Goal: Book appointment/travel/reservation

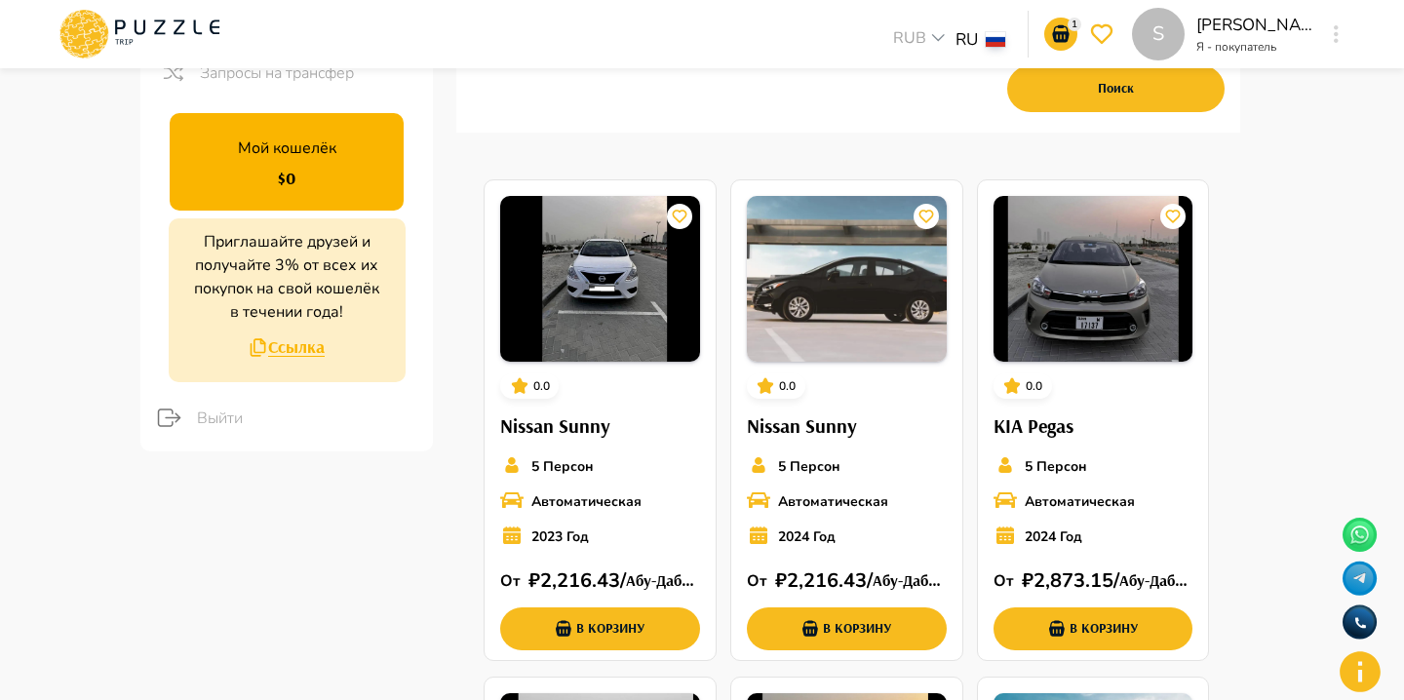
scroll to position [367, 0]
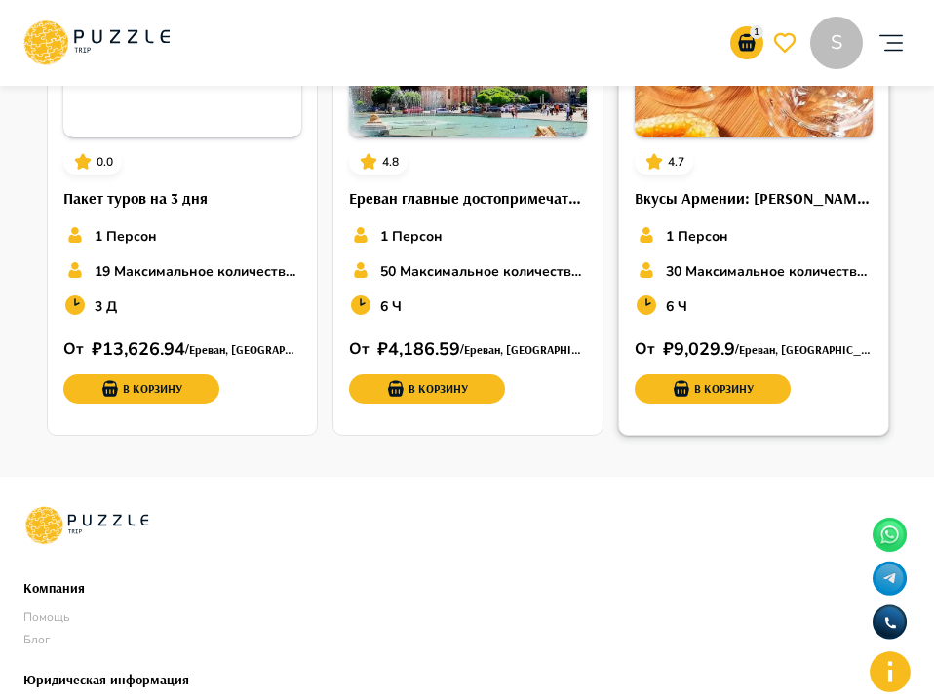
scroll to position [2892, 0]
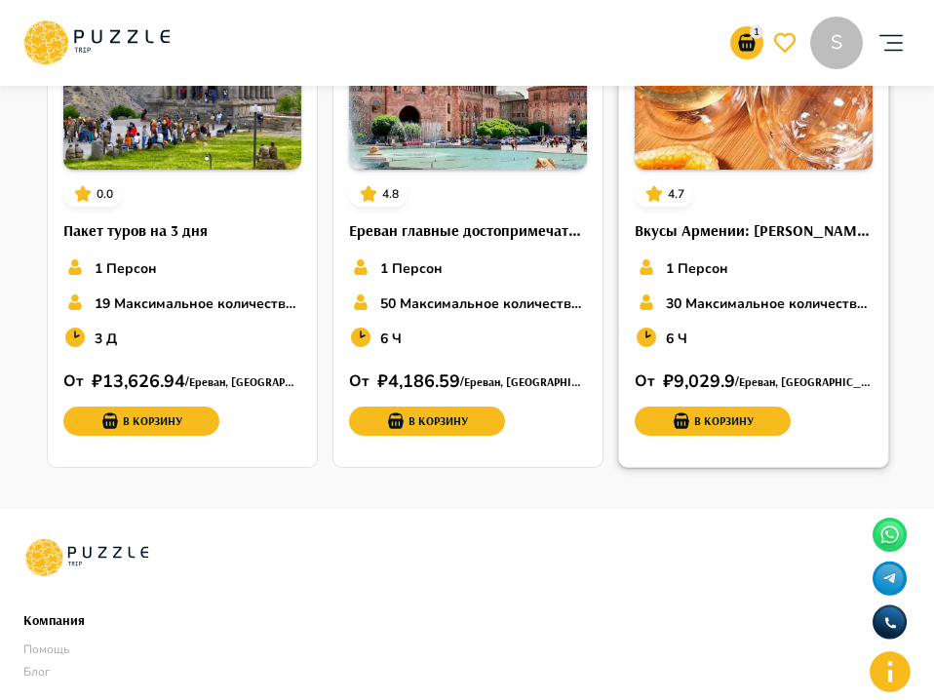
click at [679, 218] on h6 "Вкусы Армении: Фабрика сухофруктов и эко-снеков "Арег", винный завод "Армения" …" at bounding box center [754, 230] width 238 height 25
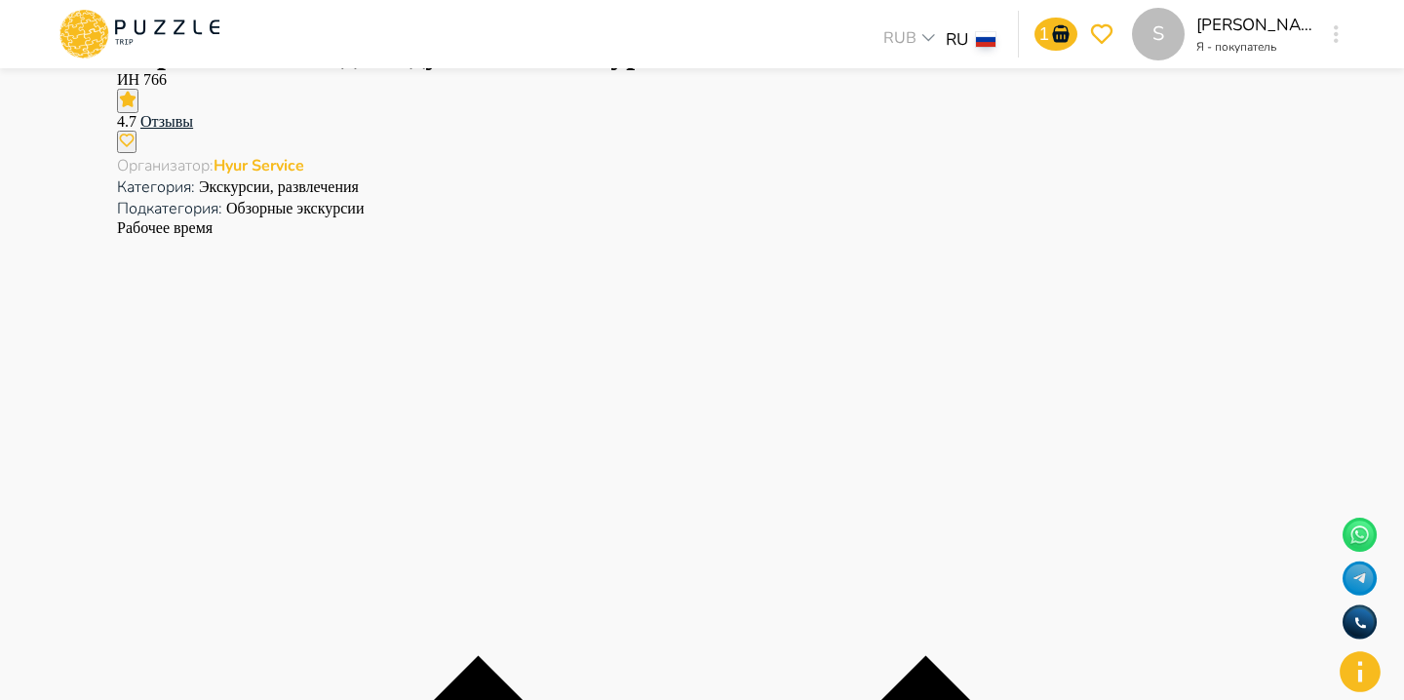
scroll to position [2525, 0]
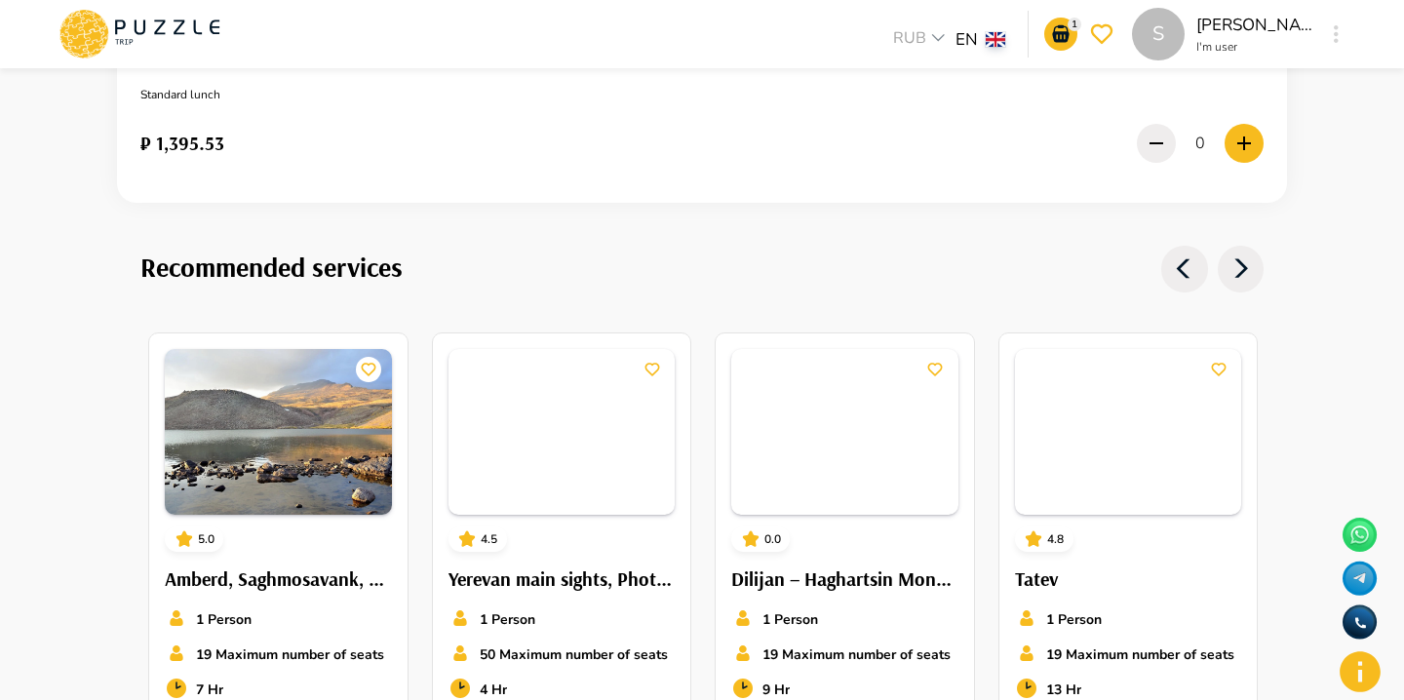
scroll to position [2368, 0]
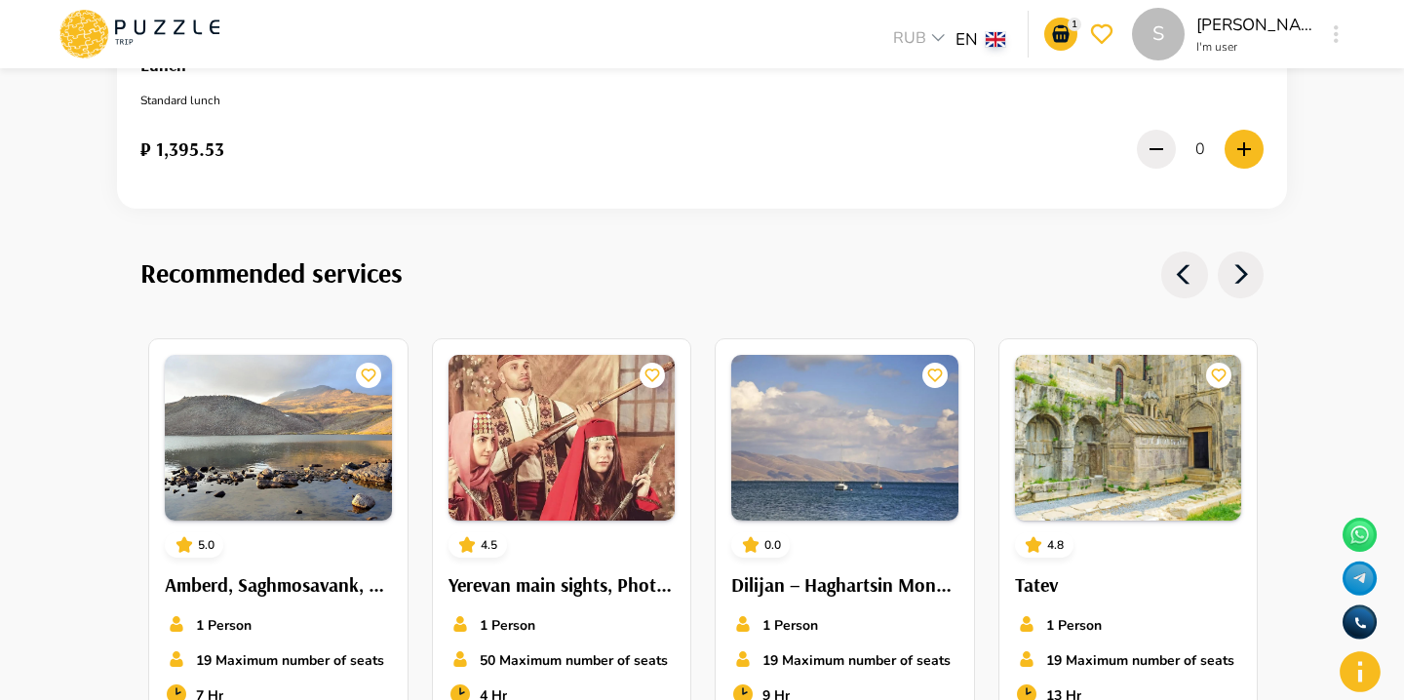
click at [852, 149] on div "₽ 1,395.53 0" at bounding box center [701, 149] width 1123 height 49
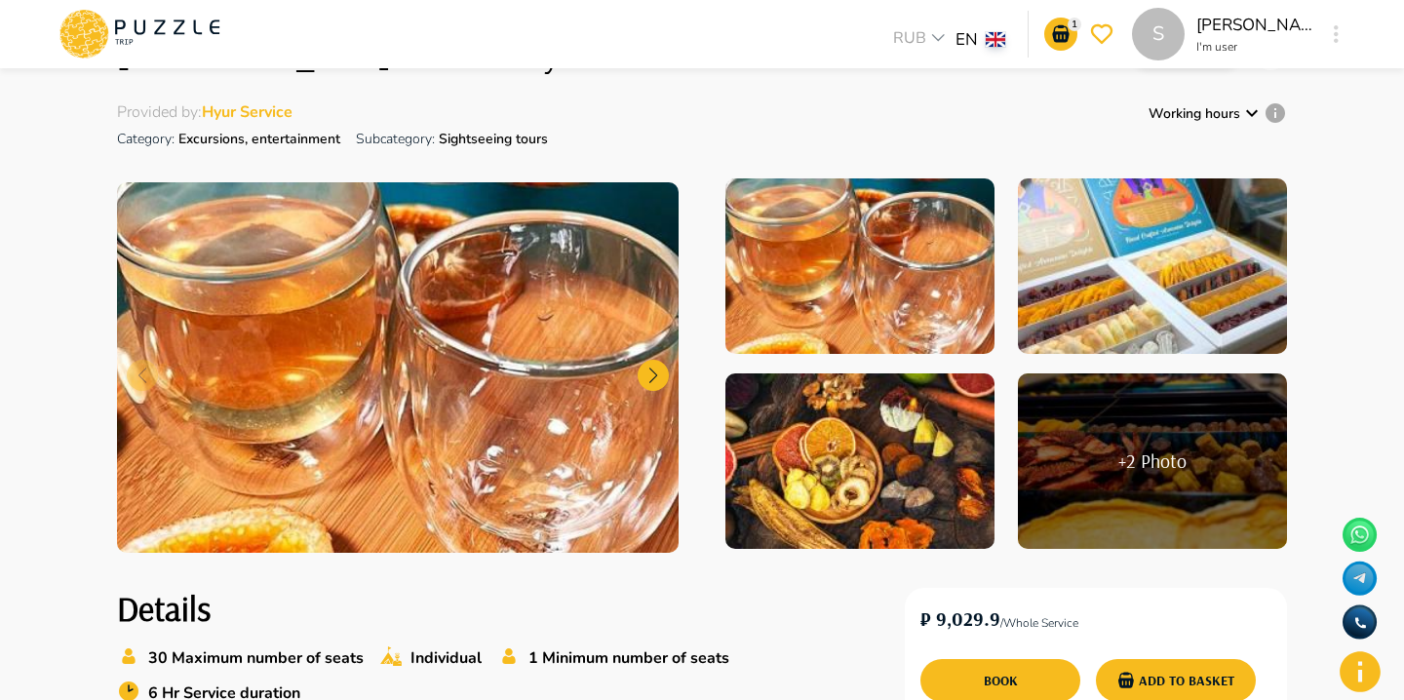
scroll to position [0, 0]
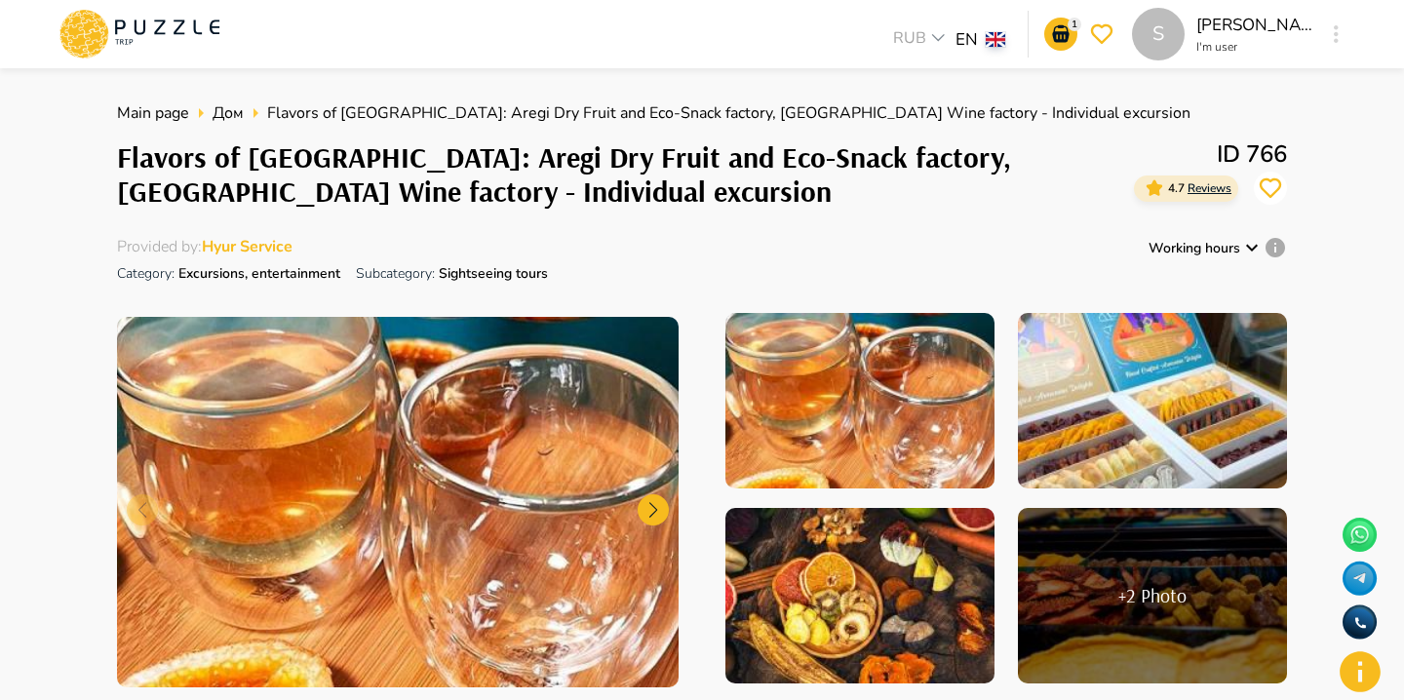
click at [1248, 249] on icon at bounding box center [1251, 247] width 23 height 23
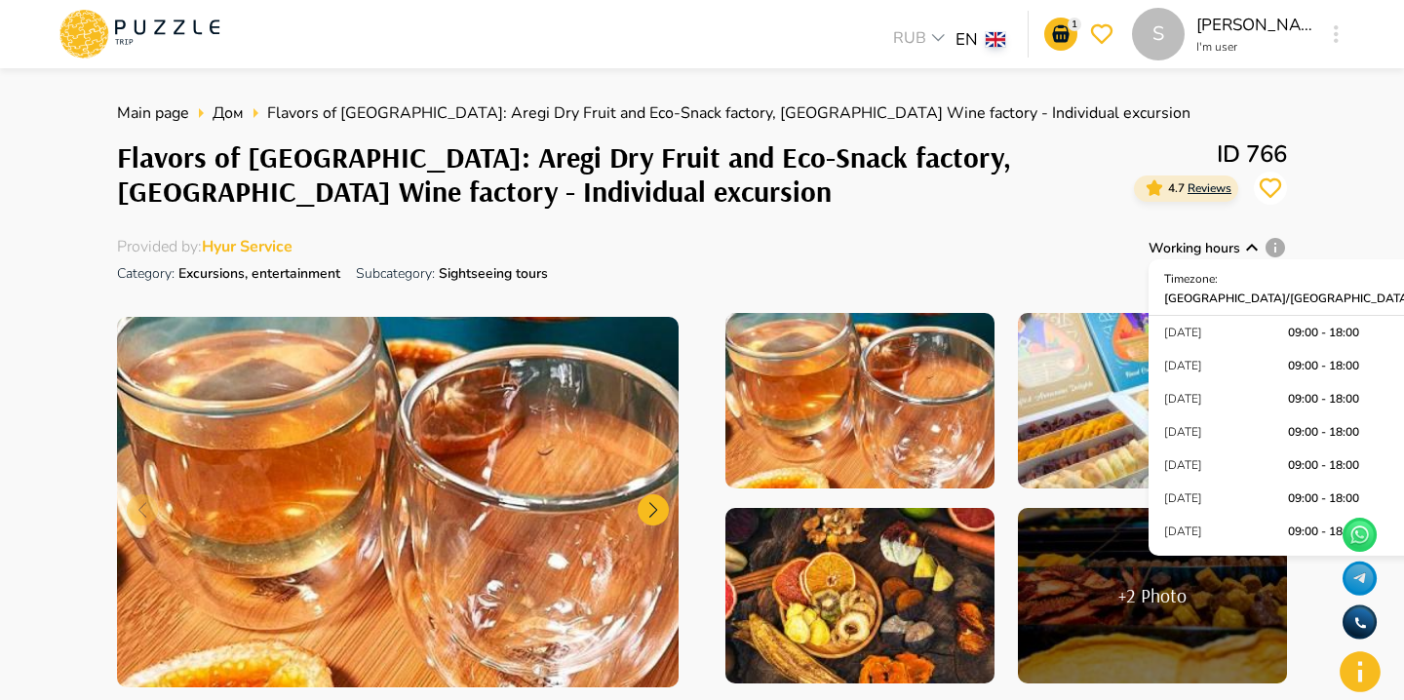
click at [1239, 232] on div "Main page Дом Flavors of Armenia: Aregi Dry Fruit and Eco-Snack factory, Armeni…" at bounding box center [702, 402] width 1170 height 602
click at [1270, 195] on icon "card_icons" at bounding box center [1270, 188] width 21 height 20
click at [1243, 216] on div "Main page Дом Flavors of Armenia: Aregi Dry Fruit and Eco-Snack factory, Armeni…" at bounding box center [702, 402] width 1170 height 602
click at [1208, 190] on span "Reviews" at bounding box center [1210, 188] width 44 height 16
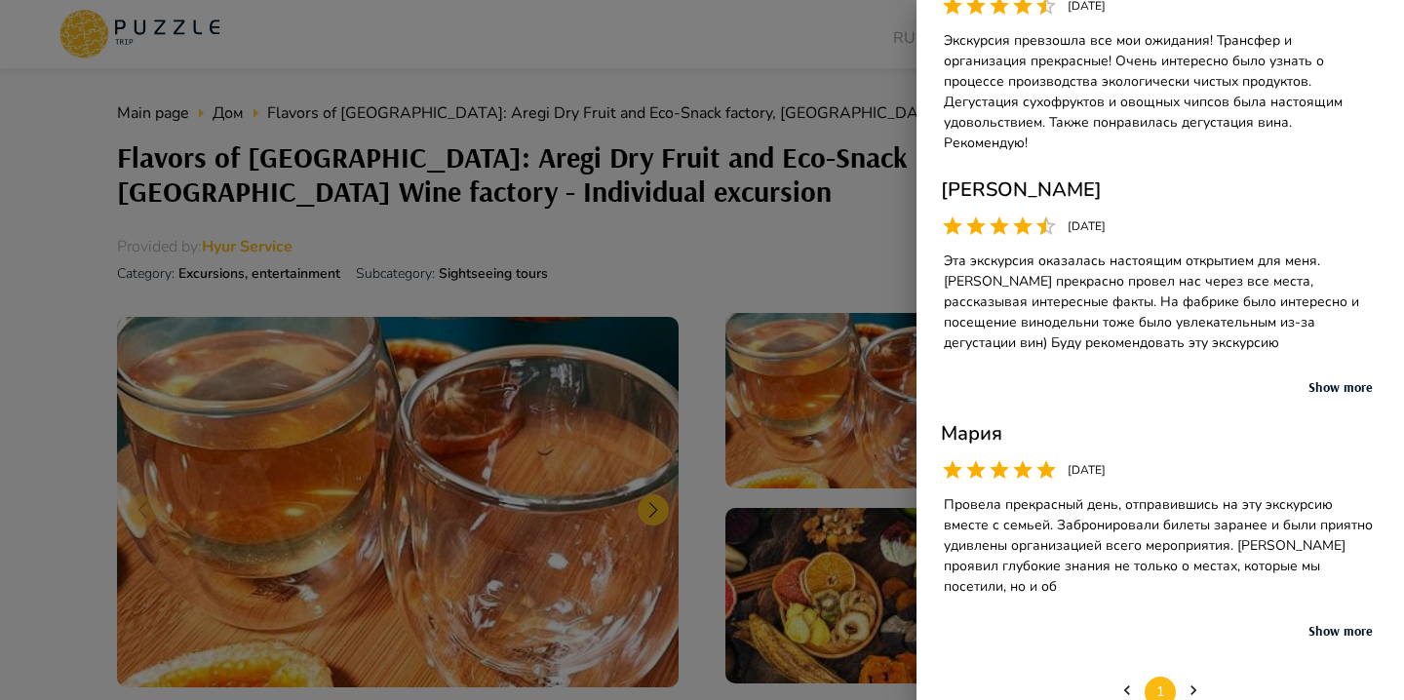
scroll to position [154, 0]
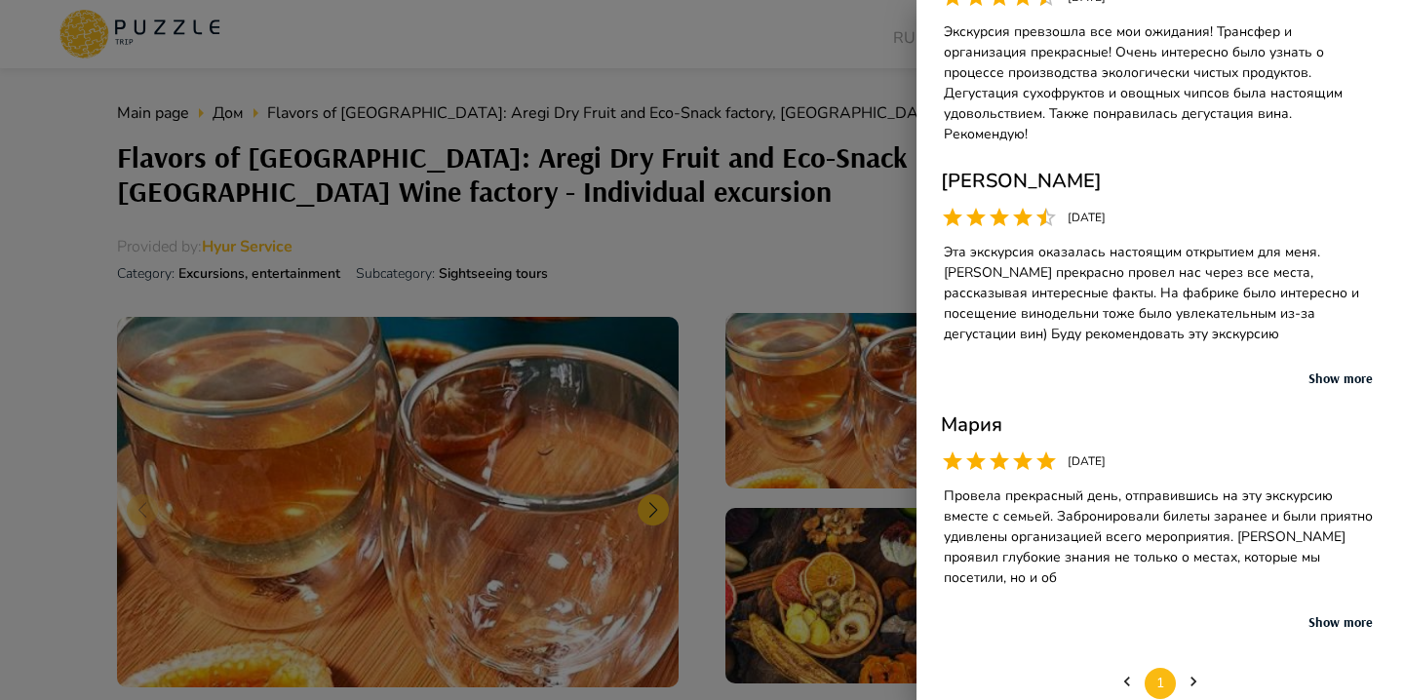
click at [1326, 372] on button "Show more" at bounding box center [1341, 379] width 78 height 15
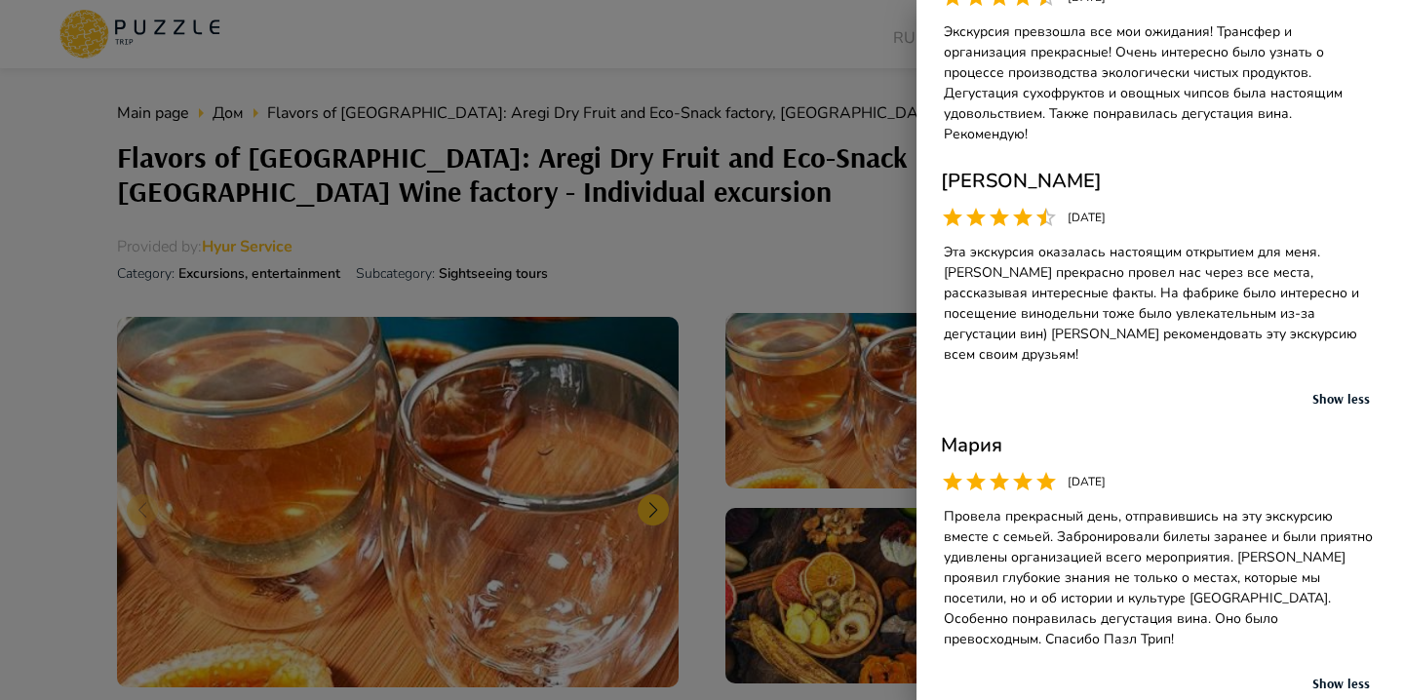
click at [1328, 392] on button "Show less" at bounding box center [1341, 399] width 78 height 15
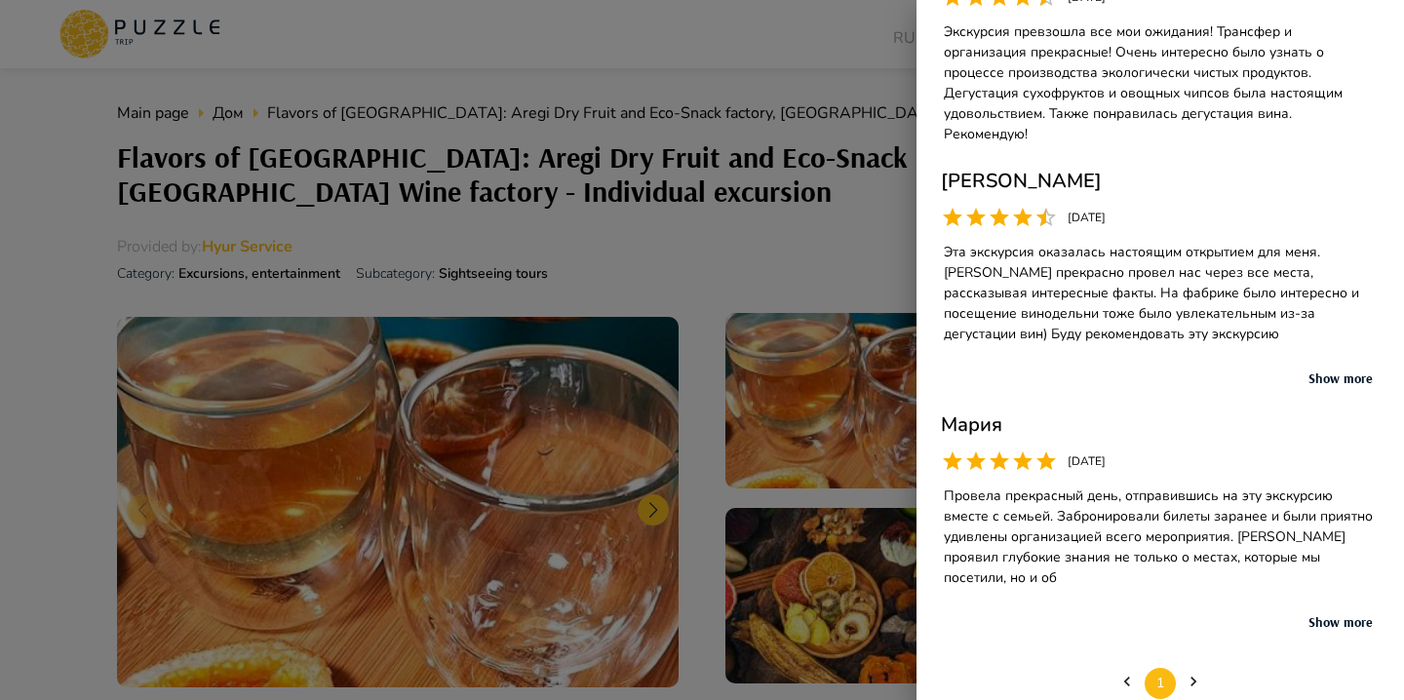
click at [1328, 372] on button "Show more" at bounding box center [1341, 379] width 78 height 15
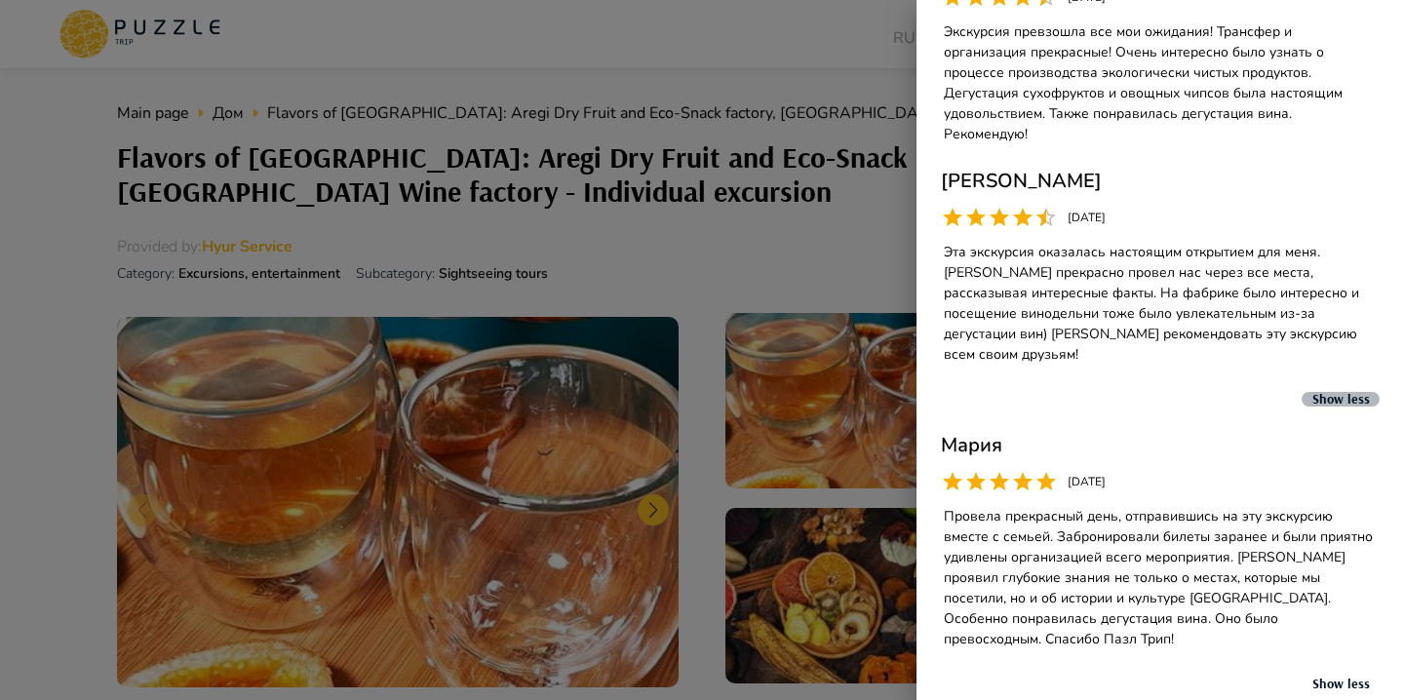
click at [1328, 392] on button "Show less" at bounding box center [1341, 399] width 78 height 15
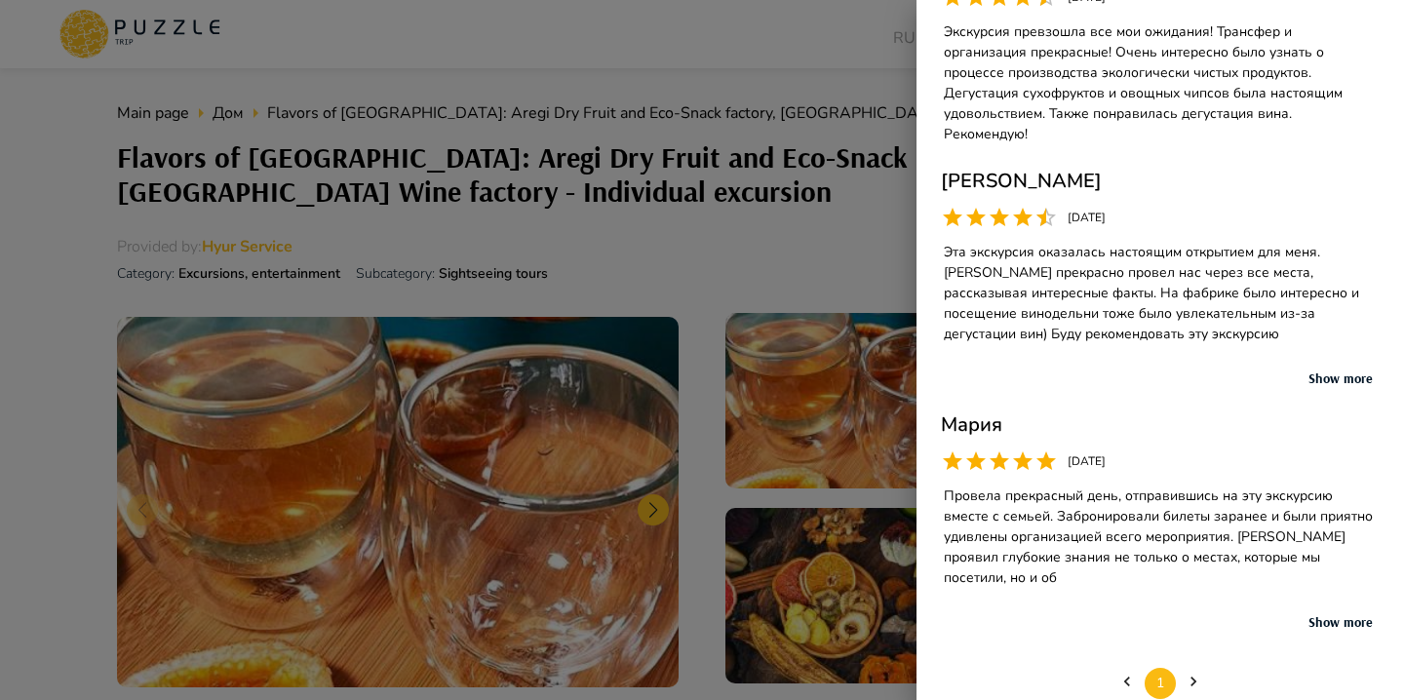
click at [1328, 372] on button "Show more" at bounding box center [1341, 379] width 78 height 15
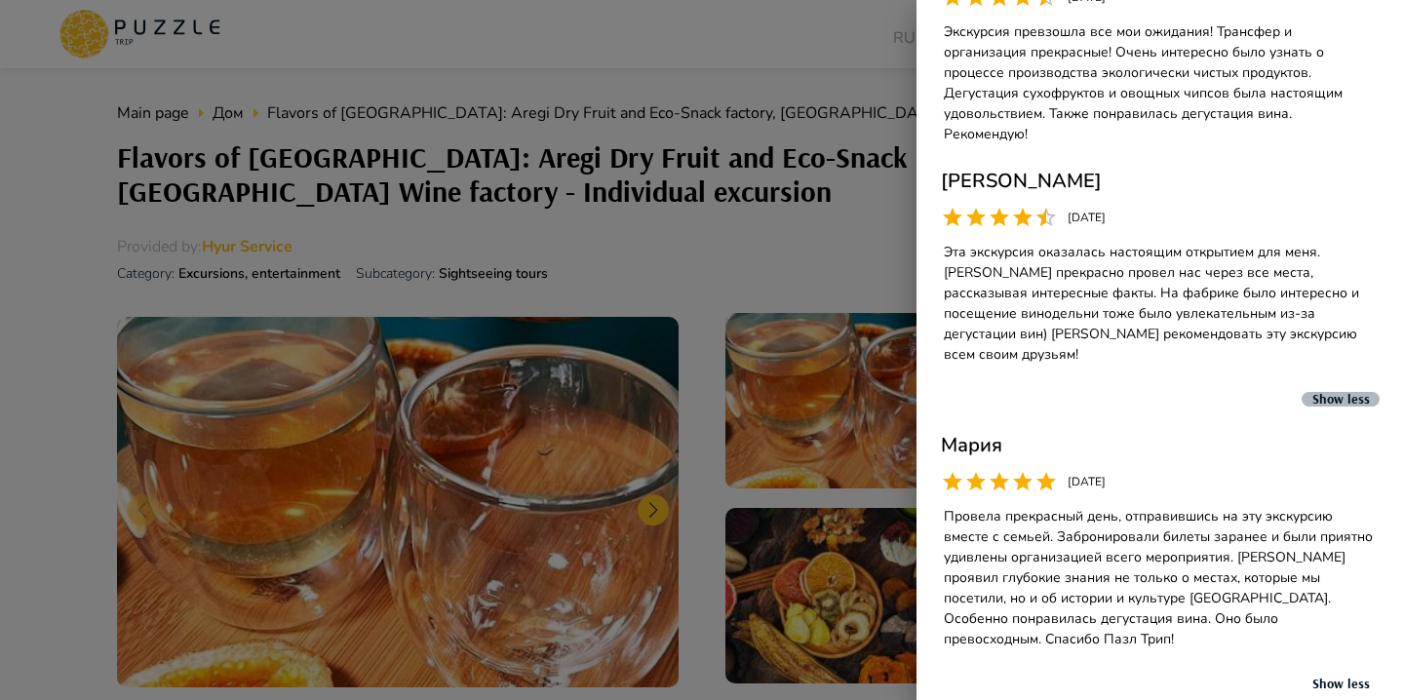
click at [1328, 392] on button "Show less" at bounding box center [1341, 399] width 78 height 15
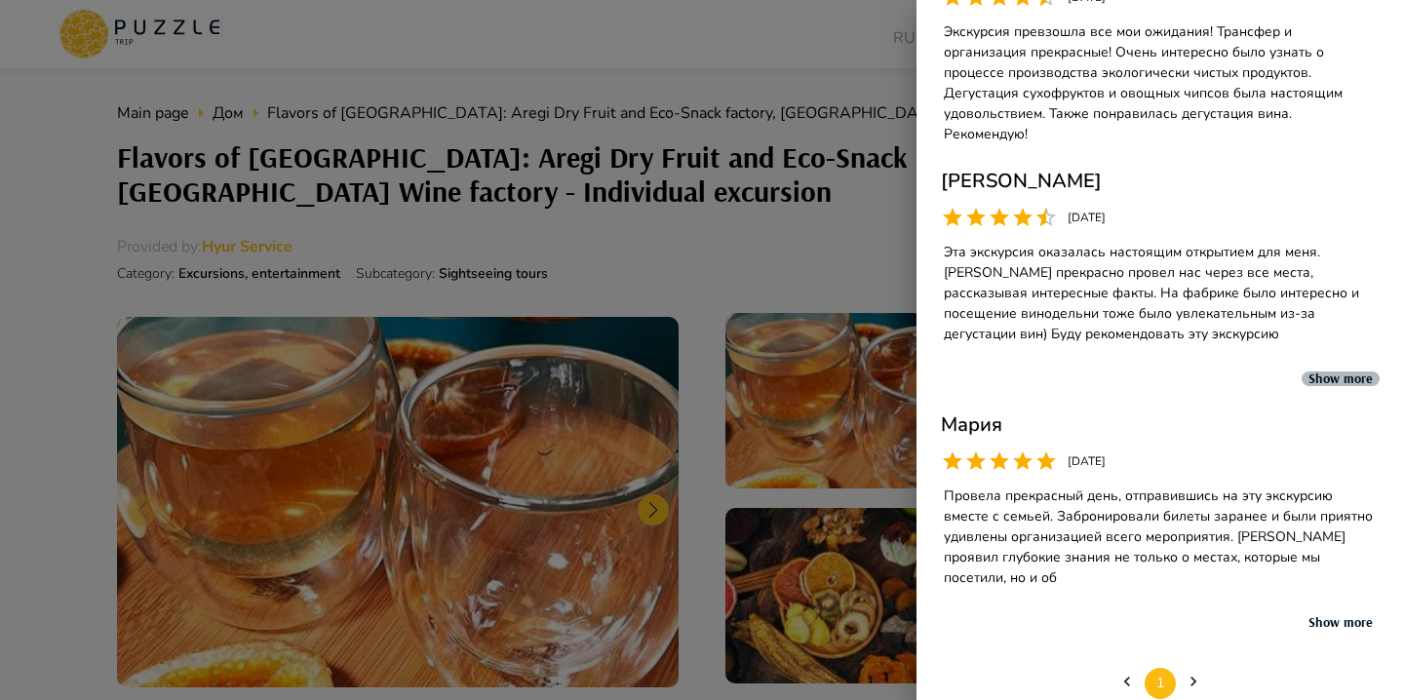
click at [1328, 372] on button "Show more" at bounding box center [1341, 379] width 78 height 15
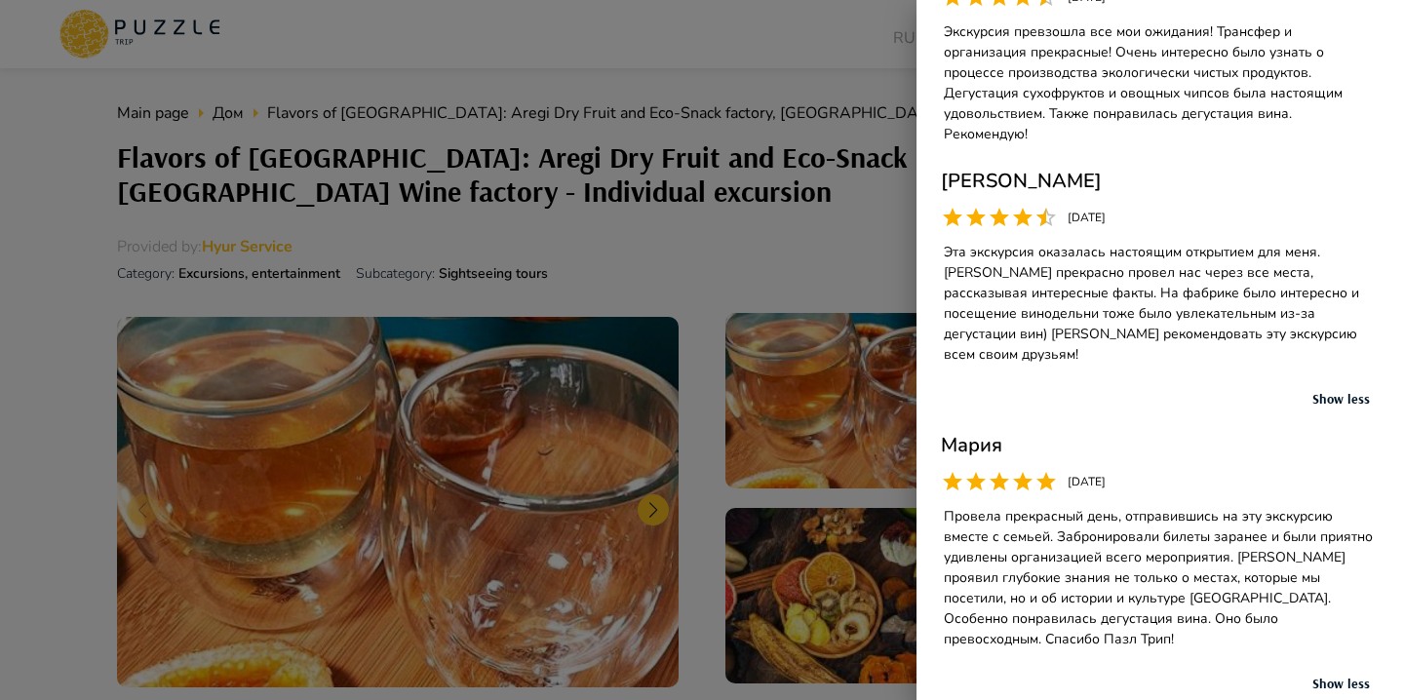
click at [1328, 392] on button "Show less" at bounding box center [1341, 399] width 78 height 15
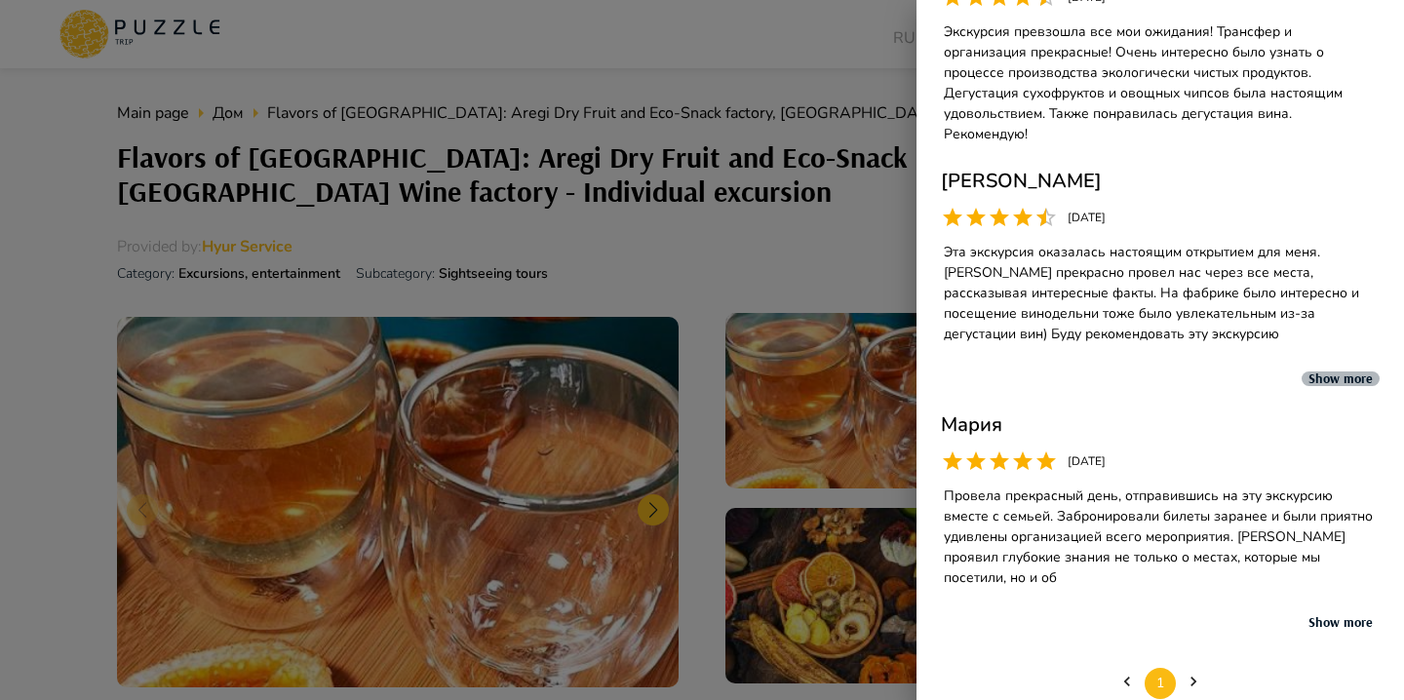
click at [1328, 372] on button "Show more" at bounding box center [1341, 379] width 78 height 15
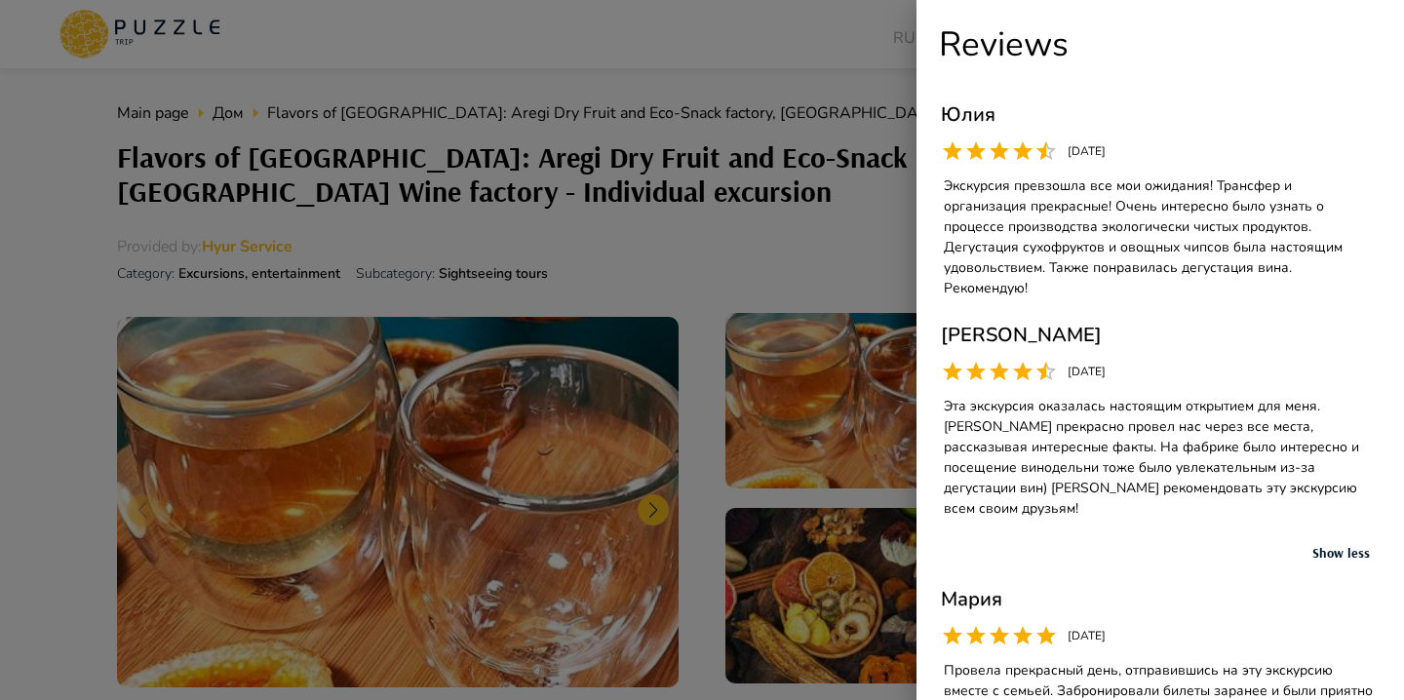
scroll to position [1, 0]
click at [1358, 545] on button "Show less" at bounding box center [1341, 552] width 78 height 15
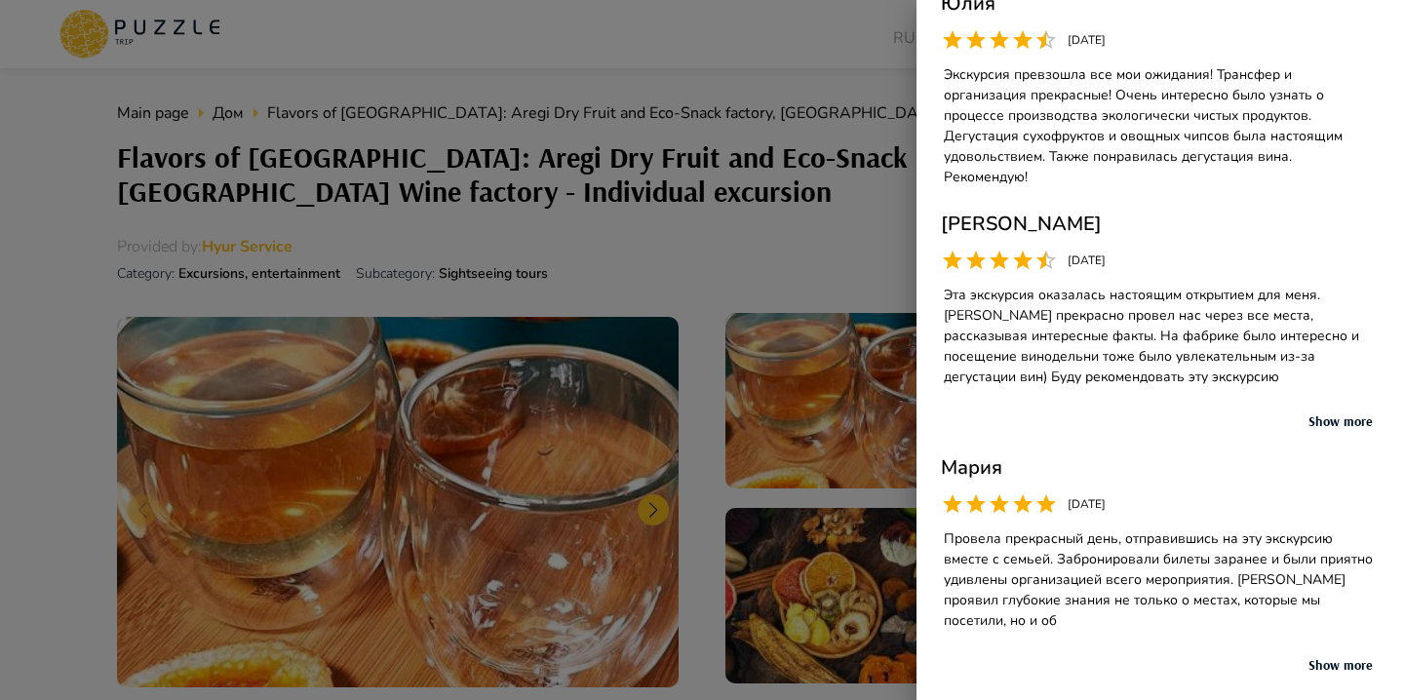
scroll to position [154, 0]
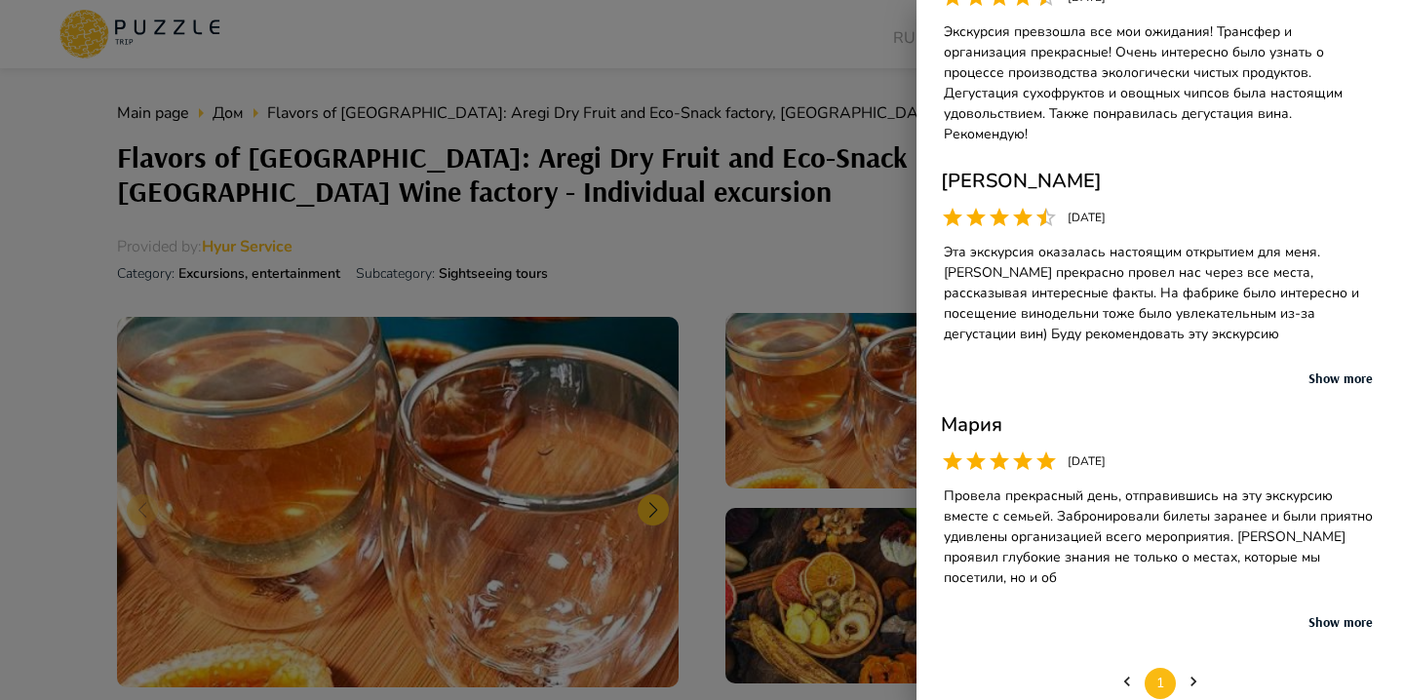
click at [1323, 372] on button "Show more" at bounding box center [1341, 379] width 78 height 15
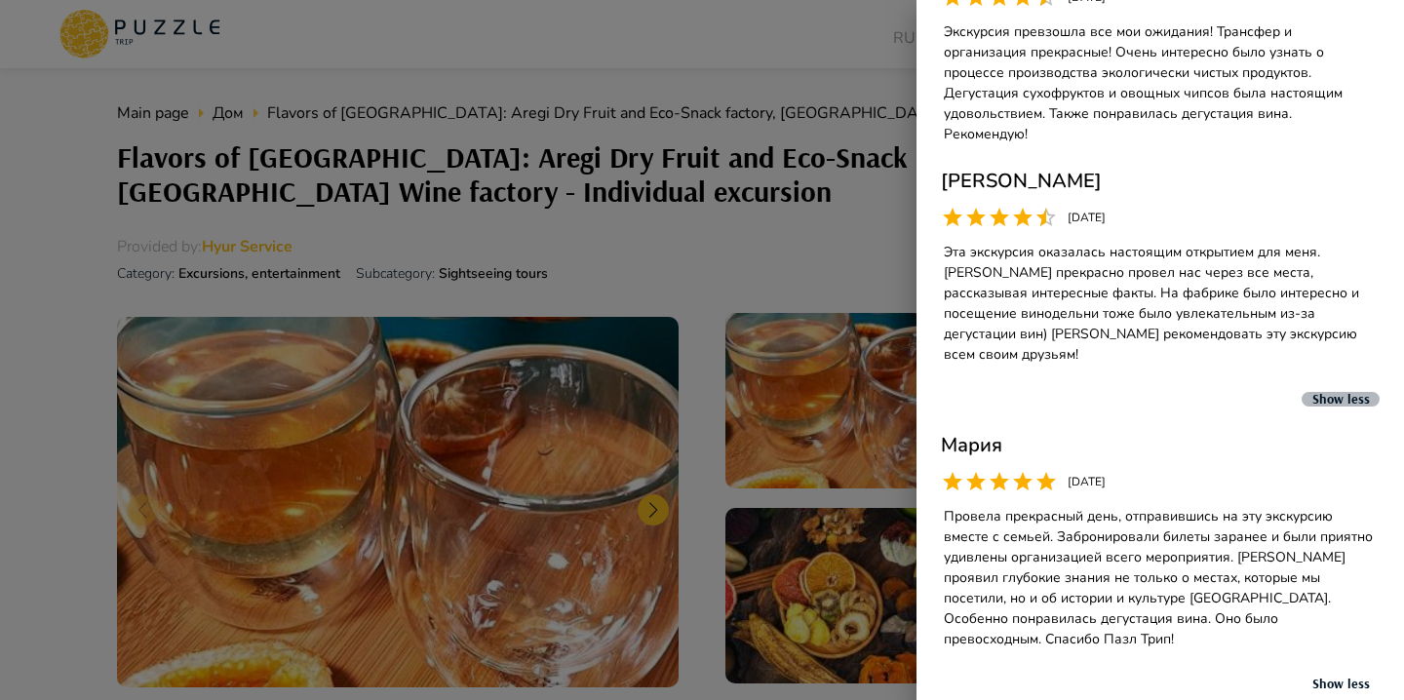
click at [1323, 392] on button "Show less" at bounding box center [1341, 399] width 78 height 15
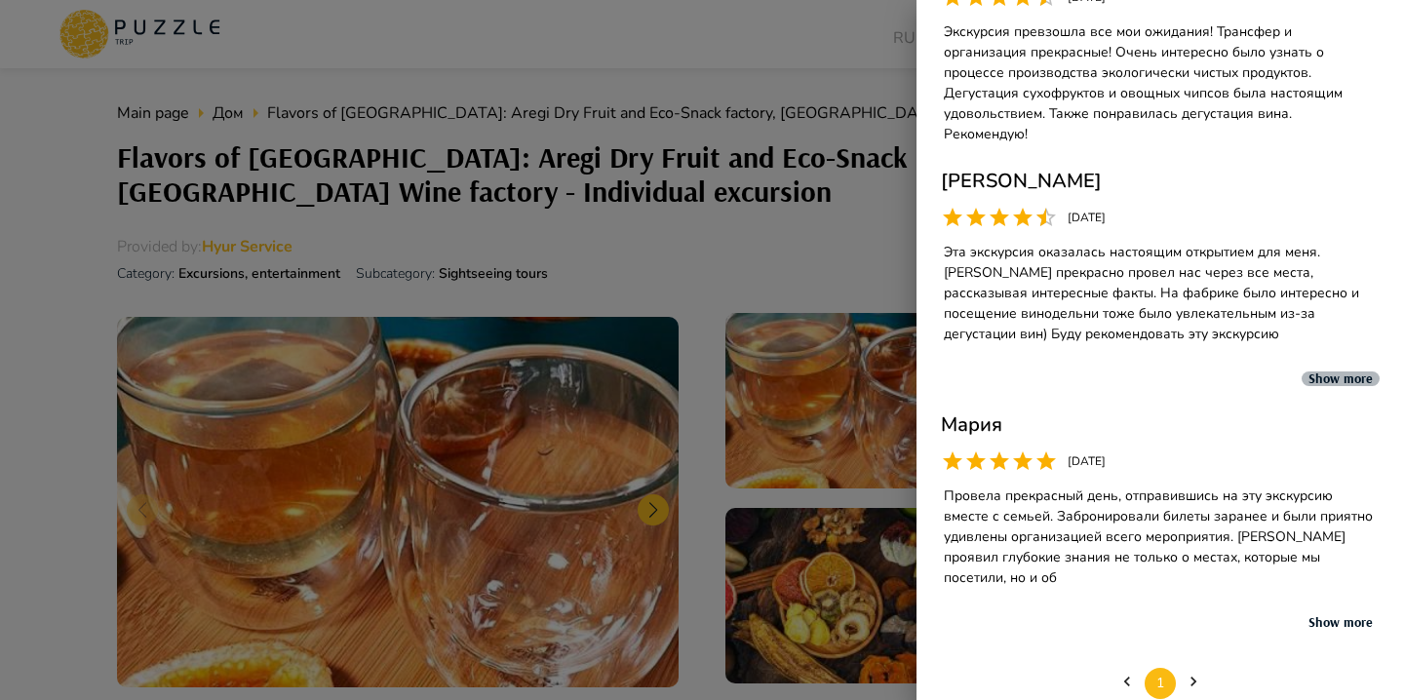
click at [1321, 372] on button "Show more" at bounding box center [1341, 379] width 78 height 15
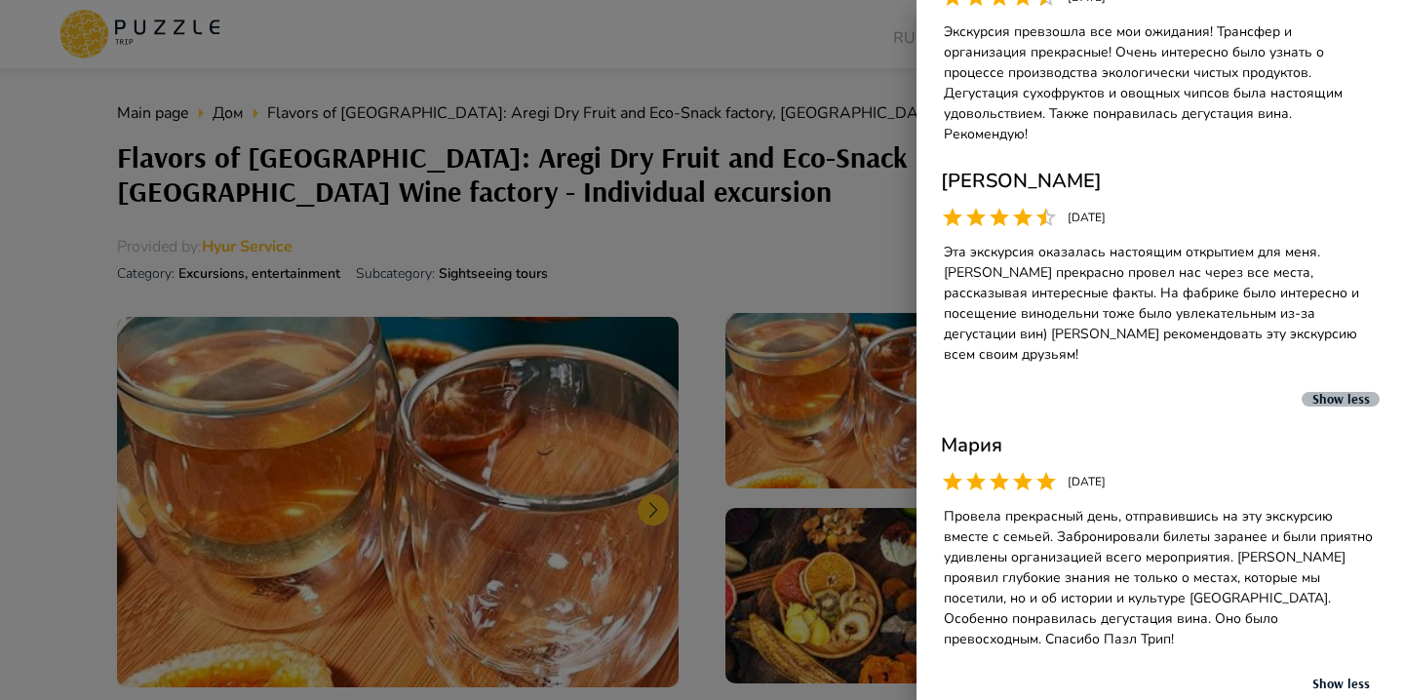
click at [1321, 392] on button "Show less" at bounding box center [1341, 399] width 78 height 15
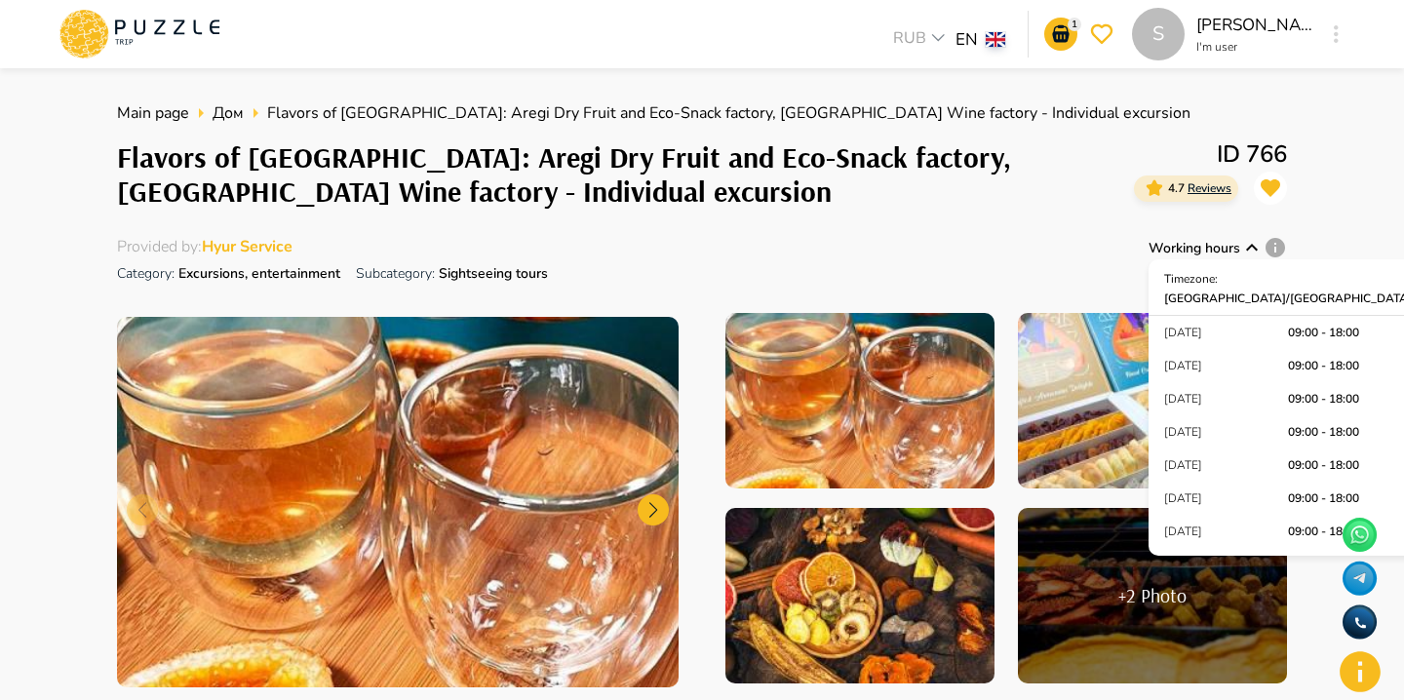
click at [1209, 196] on p "4.7 Reviews" at bounding box center [1199, 188] width 63 height 18
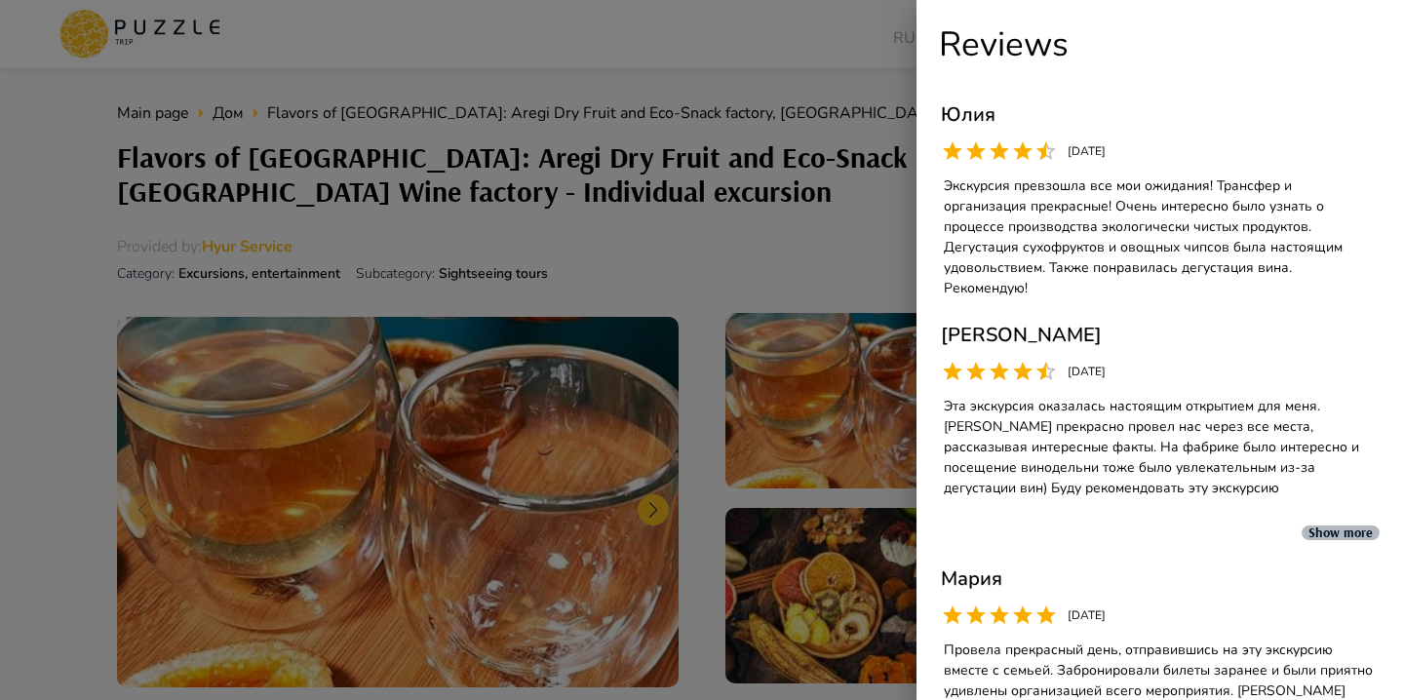
click at [1341, 526] on button "Show more" at bounding box center [1341, 533] width 78 height 15
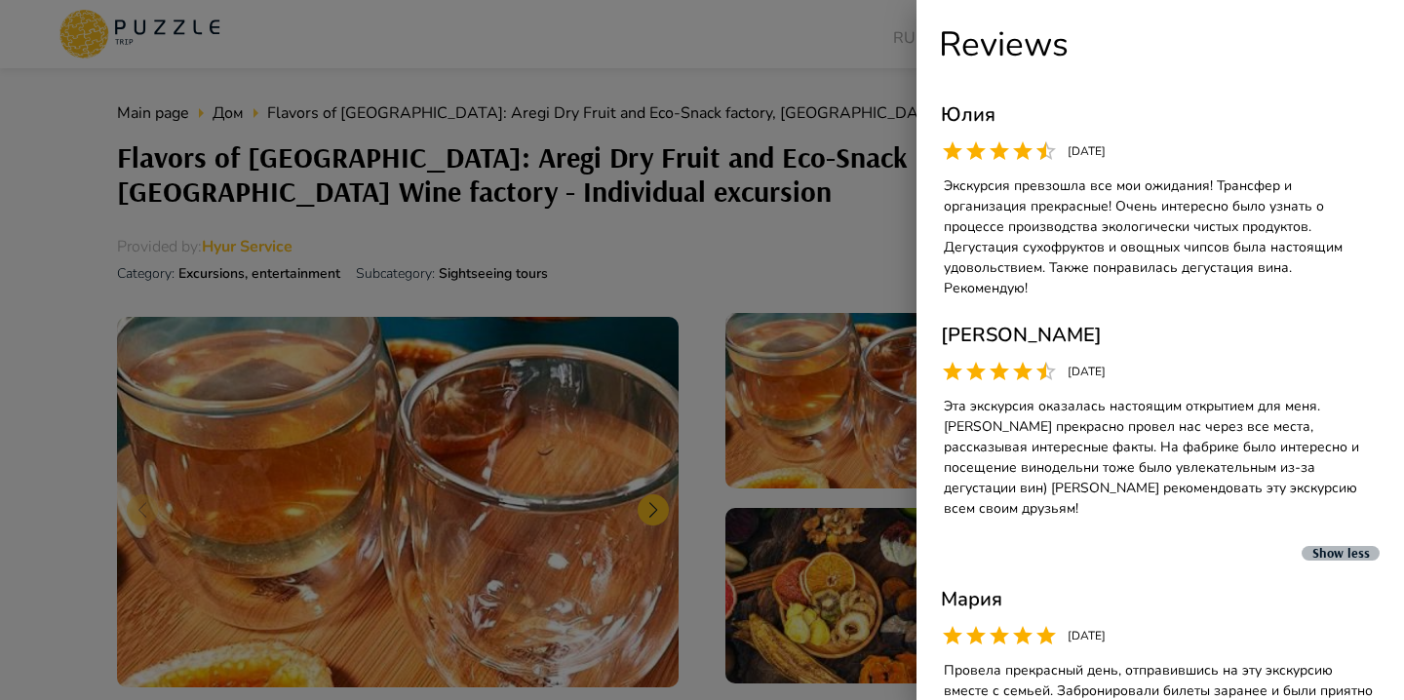
click at [1341, 546] on button "Show less" at bounding box center [1341, 553] width 78 height 15
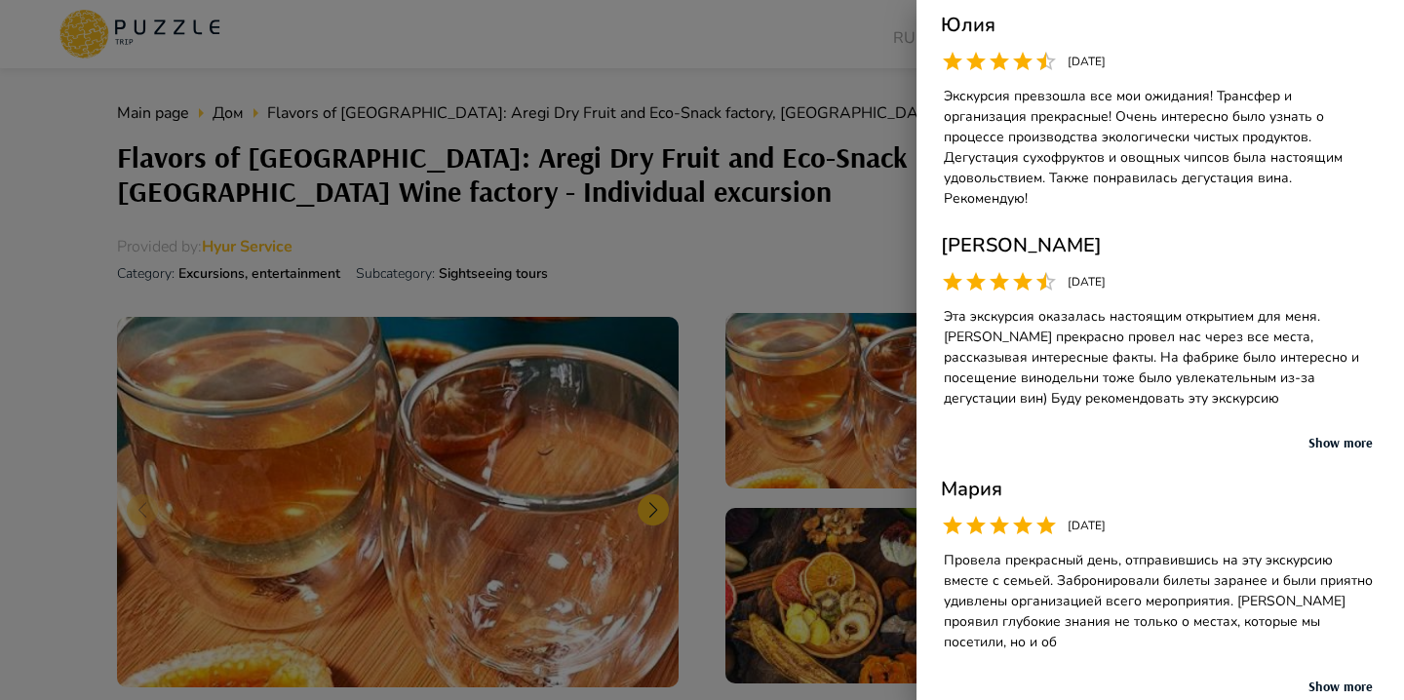
scroll to position [98, 0]
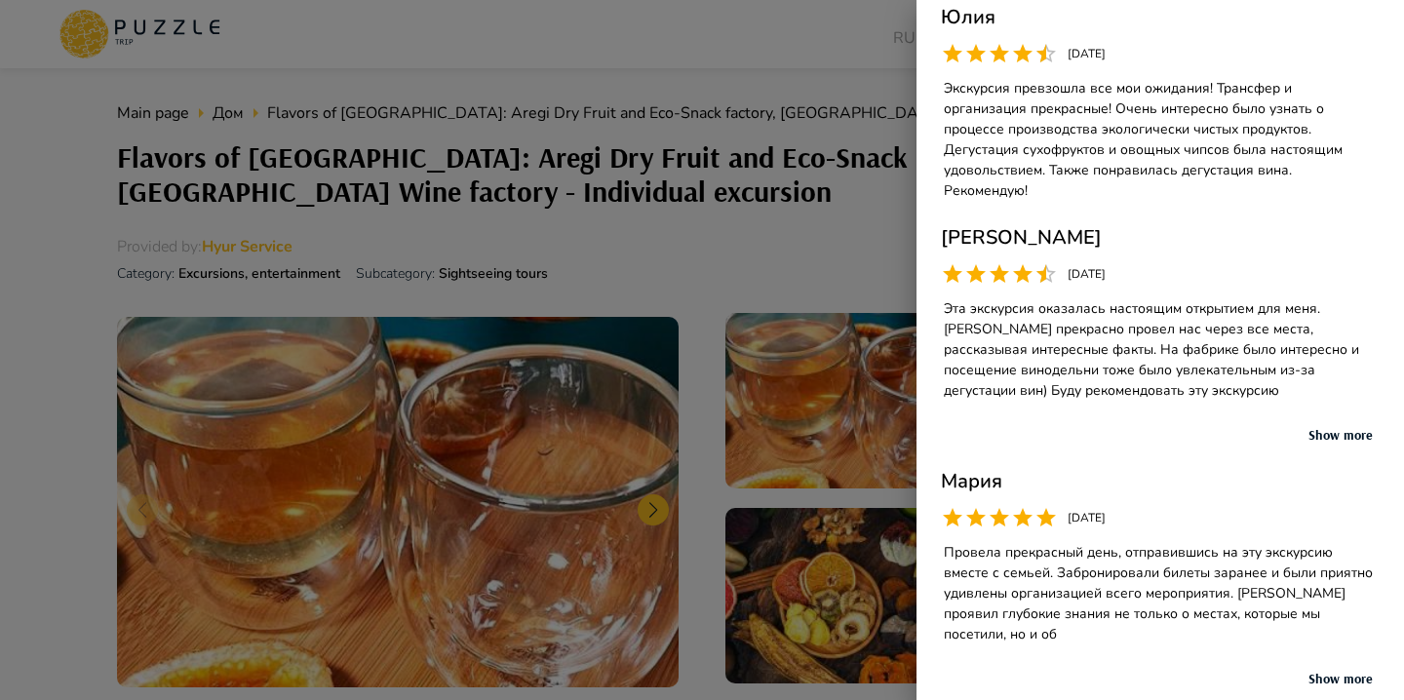
click at [1332, 672] on button "Show more" at bounding box center [1341, 679] width 78 height 15
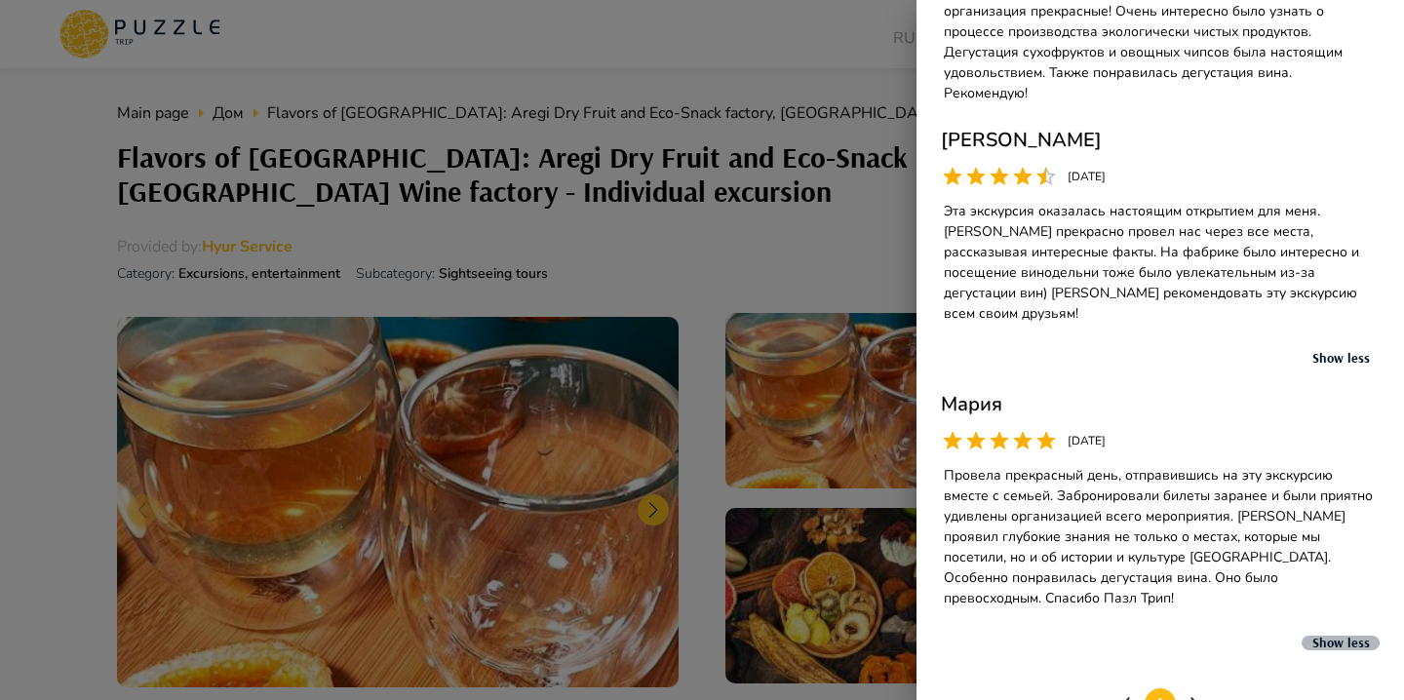
click at [1329, 636] on button "Show less" at bounding box center [1341, 643] width 78 height 15
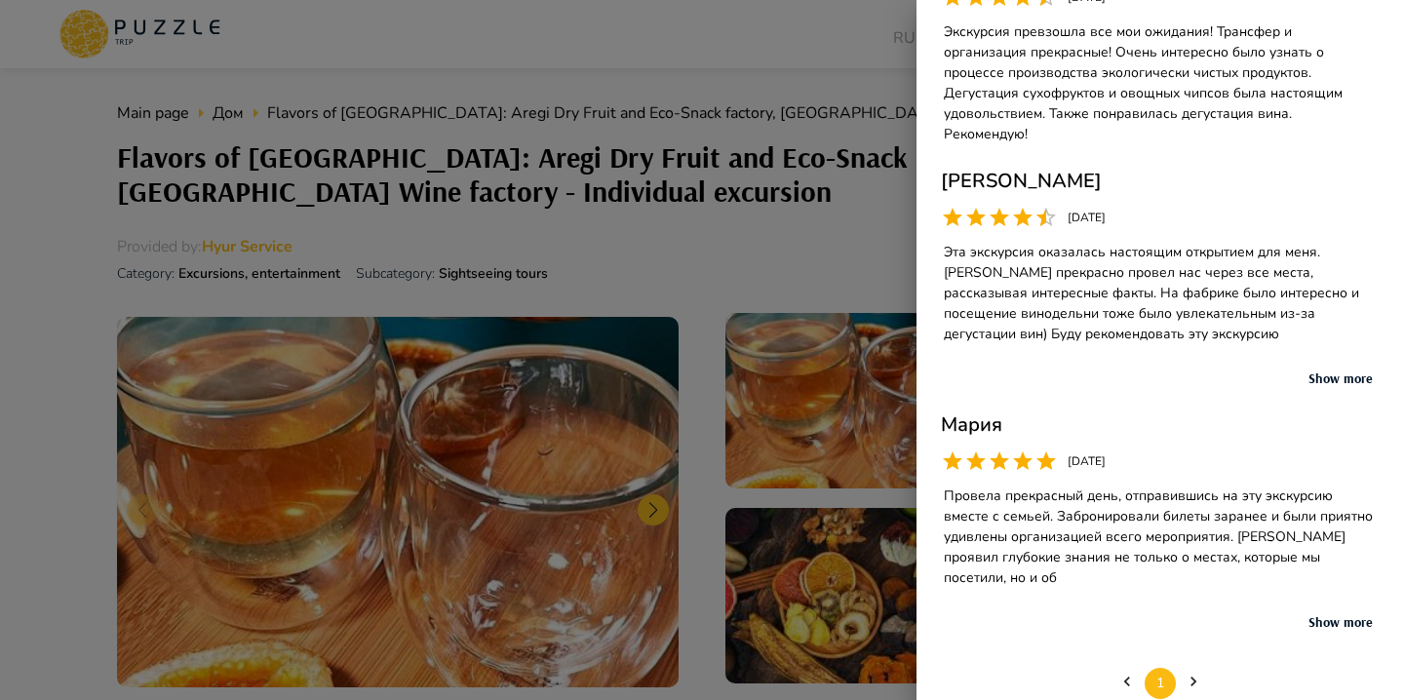
click at [1329, 615] on button "Show more" at bounding box center [1341, 622] width 78 height 15
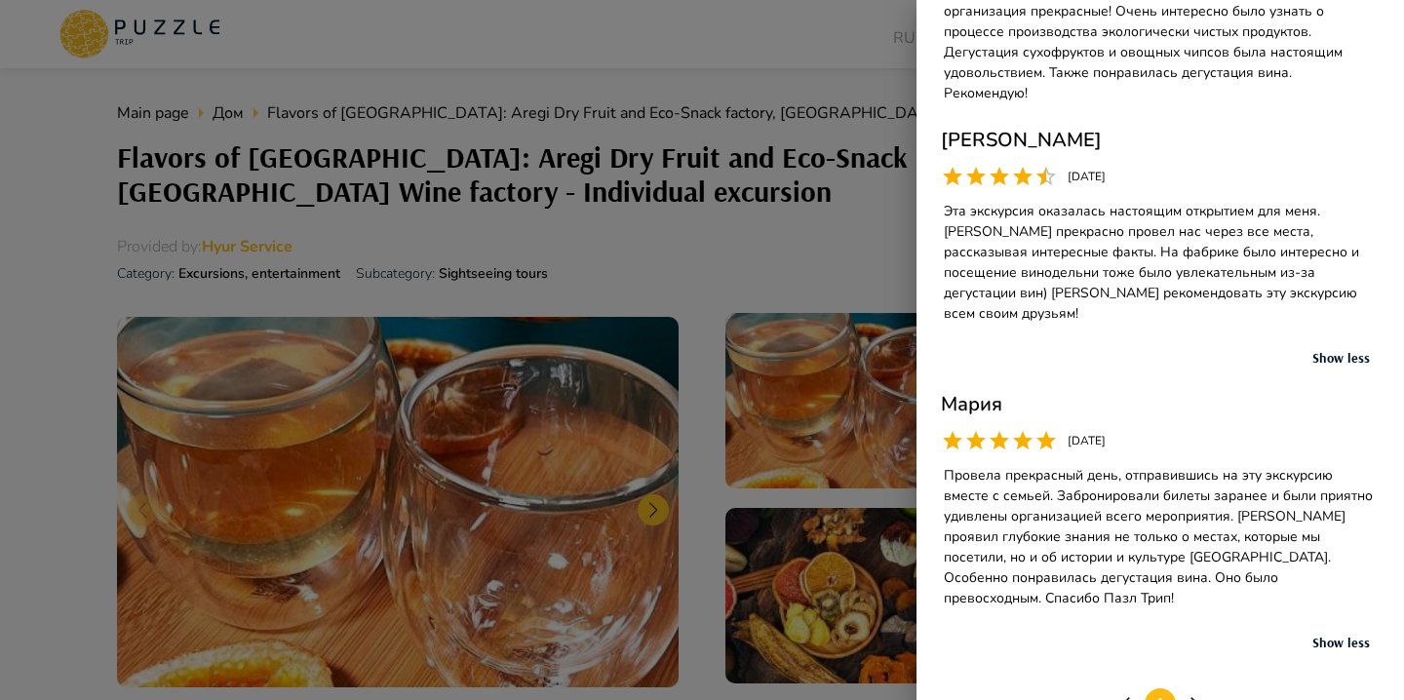
click at [1329, 636] on button "Show less" at bounding box center [1341, 643] width 78 height 15
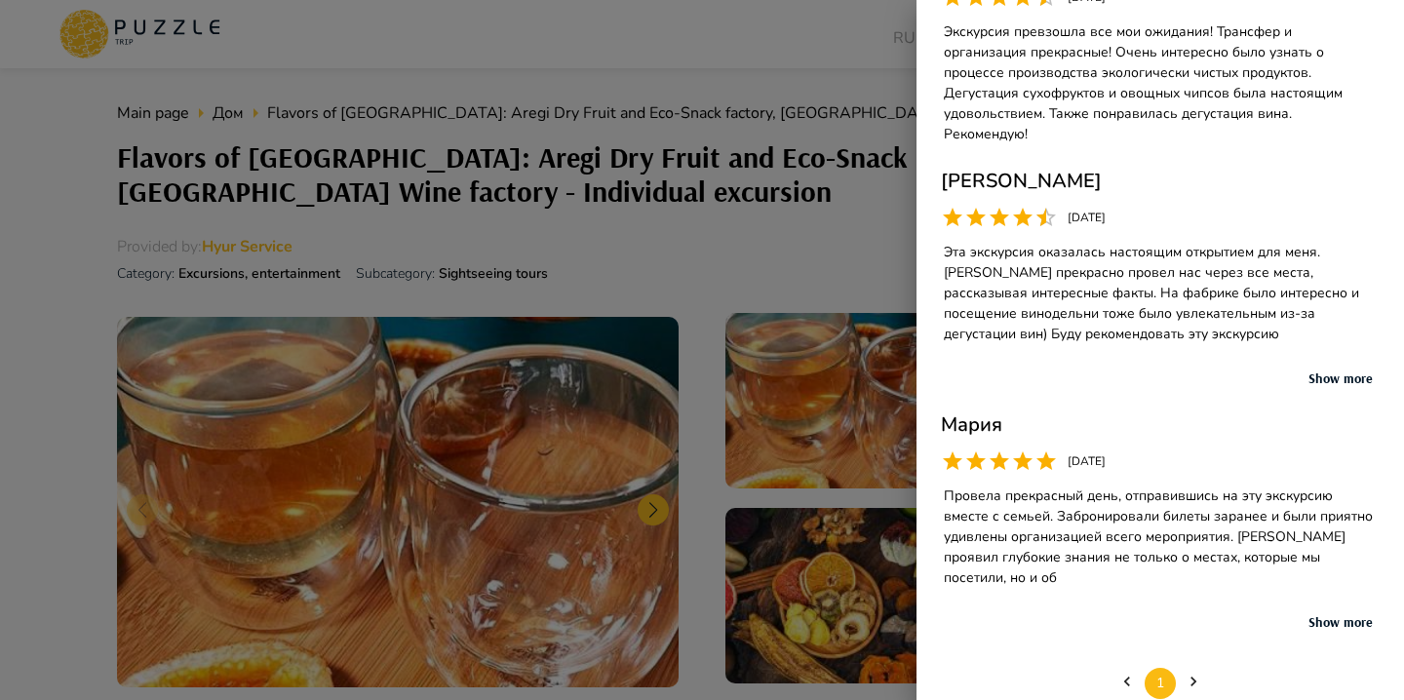
click at [1329, 615] on button "Show more" at bounding box center [1341, 622] width 78 height 15
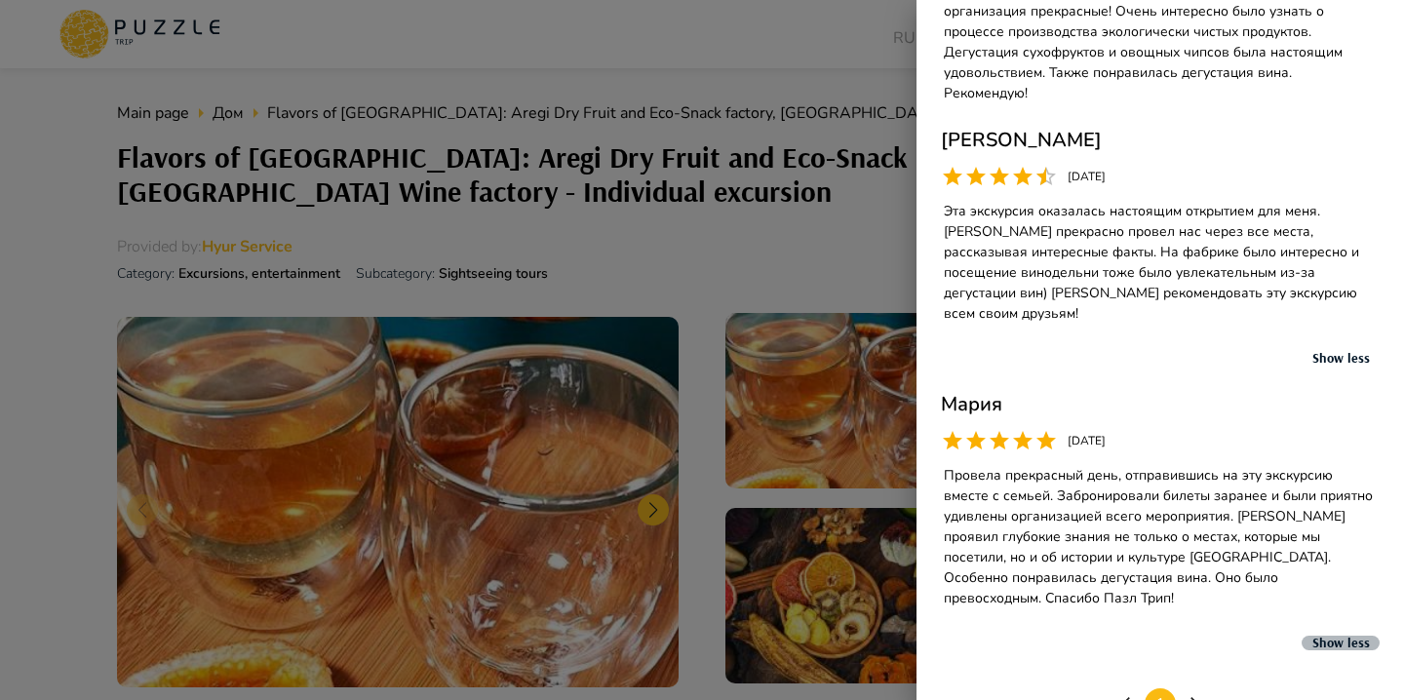
click at [1329, 636] on button "Show less" at bounding box center [1341, 643] width 78 height 15
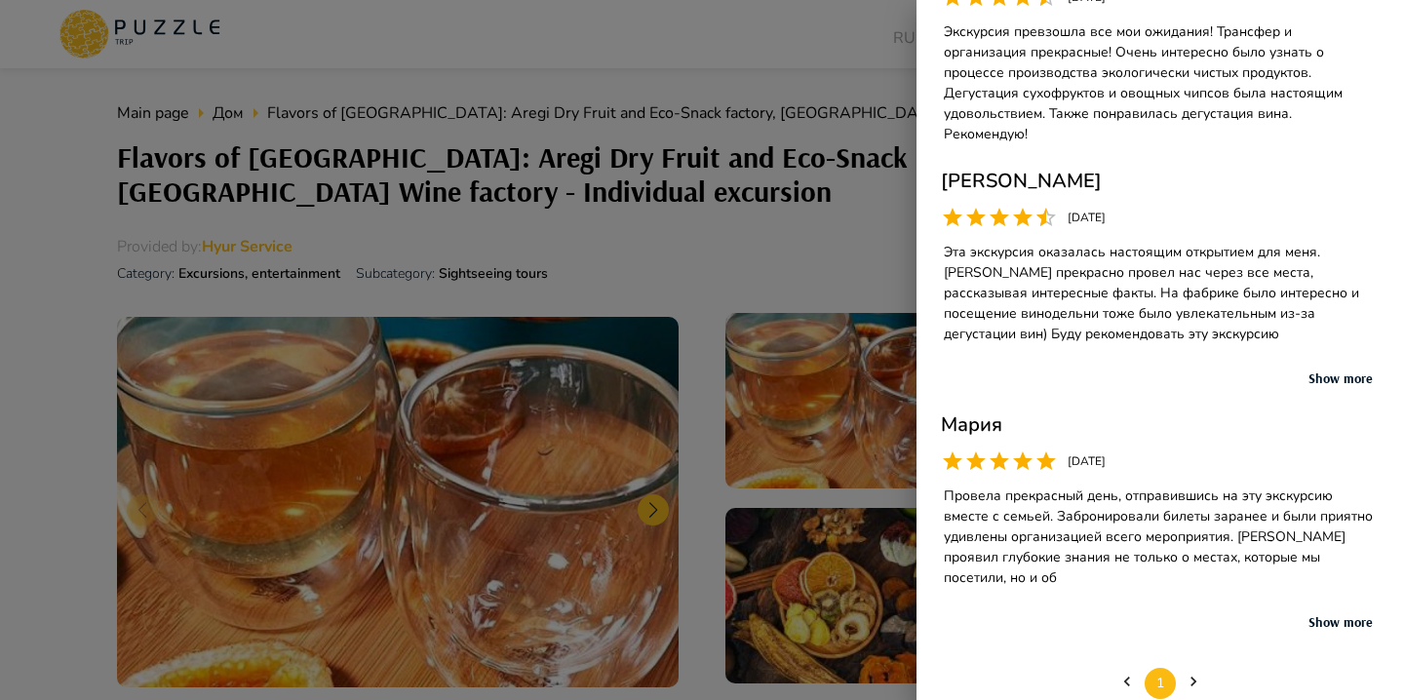
click at [765, 354] on div at bounding box center [702, 350] width 1404 height 700
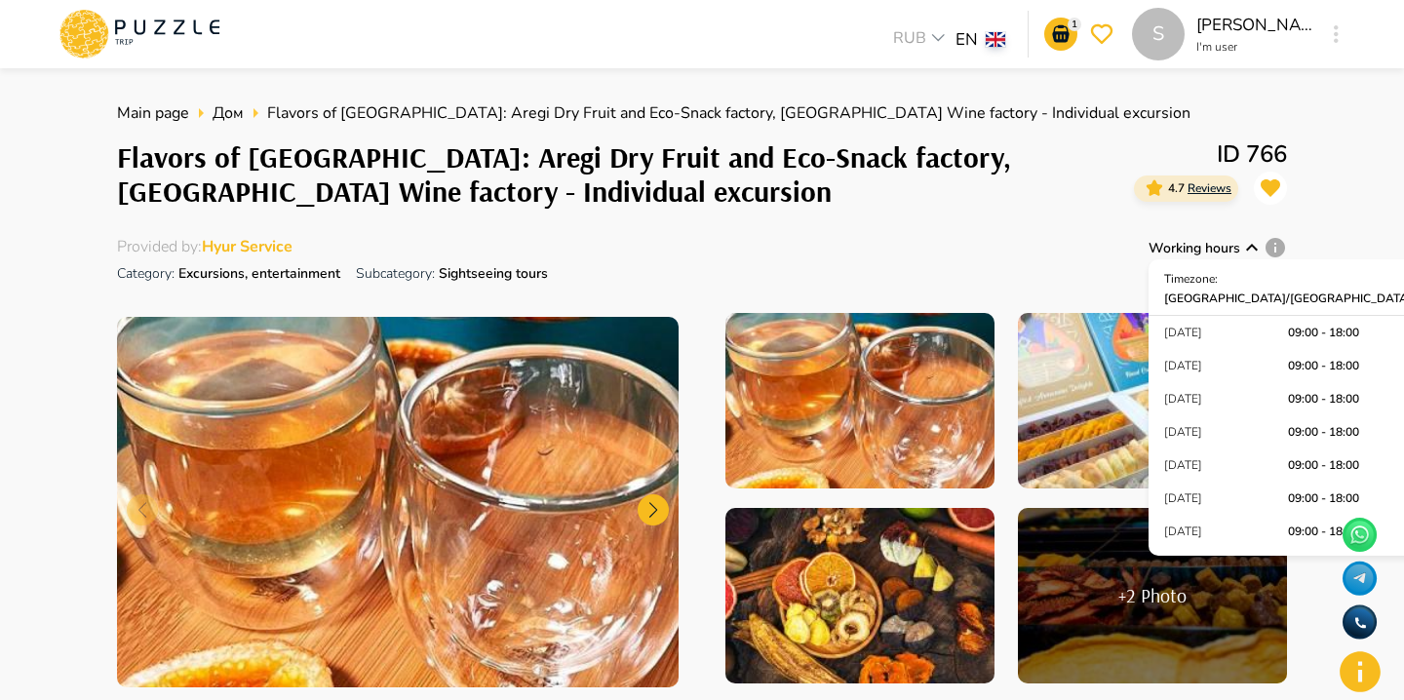
scroll to position [12, 0]
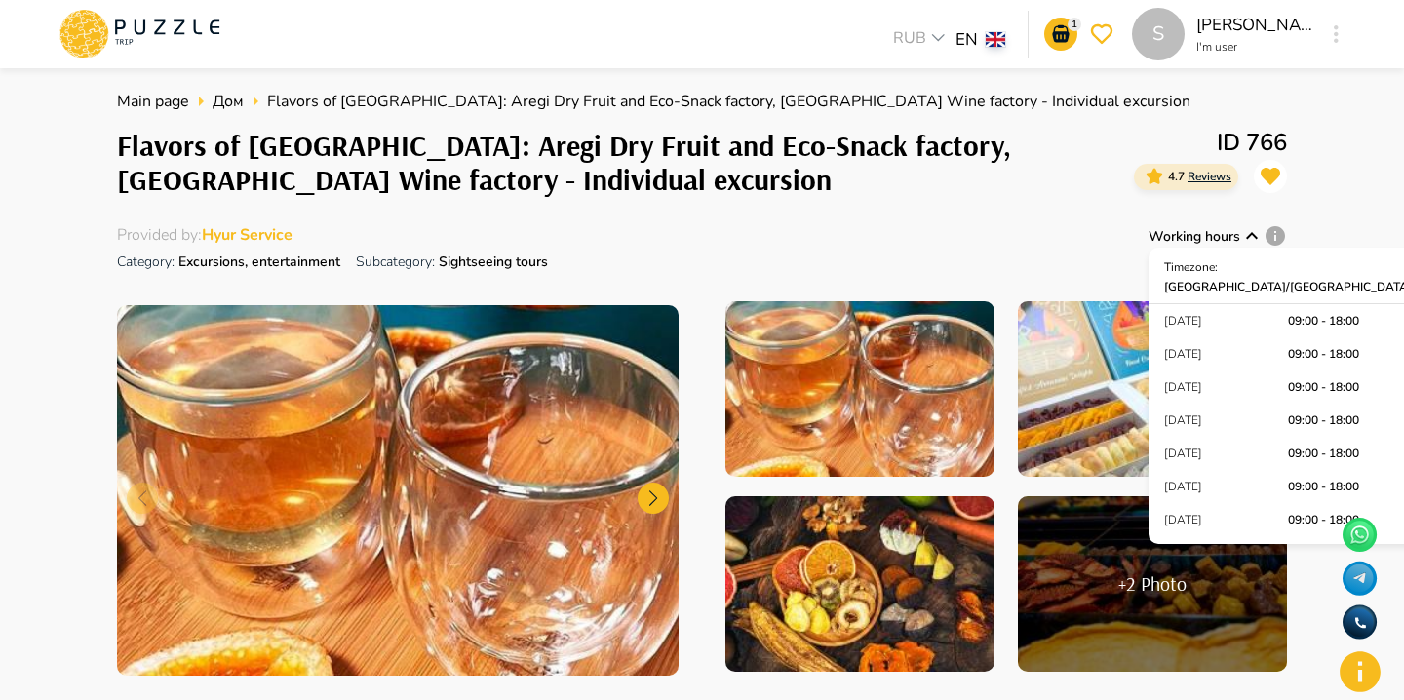
click at [1101, 215] on div "Main page Дом Flavors of Armenia: Aregi Dry Fruit and Eco-Snack factory, Armeni…" at bounding box center [702, 391] width 1170 height 602
click at [1252, 239] on icon at bounding box center [1251, 235] width 23 height 23
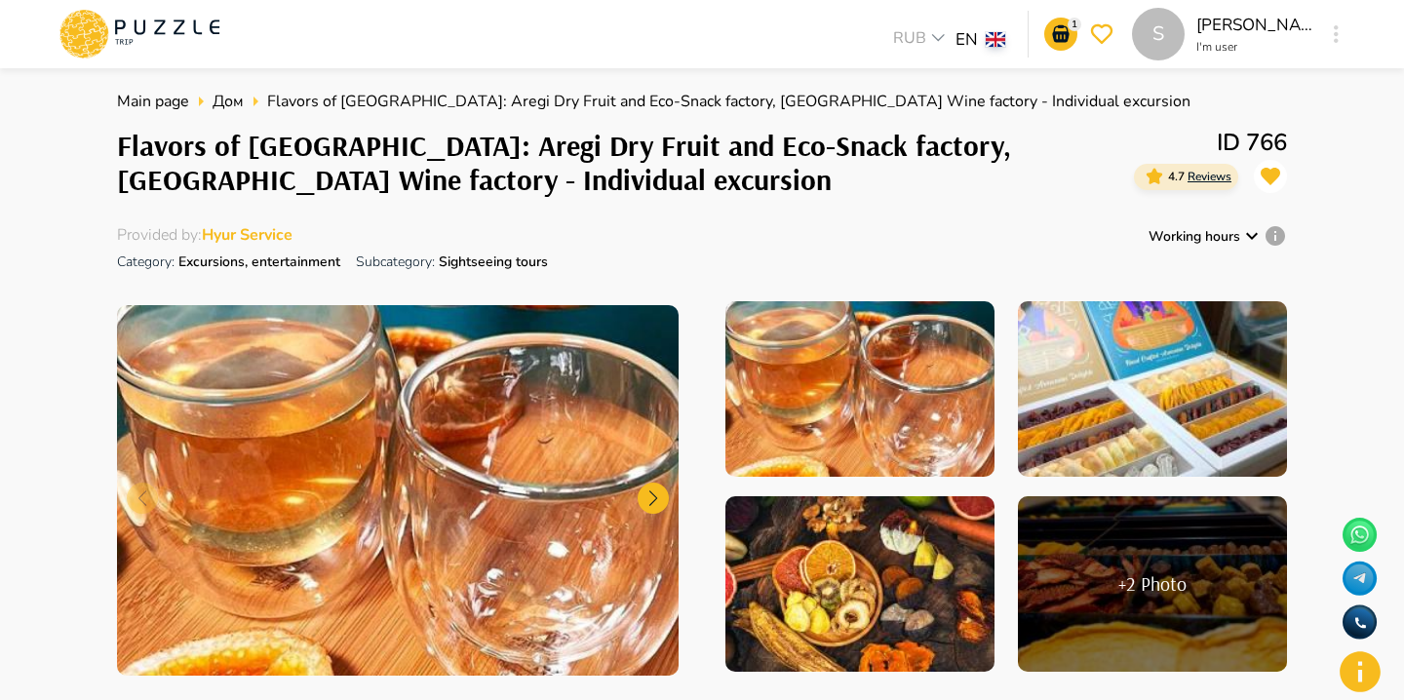
click at [1210, 177] on span "Reviews" at bounding box center [1210, 177] width 44 height 16
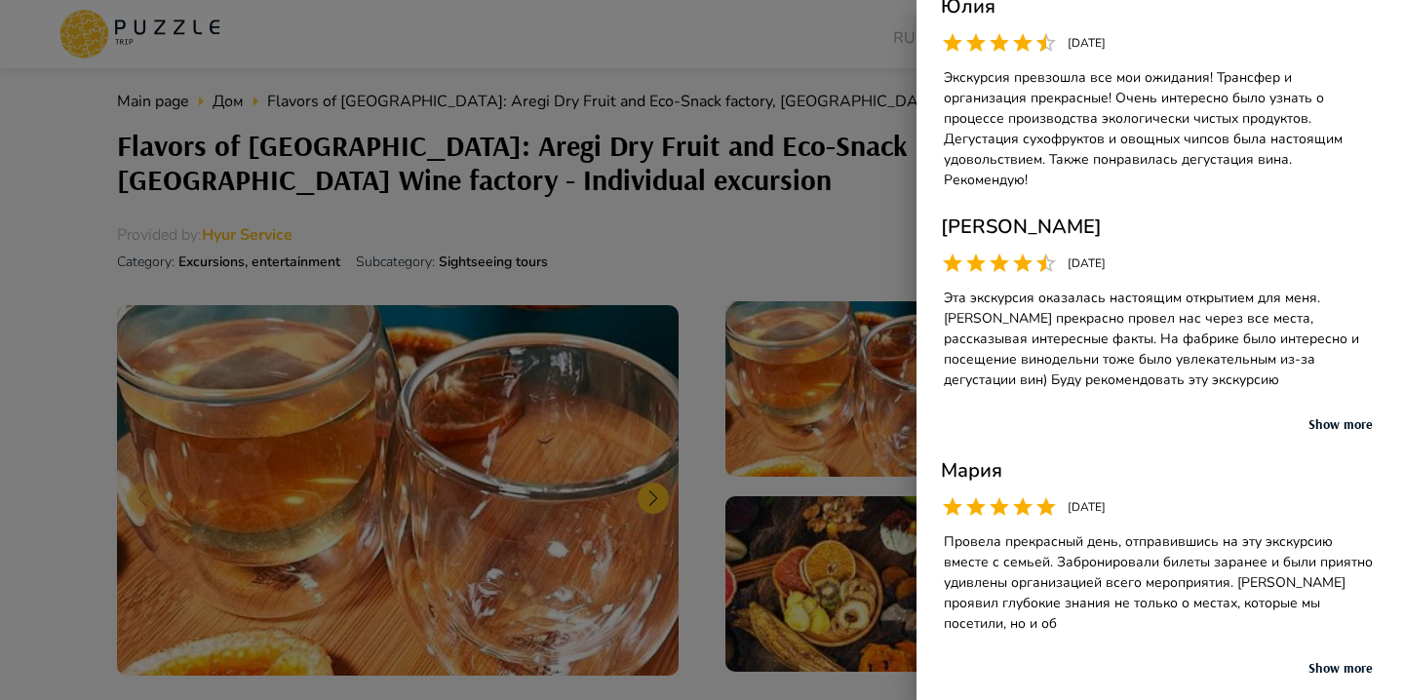
scroll to position [154, 0]
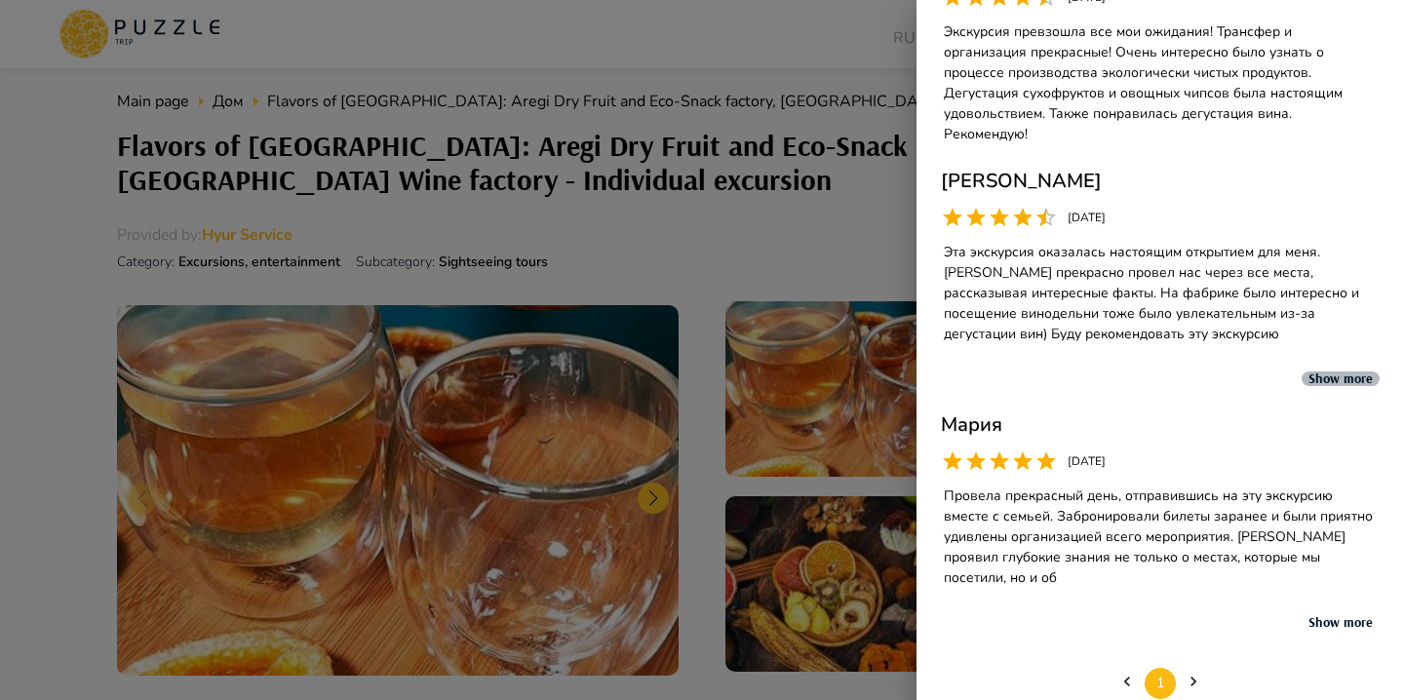
click at [1347, 372] on button "Show more" at bounding box center [1341, 379] width 78 height 15
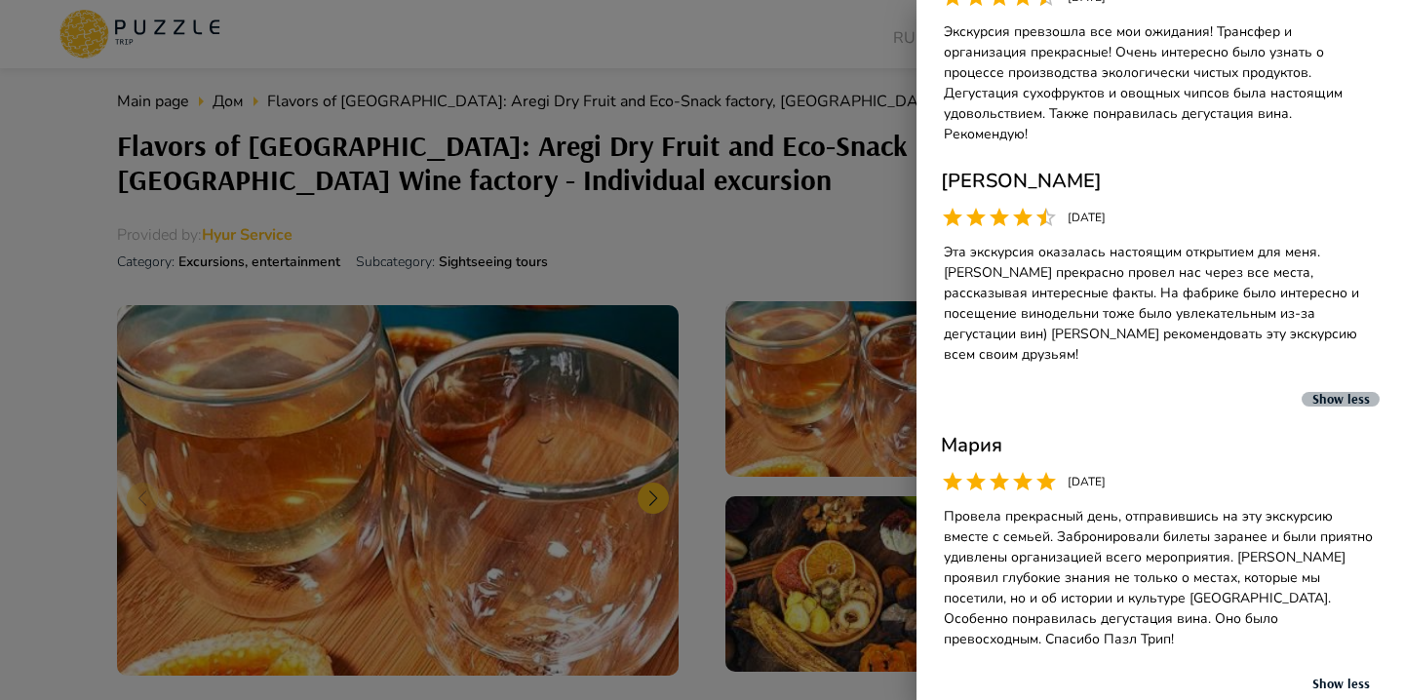
click at [1333, 392] on button "Show less" at bounding box center [1341, 399] width 78 height 15
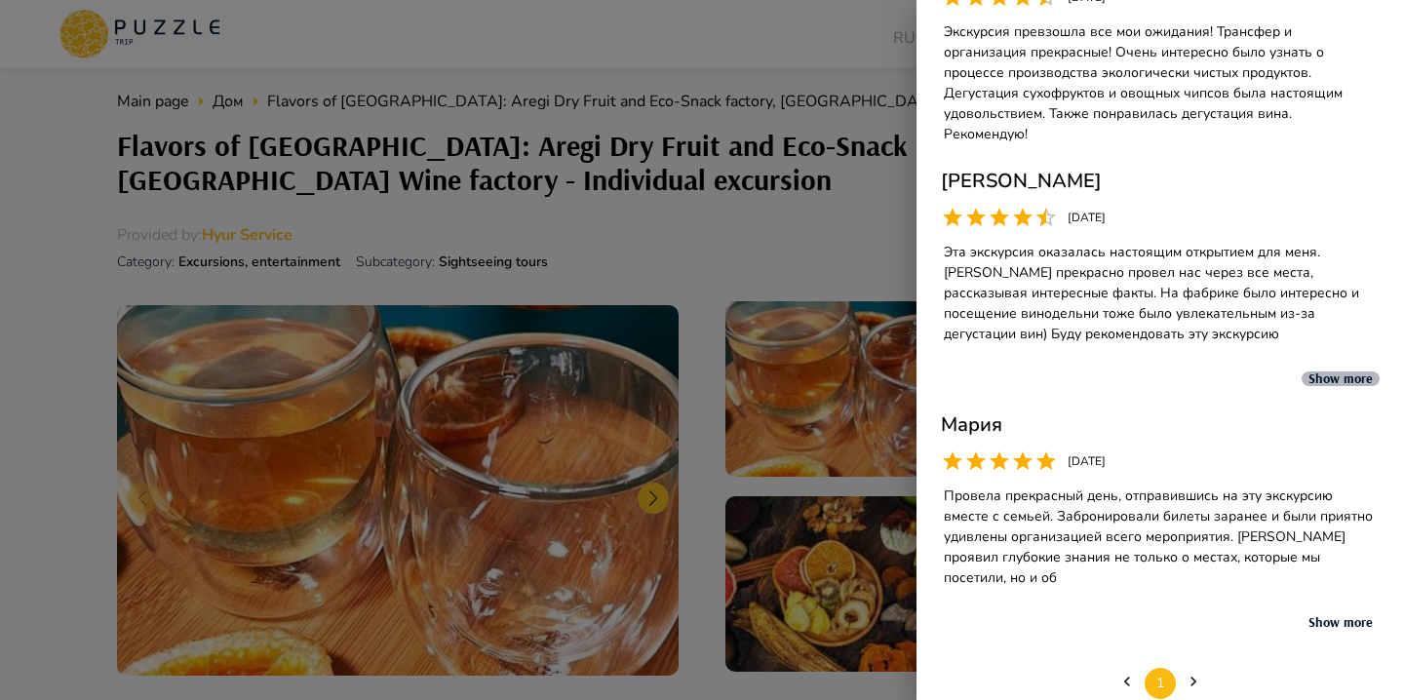
click at [1333, 372] on button "Show more" at bounding box center [1341, 379] width 78 height 15
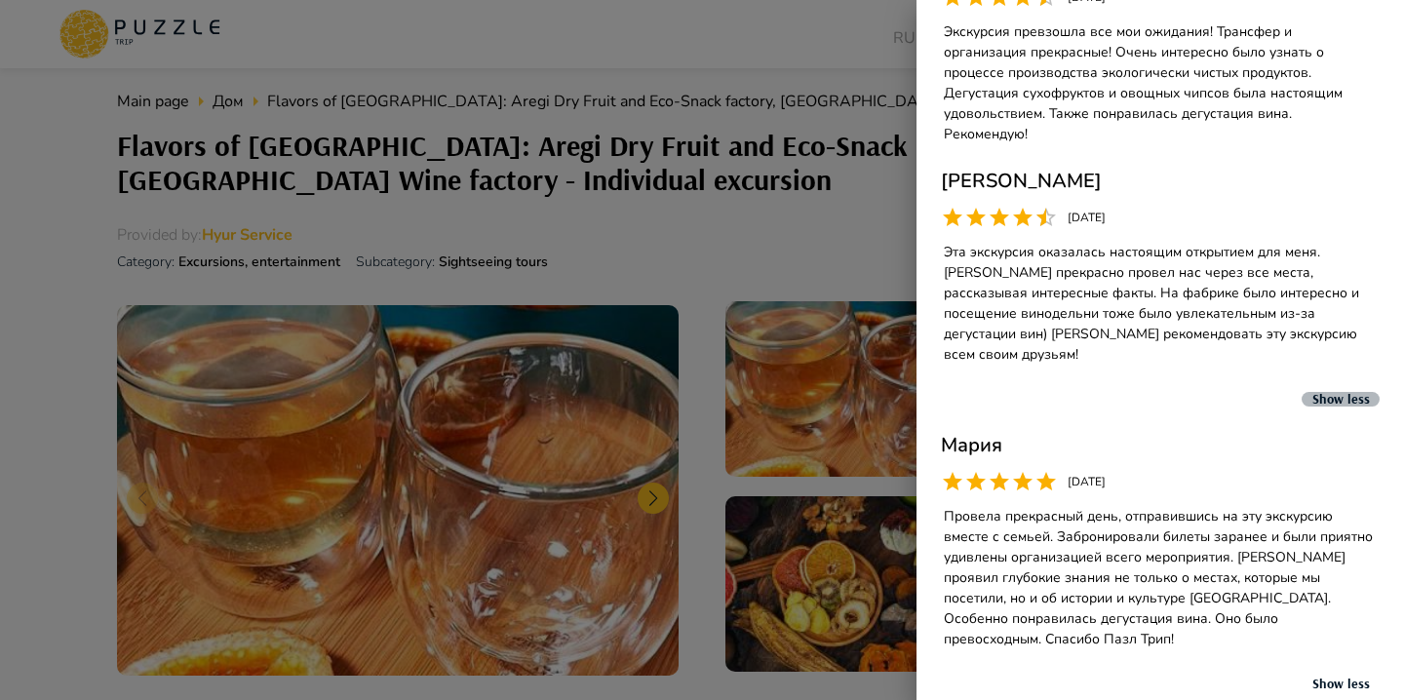
click at [1333, 392] on button "Show less" at bounding box center [1341, 399] width 78 height 15
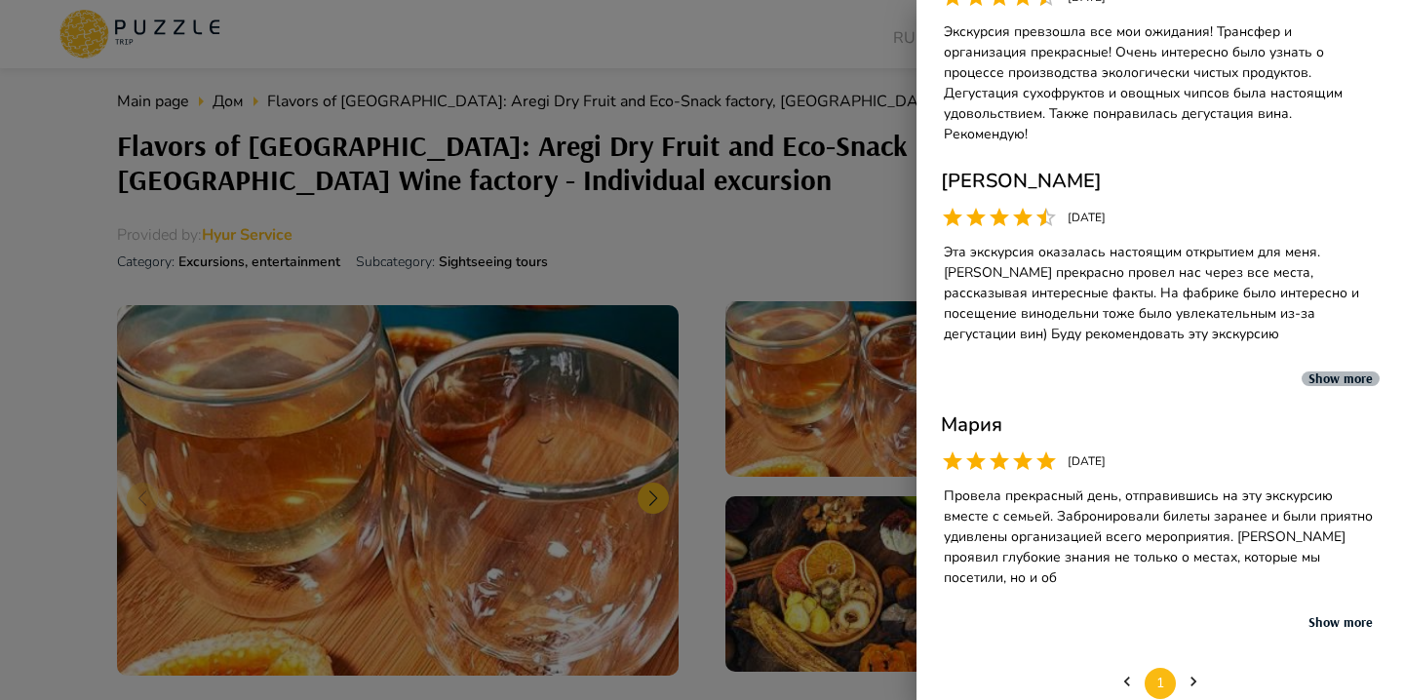
click at [1332, 372] on button "Show more" at bounding box center [1341, 379] width 78 height 15
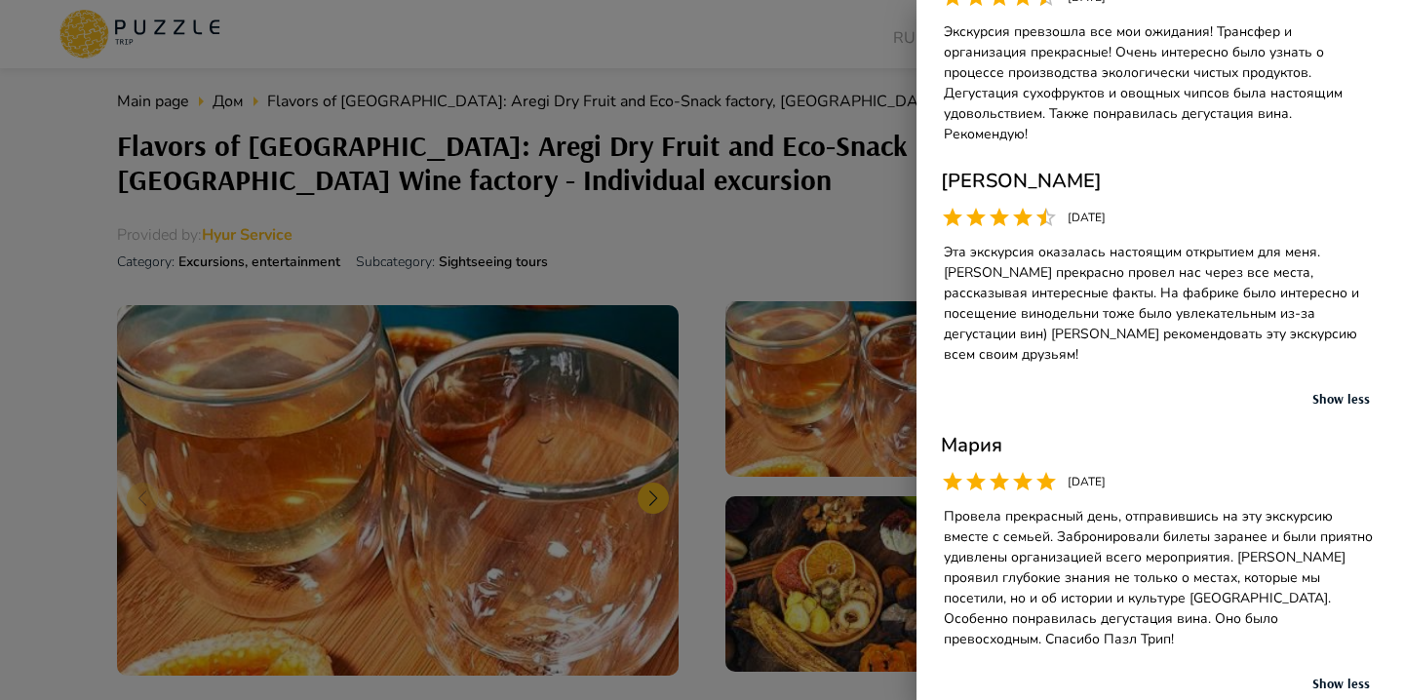
click at [770, 219] on div at bounding box center [702, 350] width 1404 height 700
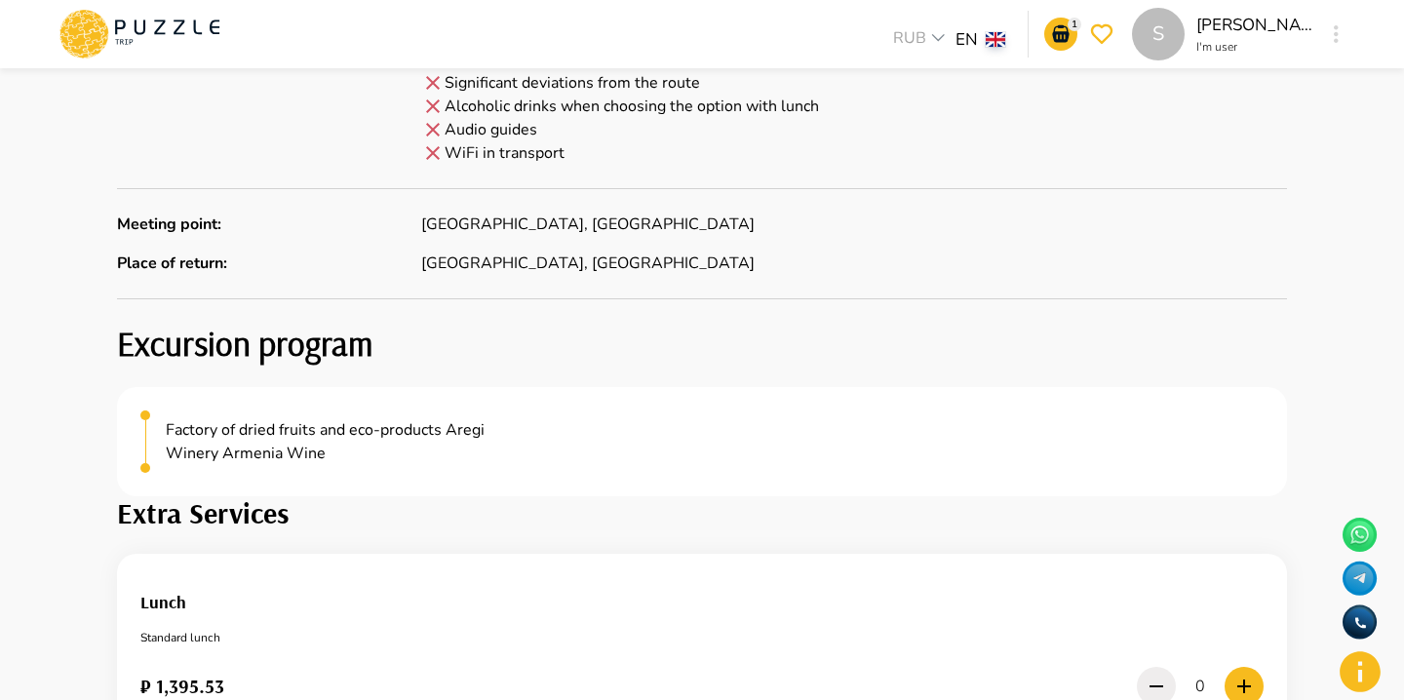
scroll to position [2295, 0]
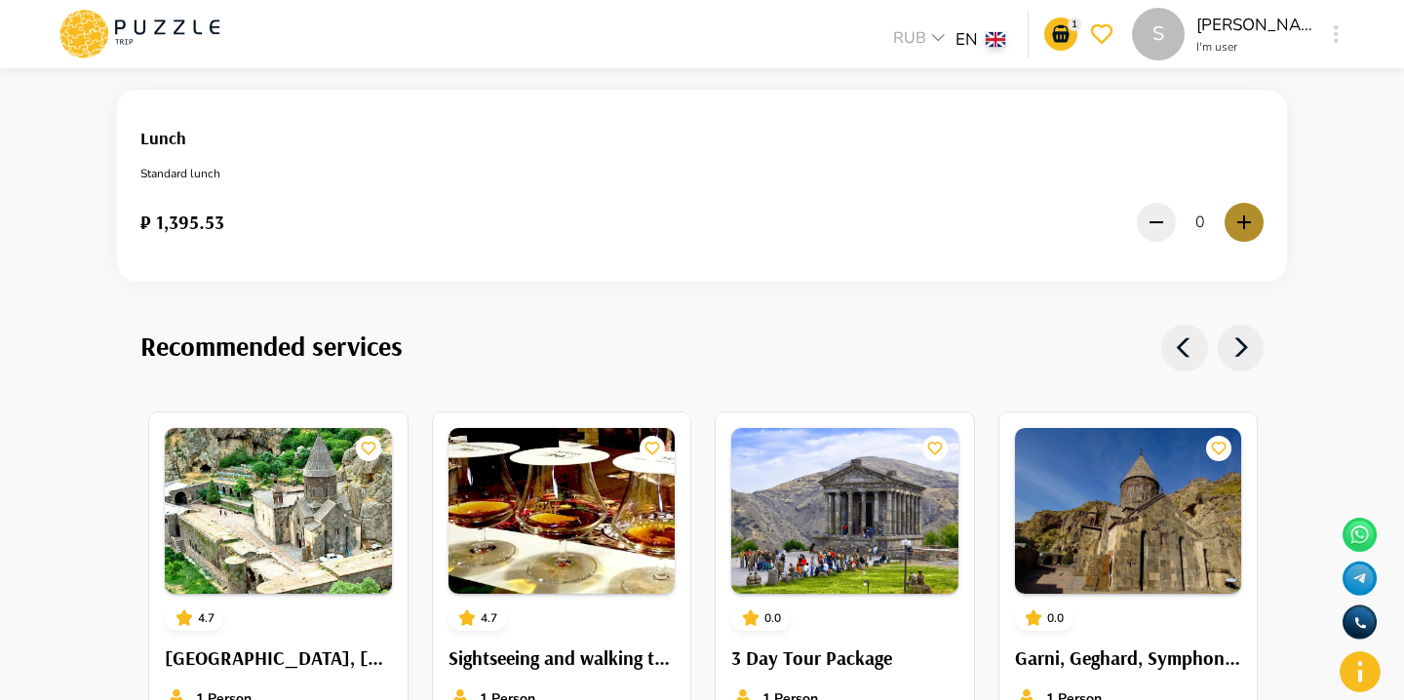
click at [1251, 221] on icon "button" at bounding box center [1244, 222] width 23 height 23
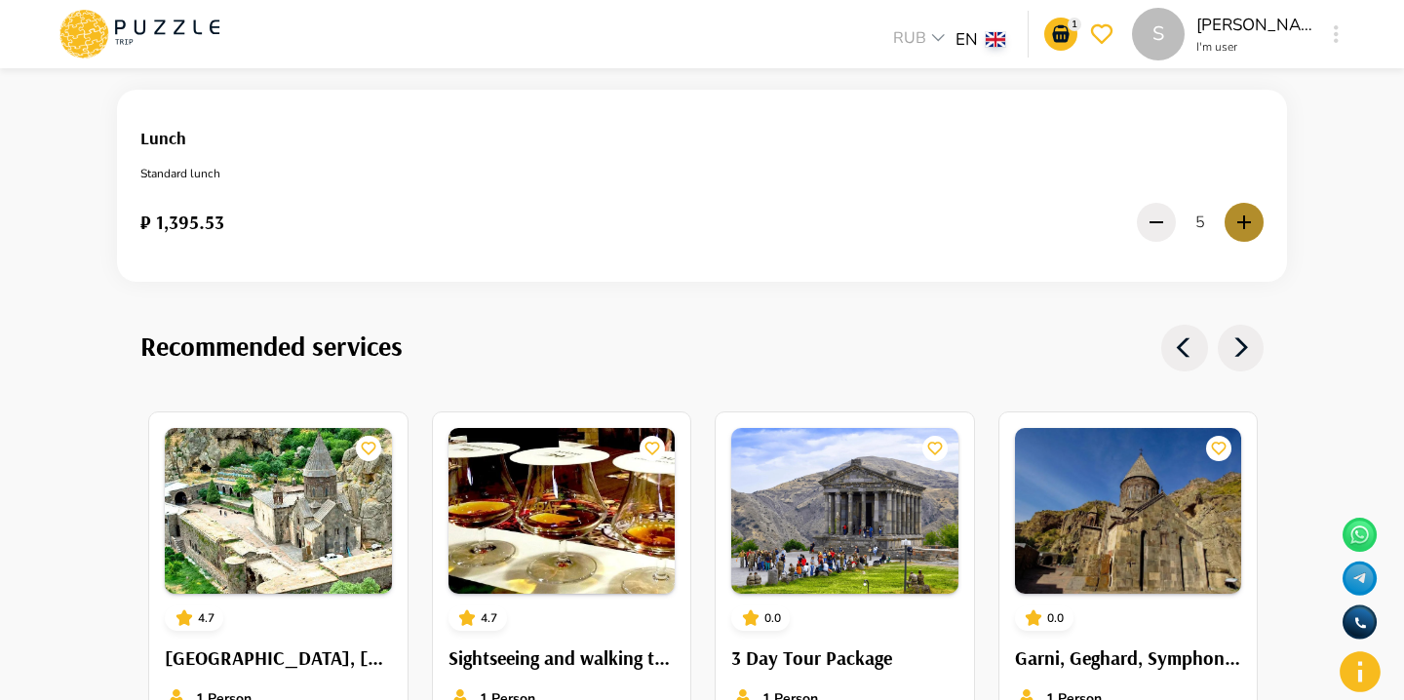
click at [1251, 221] on icon "button" at bounding box center [1244, 222] width 23 height 23
click at [1163, 215] on icon "button" at bounding box center [1156, 222] width 23 height 23
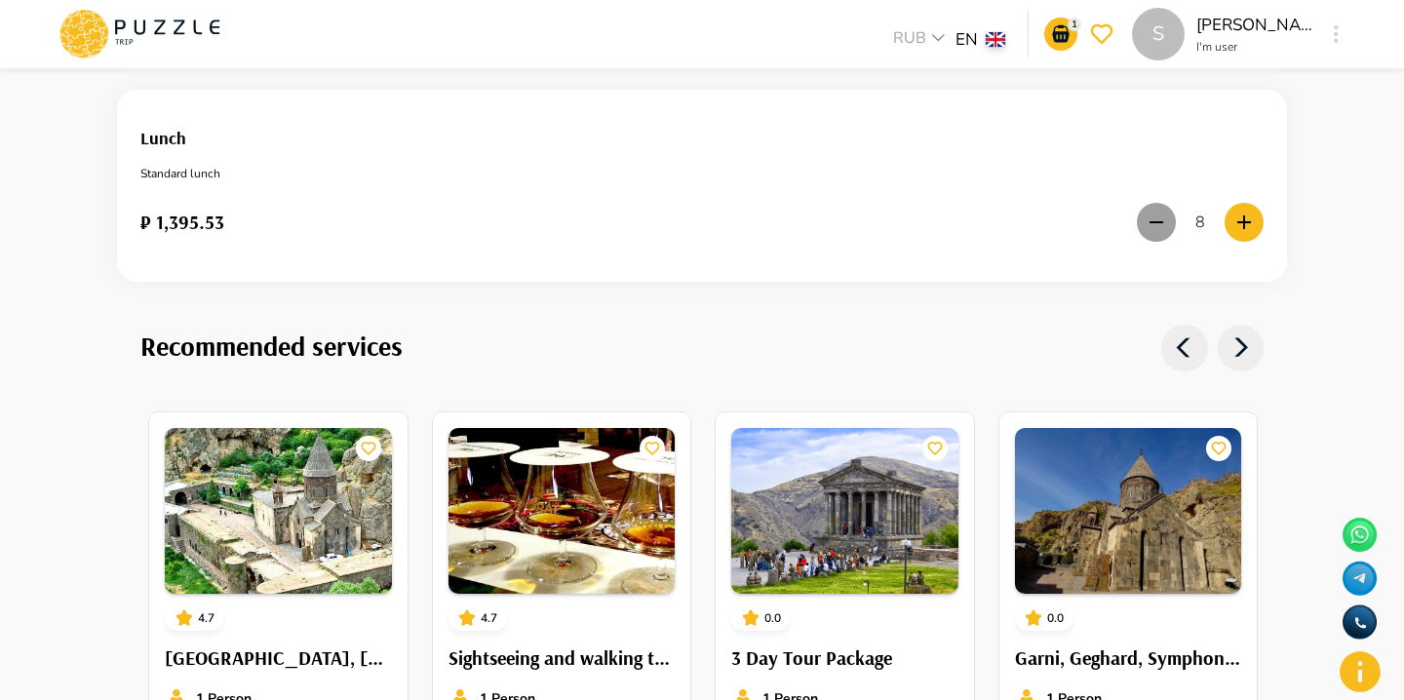
click at [1163, 215] on icon "button" at bounding box center [1156, 222] width 23 height 23
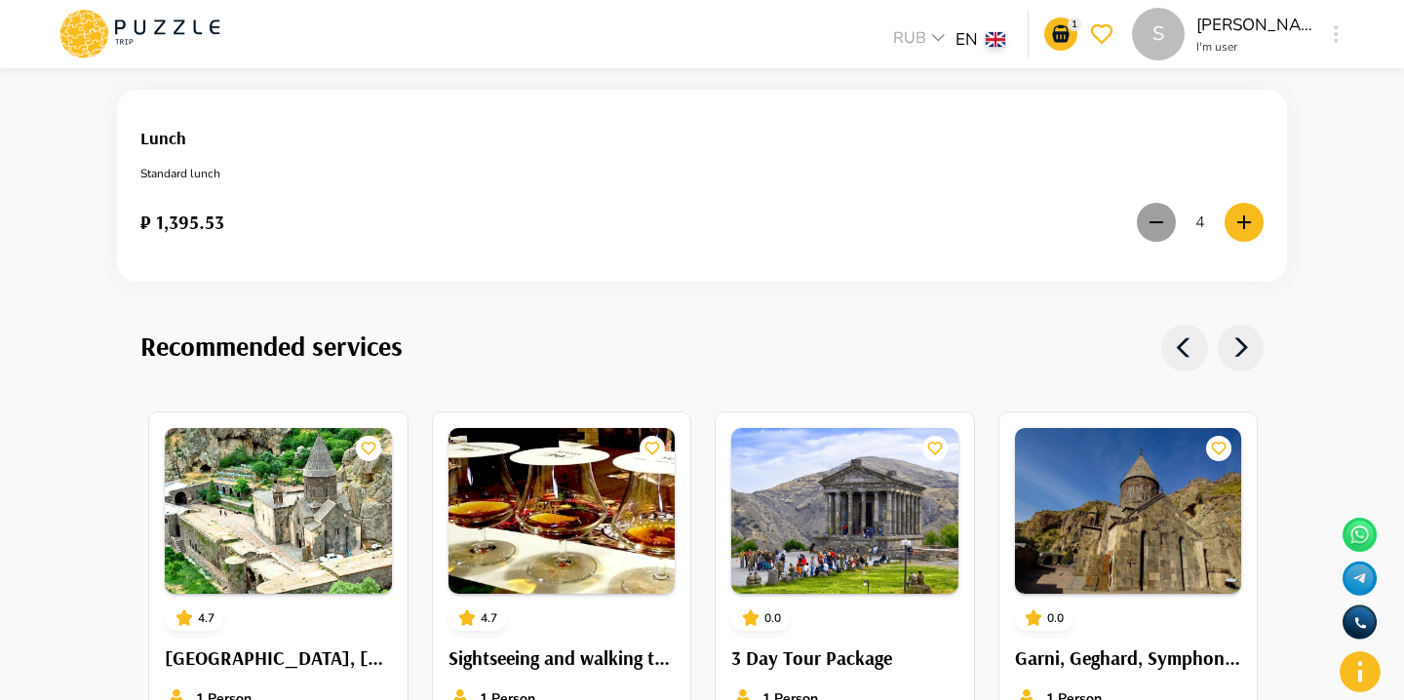
click at [1163, 215] on icon "button" at bounding box center [1156, 222] width 23 height 23
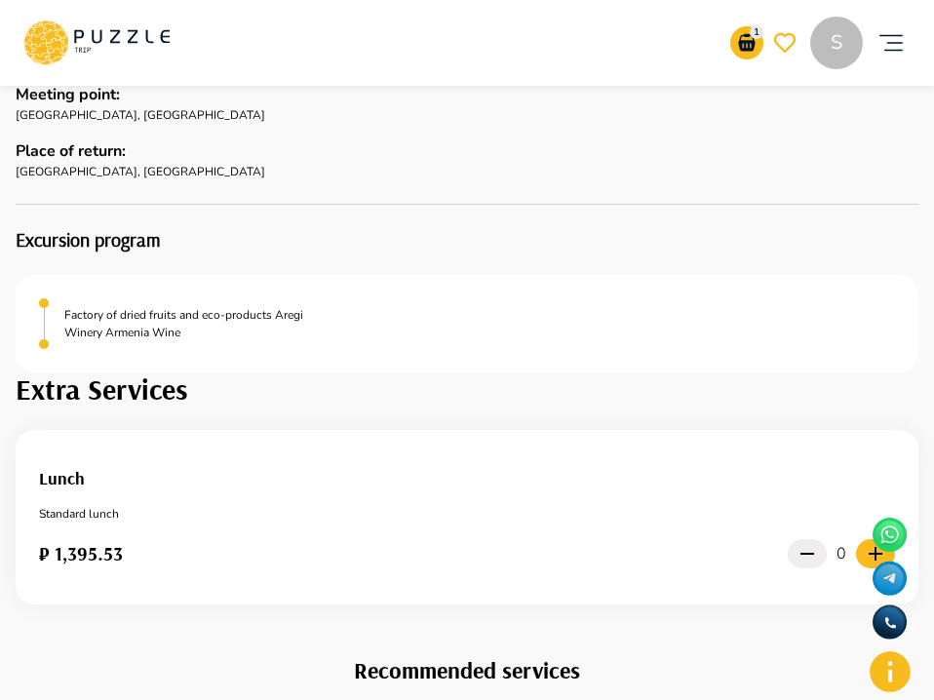
scroll to position [2235, 0]
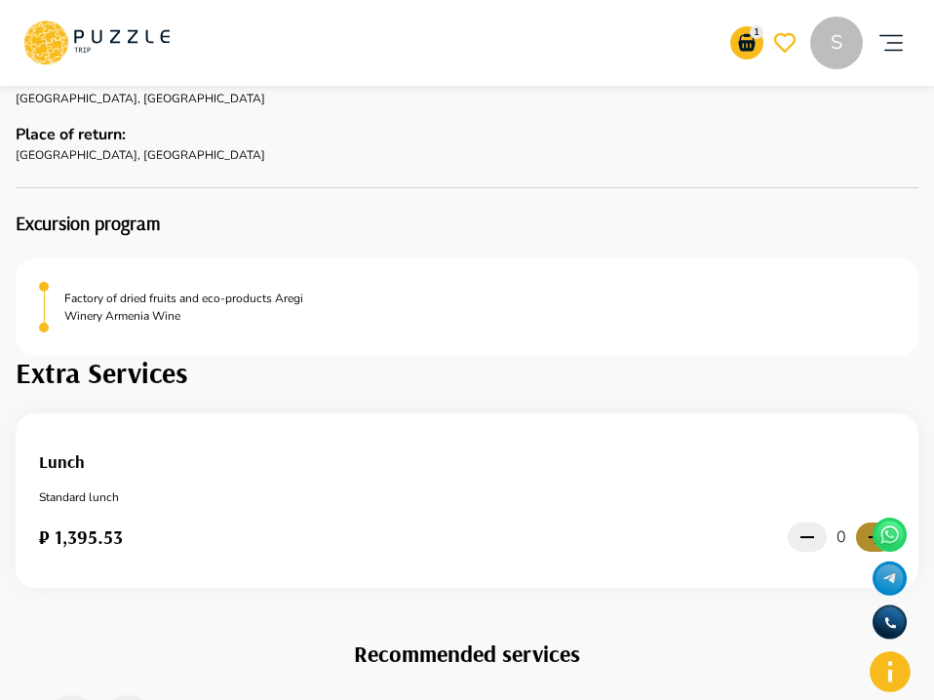
click at [873, 526] on icon "button" at bounding box center [875, 537] width 23 height 23
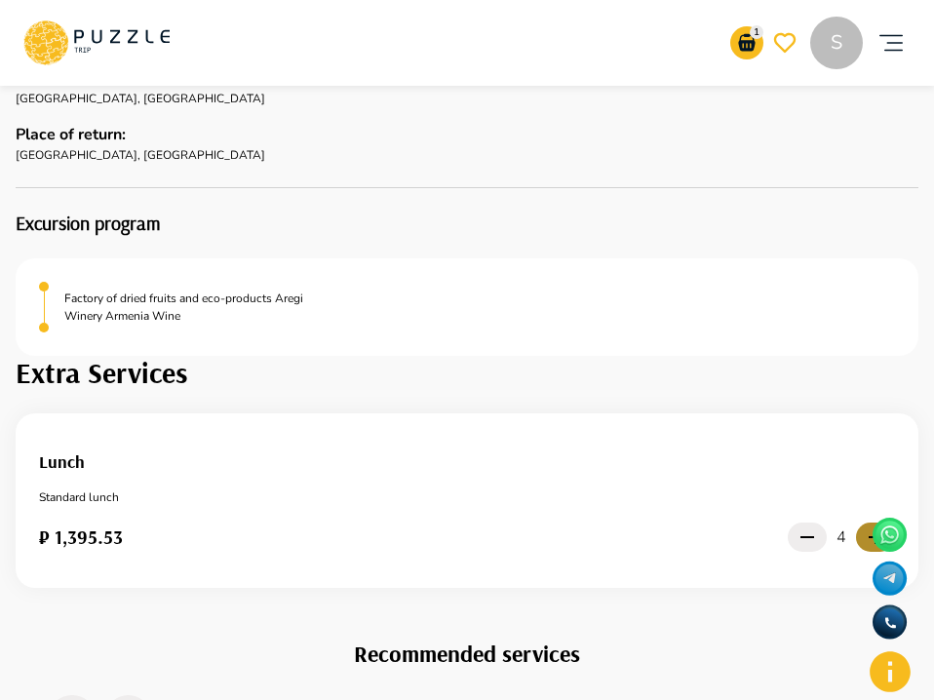
click at [873, 526] on icon "button" at bounding box center [875, 537] width 23 height 23
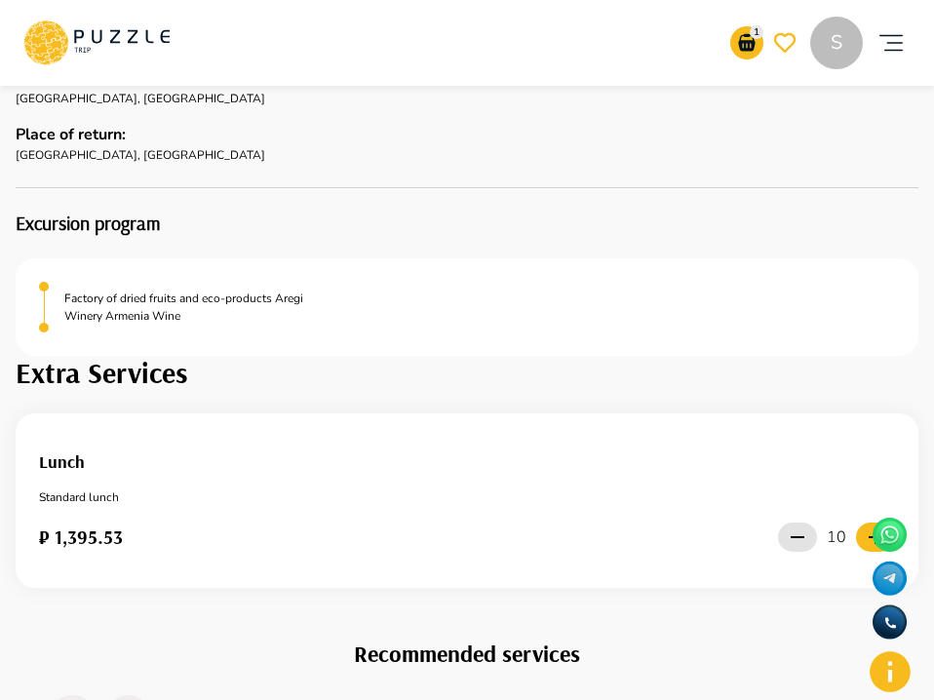
click at [799, 536] on icon "button" at bounding box center [798, 537] width 14 height 2
click at [799, 526] on icon "button" at bounding box center [807, 537] width 23 height 23
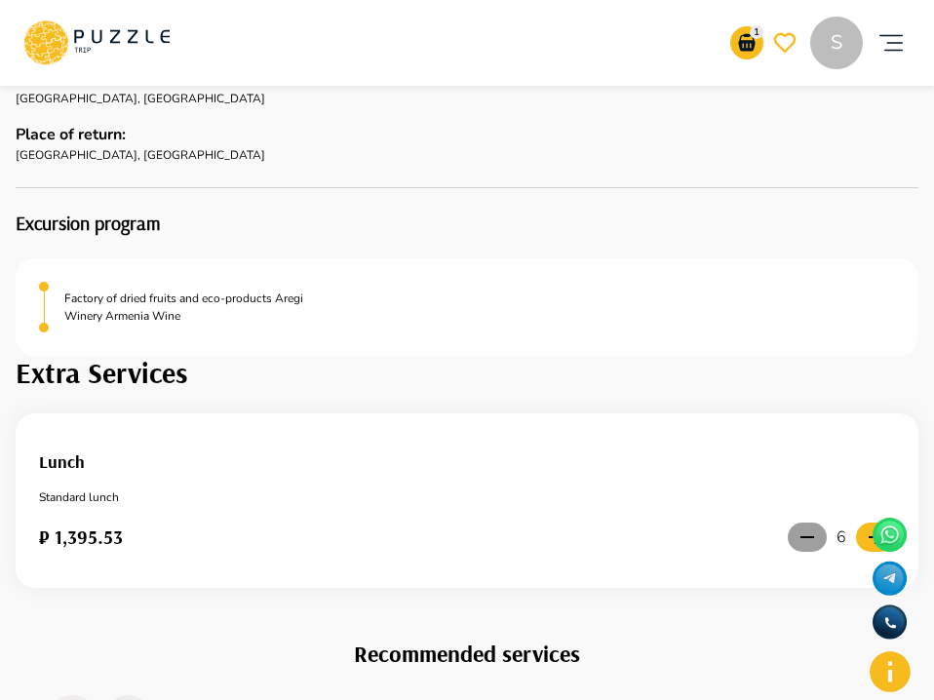
click at [799, 526] on icon "button" at bounding box center [807, 537] width 23 height 23
click at [872, 526] on icon "button" at bounding box center [875, 537] width 23 height 23
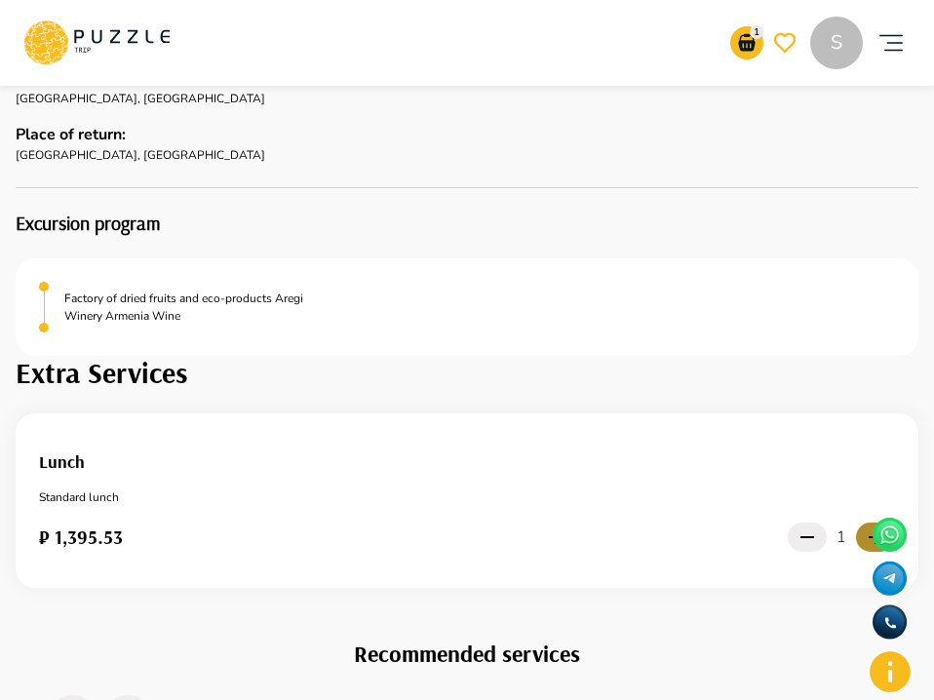
click at [872, 526] on icon "button" at bounding box center [875, 537] width 23 height 23
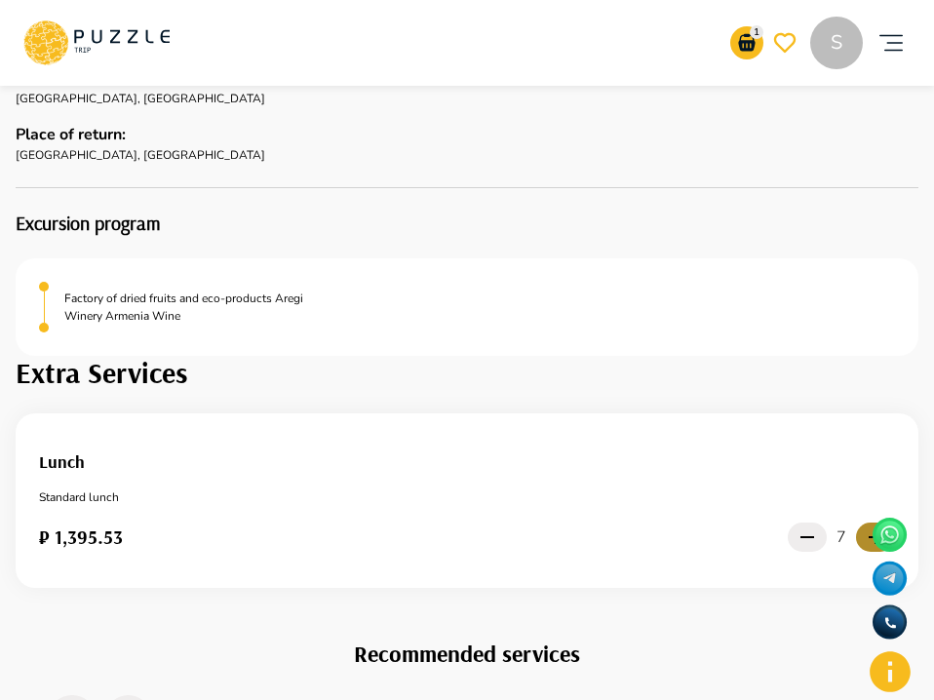
click at [872, 526] on icon "button" at bounding box center [875, 537] width 23 height 23
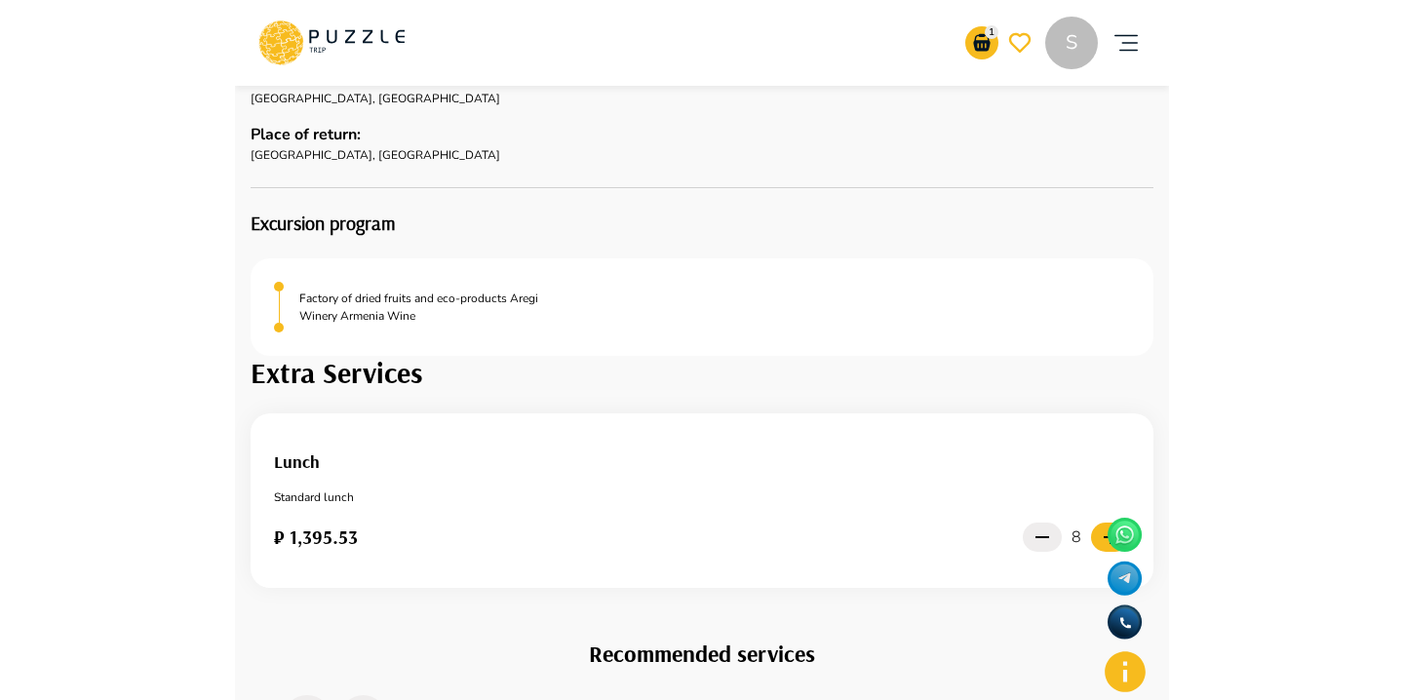
scroll to position [2258, 0]
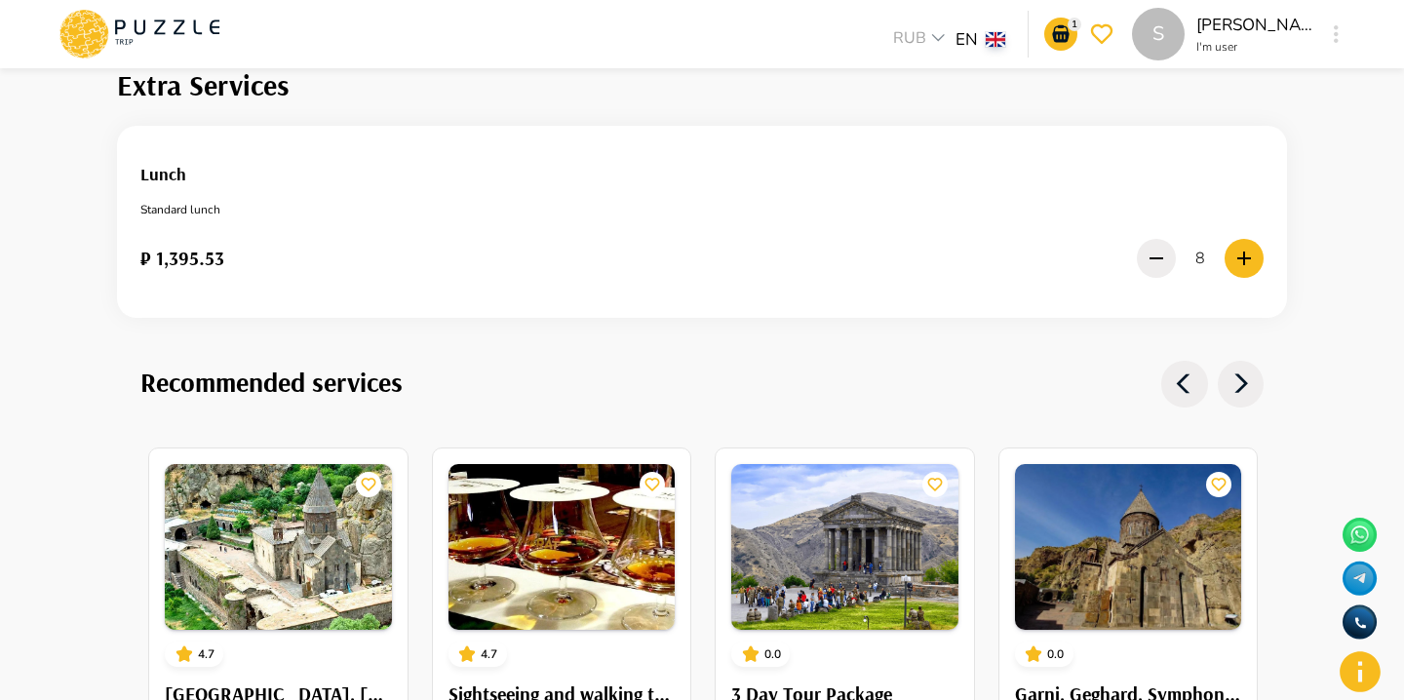
click at [1133, 216] on div "Lunch Standard lunch ₽ 1,395.53 8" at bounding box center [701, 221] width 1123 height 145
click at [1136, 261] on div "₽ 1,395.53 8" at bounding box center [701, 258] width 1123 height 49
click at [1142, 258] on button "button" at bounding box center [1156, 258] width 39 height 39
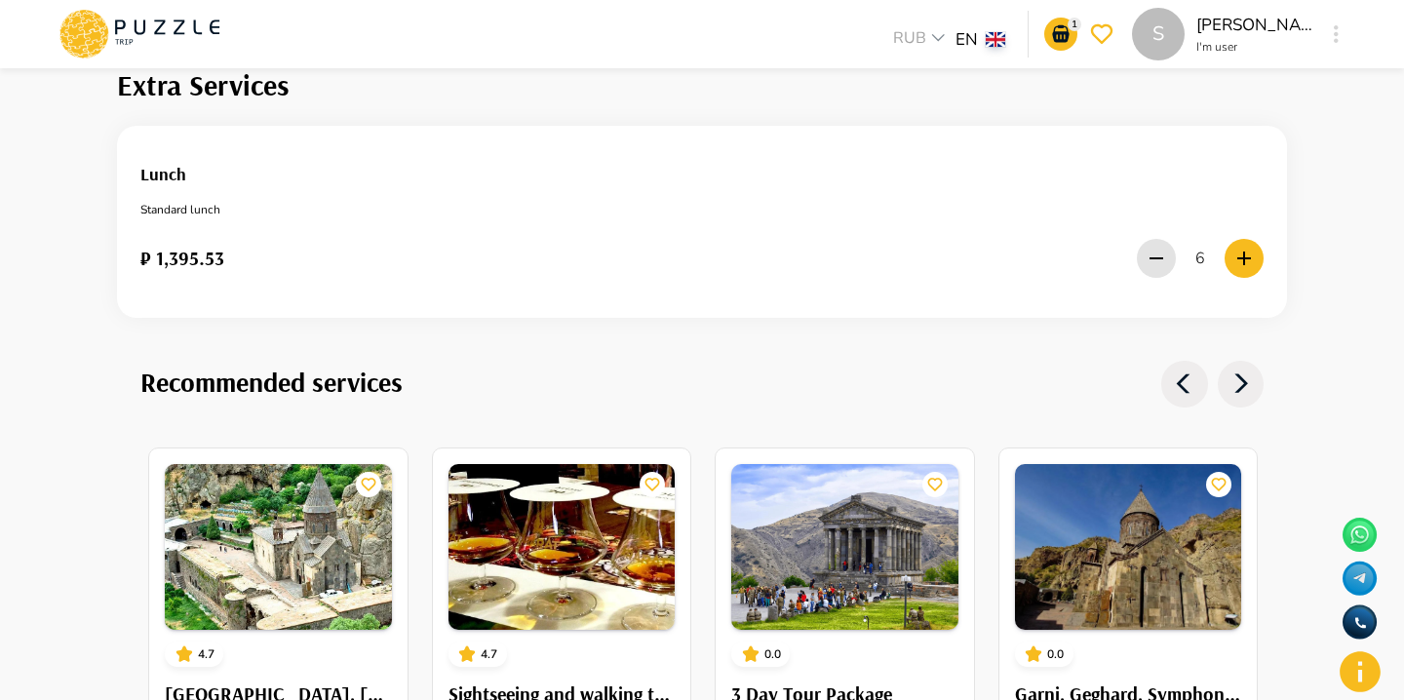
click at [1142, 258] on button "button" at bounding box center [1156, 258] width 39 height 39
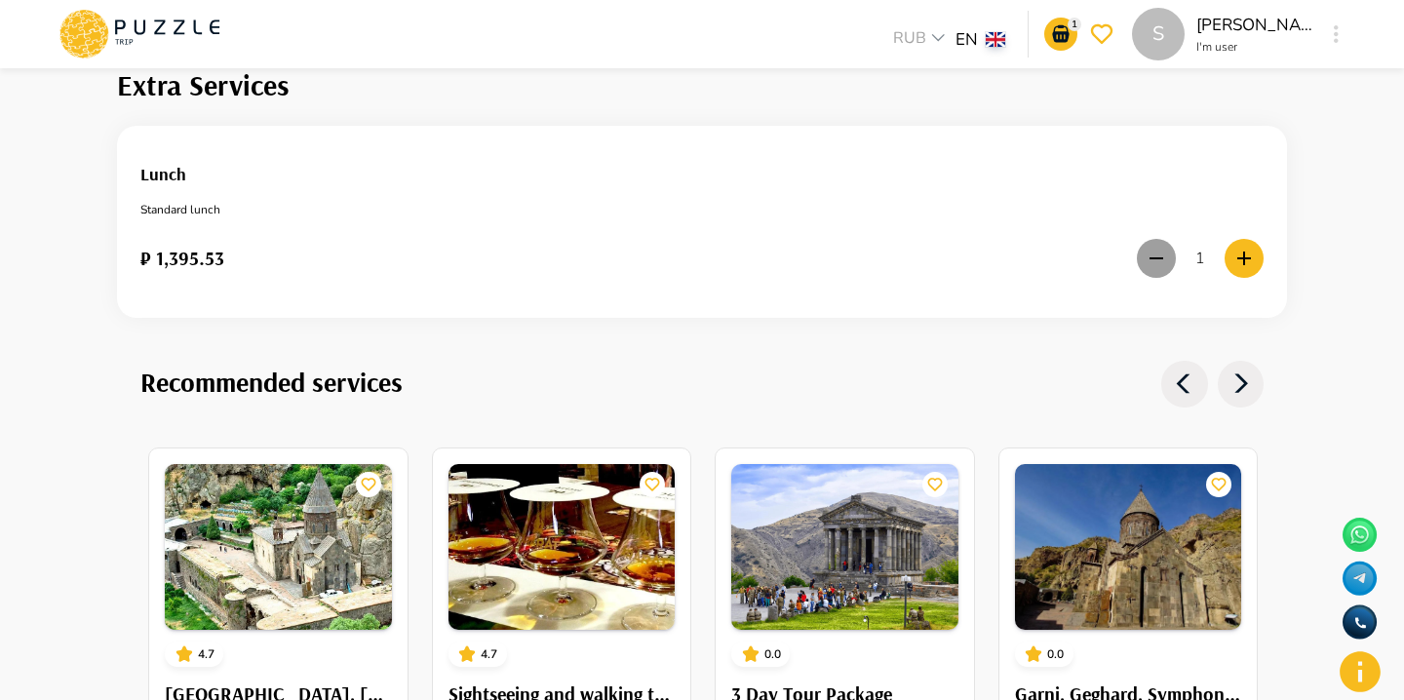
click at [1142, 258] on button "button" at bounding box center [1156, 258] width 39 height 39
click at [1240, 255] on icon "button" at bounding box center [1244, 258] width 23 height 23
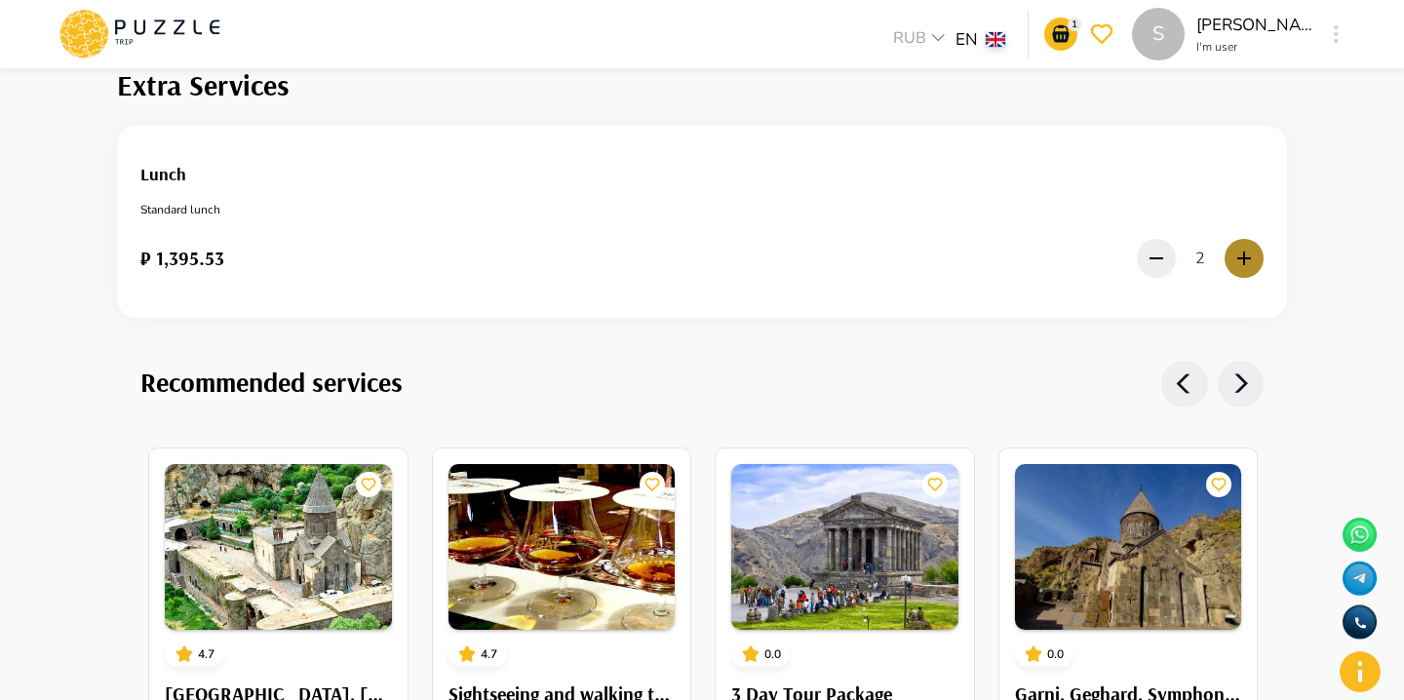
click at [1240, 255] on icon "button" at bounding box center [1244, 258] width 23 height 23
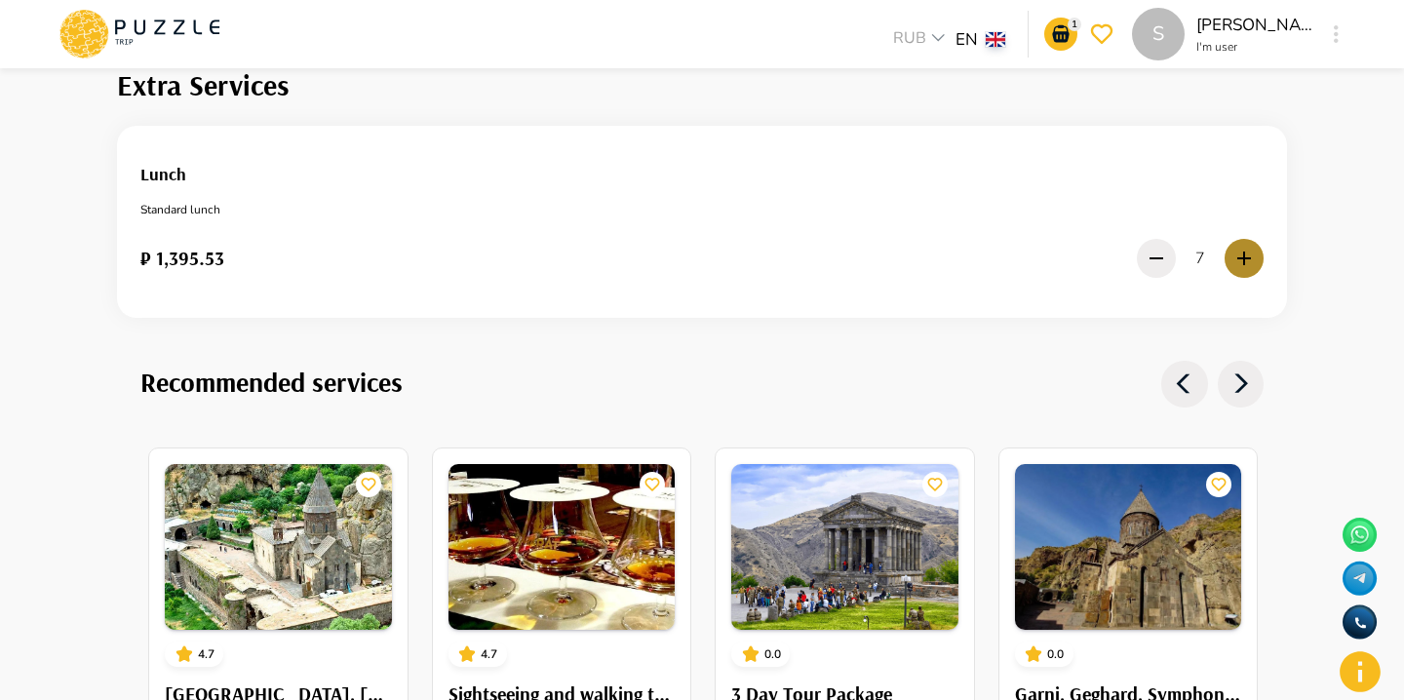
click at [1246, 254] on icon "button" at bounding box center [1244, 259] width 14 height 14
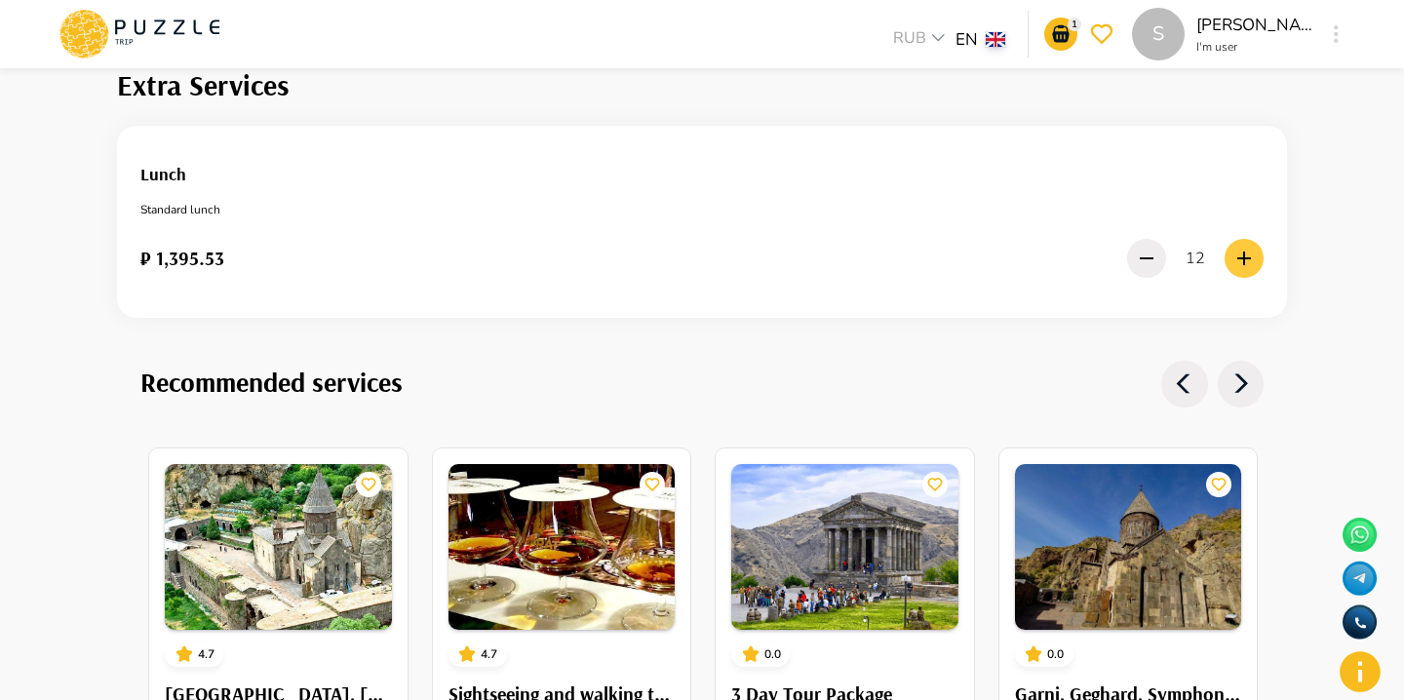
click at [1246, 254] on icon "button" at bounding box center [1244, 259] width 14 height 14
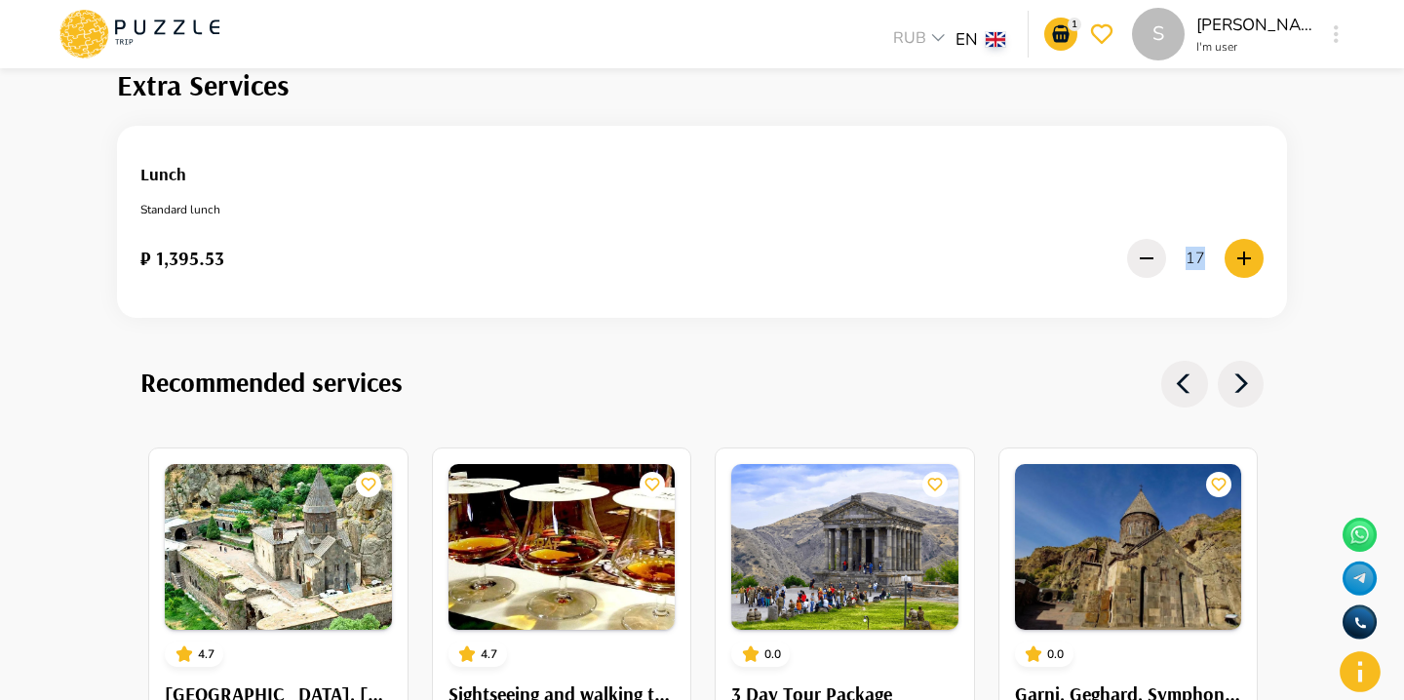
click at [1126, 241] on div "₽ 1,395.53 17" at bounding box center [701, 258] width 1123 height 49
click at [1128, 241] on div "17" at bounding box center [1195, 258] width 137 height 49
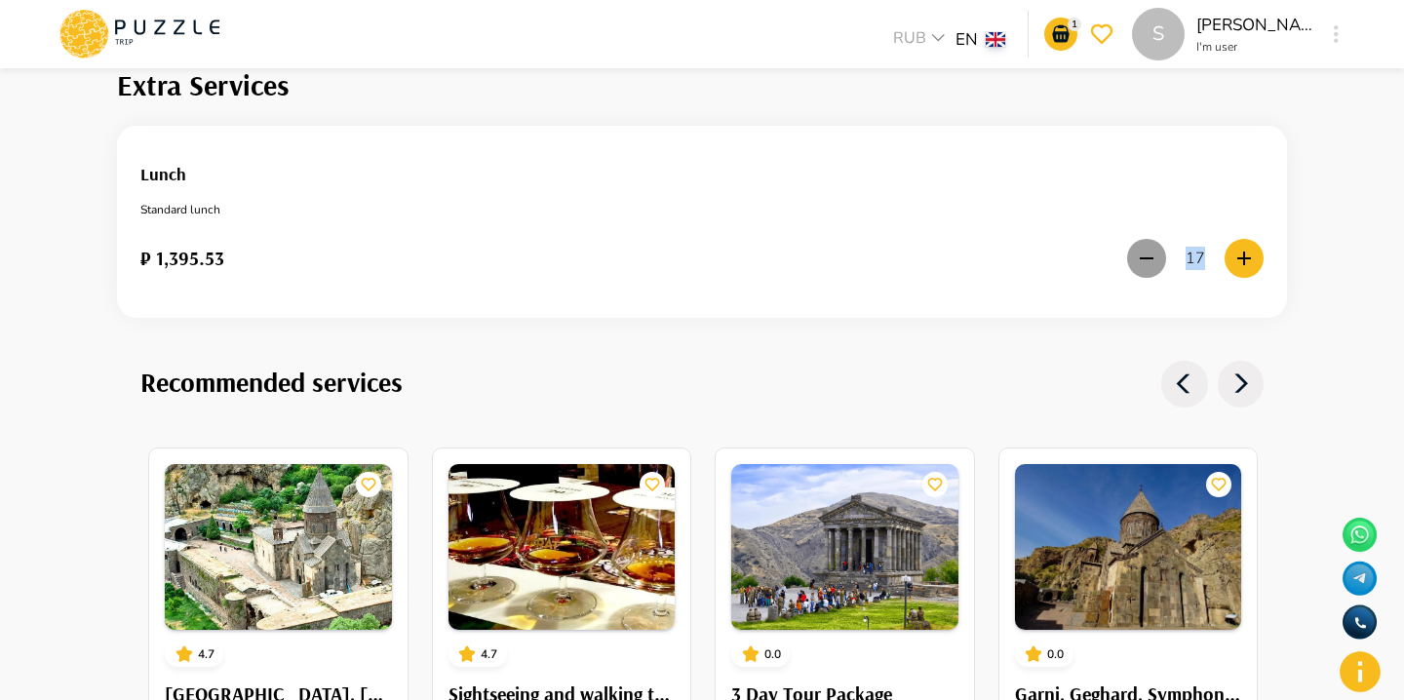
click at [1153, 248] on icon "button" at bounding box center [1146, 258] width 23 height 23
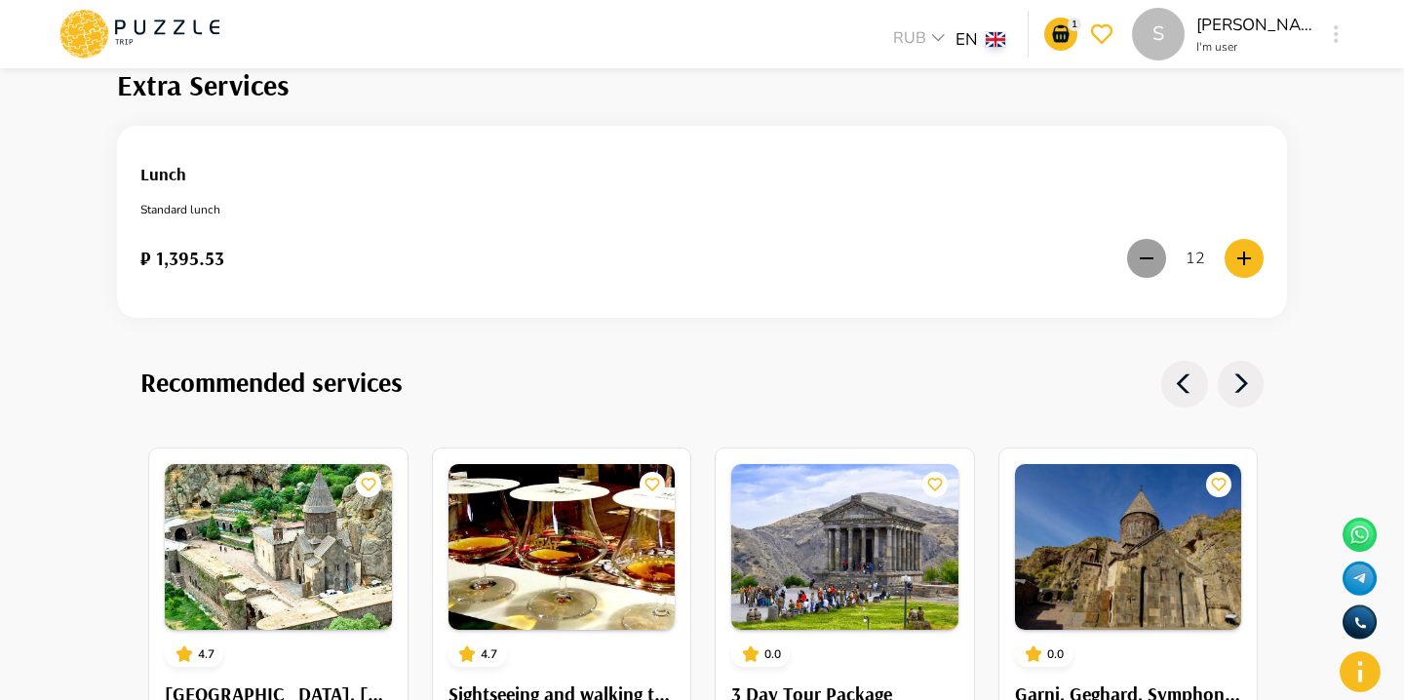
click at [1153, 248] on icon "button" at bounding box center [1146, 258] width 23 height 23
click at [1153, 248] on icon "button" at bounding box center [1156, 258] width 23 height 23
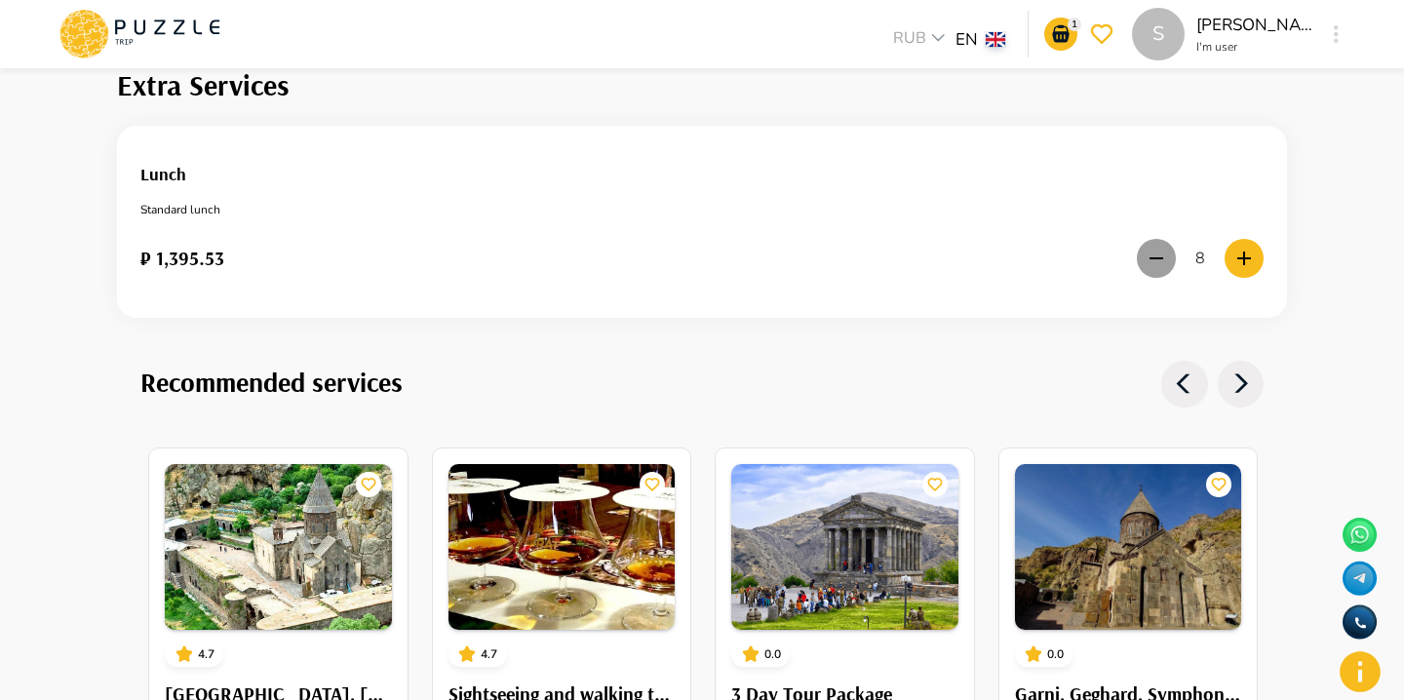
click at [1153, 248] on icon "button" at bounding box center [1156, 258] width 23 height 23
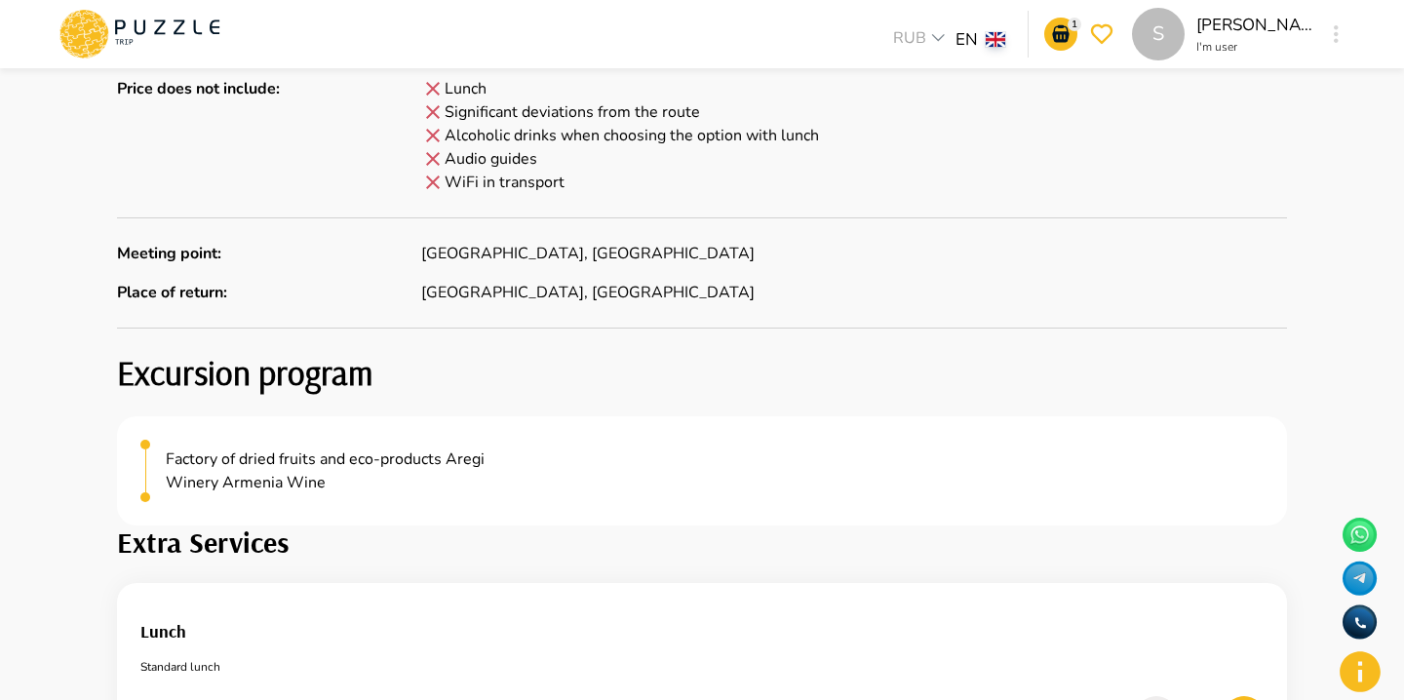
scroll to position [2213, 0]
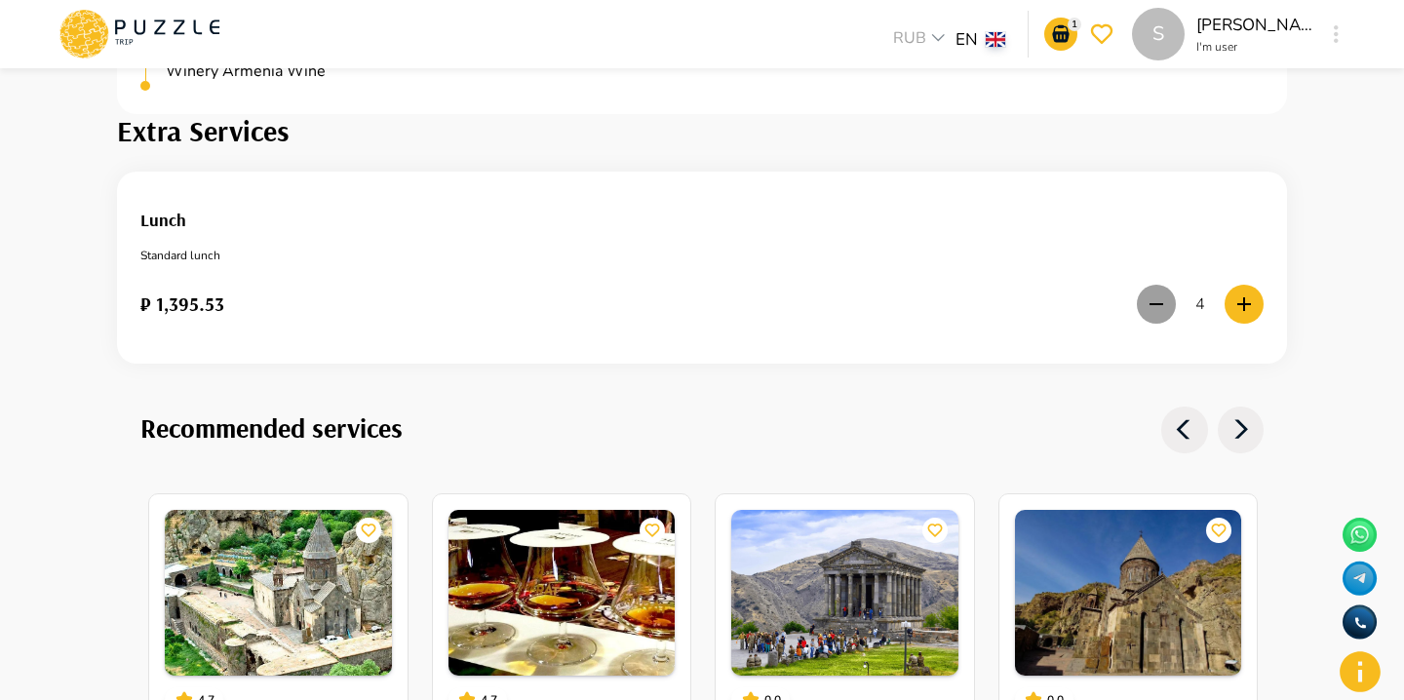
click at [1147, 294] on icon "button" at bounding box center [1156, 304] width 23 height 23
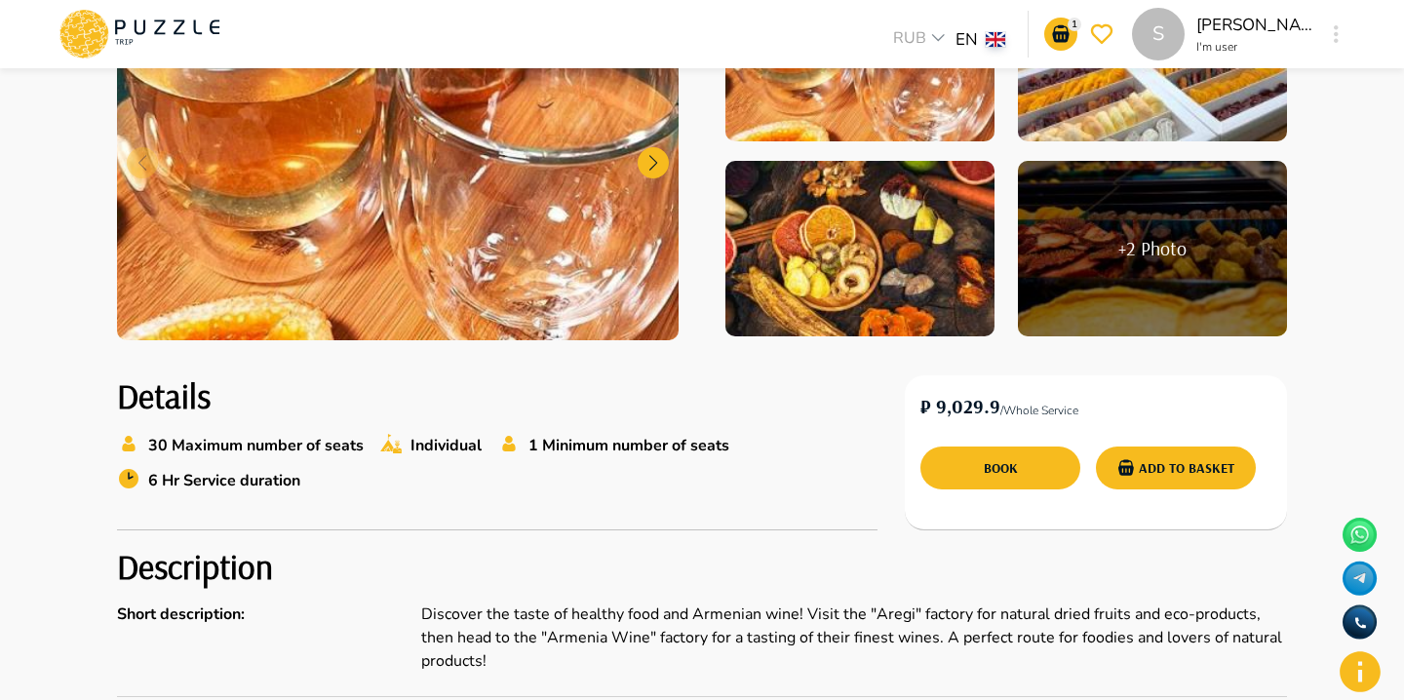
scroll to position [338, 0]
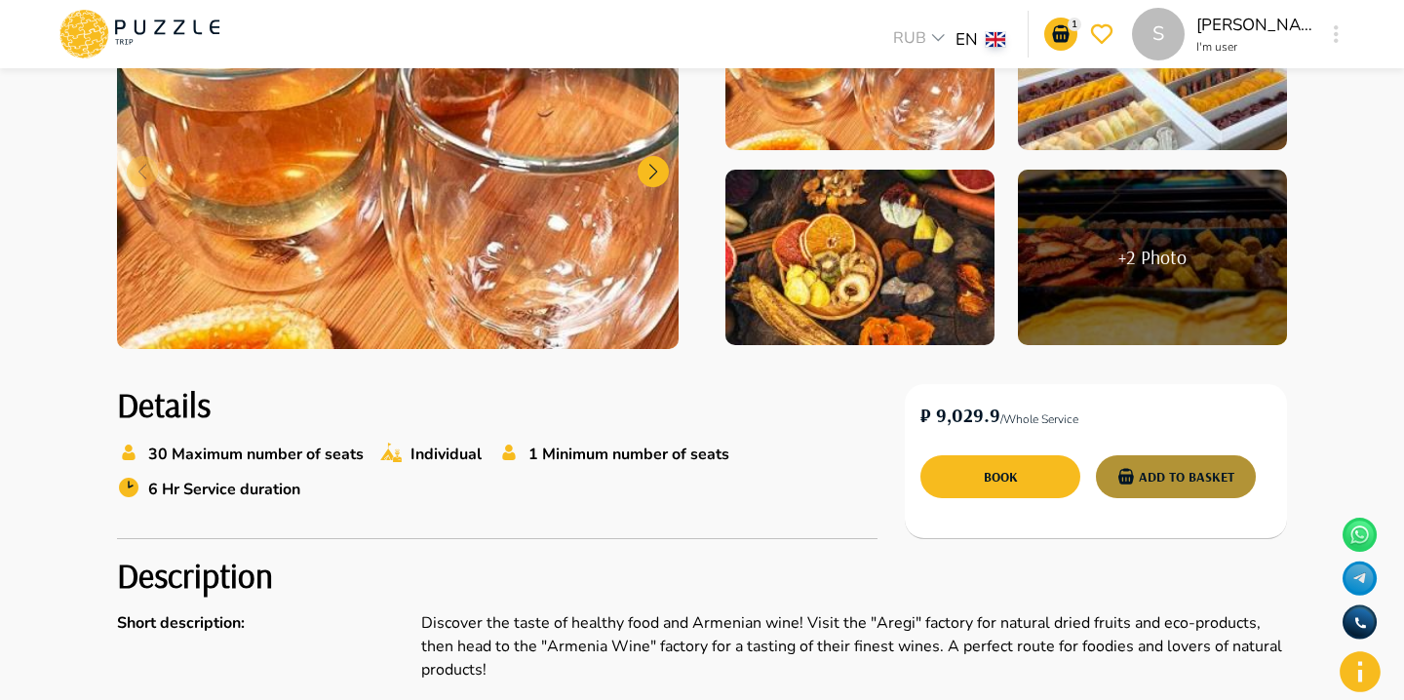
click at [1167, 466] on button "Add to basket" at bounding box center [1176, 476] width 160 height 43
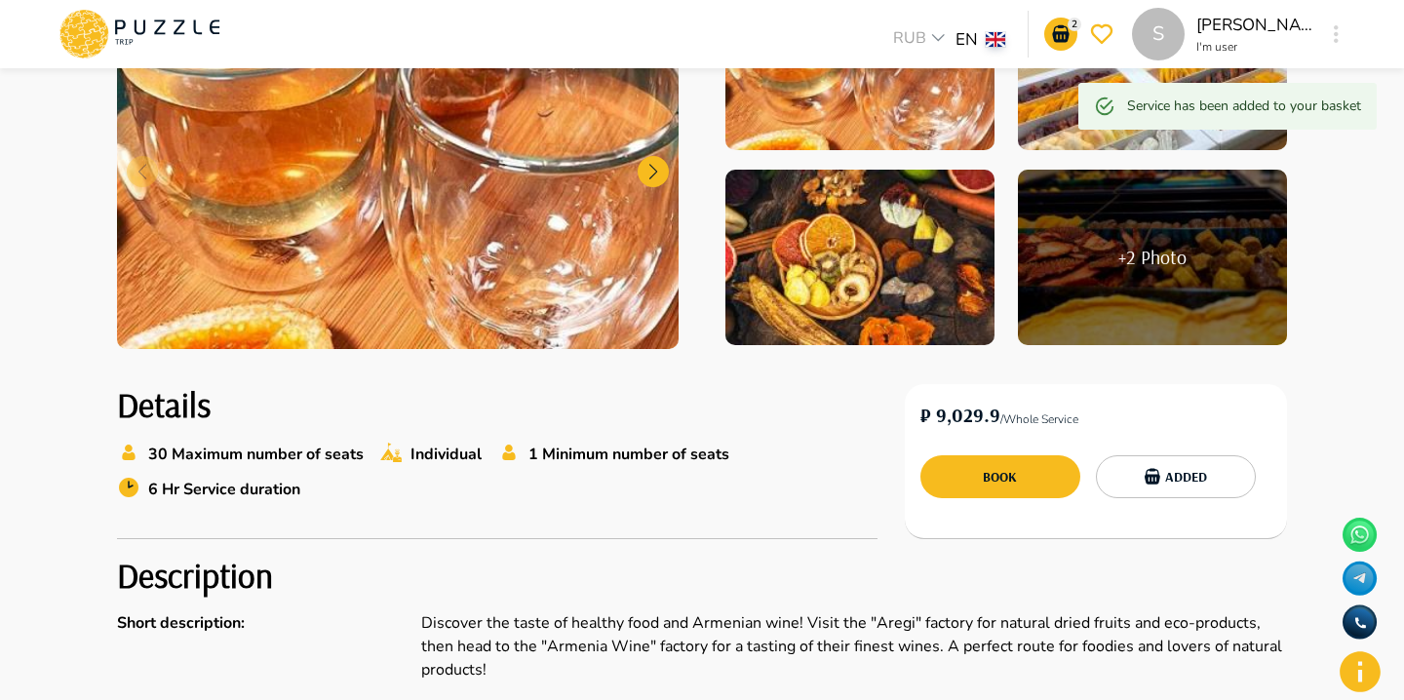
click at [1066, 18] on div "2" at bounding box center [1081, 34] width 74 height 33
click at [1066, 26] on icon "notifications" at bounding box center [1060, 34] width 17 height 18
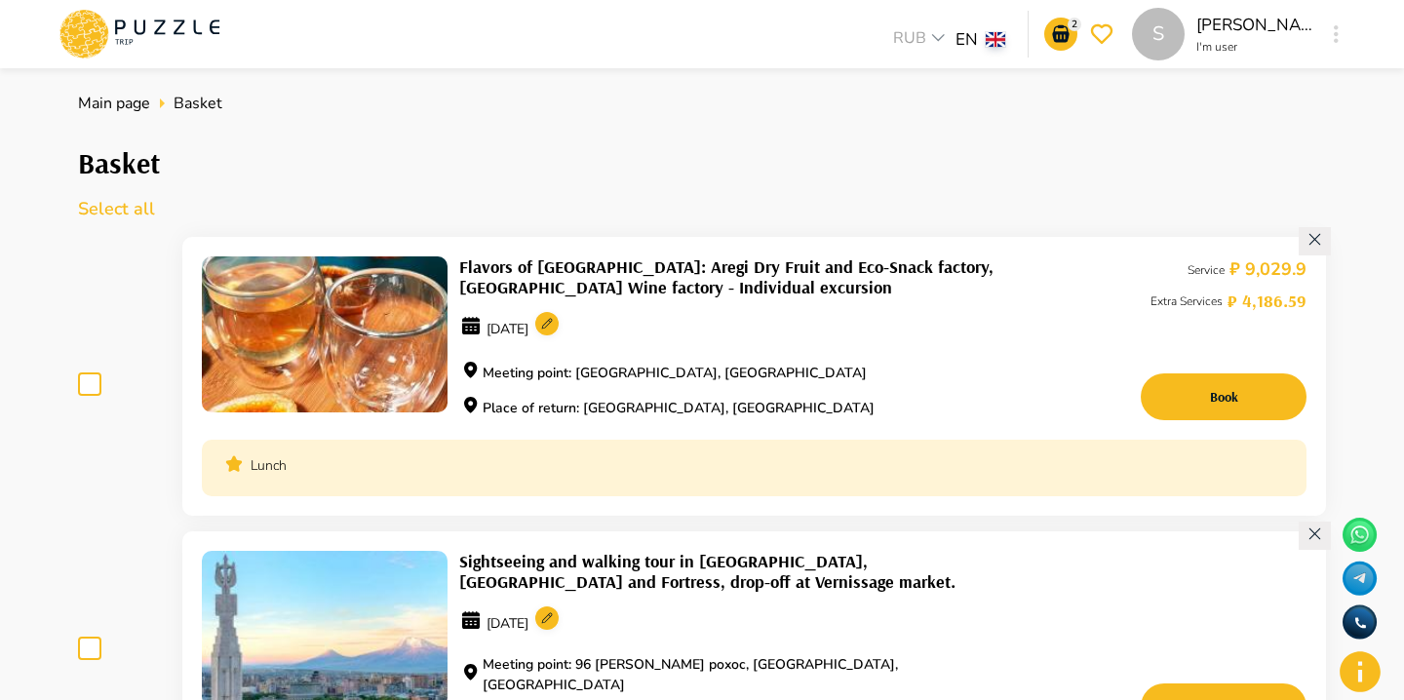
click at [559, 322] on circle at bounding box center [546, 323] width 23 height 23
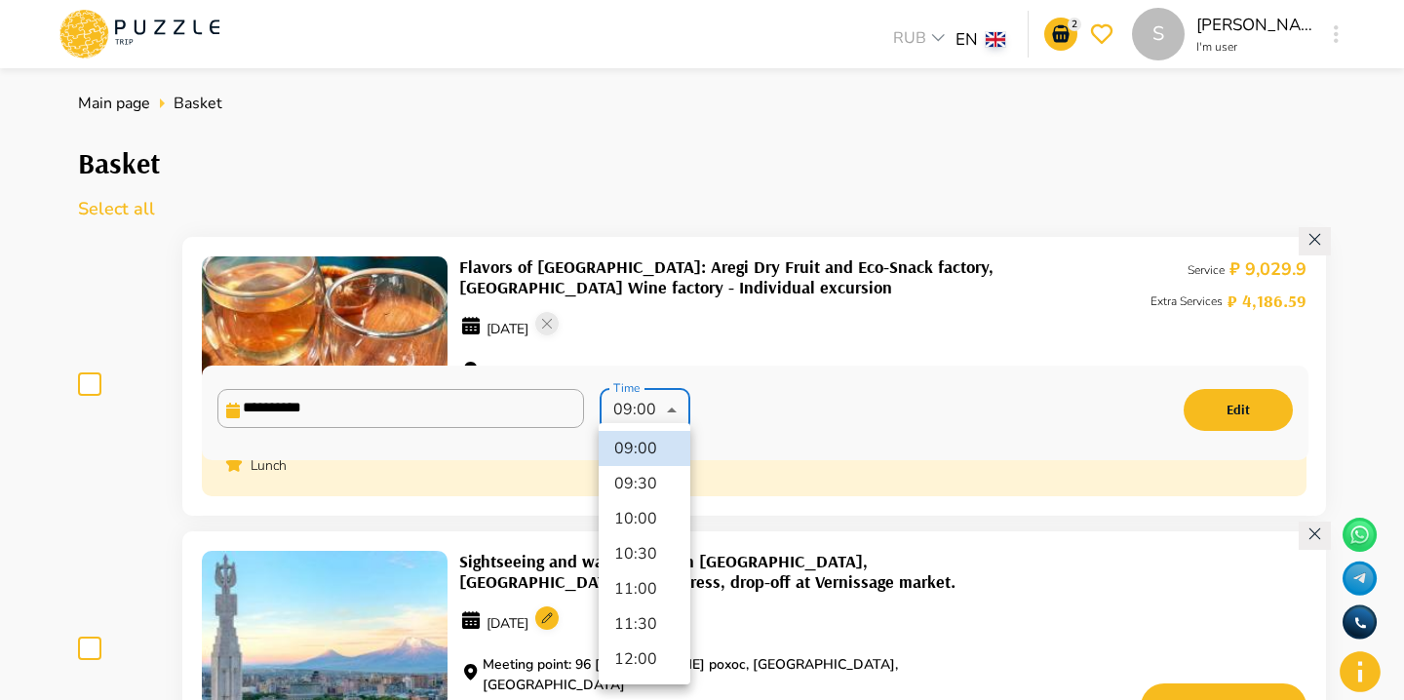
click at [648, 625] on li "11:30" at bounding box center [645, 624] width 92 height 35
type input "*****"
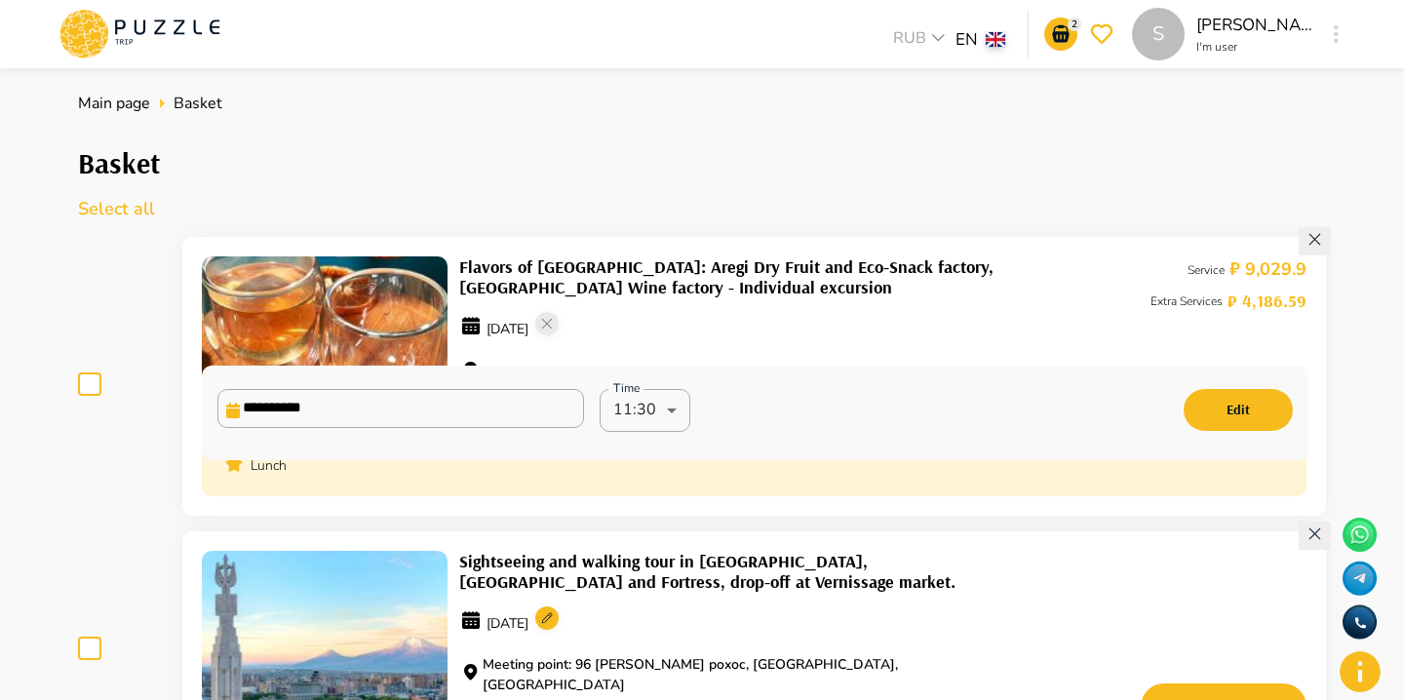
click at [1172, 397] on div "**********" at bounding box center [754, 413] width 1075 height 48
click at [1216, 405] on button "Edit" at bounding box center [1238, 410] width 109 height 42
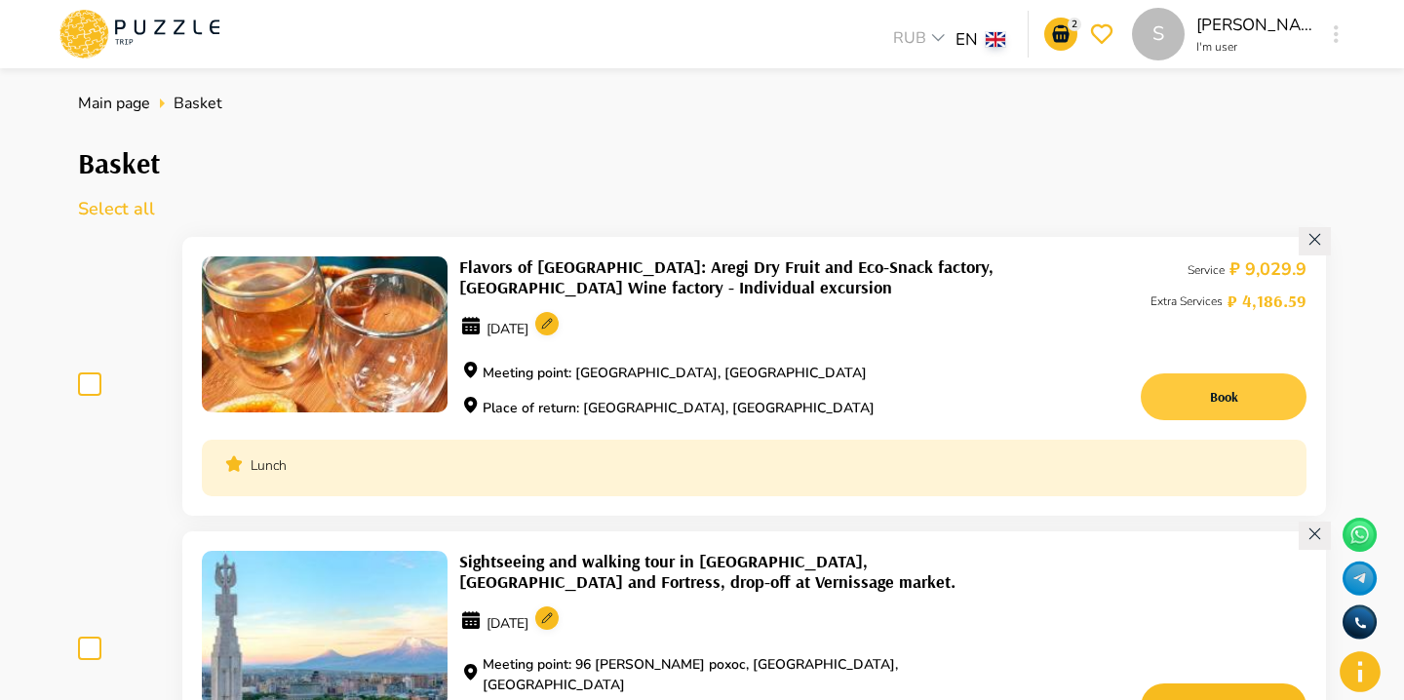
click at [1172, 400] on button "Book" at bounding box center [1224, 396] width 166 height 47
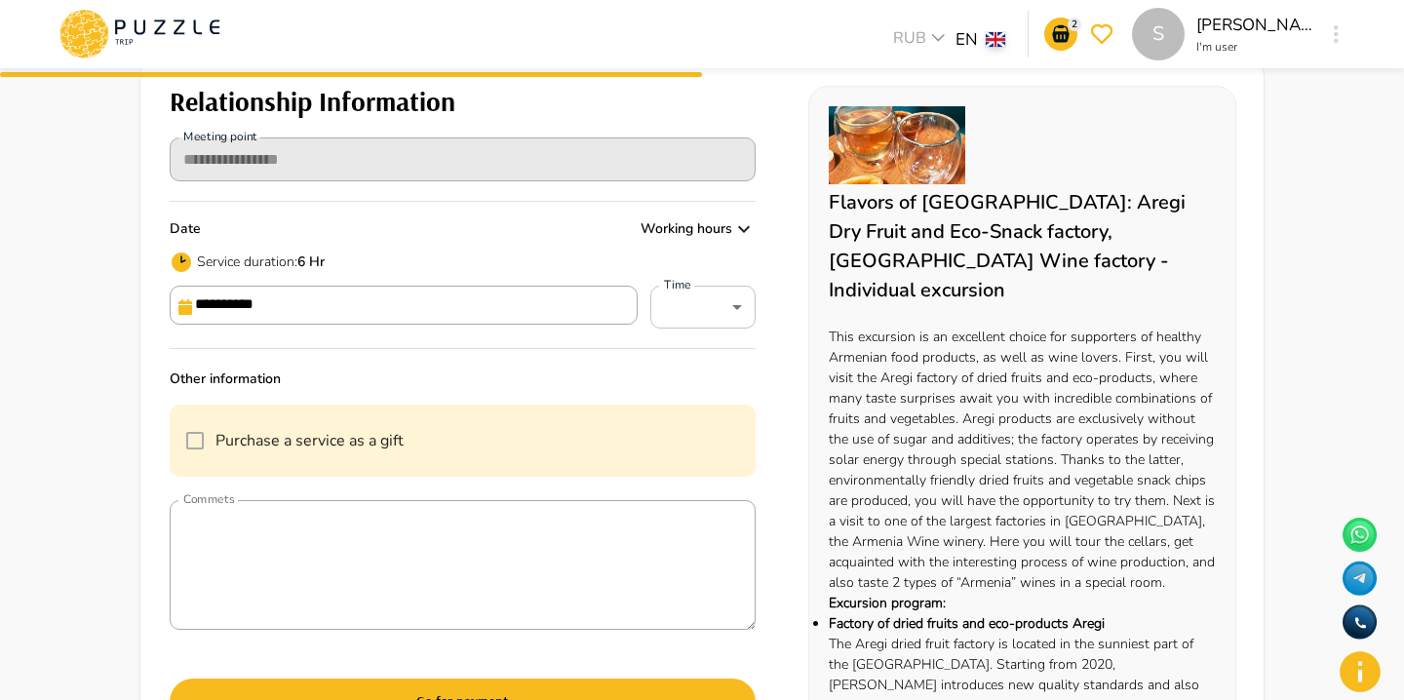
scroll to position [152, 0]
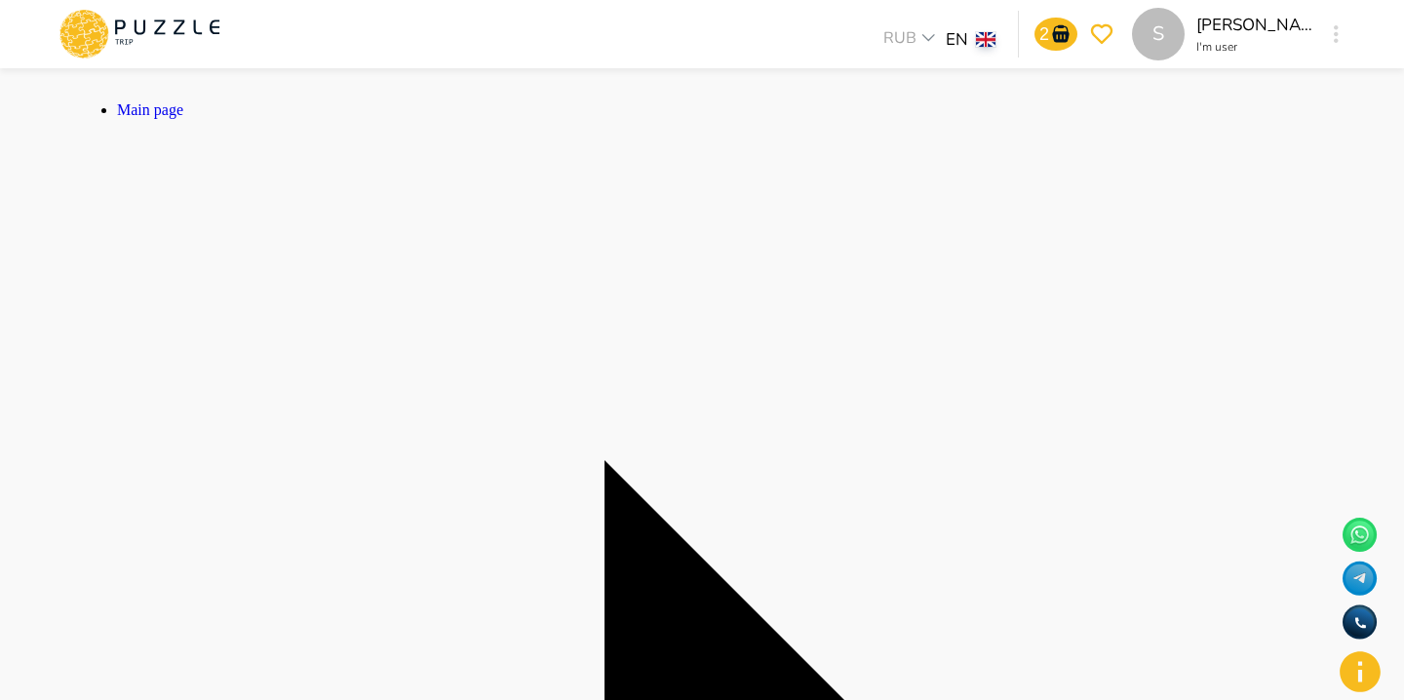
click at [1072, 12] on div "2 S [PERSON_NAME] I'm user S" at bounding box center [1180, 34] width 333 height 53
click at [1061, 38] on icon "notifications" at bounding box center [1060, 33] width 23 height 23
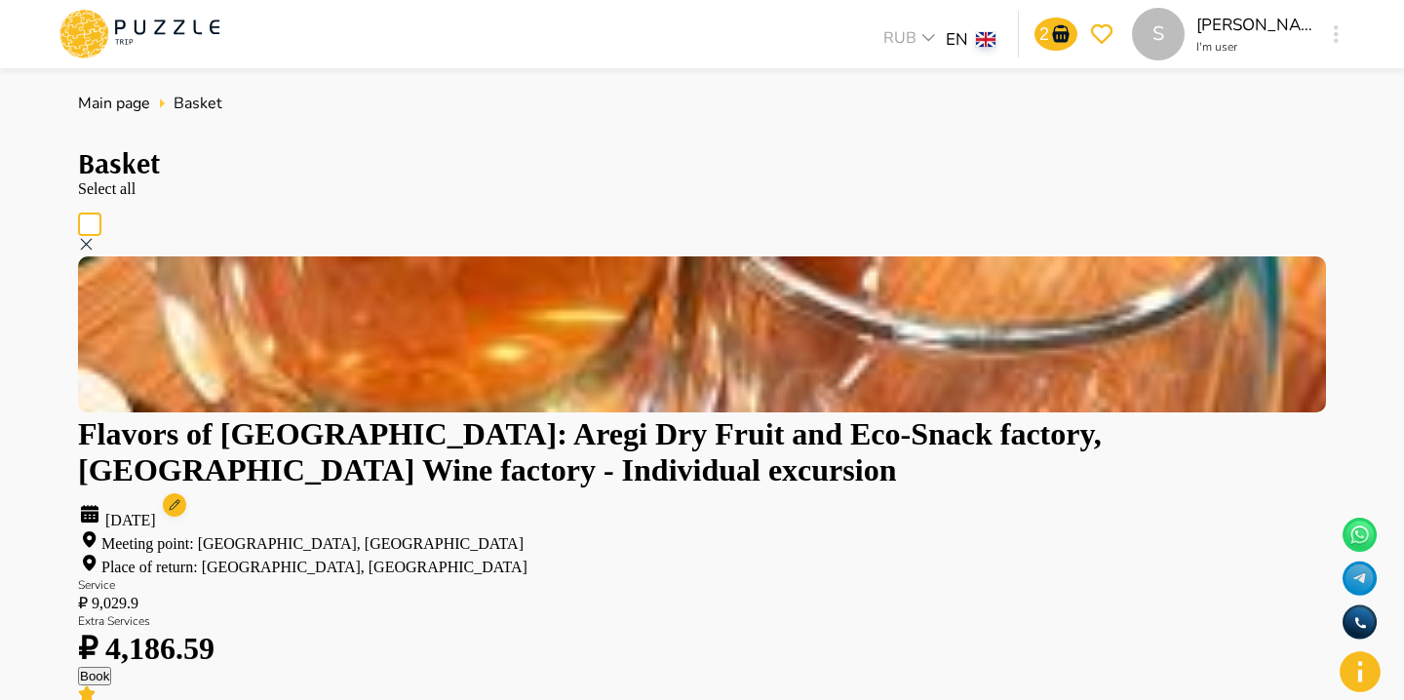
click at [186, 493] on circle at bounding box center [174, 504] width 23 height 23
type input "*****"
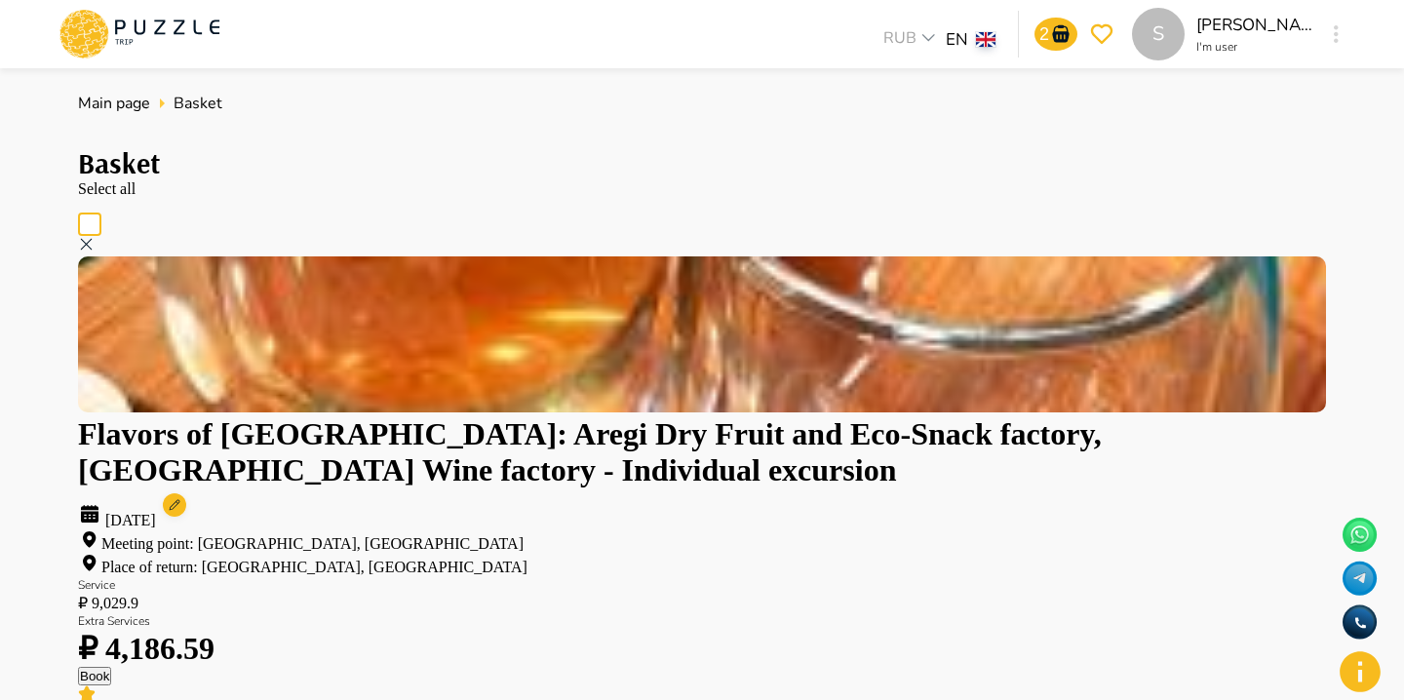
click at [111, 667] on button "Book" at bounding box center [94, 676] width 33 height 19
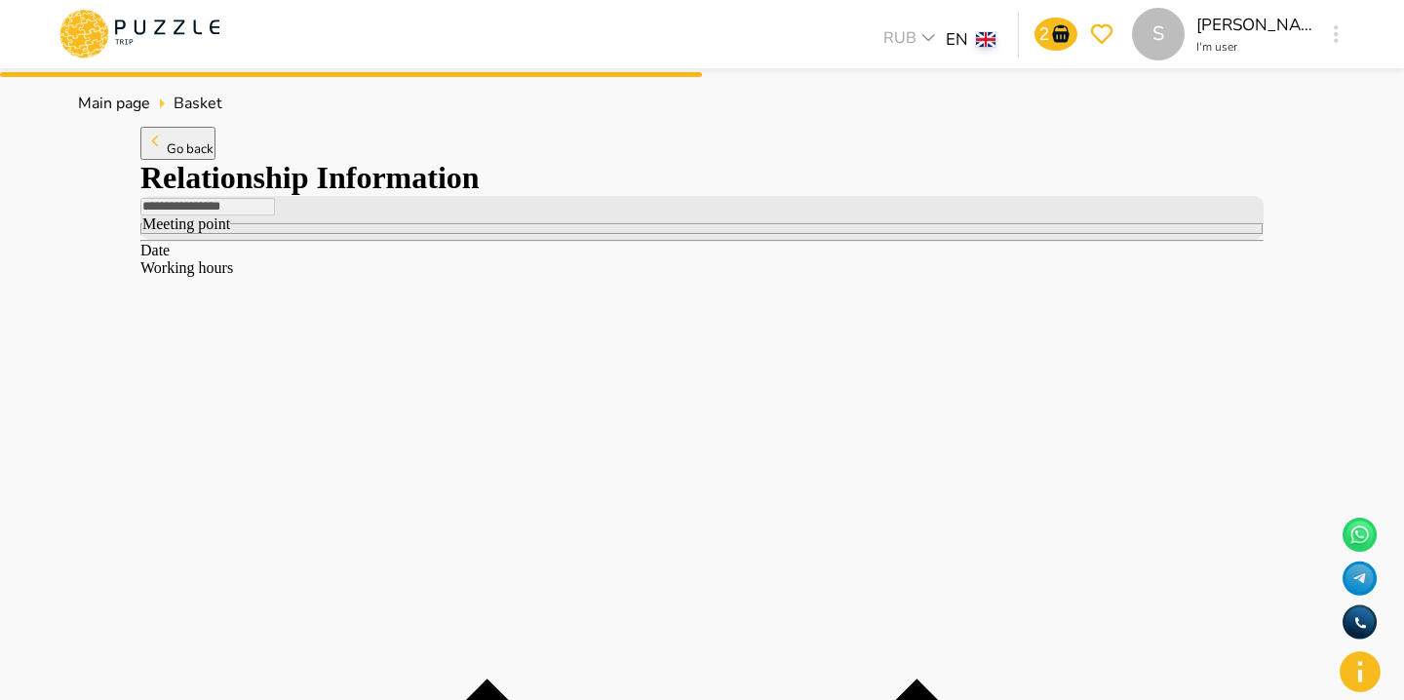
click at [216, 160] on button "Go back" at bounding box center [177, 143] width 75 height 33
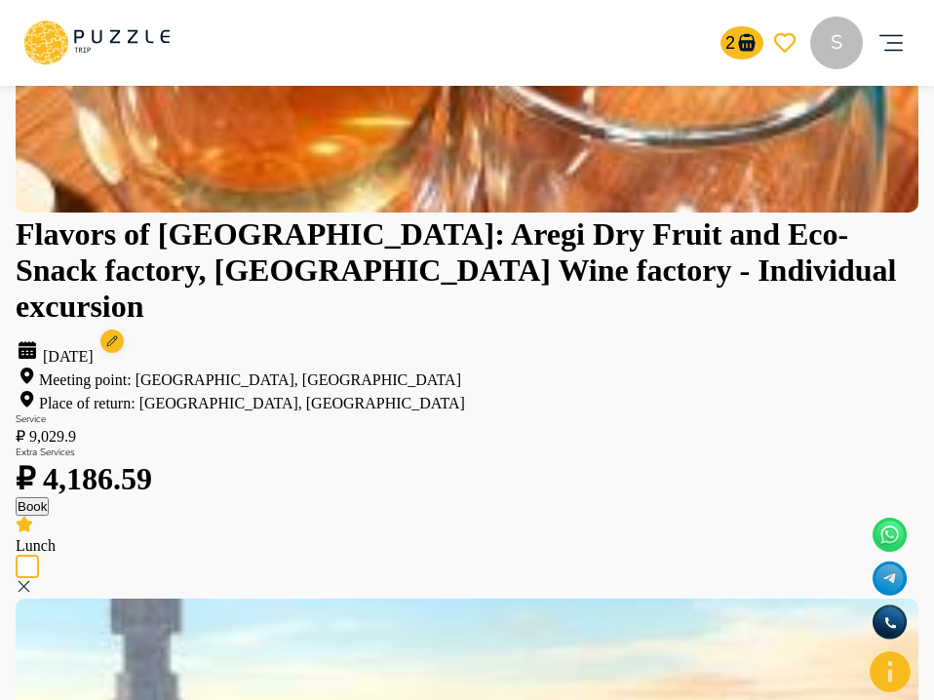
scroll to position [244, 0]
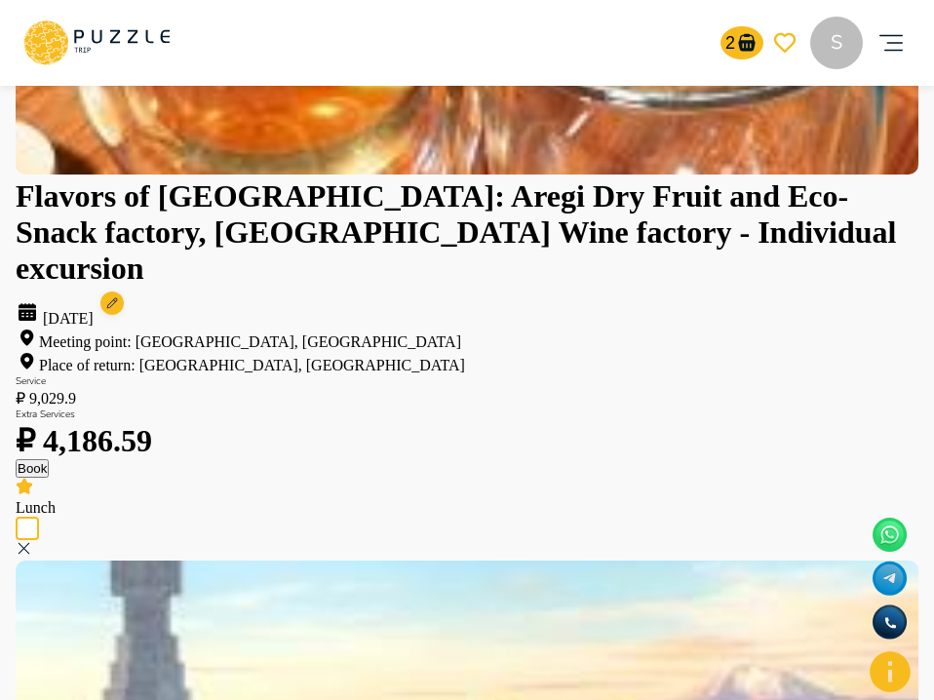
click at [124, 292] on circle at bounding box center [111, 303] width 23 height 23
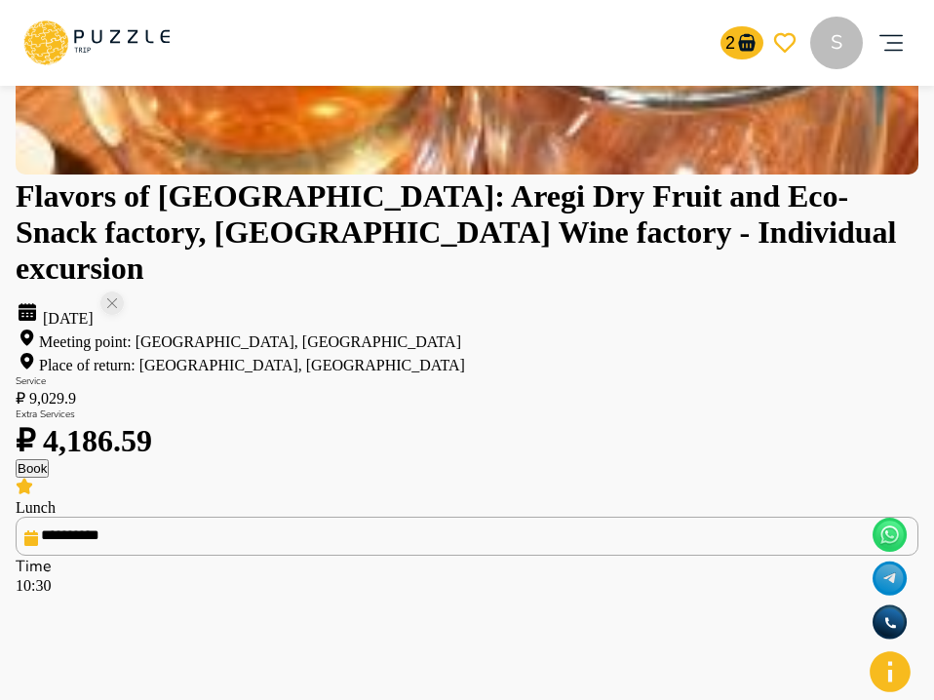
type input "*****"
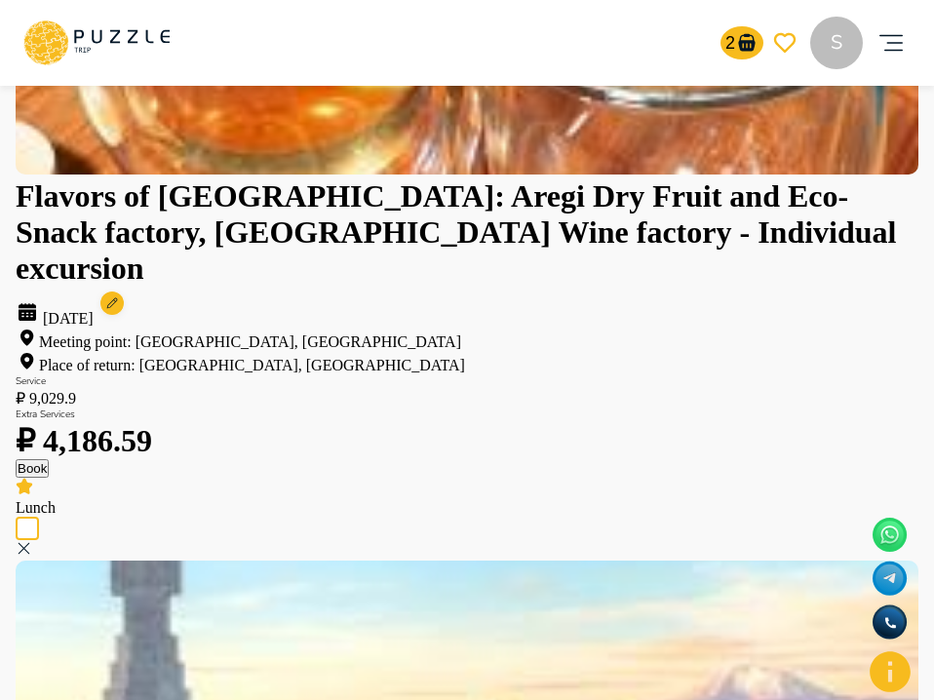
click at [117, 298] on icon at bounding box center [111, 303] width 11 height 11
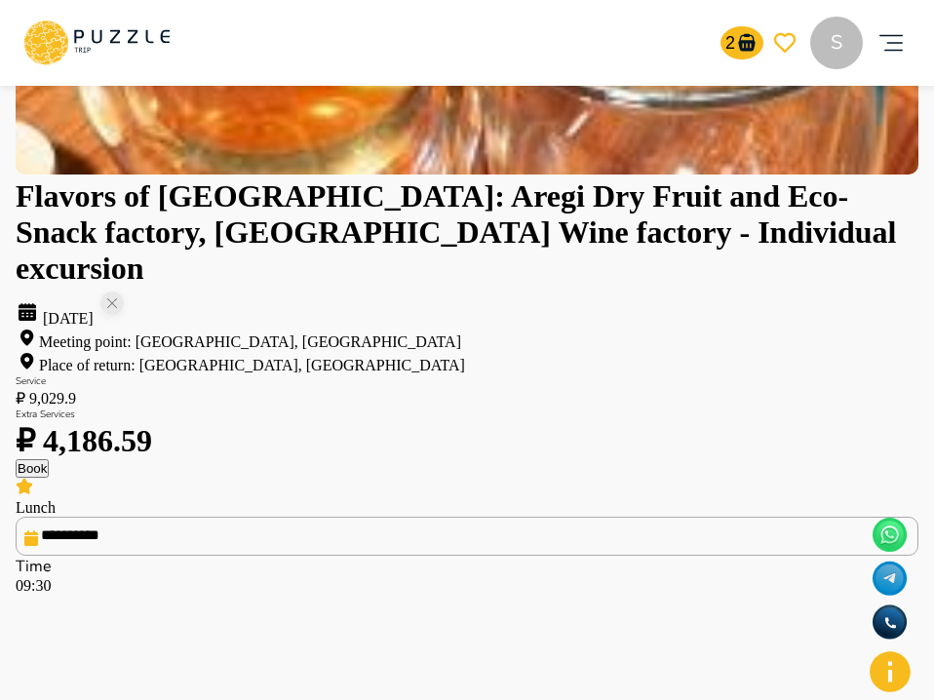
click at [336, 475] on div "Book" at bounding box center [467, 468] width 903 height 19
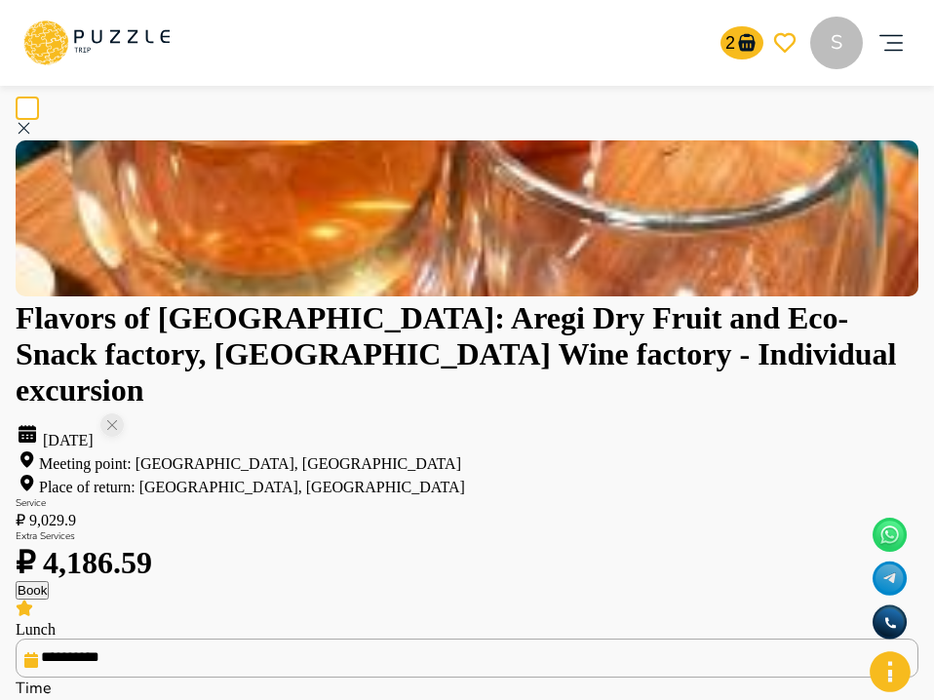
scroll to position [112, 0]
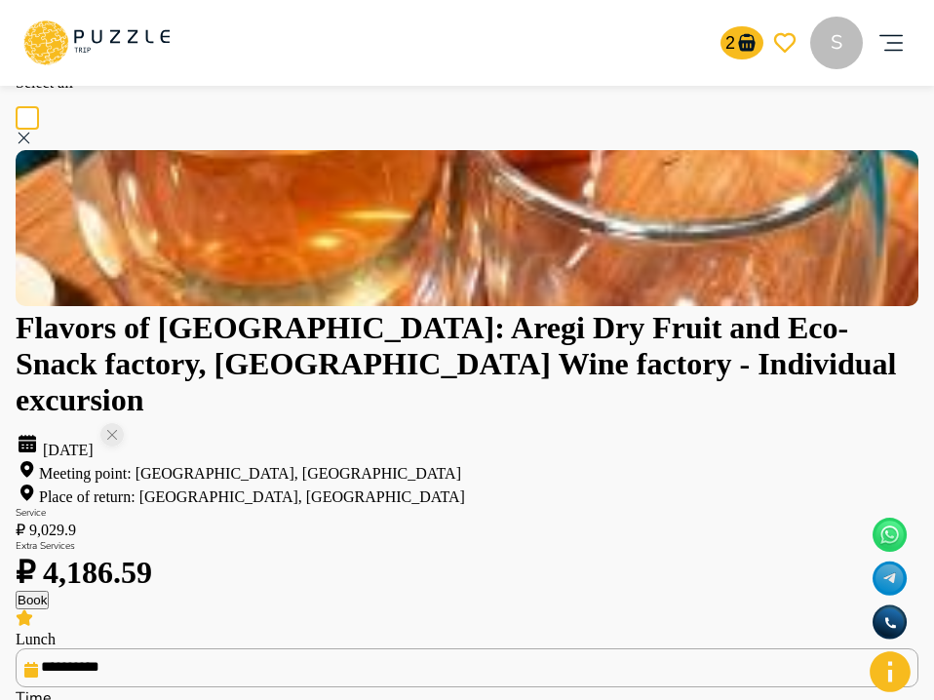
click at [131, 44] on icon at bounding box center [96, 43] width 146 height 51
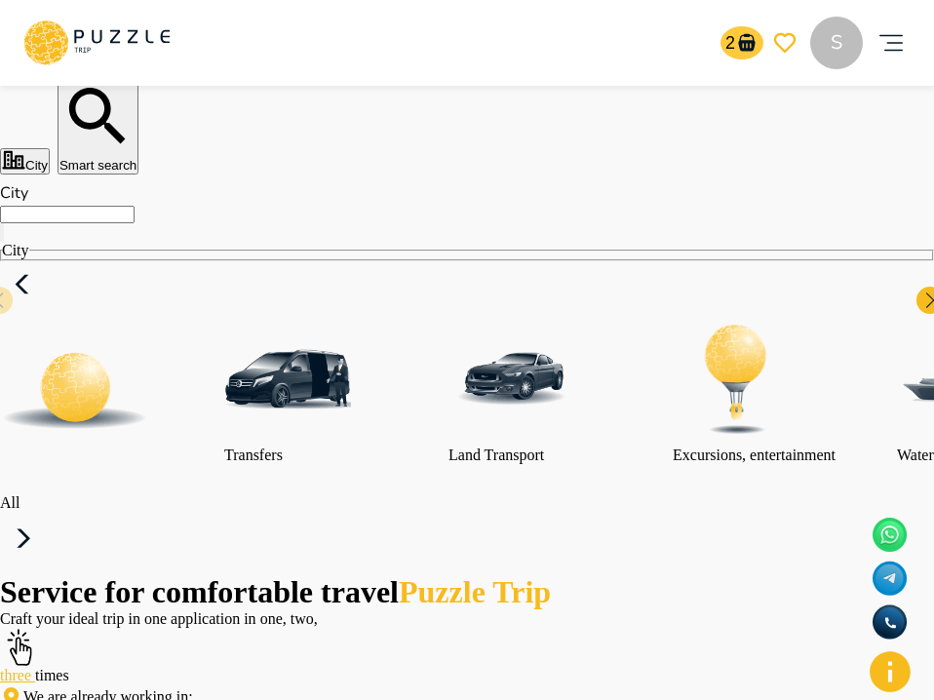
click at [746, 36] on icon "notifications" at bounding box center [746, 43] width 17 height 18
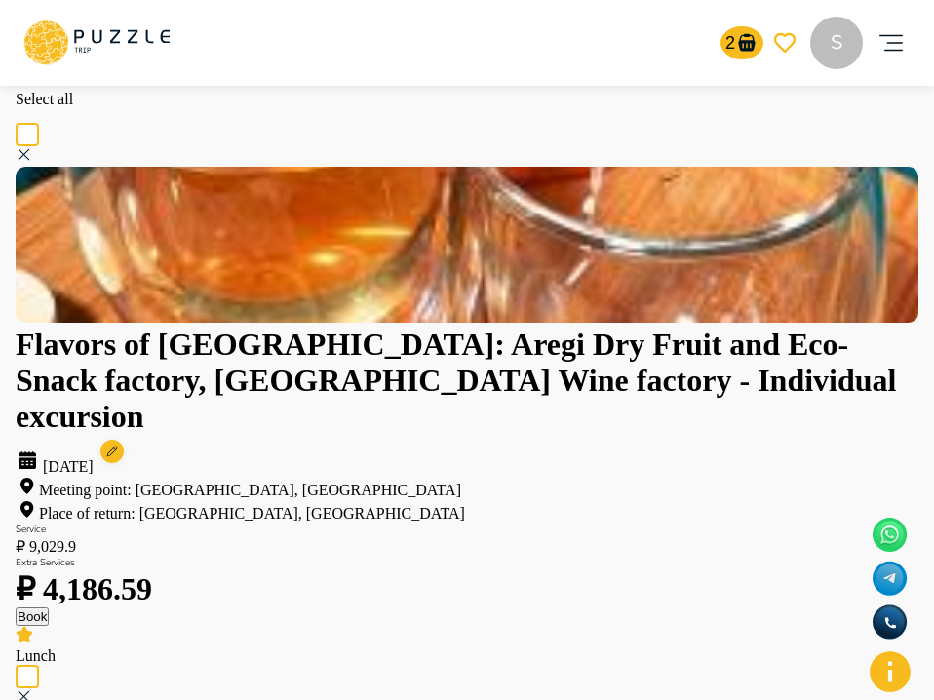
scroll to position [124, 0]
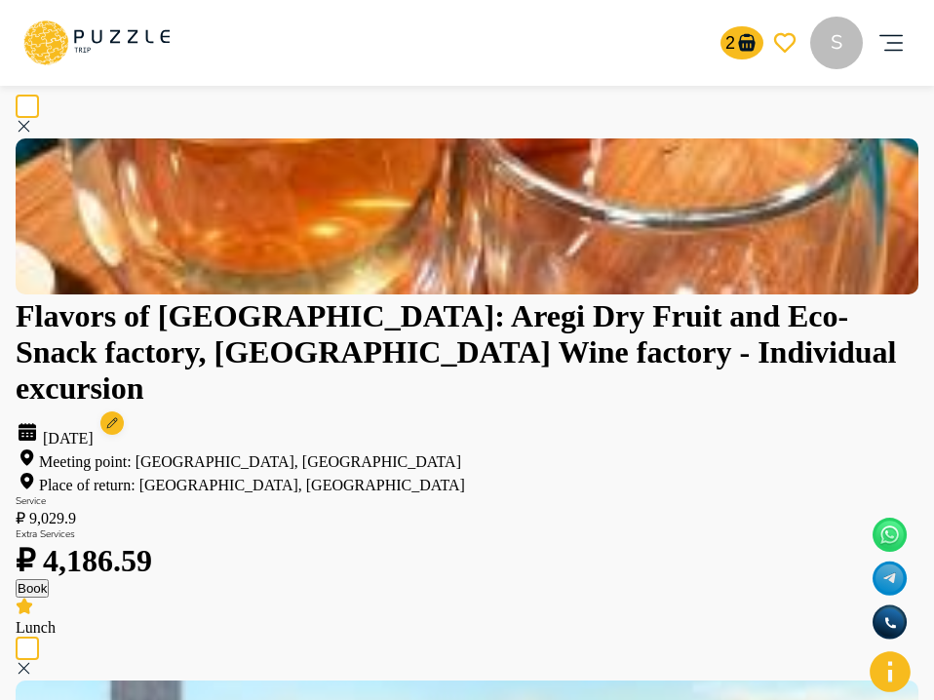
click at [124, 412] on circle at bounding box center [111, 423] width 23 height 23
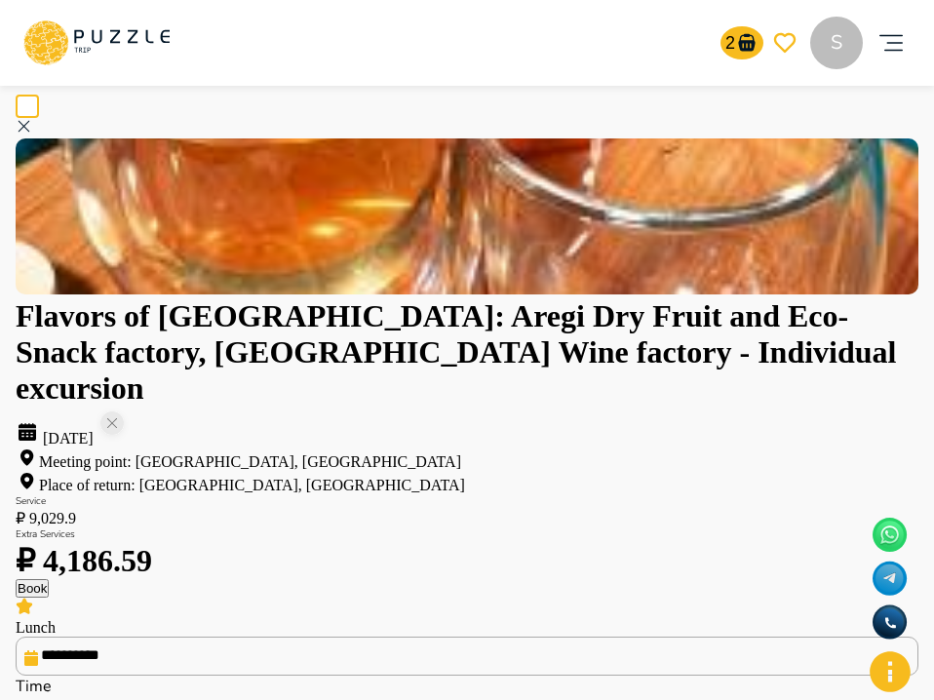
type input "*****"
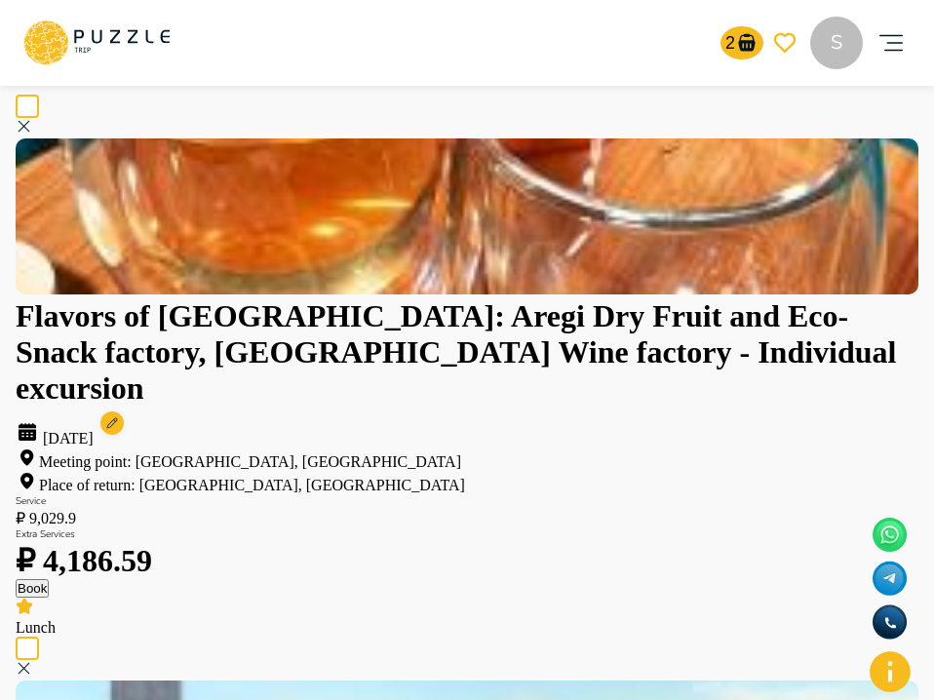
click at [49, 598] on button "Book" at bounding box center [32, 588] width 33 height 19
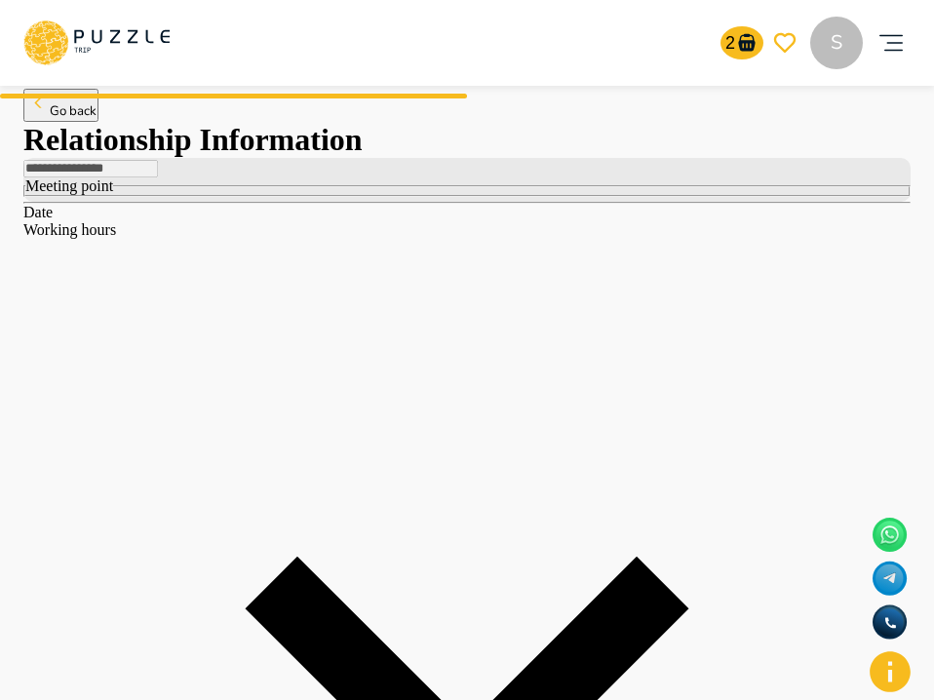
scroll to position [0, 0]
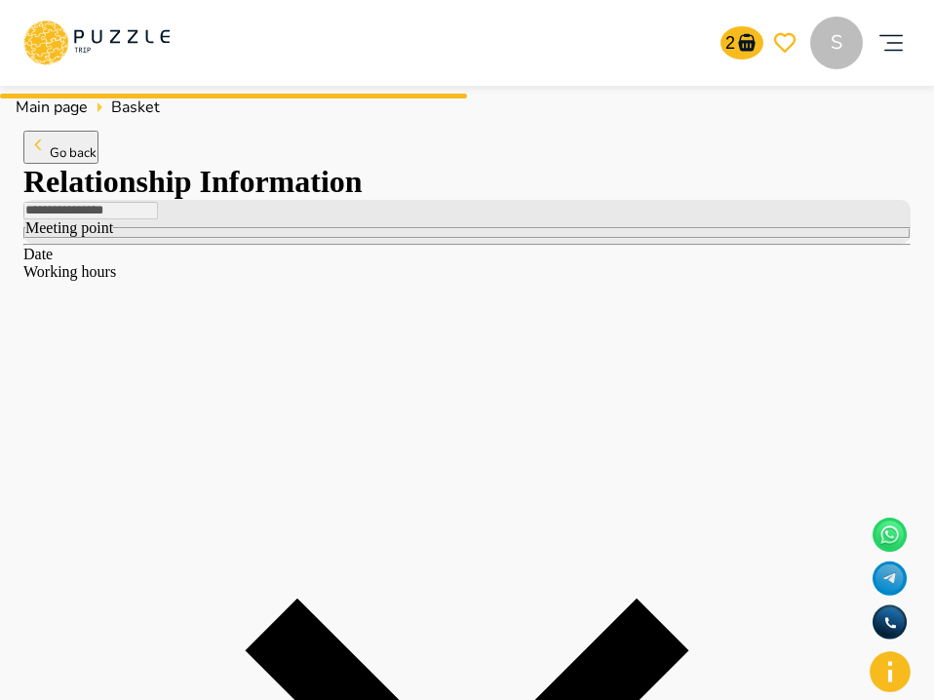
click at [98, 161] on button "Go back" at bounding box center [60, 147] width 75 height 33
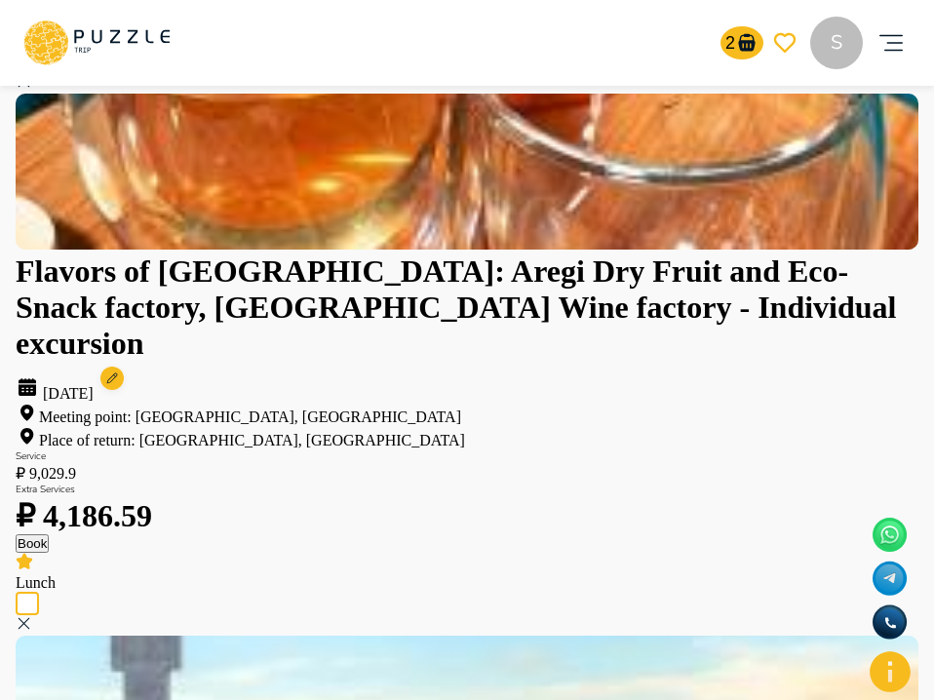
scroll to position [172, 0]
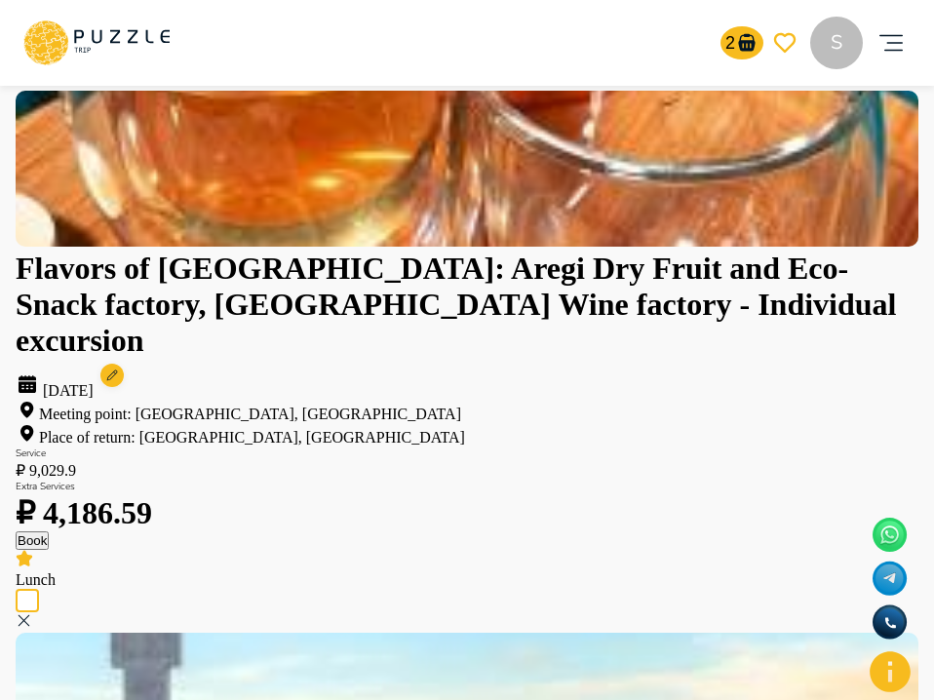
click at [124, 364] on circle at bounding box center [111, 375] width 23 height 23
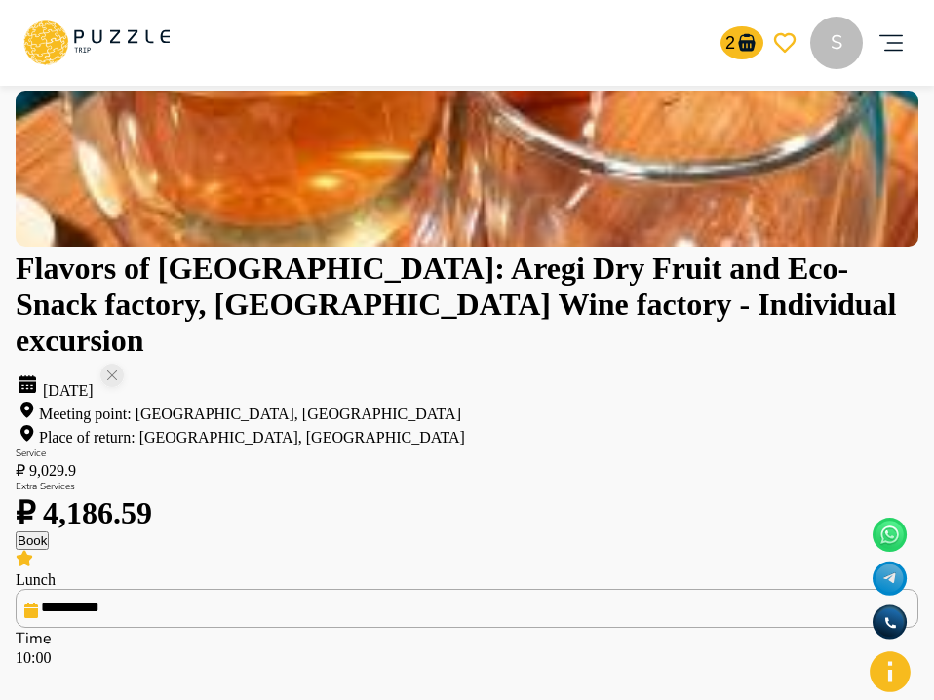
type input "*****"
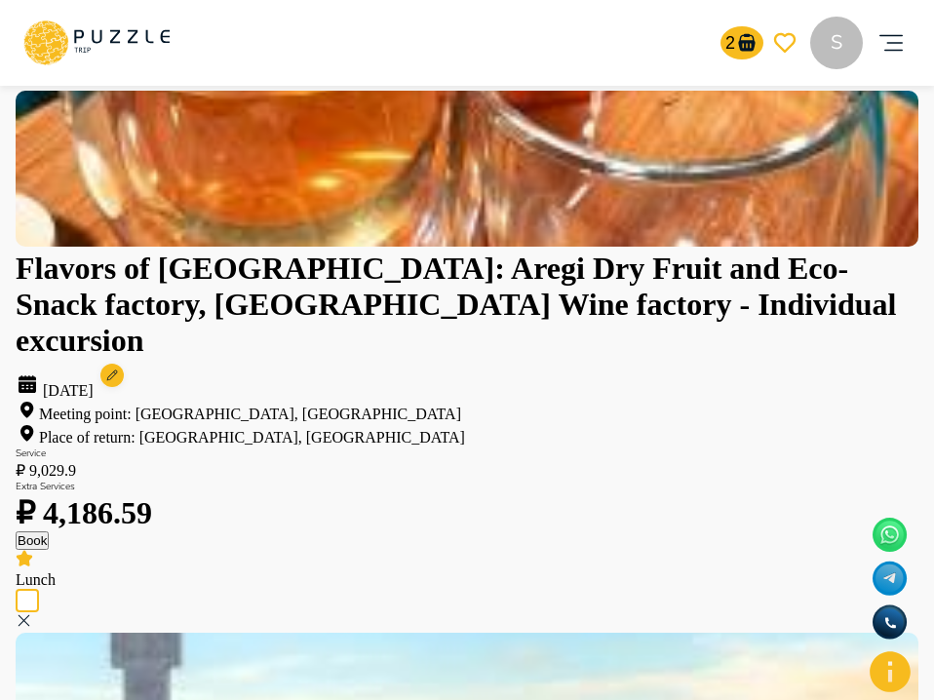
click at [49, 550] on button "Book" at bounding box center [32, 540] width 33 height 19
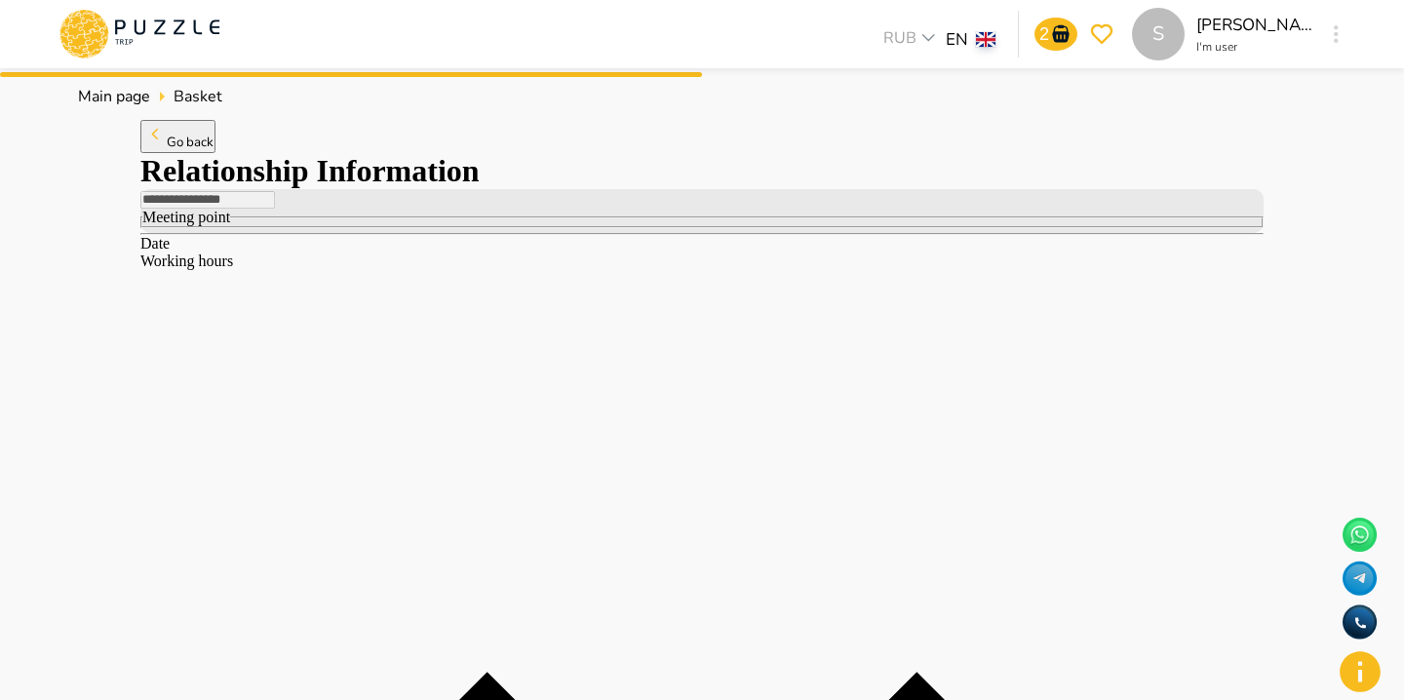
scroll to position [14, 0]
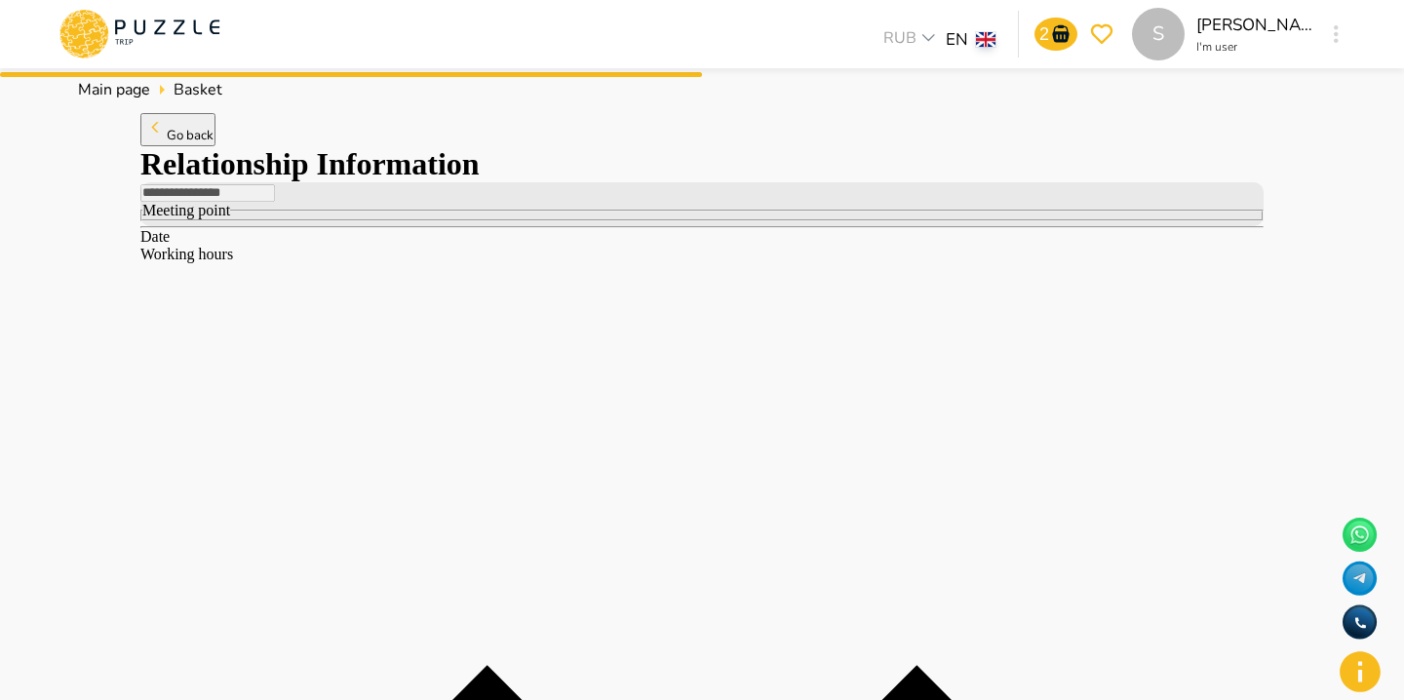
type input "*****"
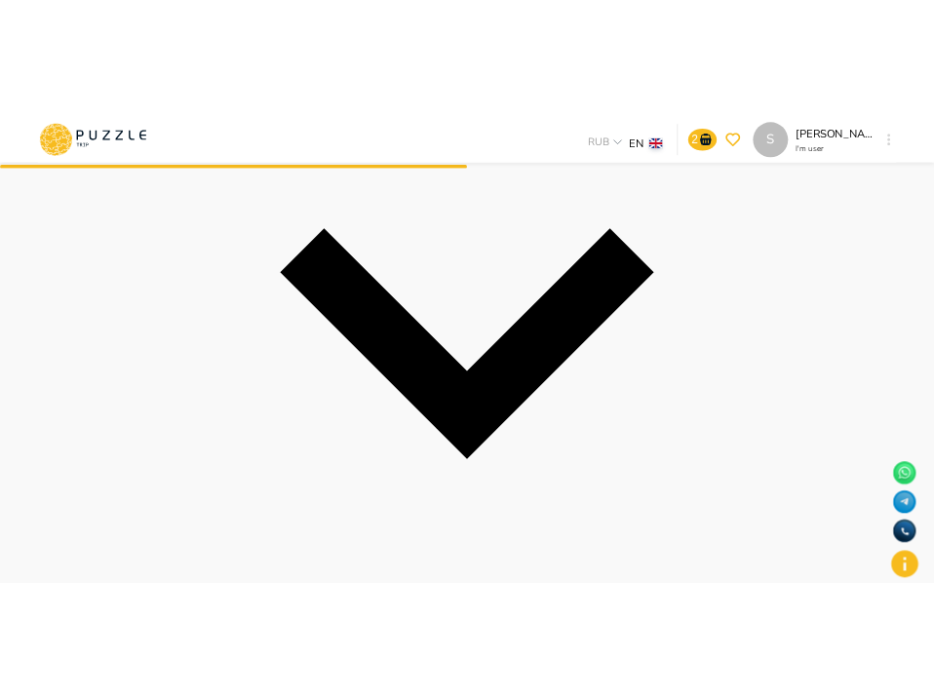
scroll to position [0, 0]
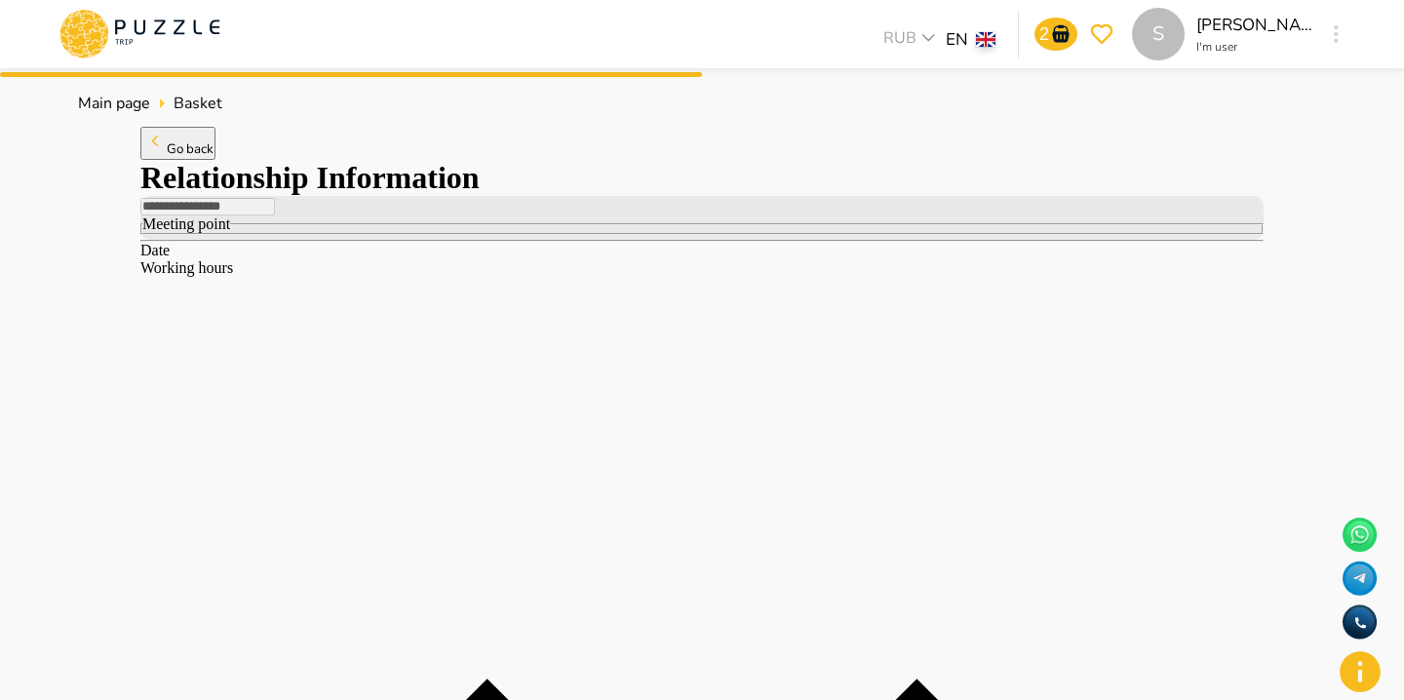
click at [196, 160] on button "Go back" at bounding box center [177, 143] width 75 height 33
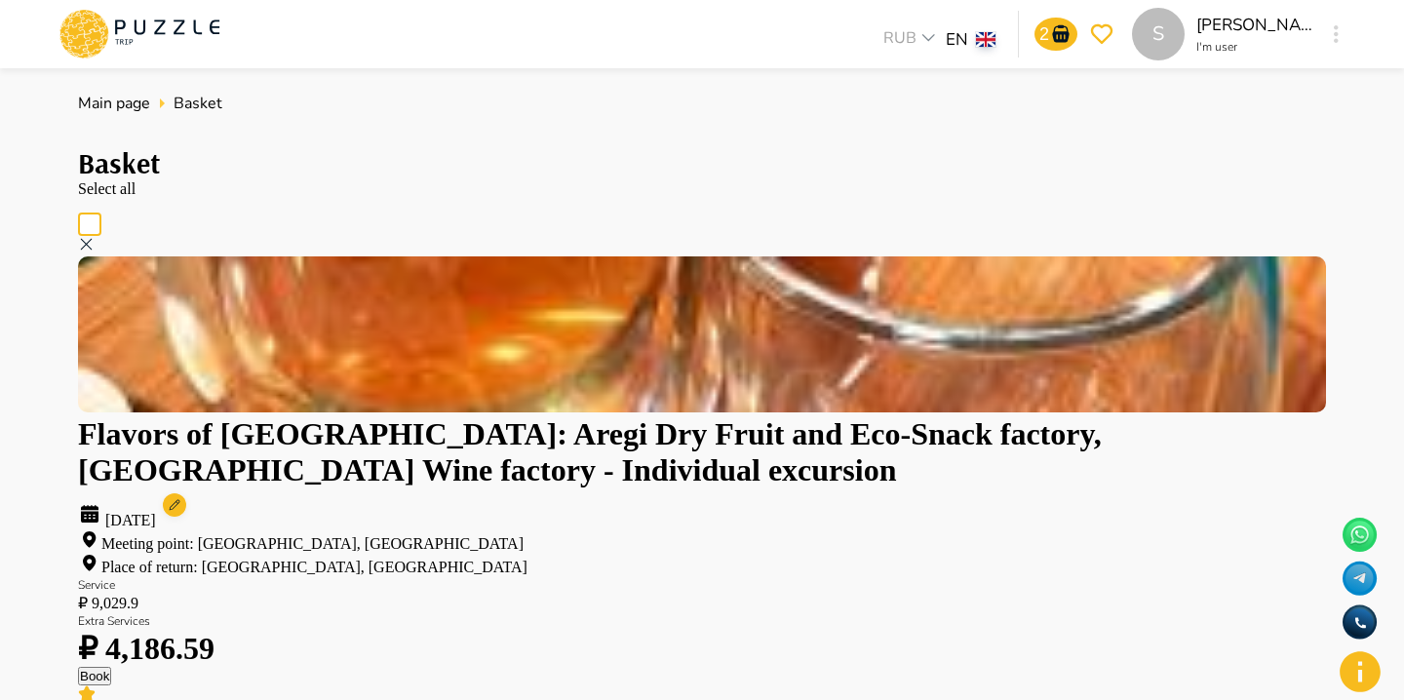
click at [193, 489] on icon at bounding box center [174, 507] width 37 height 37
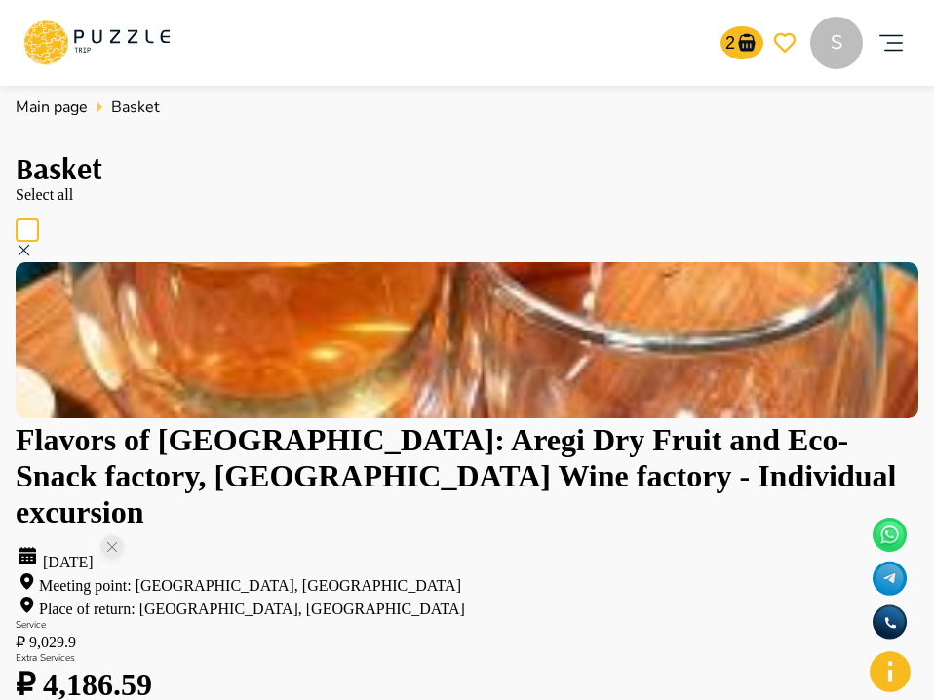
scroll to position [54, 0]
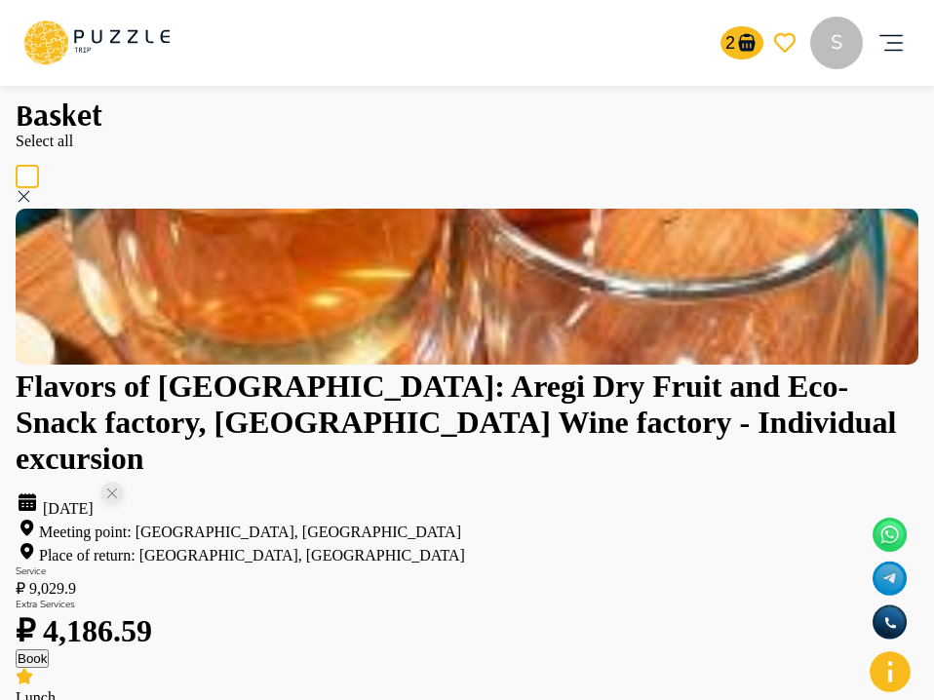
click at [49, 668] on button "Book" at bounding box center [32, 658] width 33 height 19
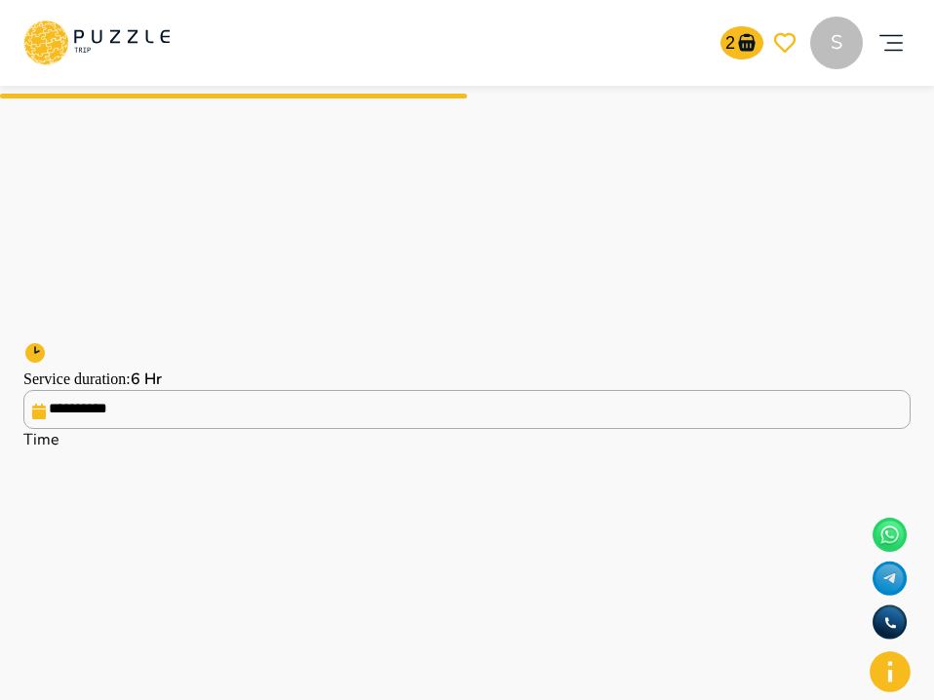
scroll to position [835, 0]
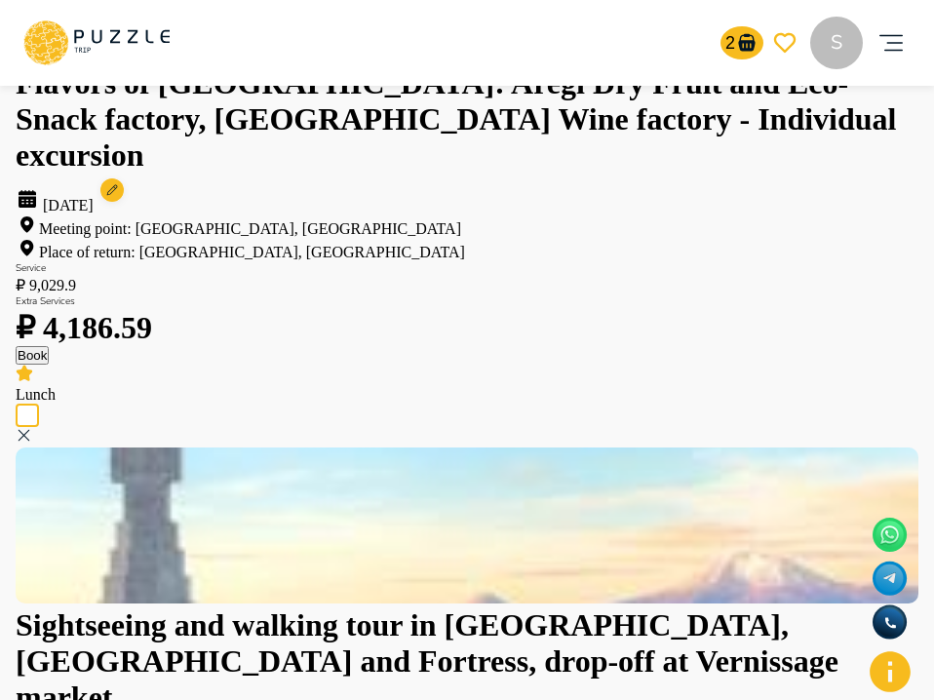
click at [49, 365] on button "Book" at bounding box center [32, 355] width 33 height 19
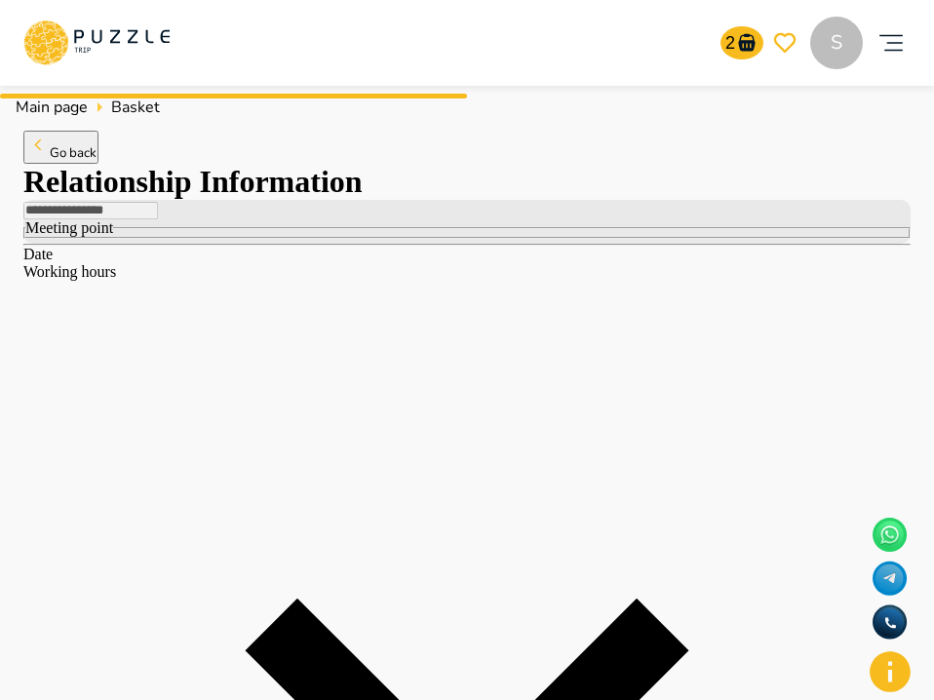
click at [85, 162] on span "Go back" at bounding box center [73, 153] width 47 height 18
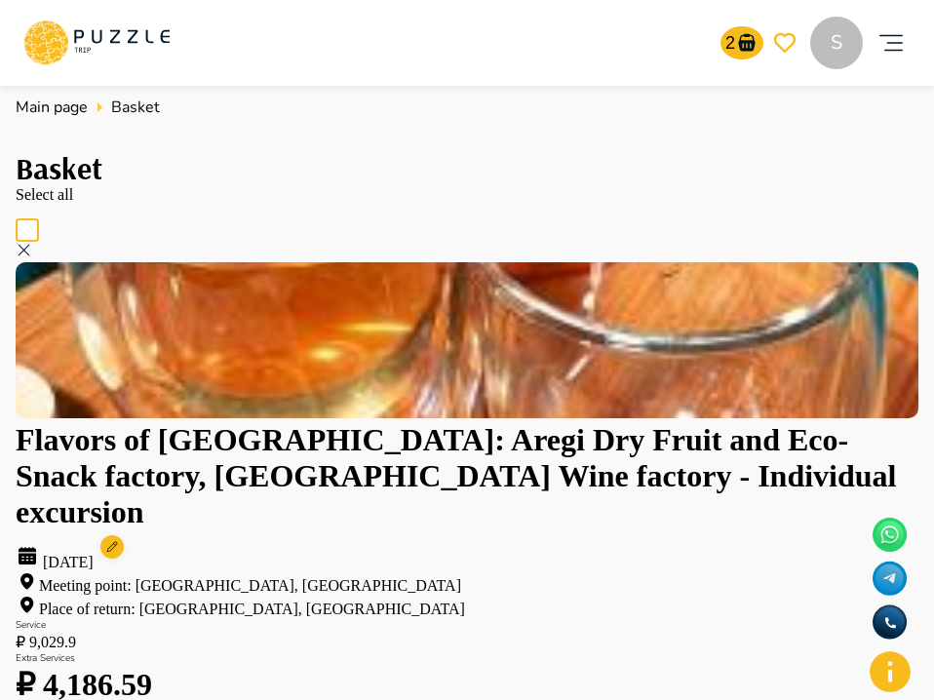
click at [58, 204] on p "Select all" at bounding box center [467, 195] width 903 height 18
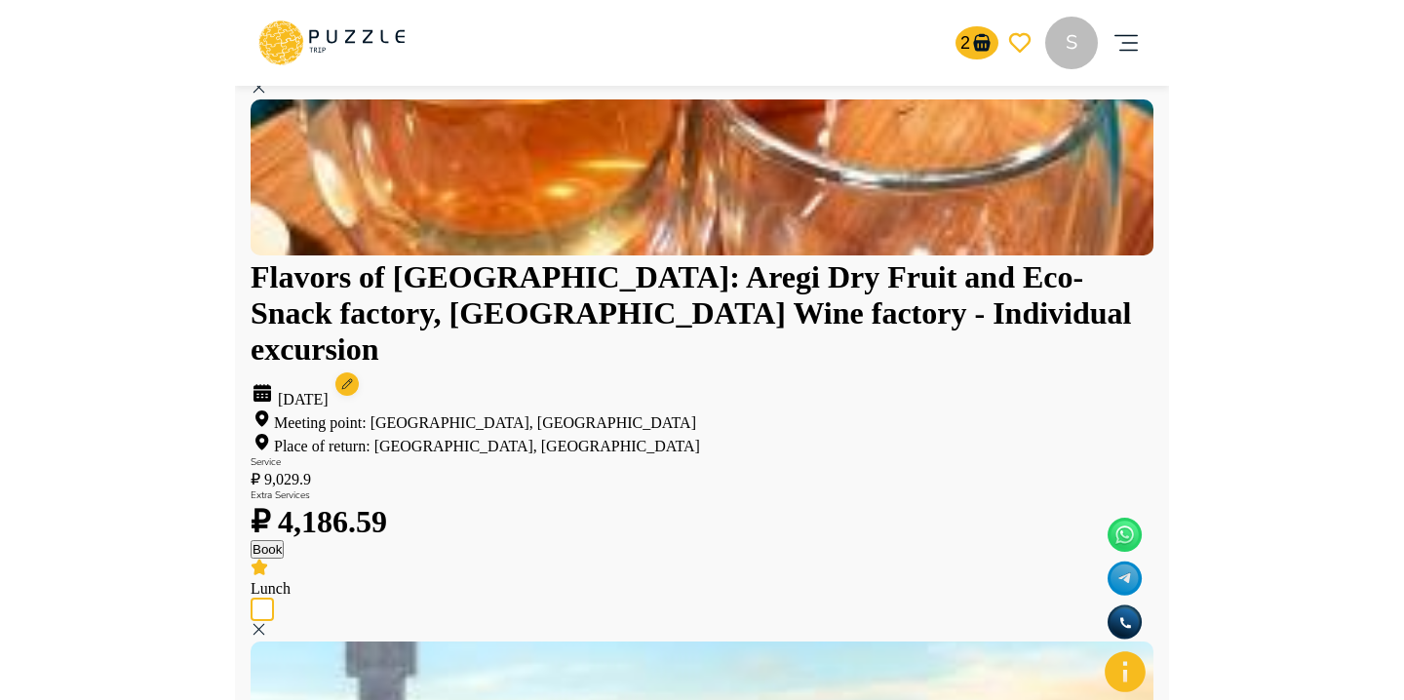
scroll to position [146, 0]
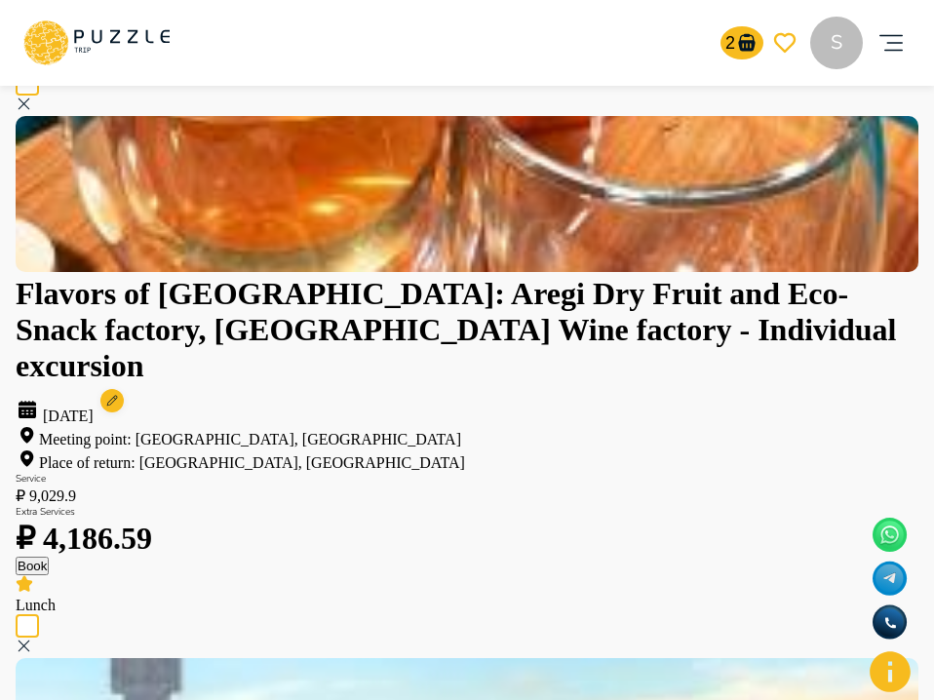
click at [124, 389] on circle at bounding box center [111, 400] width 23 height 23
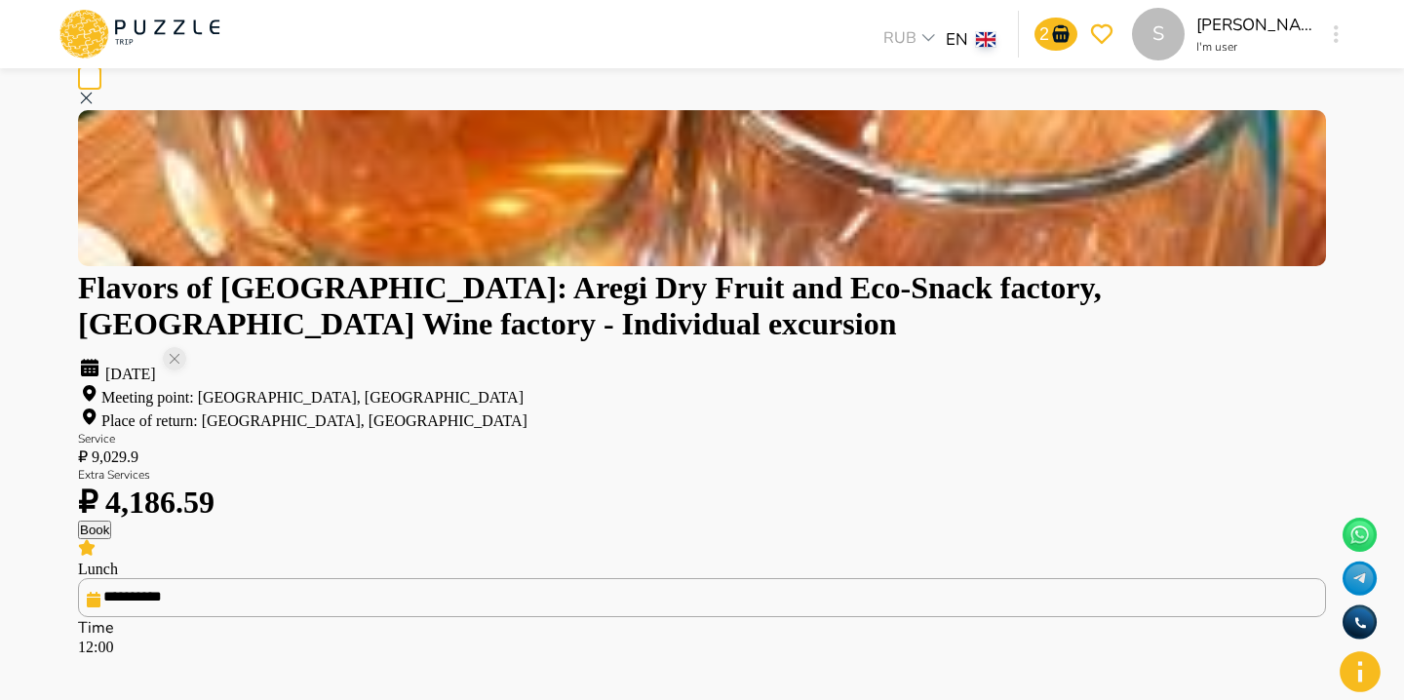
click at [770, 342] on div "[DATE] Meeting point: [GEOGRAPHIC_DATA], [GEOGRAPHIC_DATA] Place of return: [GE…" at bounding box center [702, 386] width 1248 height 88
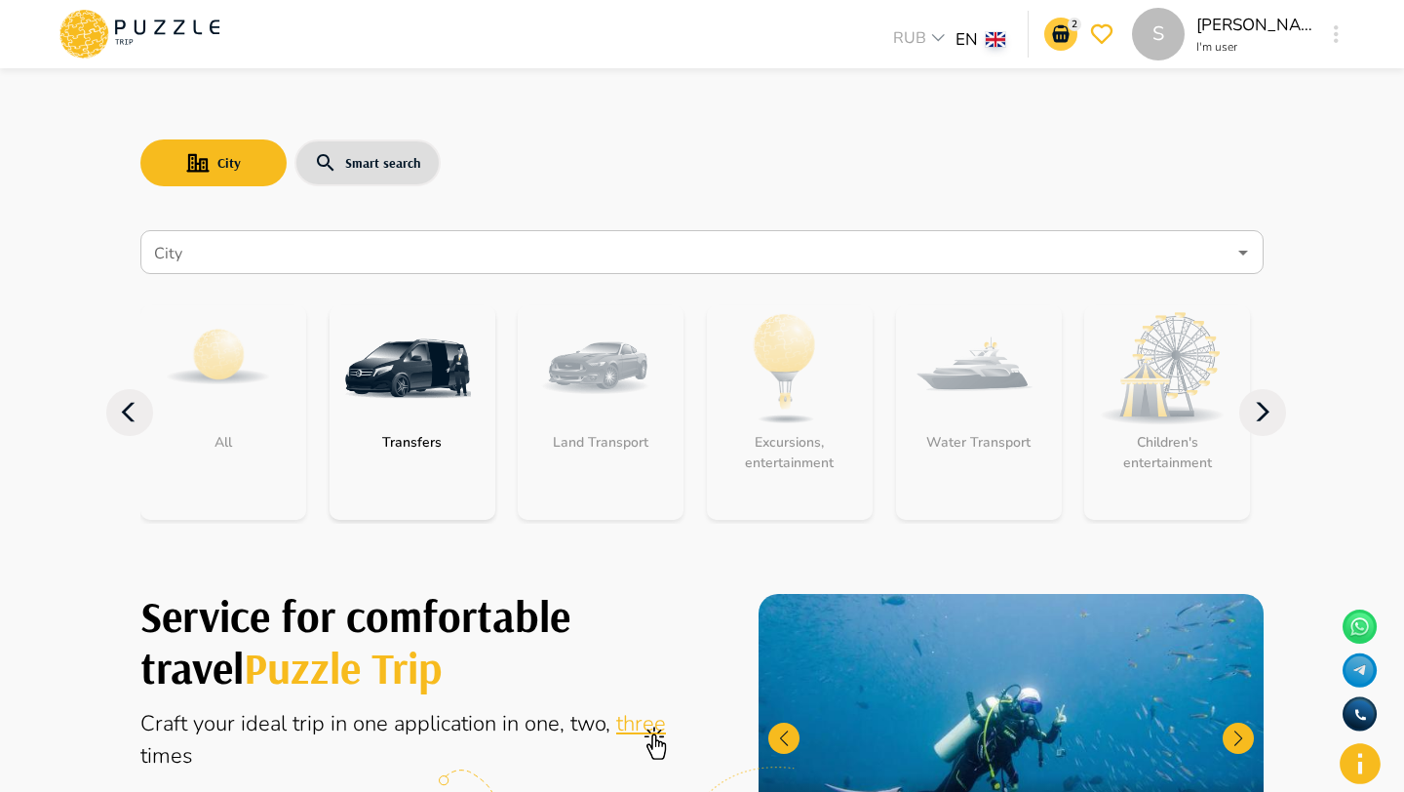
click at [1055, 41] on icon "notifications" at bounding box center [1060, 34] width 17 height 18
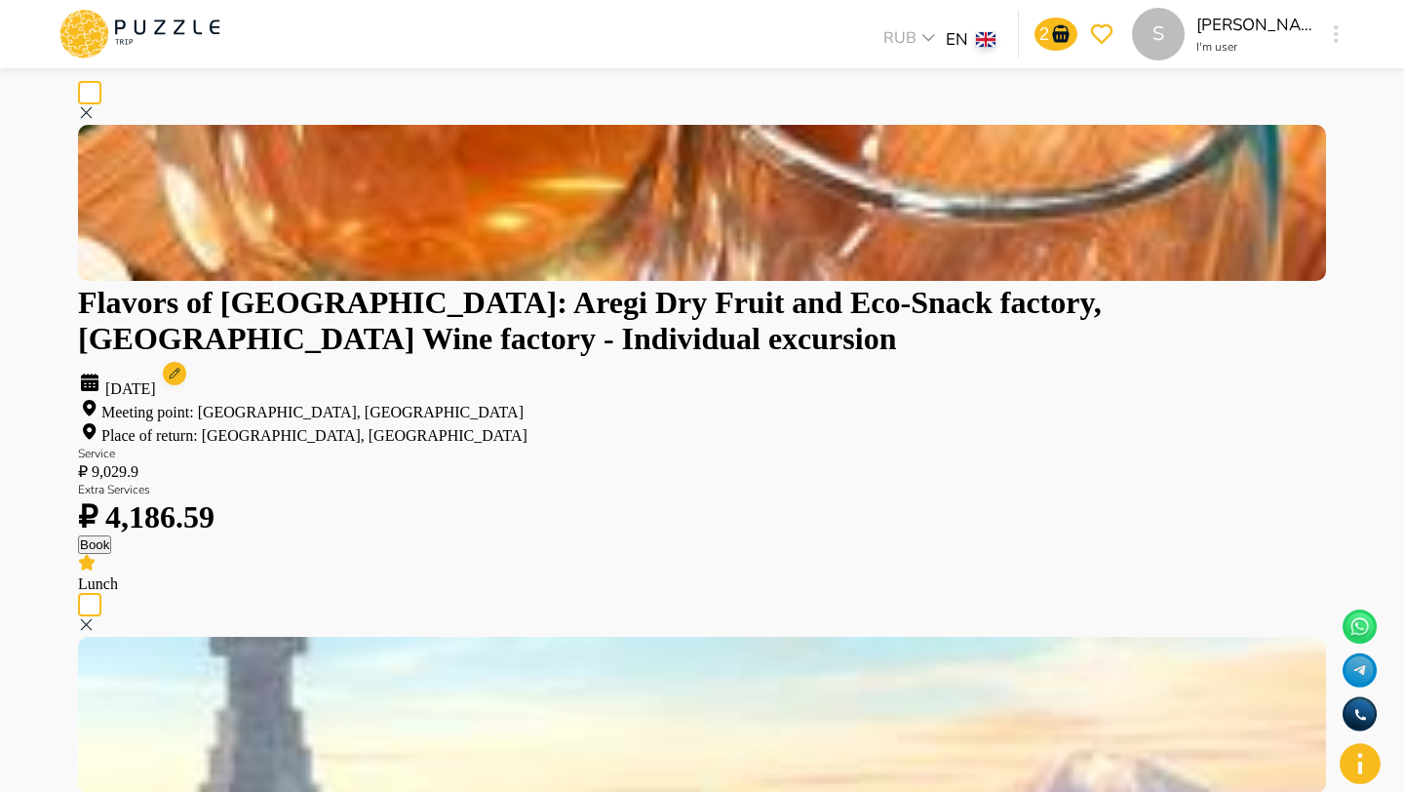
scroll to position [145, 0]
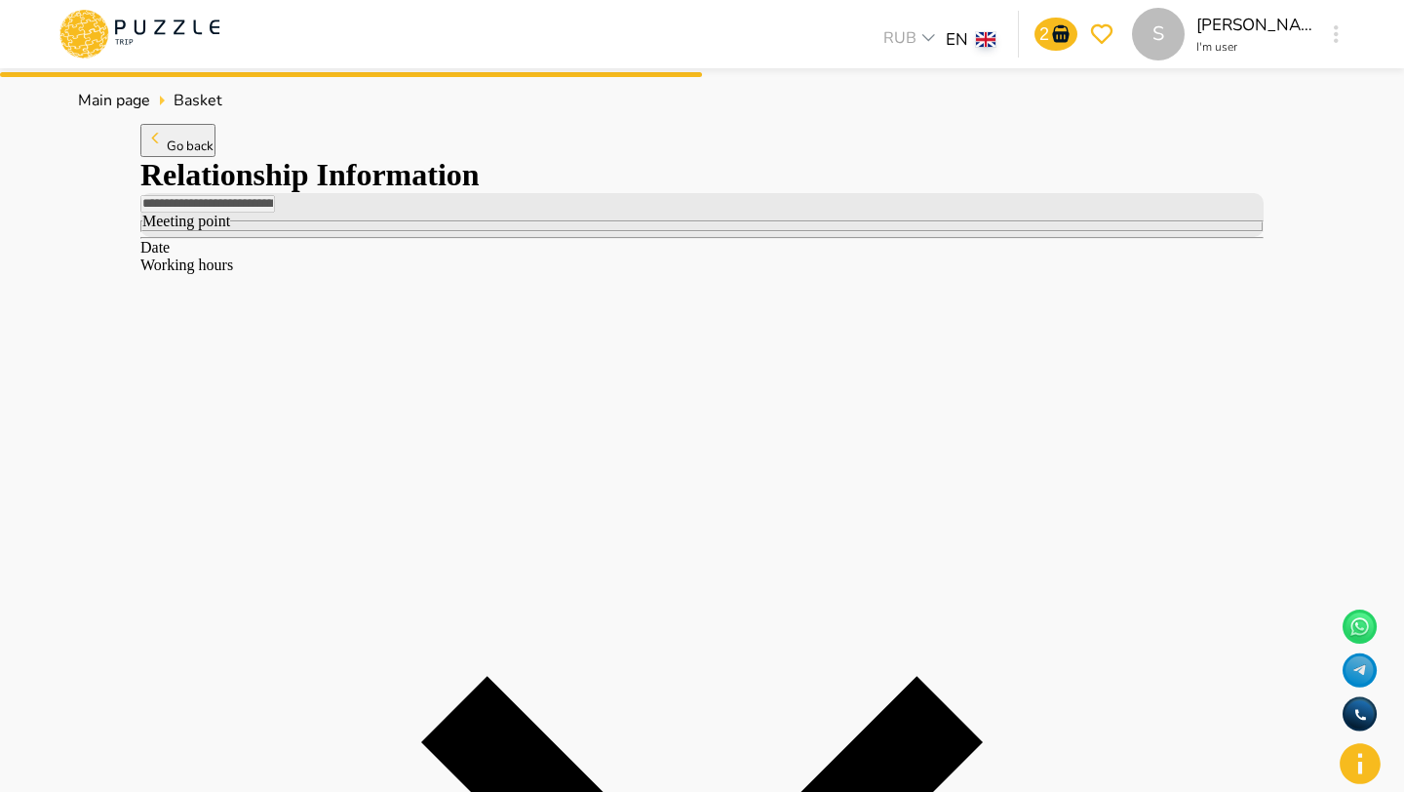
scroll to position [0, 0]
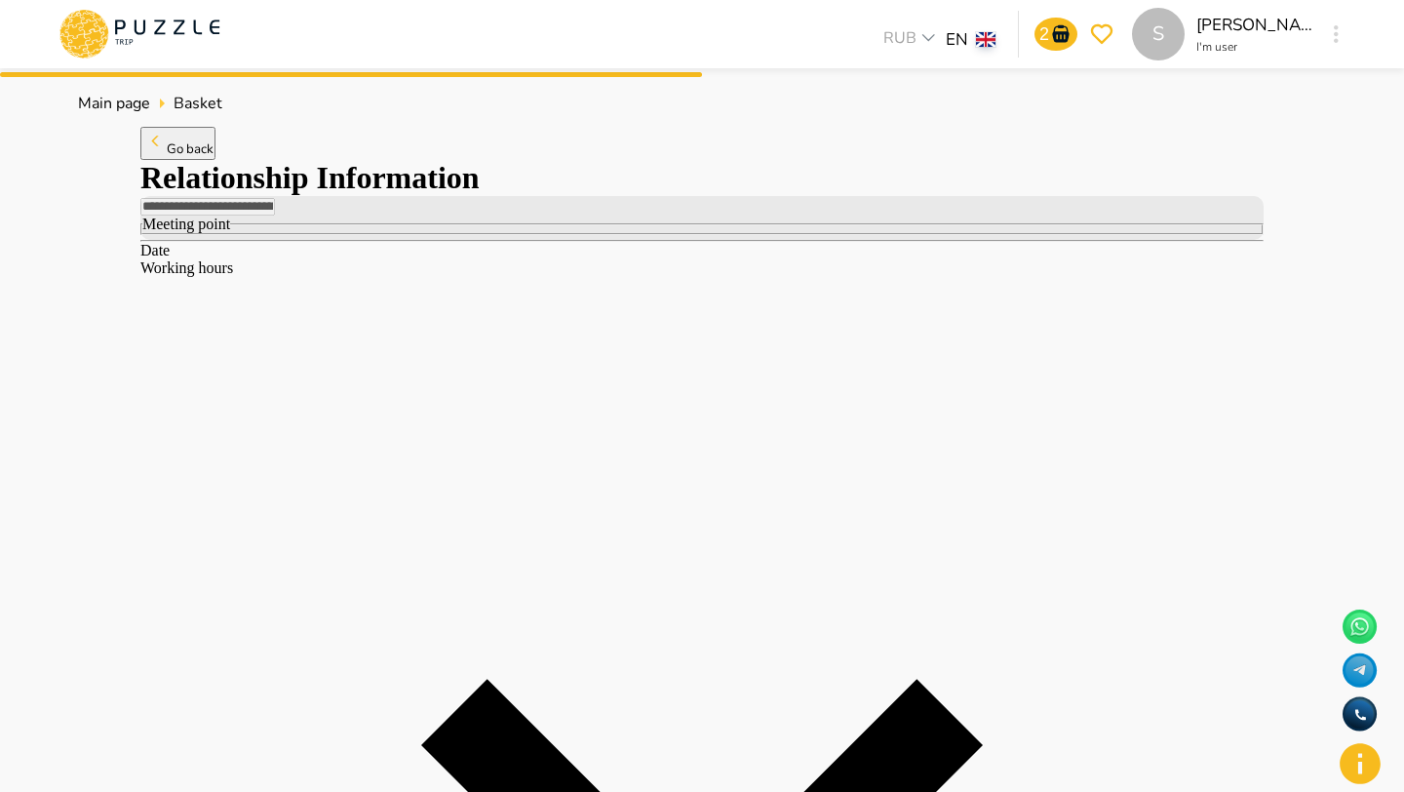
click at [205, 159] on button "Go back" at bounding box center [177, 143] width 75 height 33
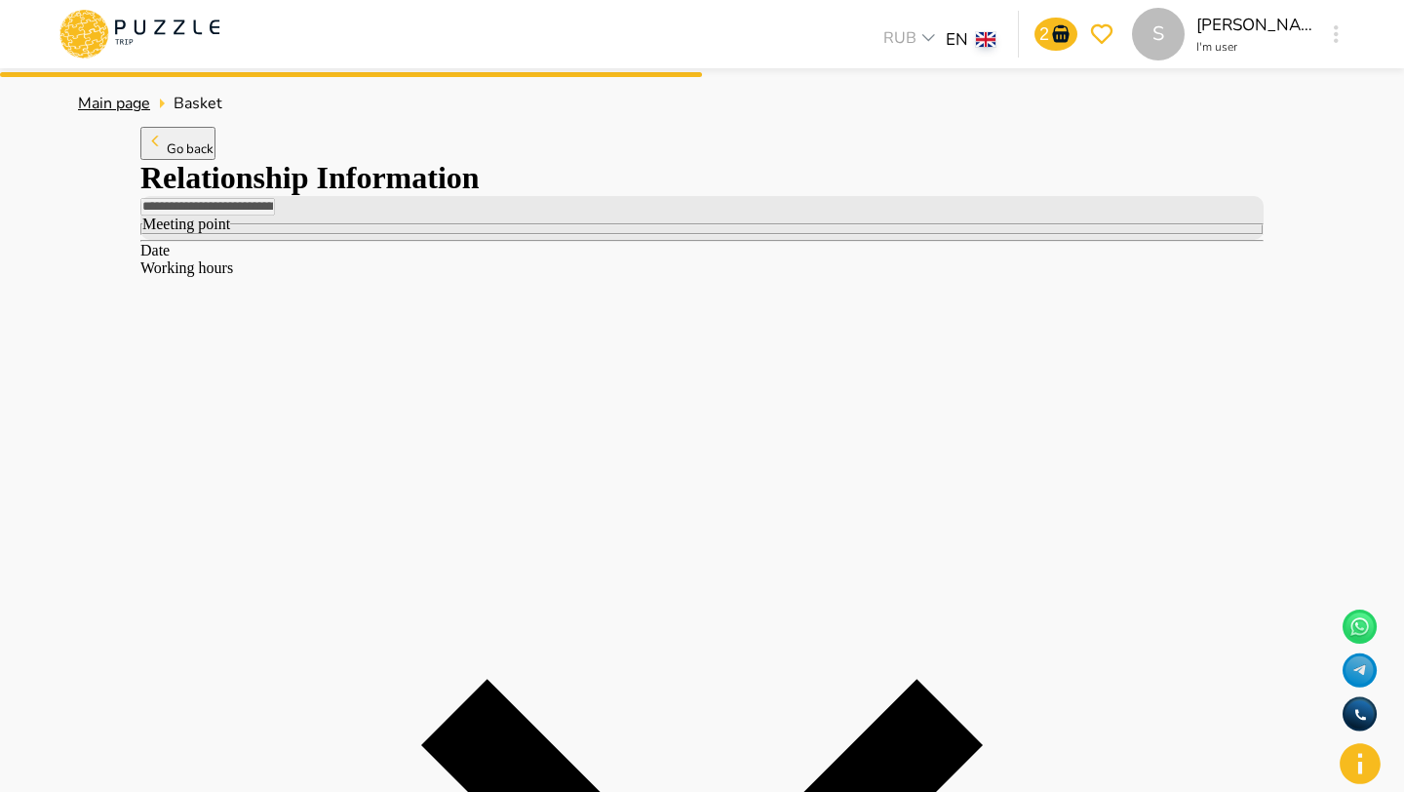
click at [92, 94] on span "Main page" at bounding box center [114, 103] width 72 height 21
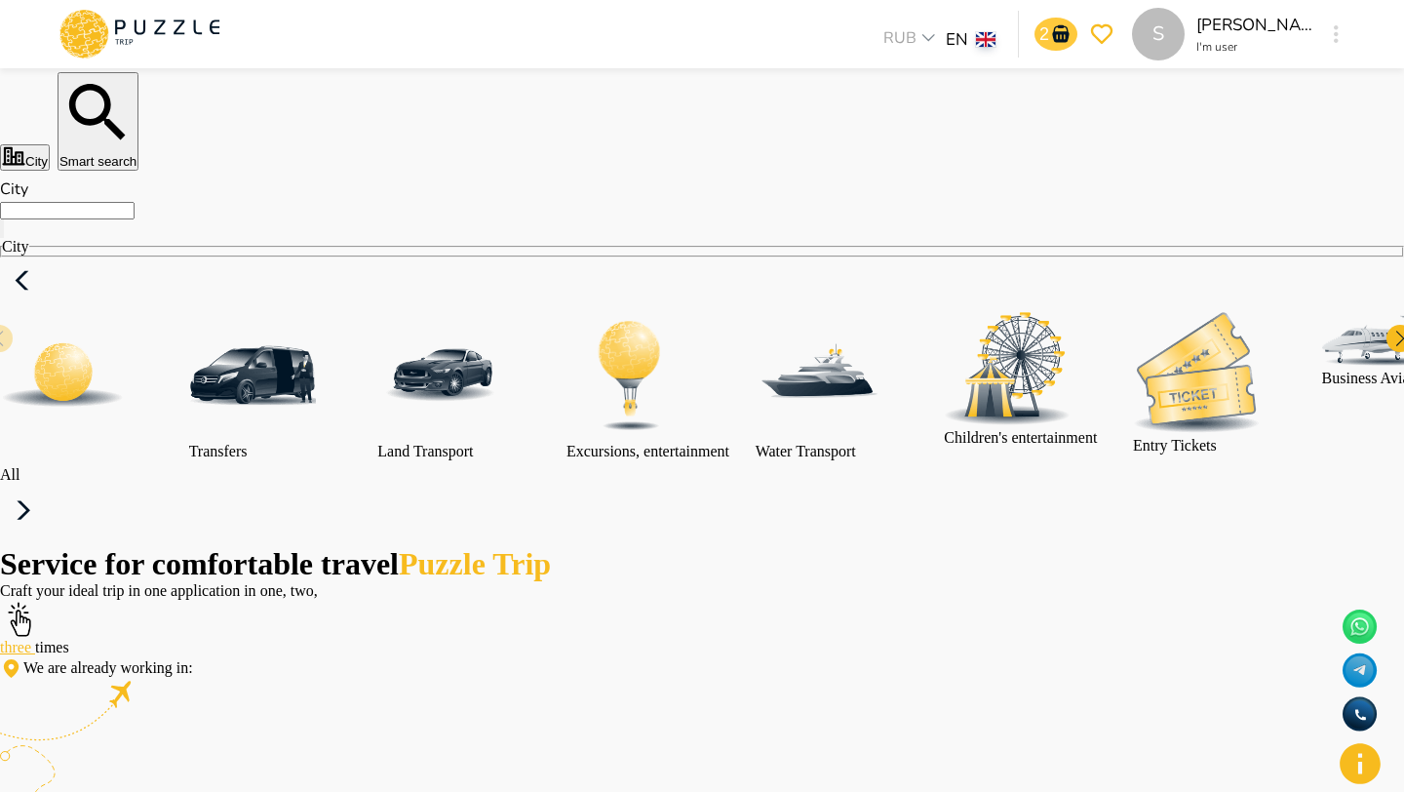
click at [1053, 23] on icon "notifications" at bounding box center [1060, 33] width 23 height 23
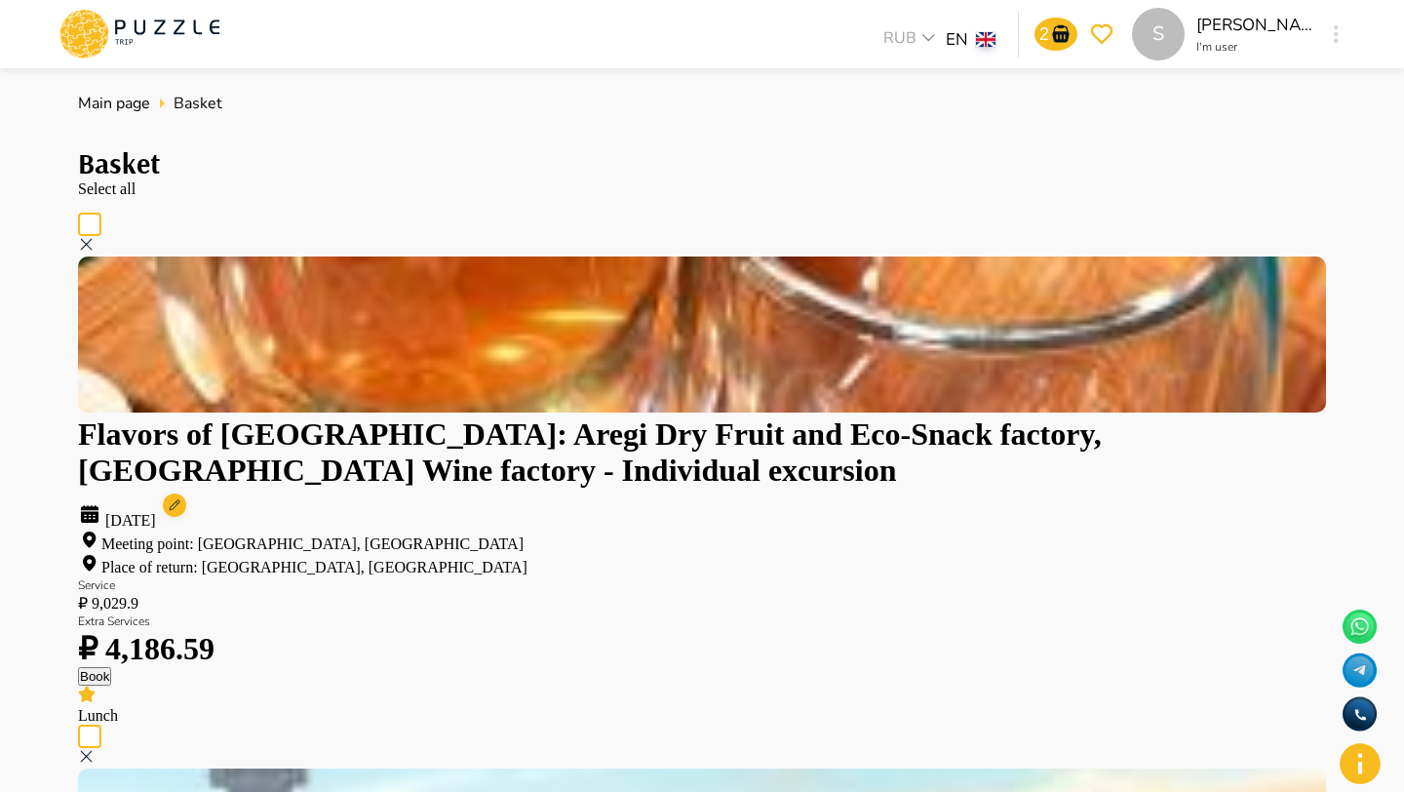
click at [186, 493] on circle at bounding box center [174, 504] width 23 height 23
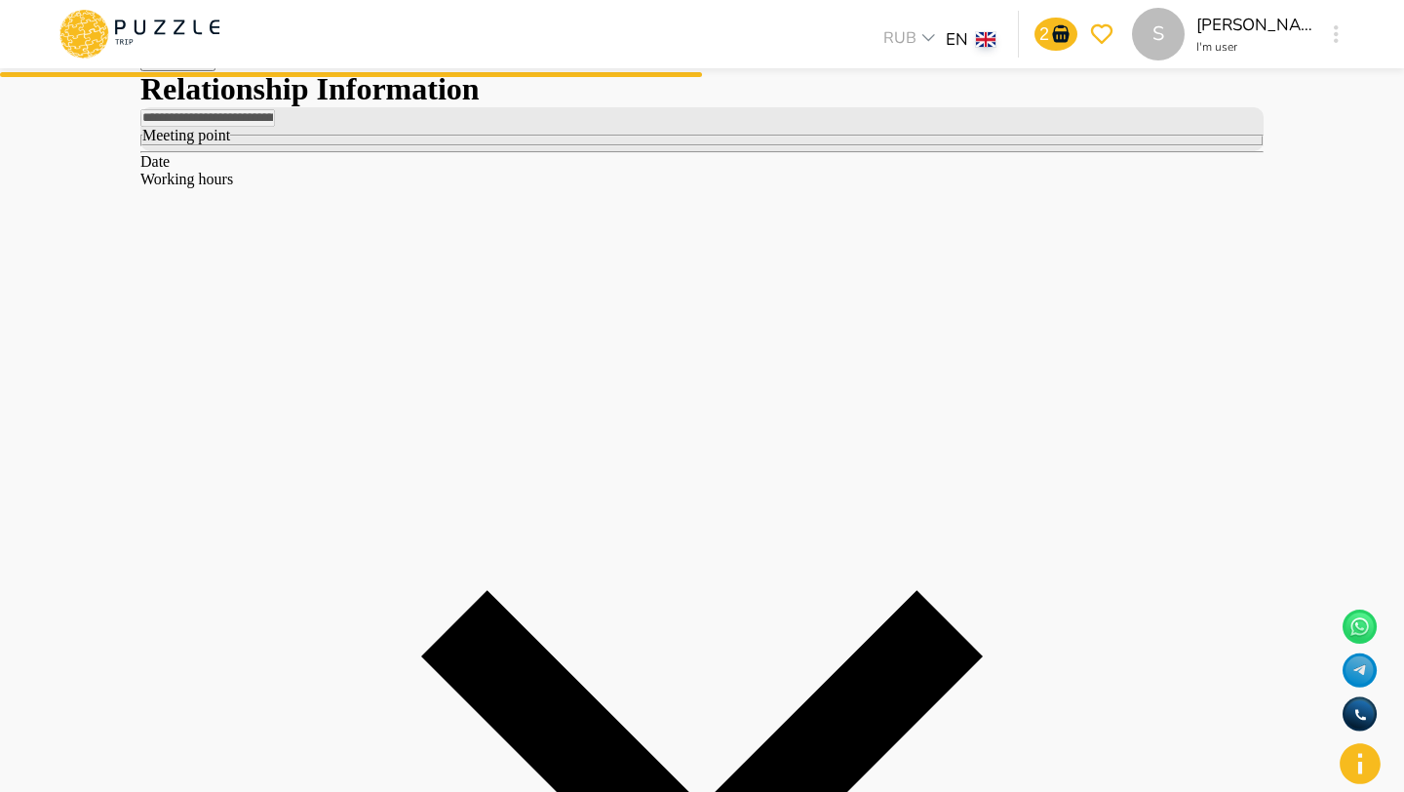
scroll to position [23, 0]
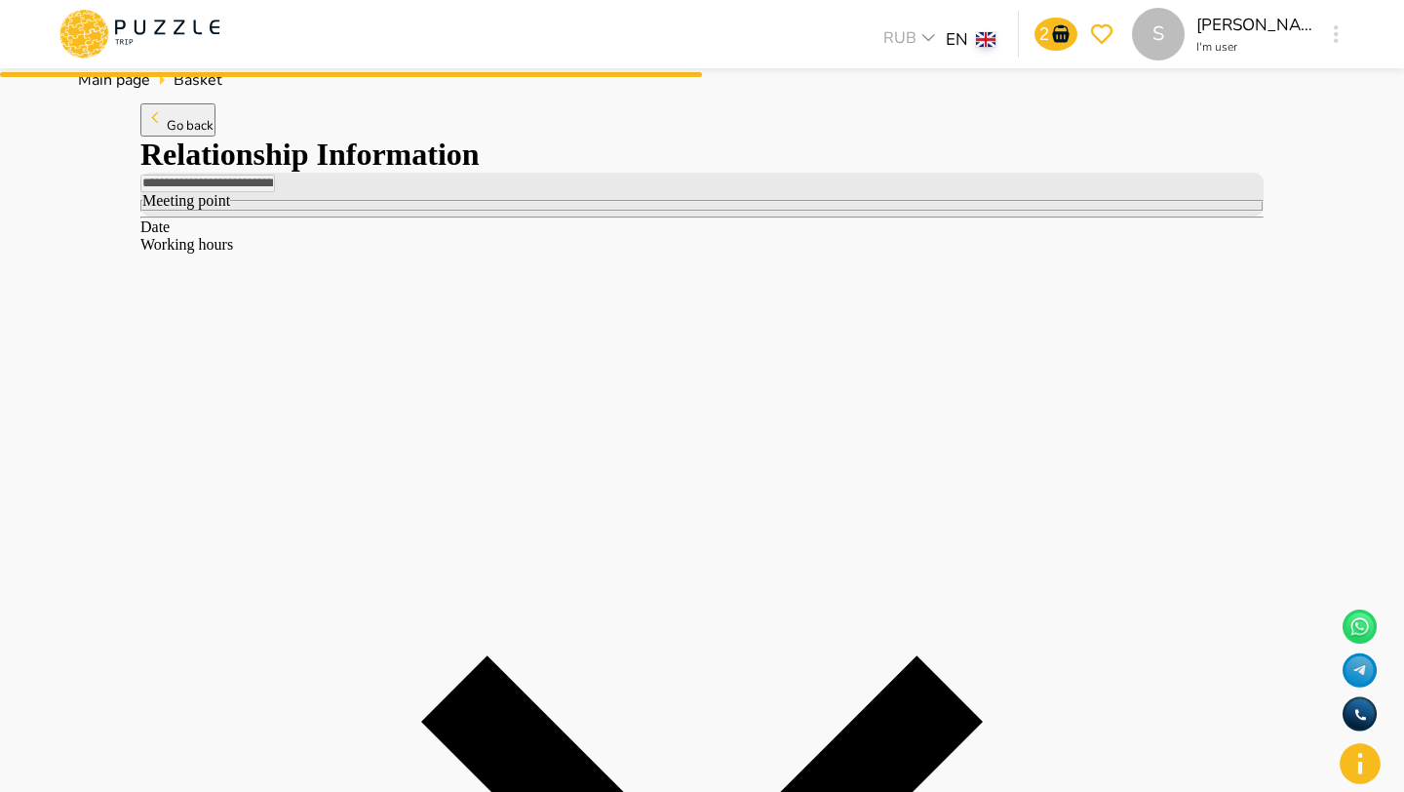
click at [198, 135] on span "Go back" at bounding box center [190, 126] width 47 height 18
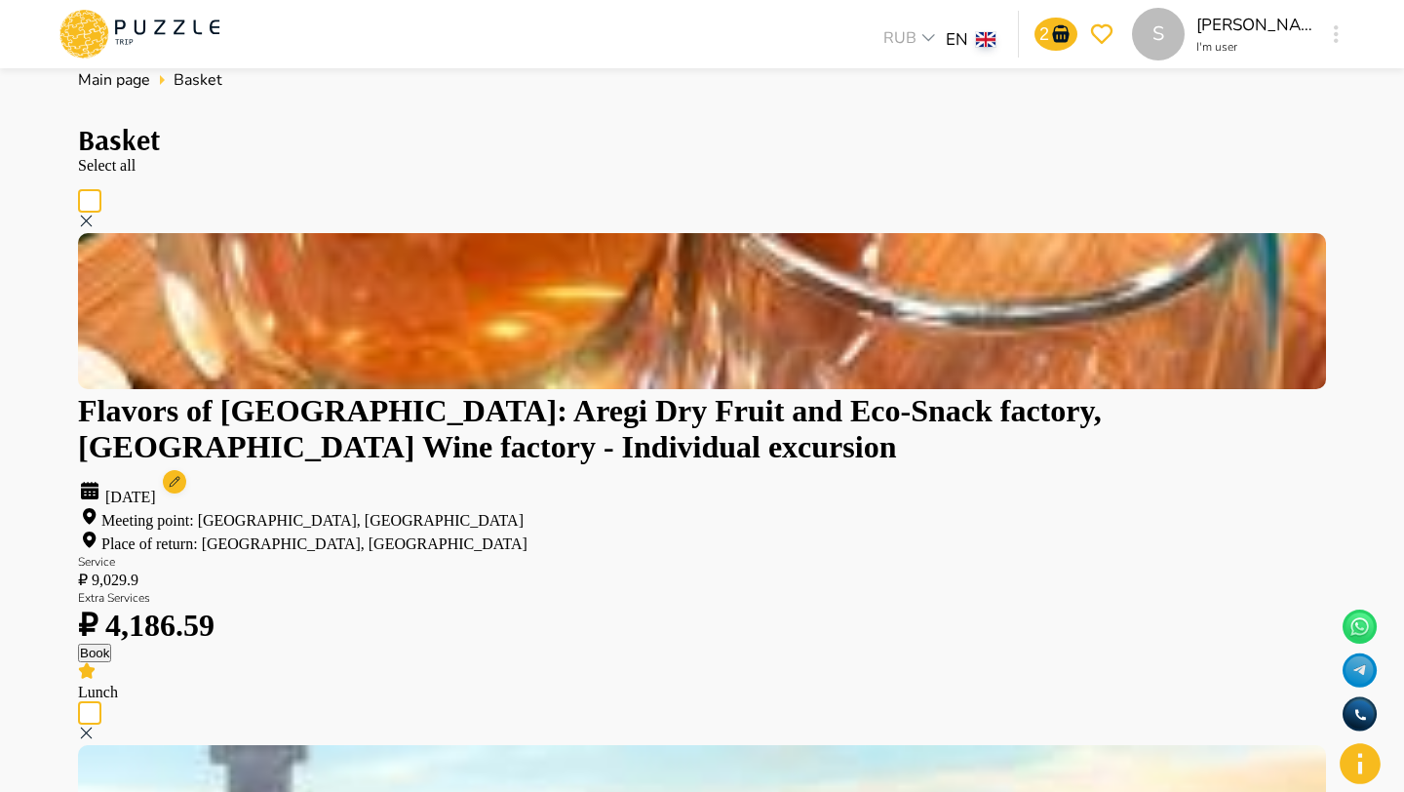
click at [151, 31] on icon at bounding box center [140, 34] width 166 height 51
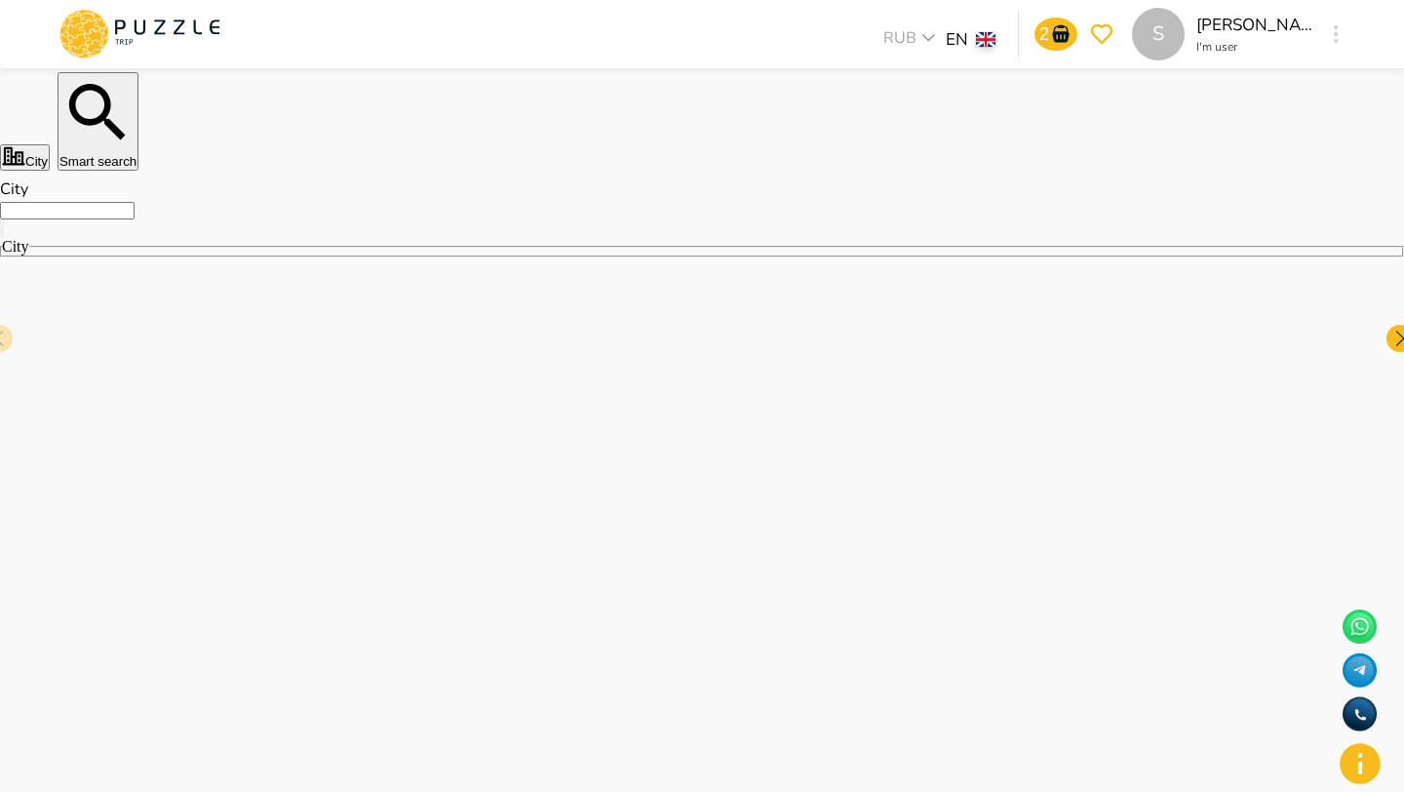
click at [137, 151] on icon "button" at bounding box center [97, 112] width 77 height 77
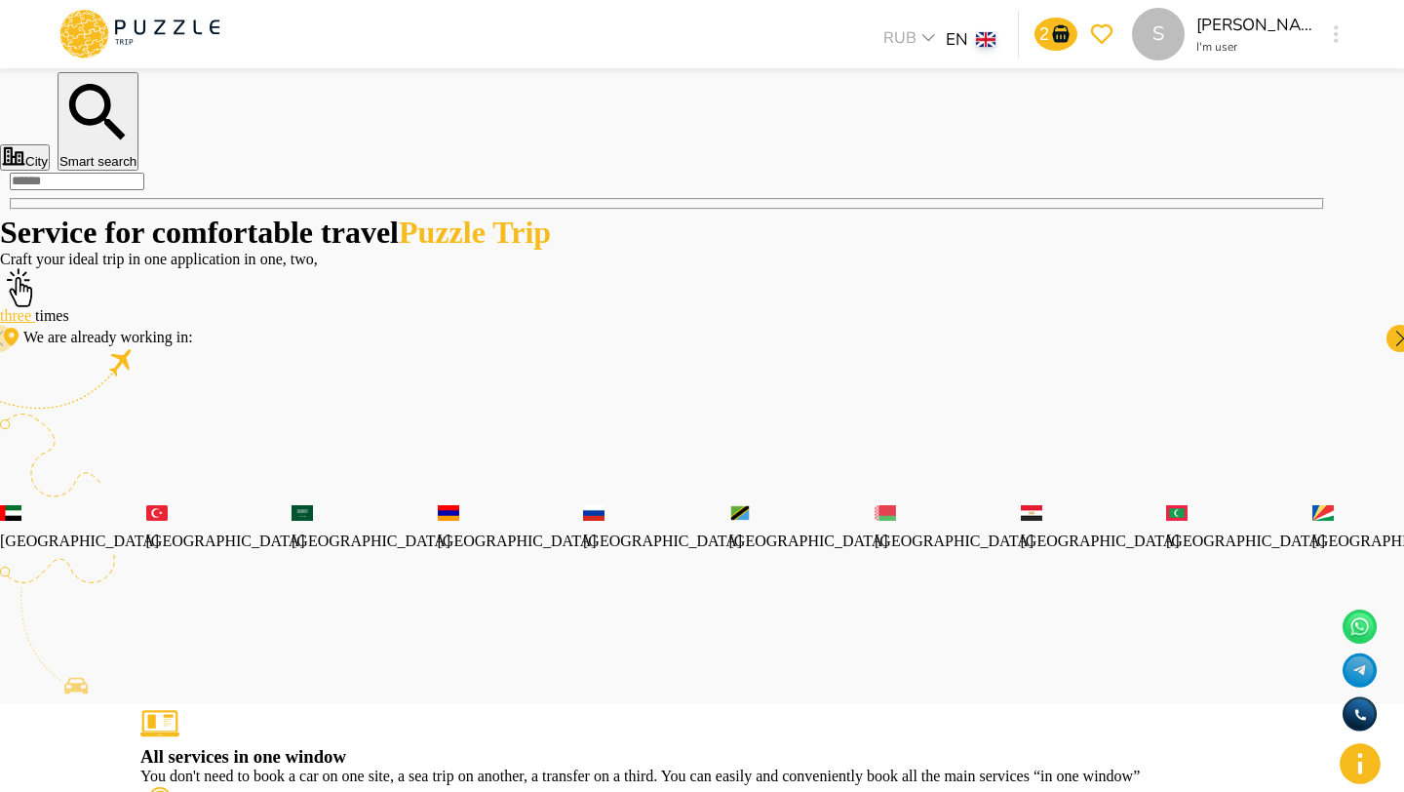
click at [144, 190] on input "text" at bounding box center [77, 182] width 135 height 18
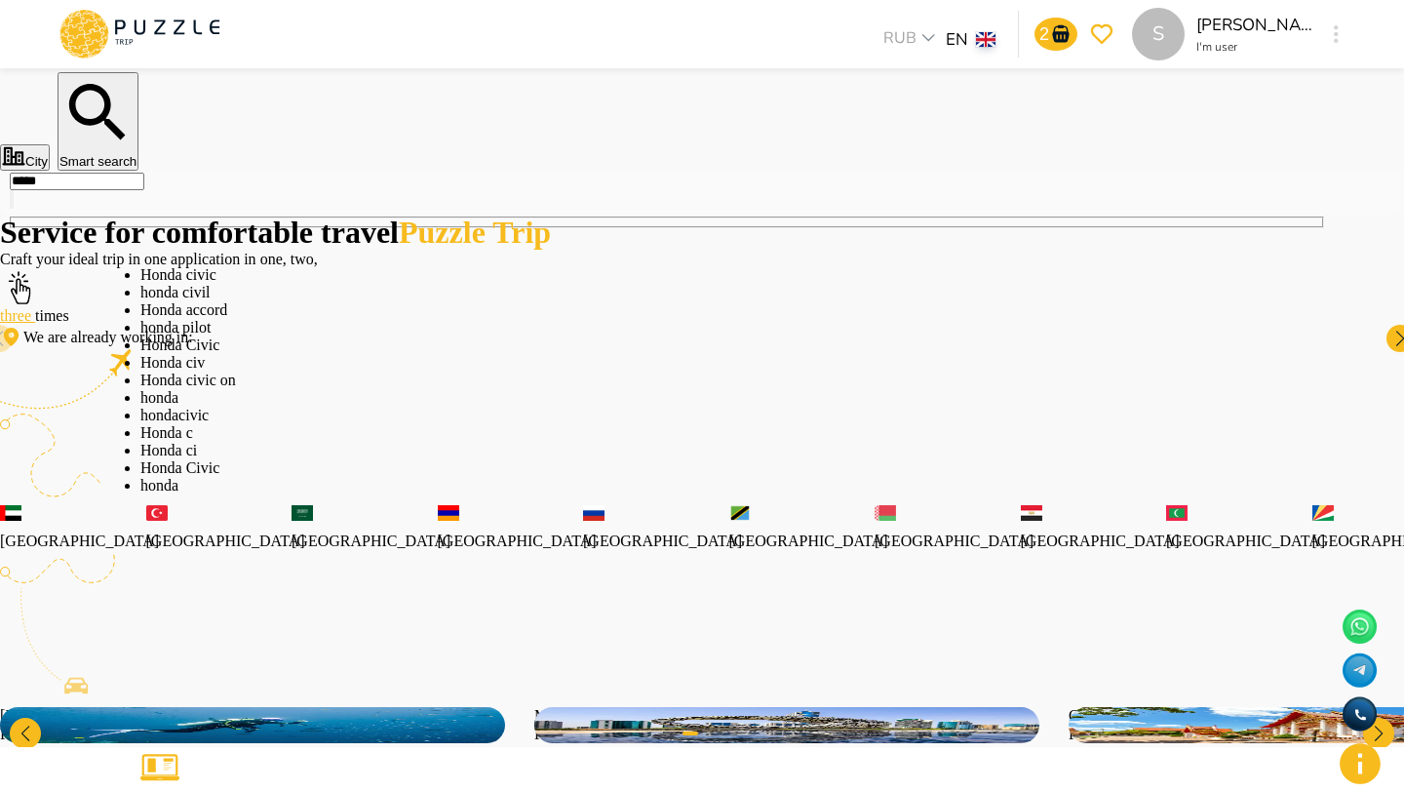
click at [186, 274] on li "Honda civic" at bounding box center [701, 275] width 1123 height 18
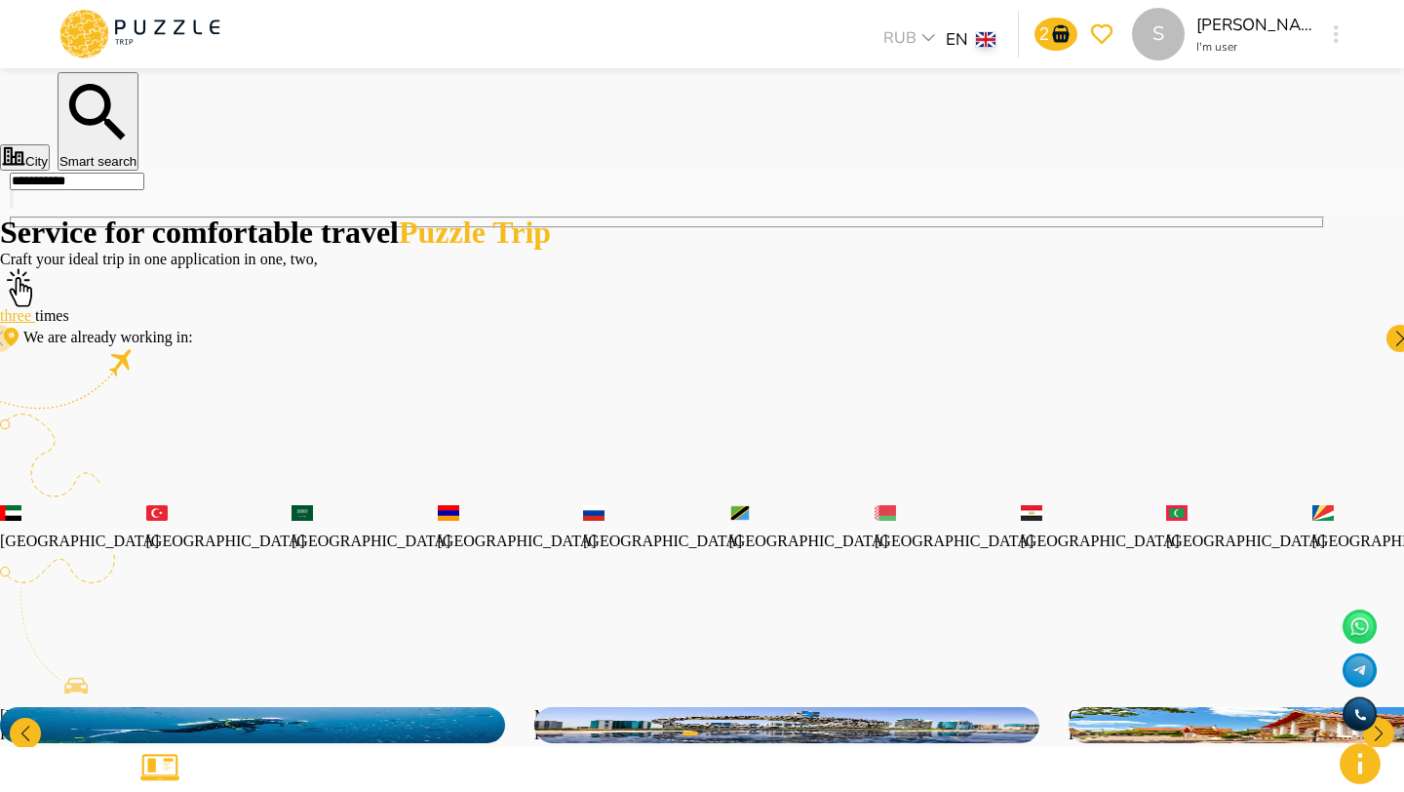
type input "**********"
click at [1394, 19] on icon "button" at bounding box center [1394, 19] width 0 height 0
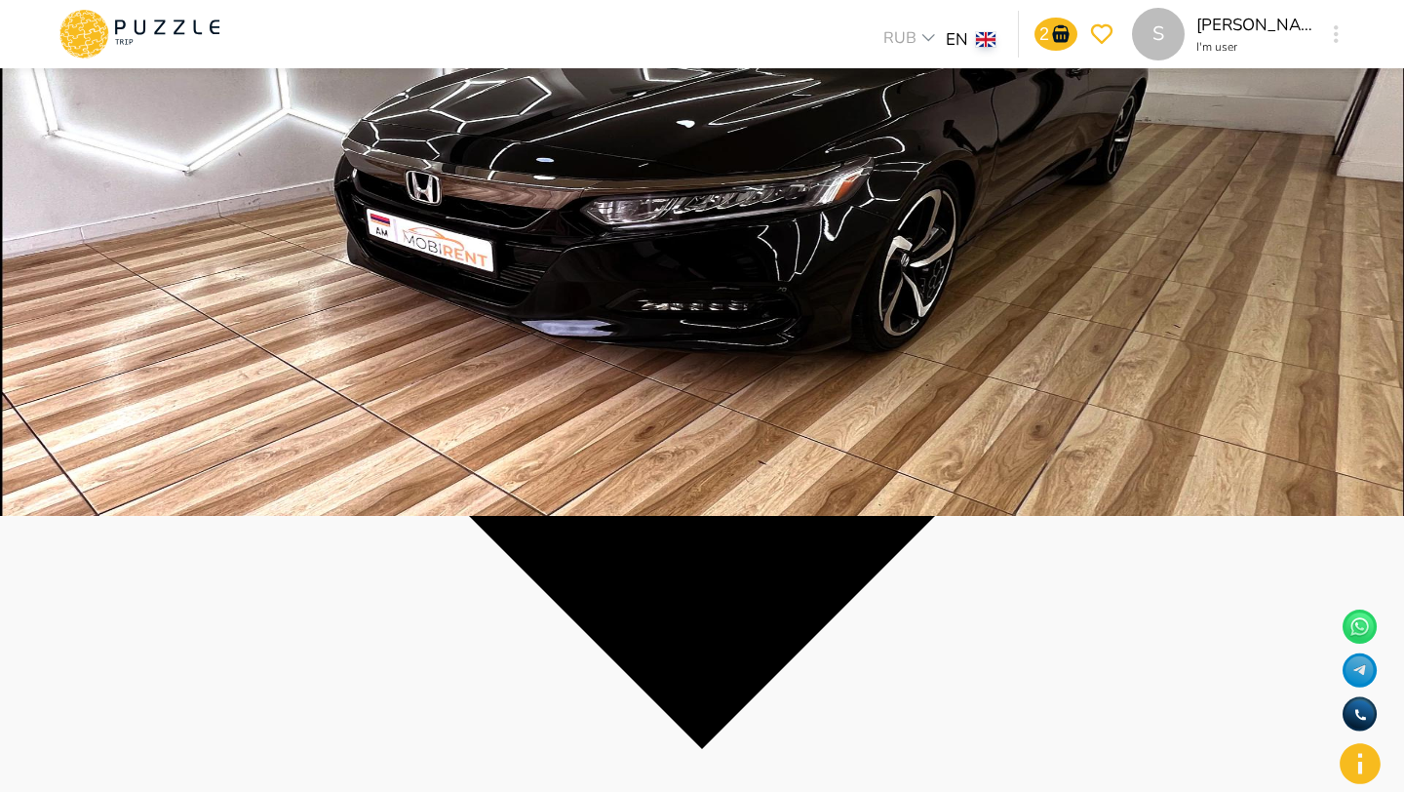
scroll to position [278, 0]
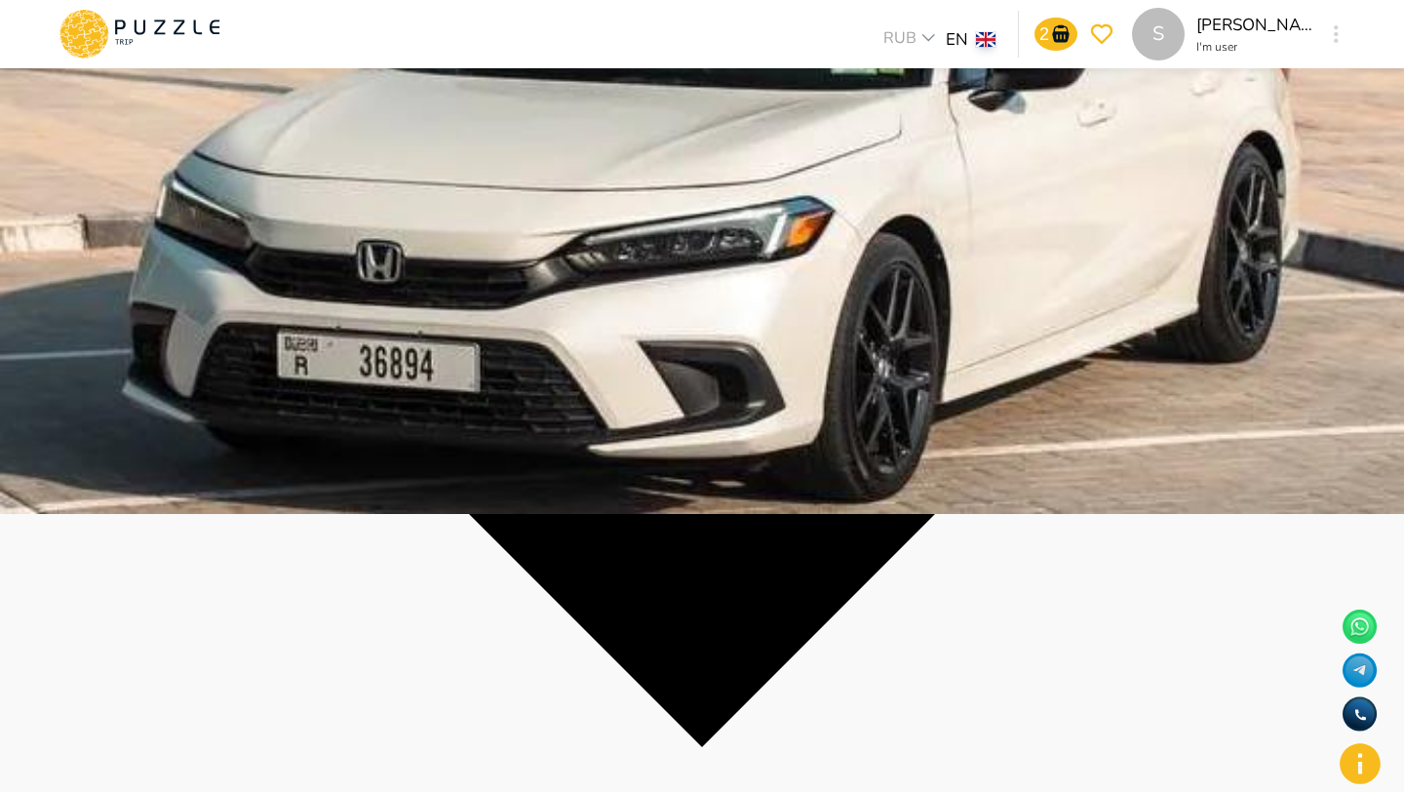
click at [1049, 25] on p "3" at bounding box center [1045, 34] width 10 height 20
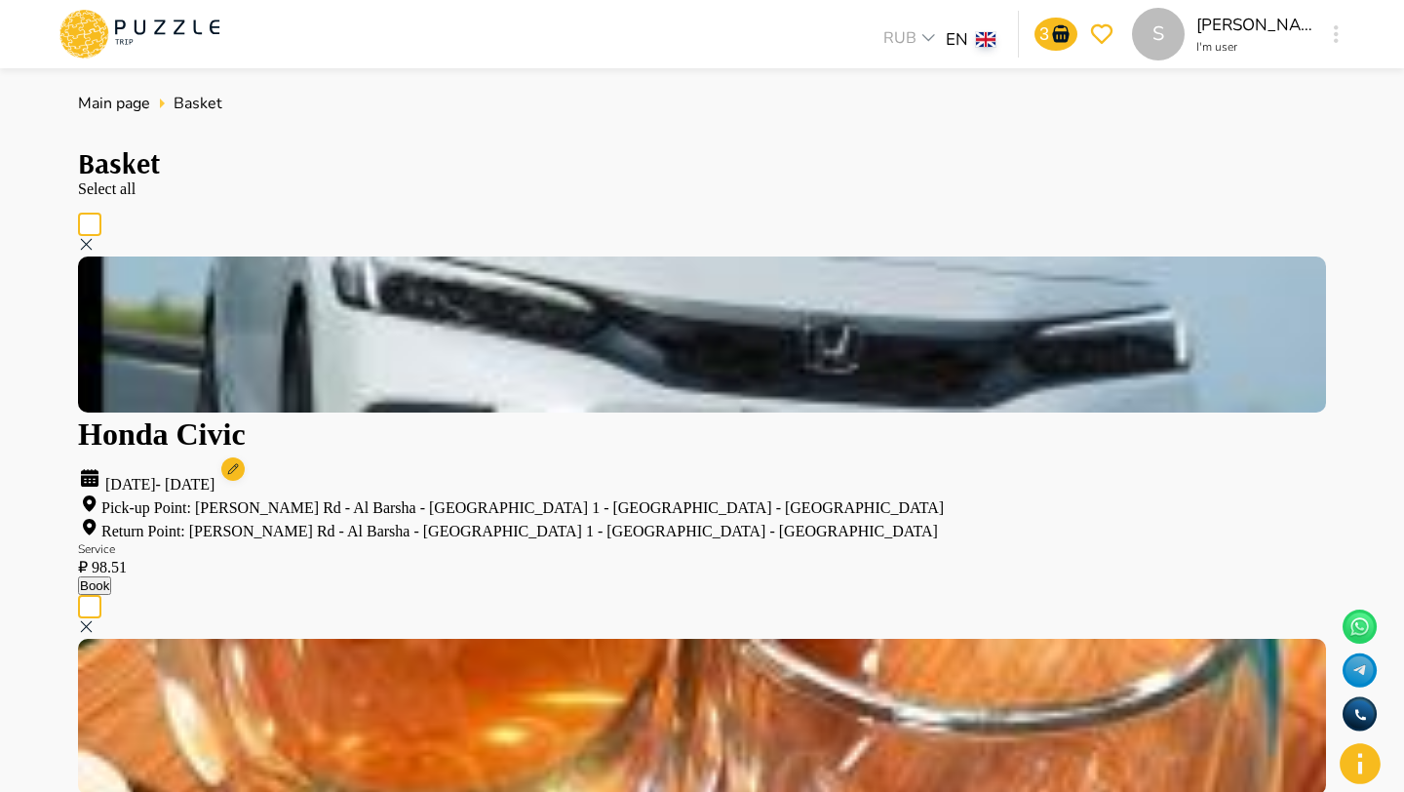
click at [252, 452] on icon at bounding box center [233, 470] width 37 height 37
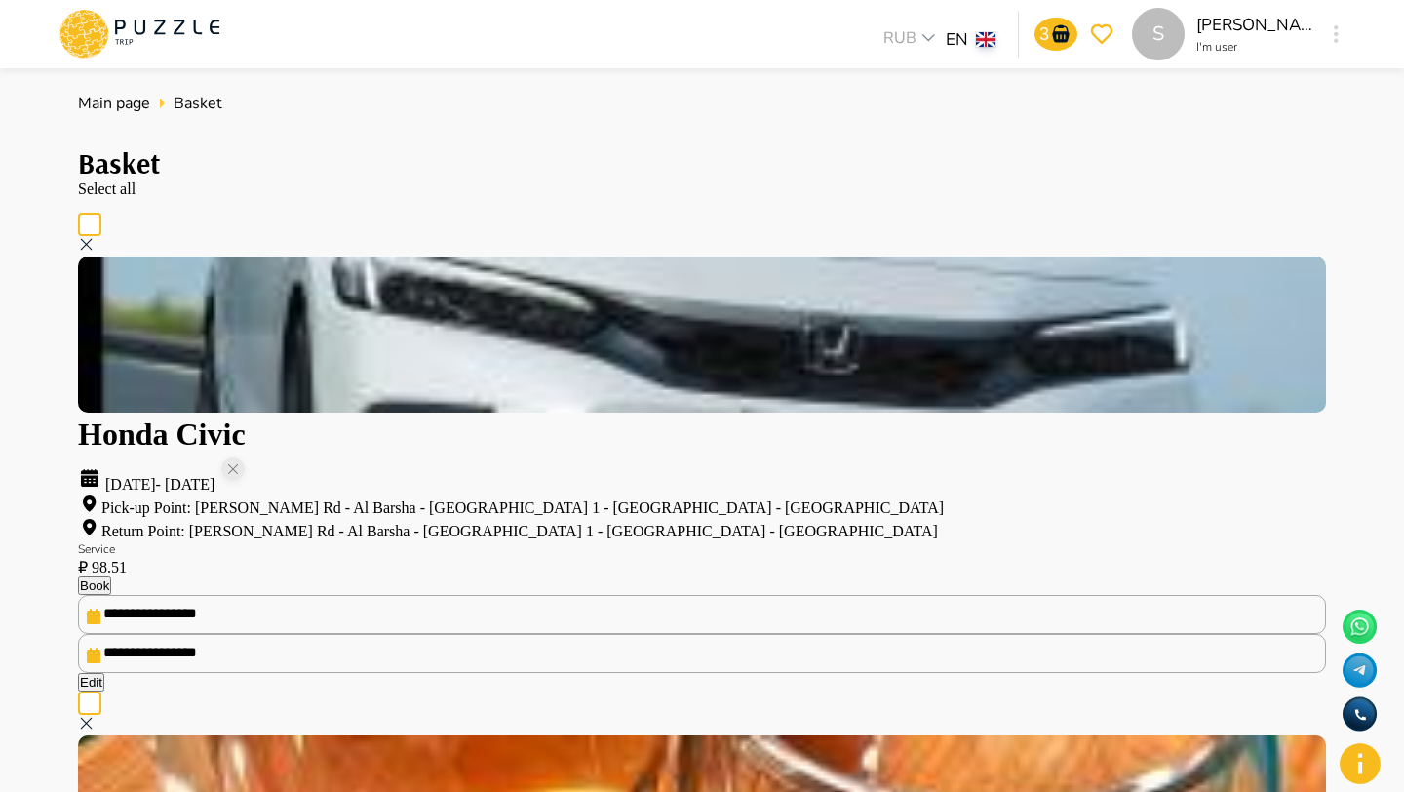
type input "**********"
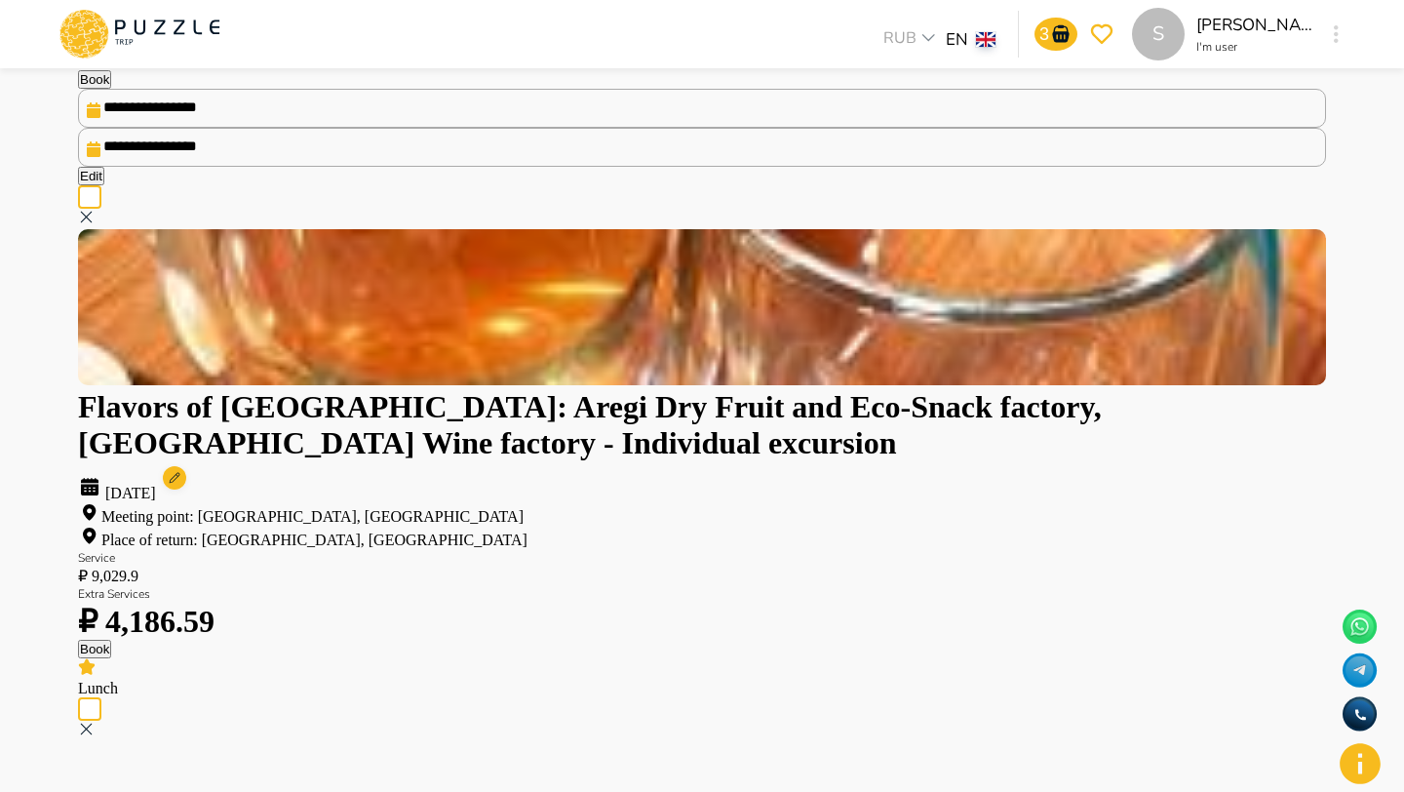
scroll to position [456, 0]
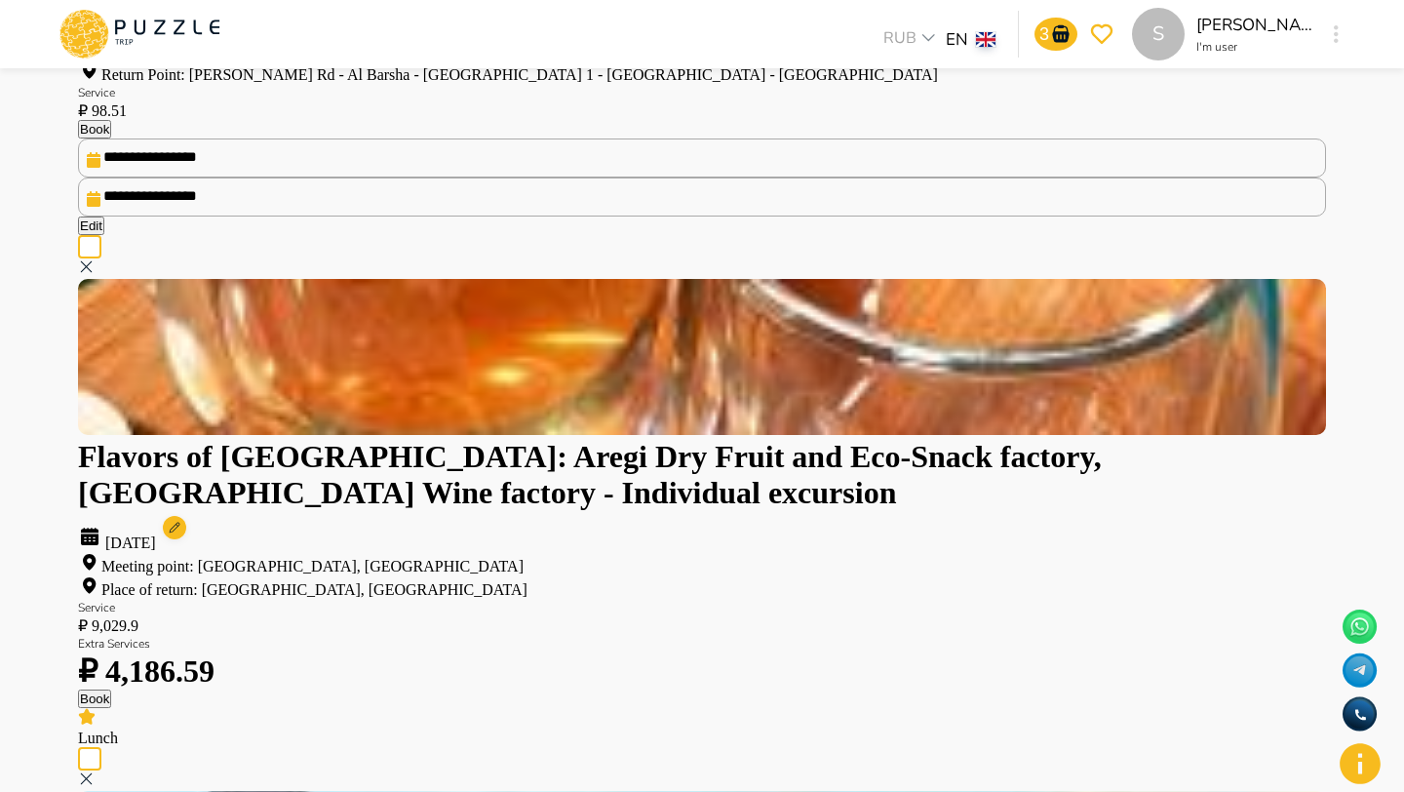
click at [186, 516] on circle at bounding box center [174, 527] width 23 height 23
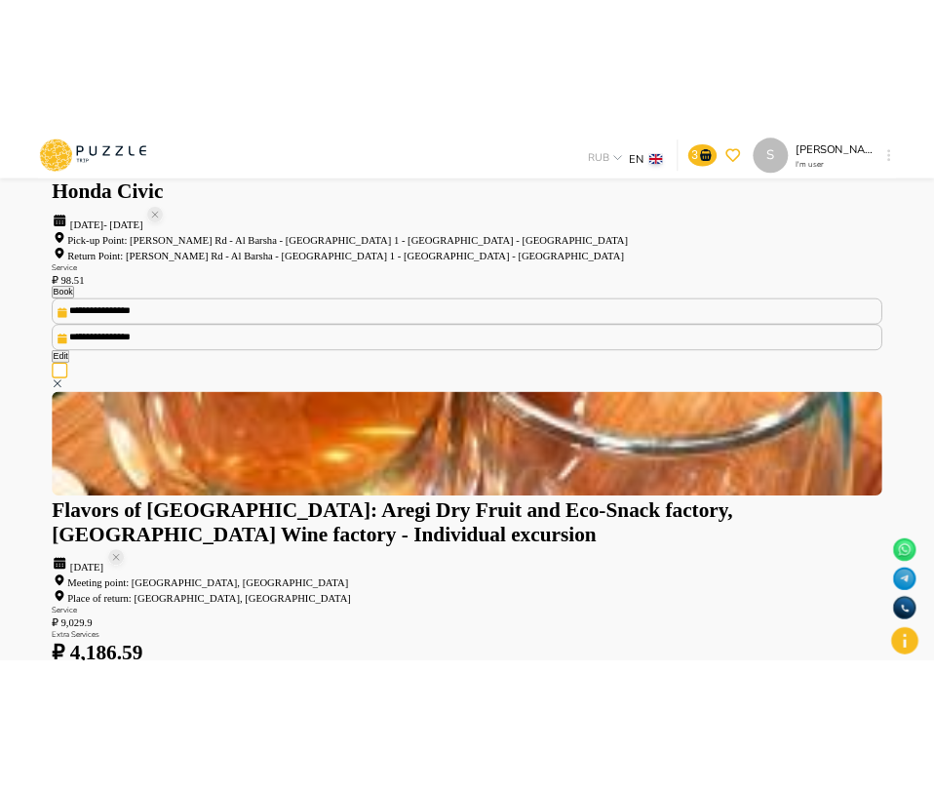
scroll to position [329, 0]
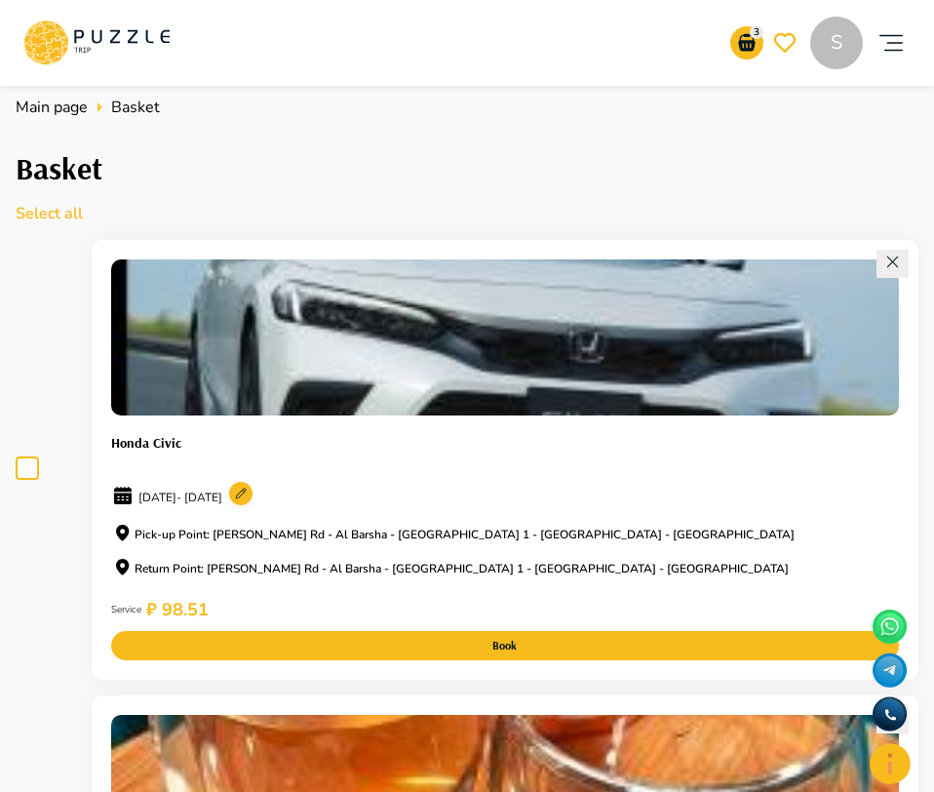
click at [253, 490] on circle at bounding box center [240, 493] width 23 height 23
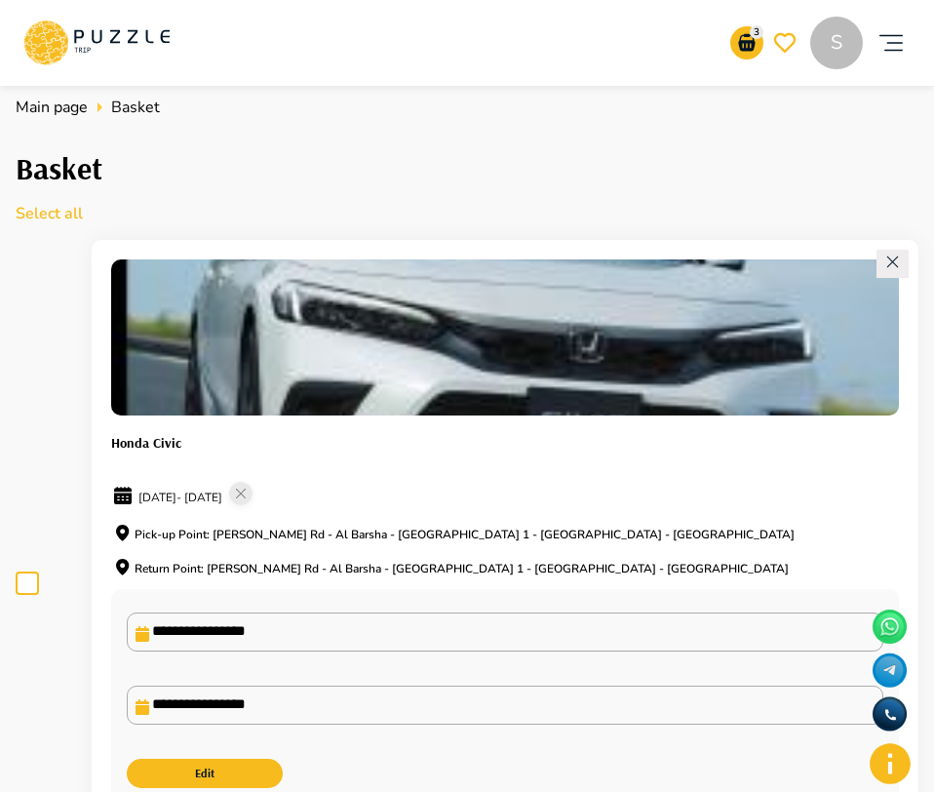
type input "**********"
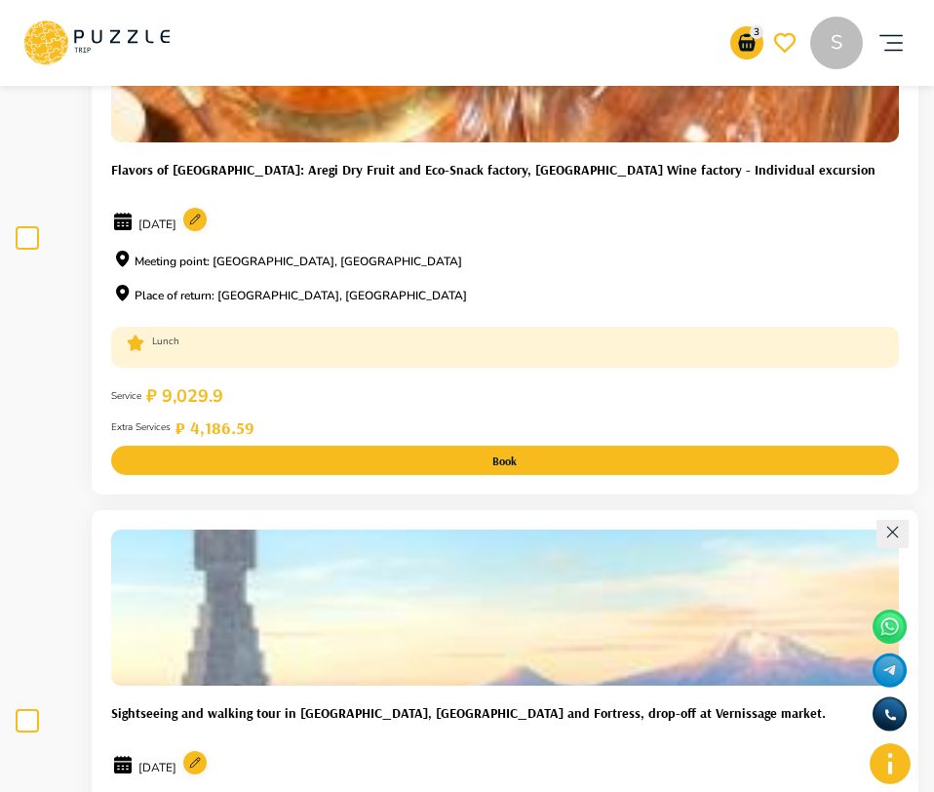
scroll to position [965, 0]
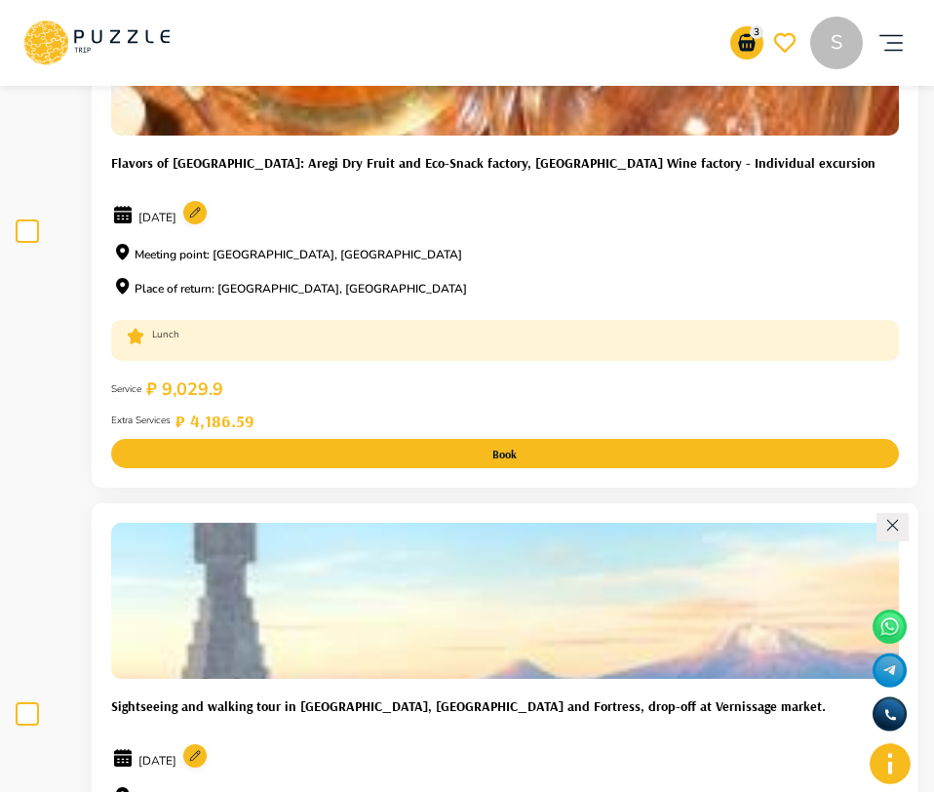
click at [200, 218] on icon at bounding box center [194, 213] width 11 height 11
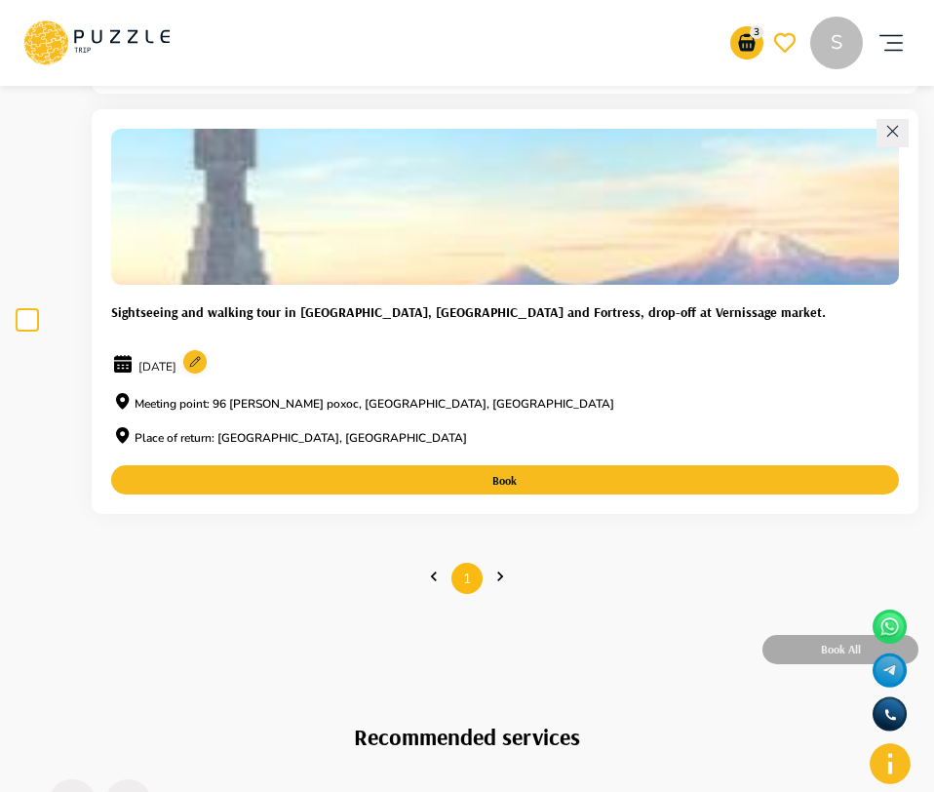
scroll to position [1418, 0]
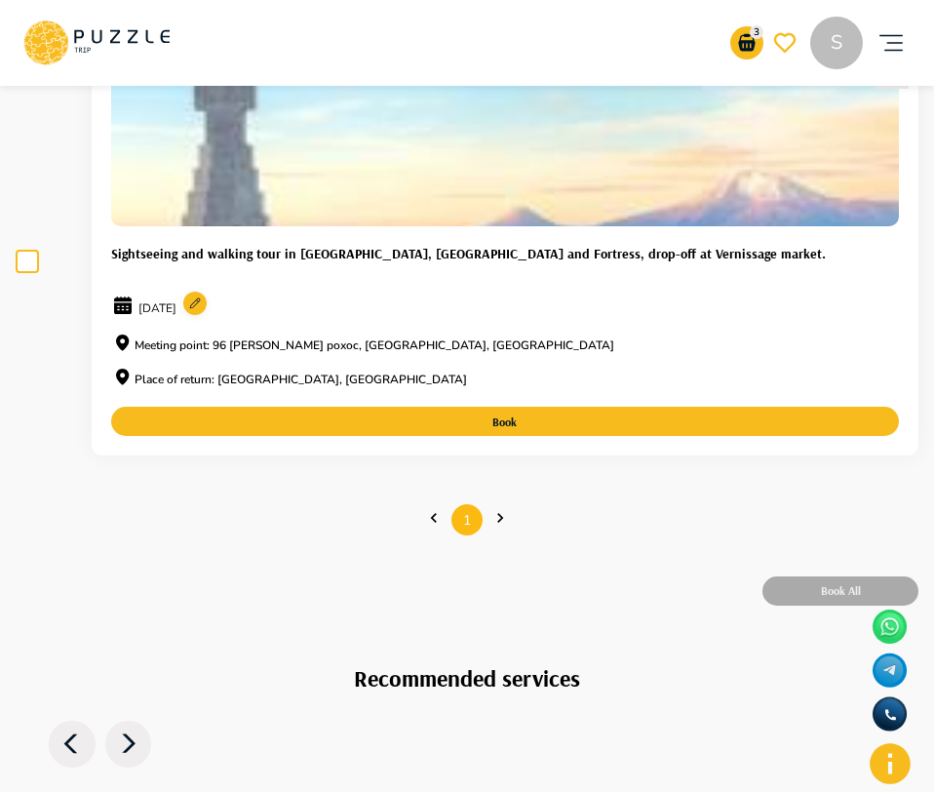
click at [207, 308] on circle at bounding box center [194, 303] width 23 height 23
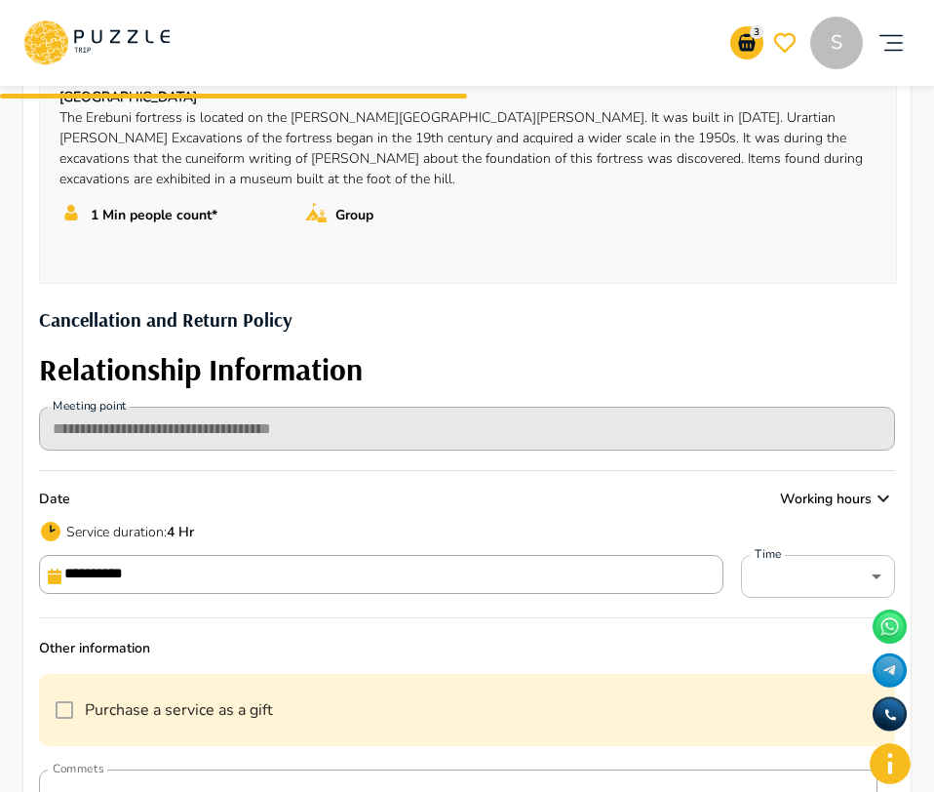
scroll to position [509, 0]
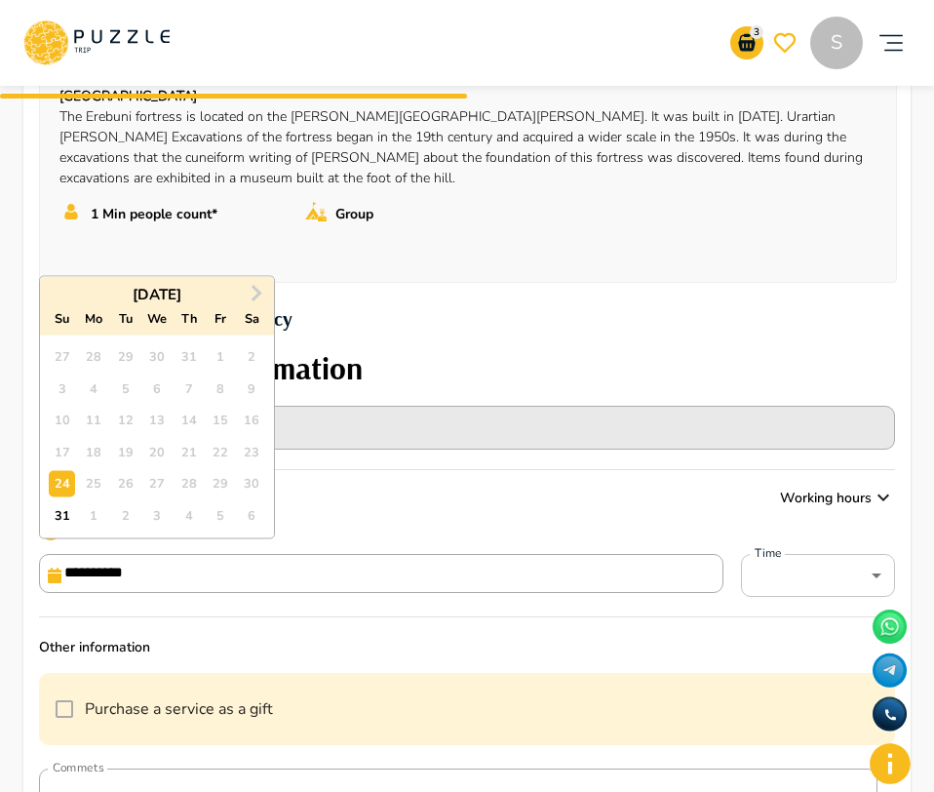
click at [489, 573] on input "**********" at bounding box center [381, 573] width 685 height 39
click at [813, 590] on body "**********" at bounding box center [467, 661] width 934 height 2341
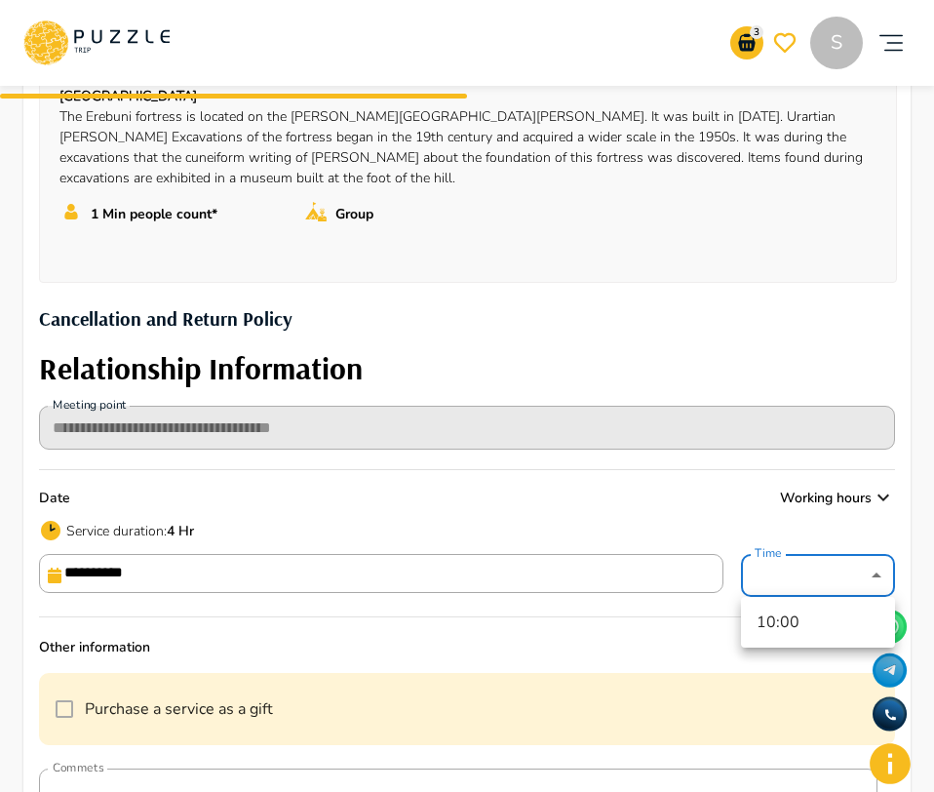
click at [468, 451] on div at bounding box center [467, 396] width 934 height 792
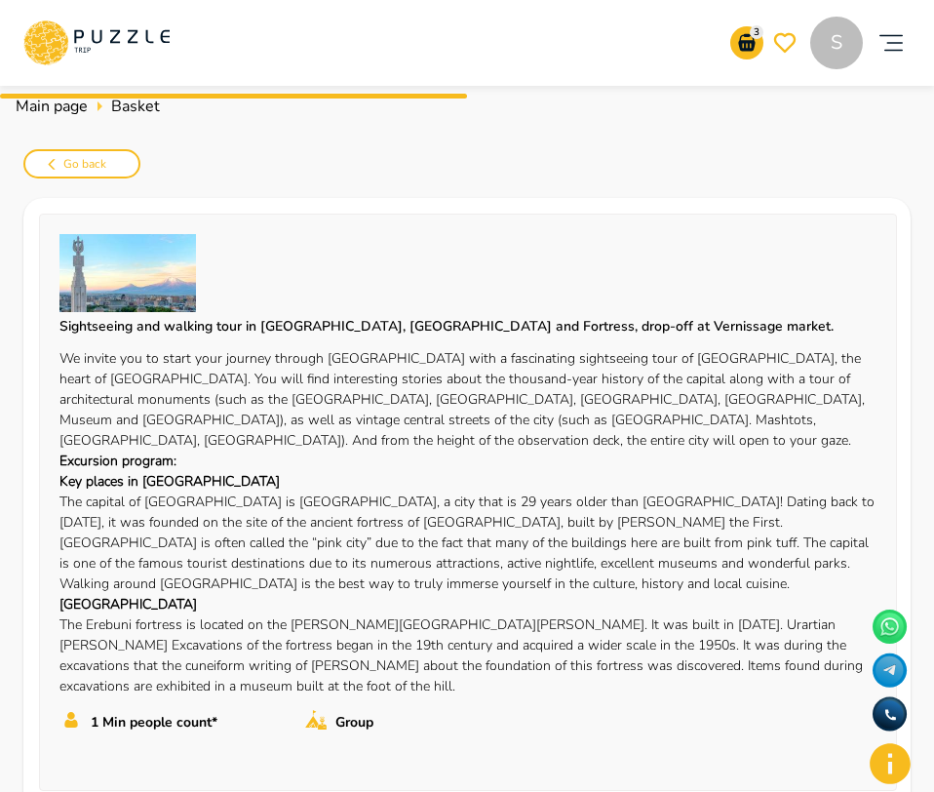
scroll to position [0, 0]
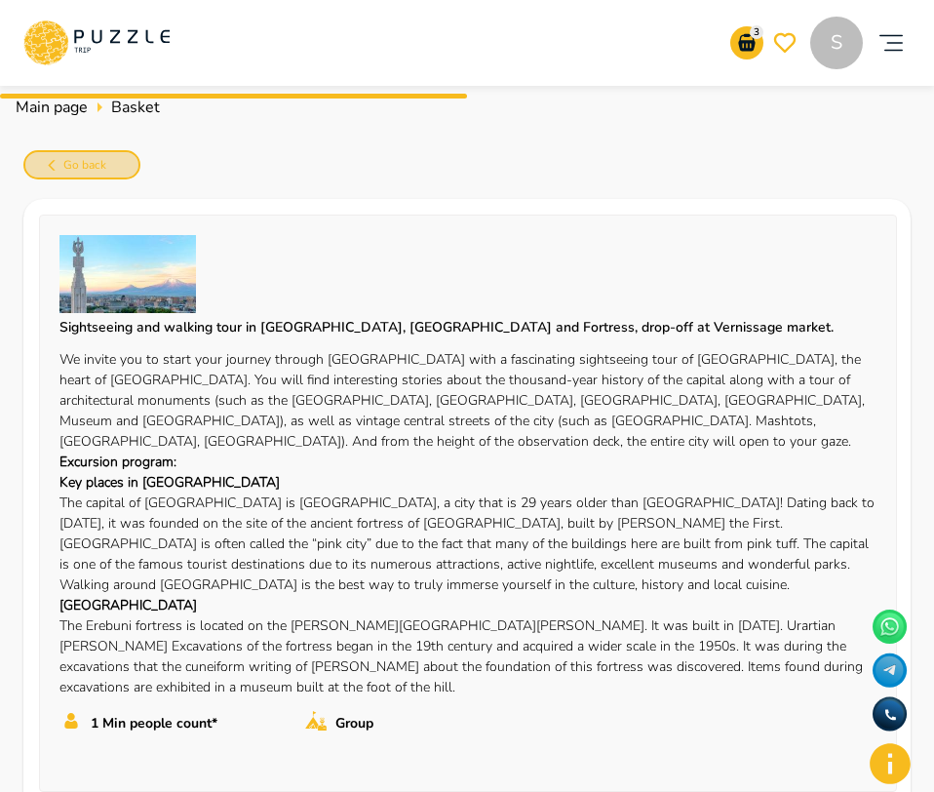
click at [118, 167] on button "Go back" at bounding box center [81, 164] width 117 height 29
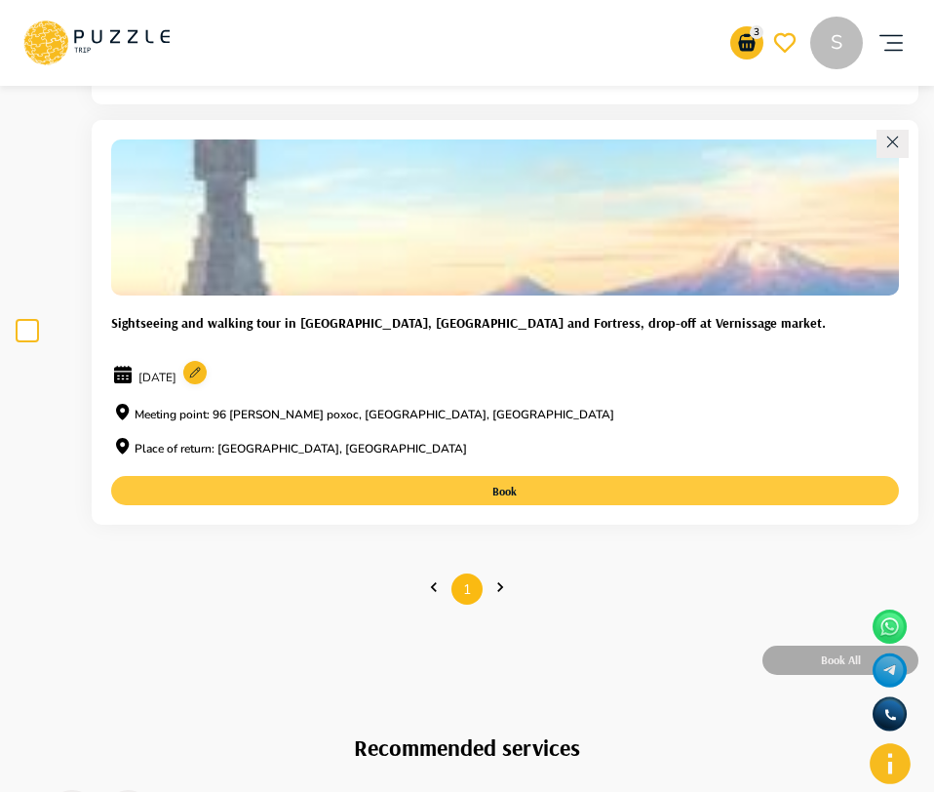
scroll to position [1123, 0]
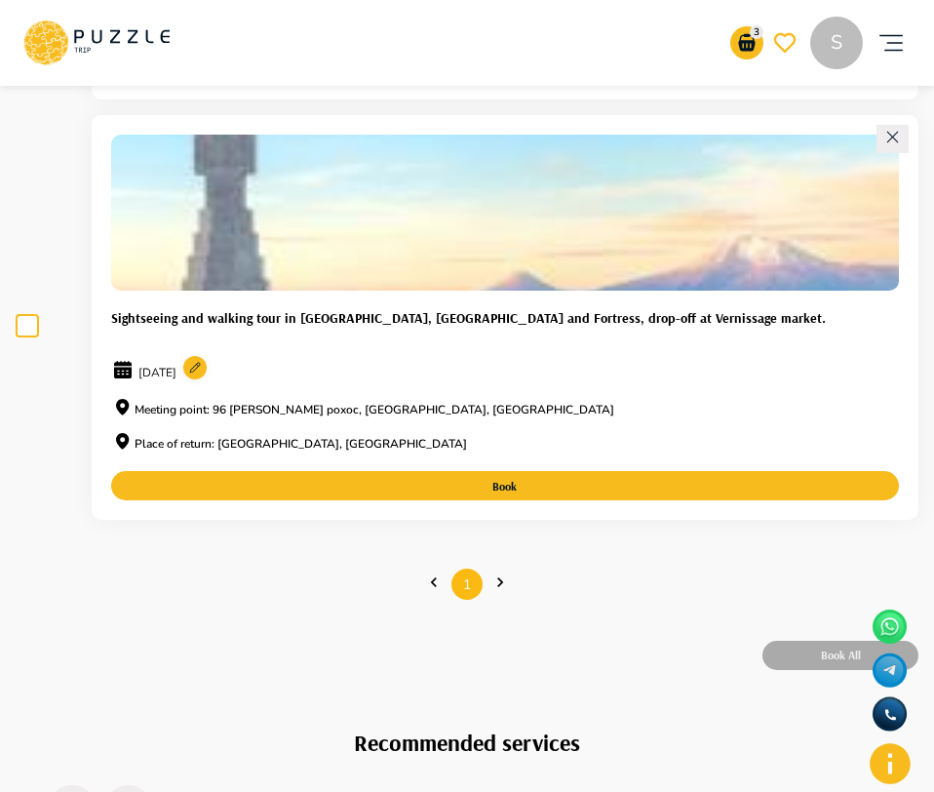
click at [207, 368] on circle at bounding box center [194, 367] width 23 height 23
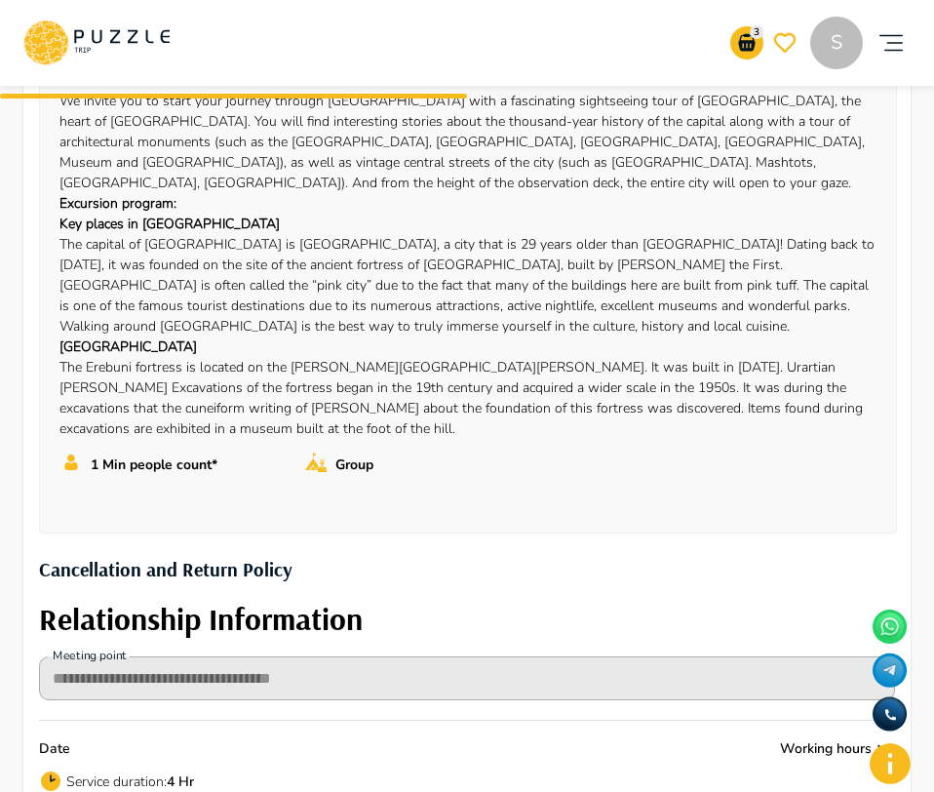
scroll to position [0, 0]
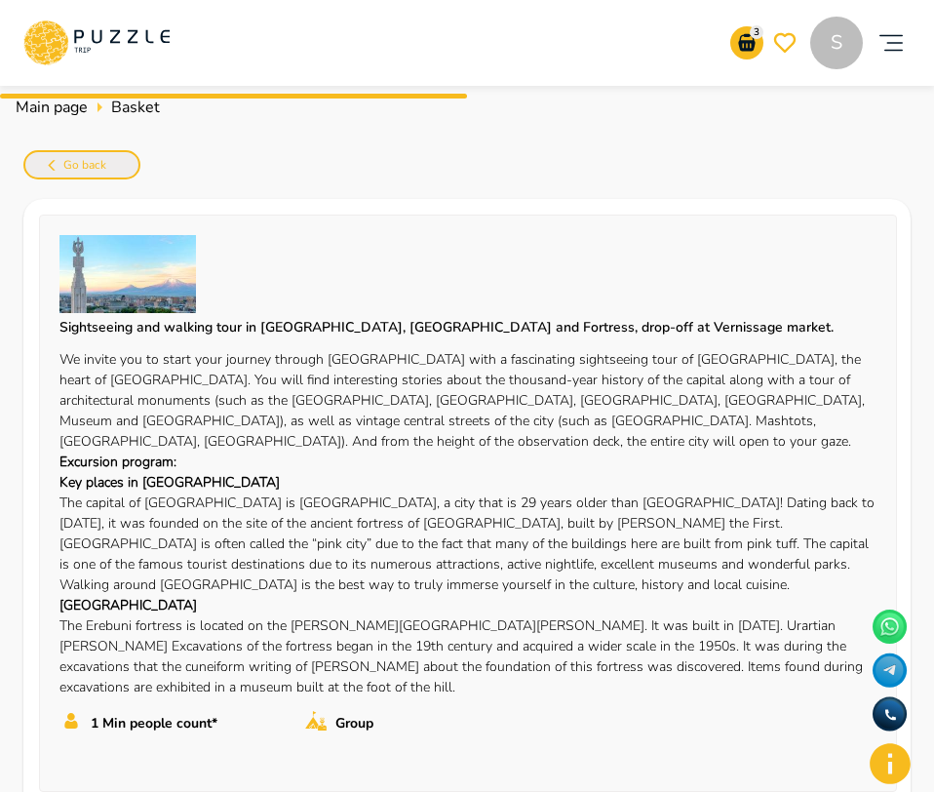
click at [110, 162] on button "Go back" at bounding box center [81, 164] width 117 height 29
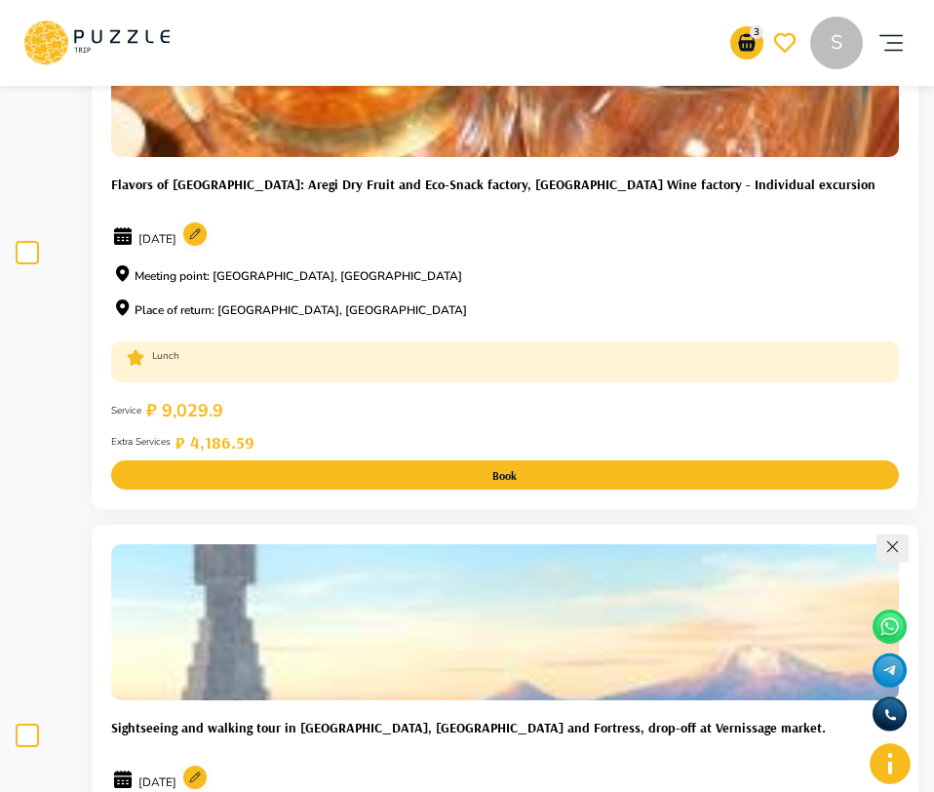
scroll to position [699, 0]
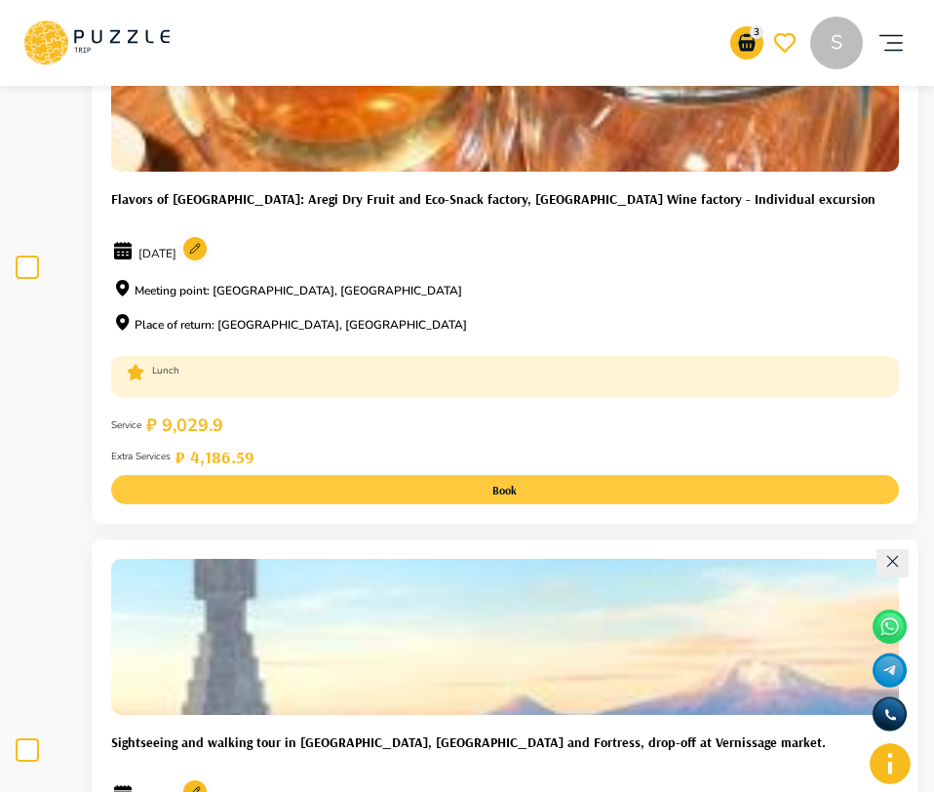
click at [396, 476] on button "Book" at bounding box center [505, 489] width 788 height 29
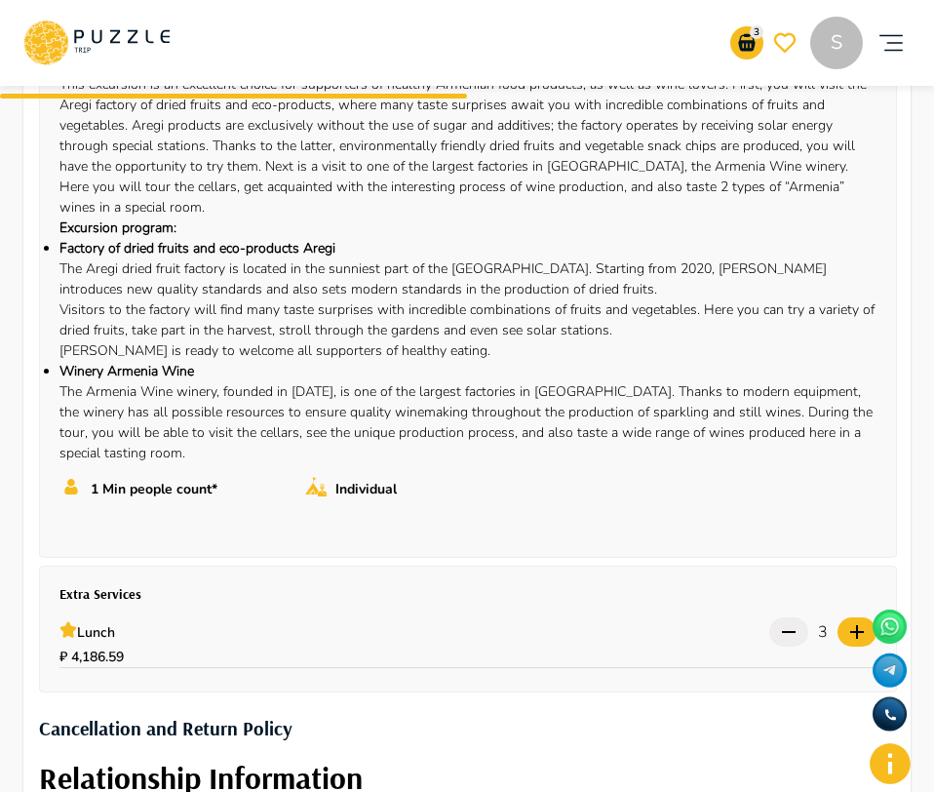
scroll to position [0, 0]
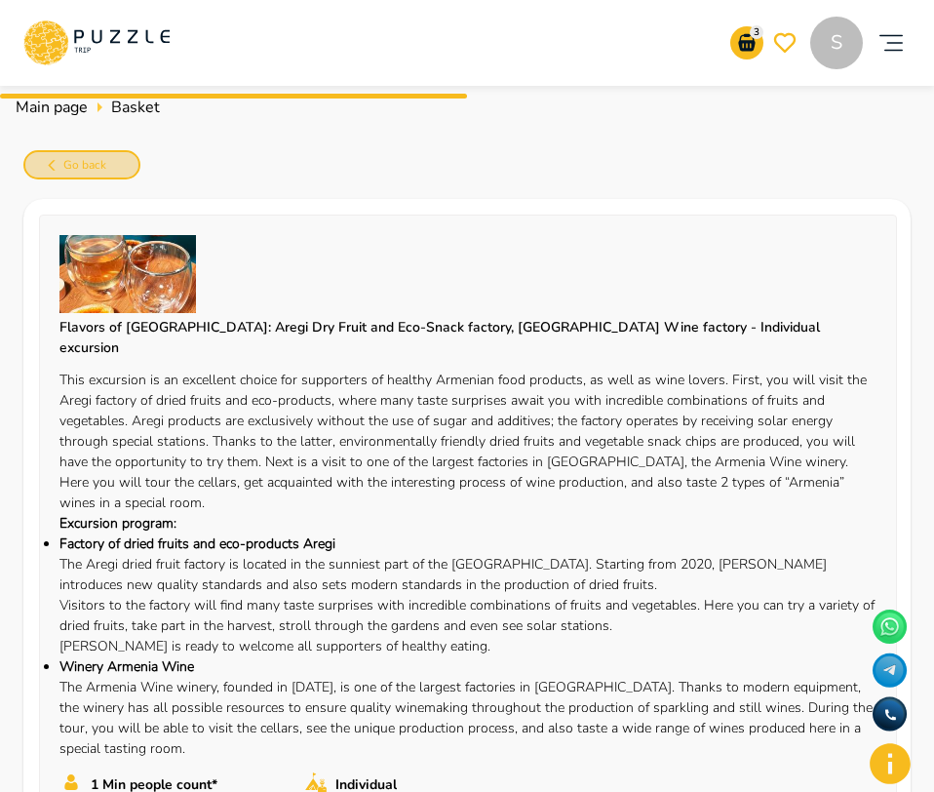
click at [94, 169] on span "Go back" at bounding box center [84, 165] width 43 height 20
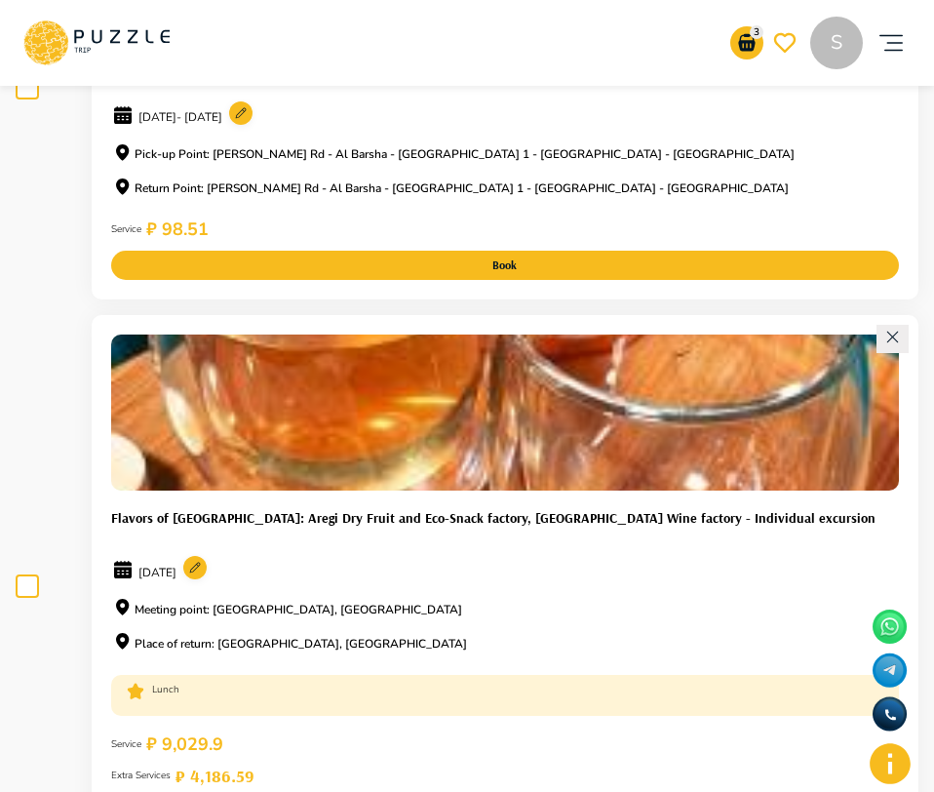
scroll to position [761, 0]
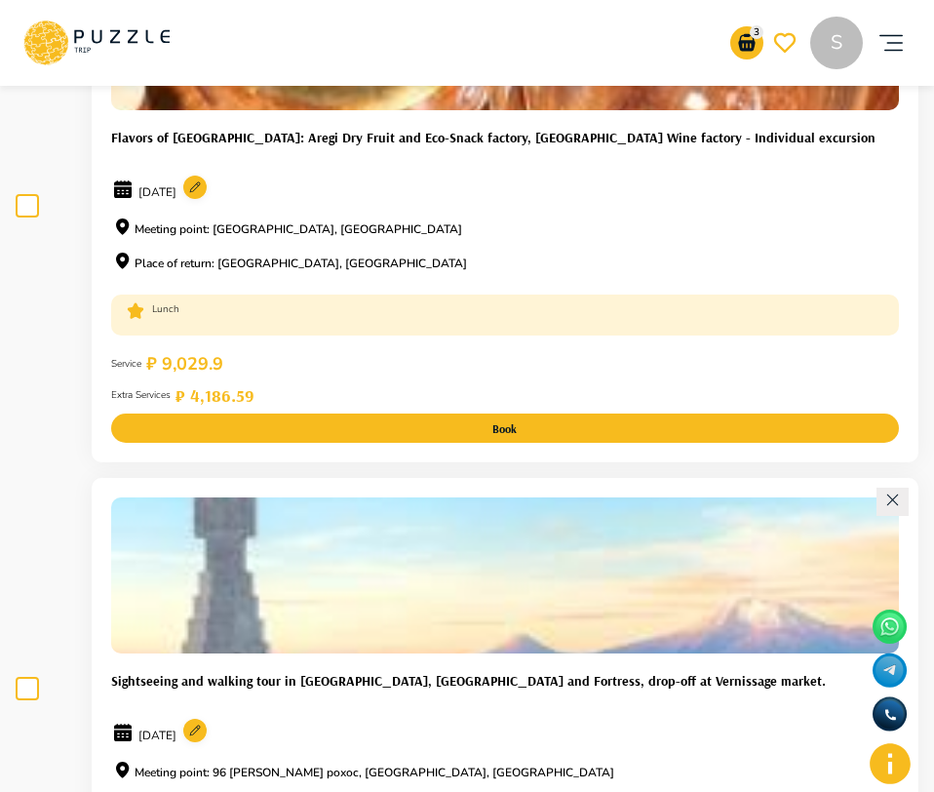
click at [207, 193] on circle at bounding box center [194, 187] width 23 height 23
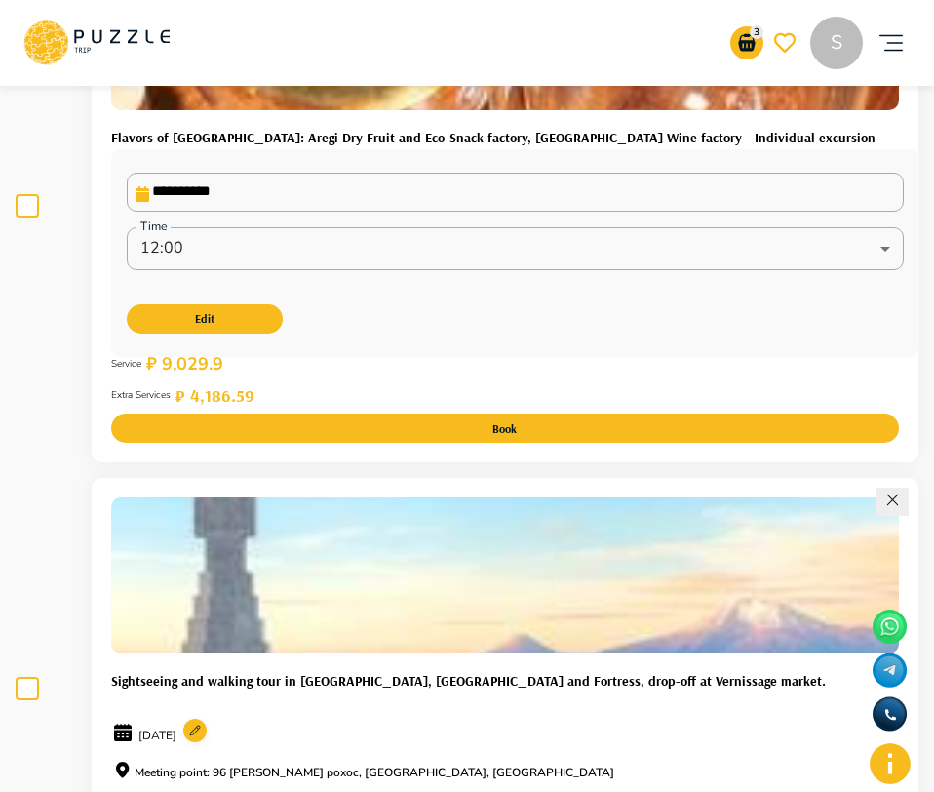
click at [321, 362] on div "Service ₽ 9,029.9" at bounding box center [505, 364] width 788 height 26
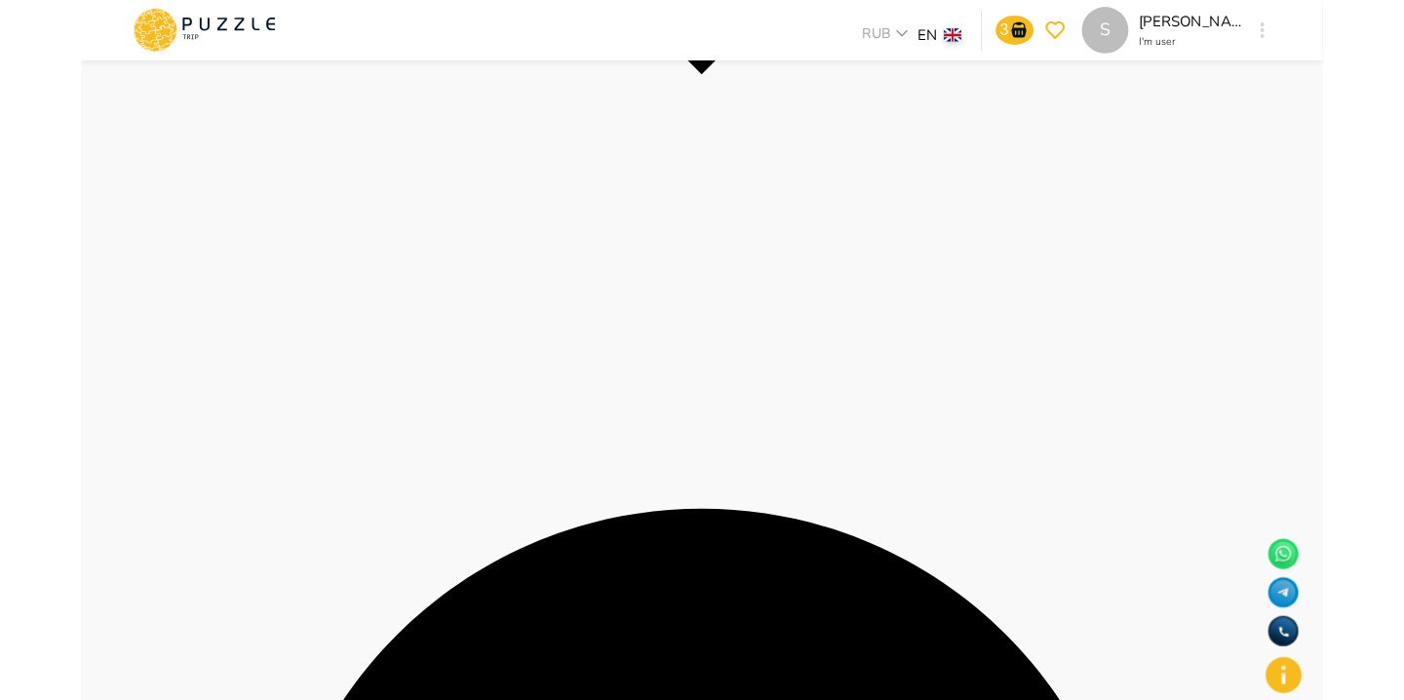
scroll to position [2264, 0]
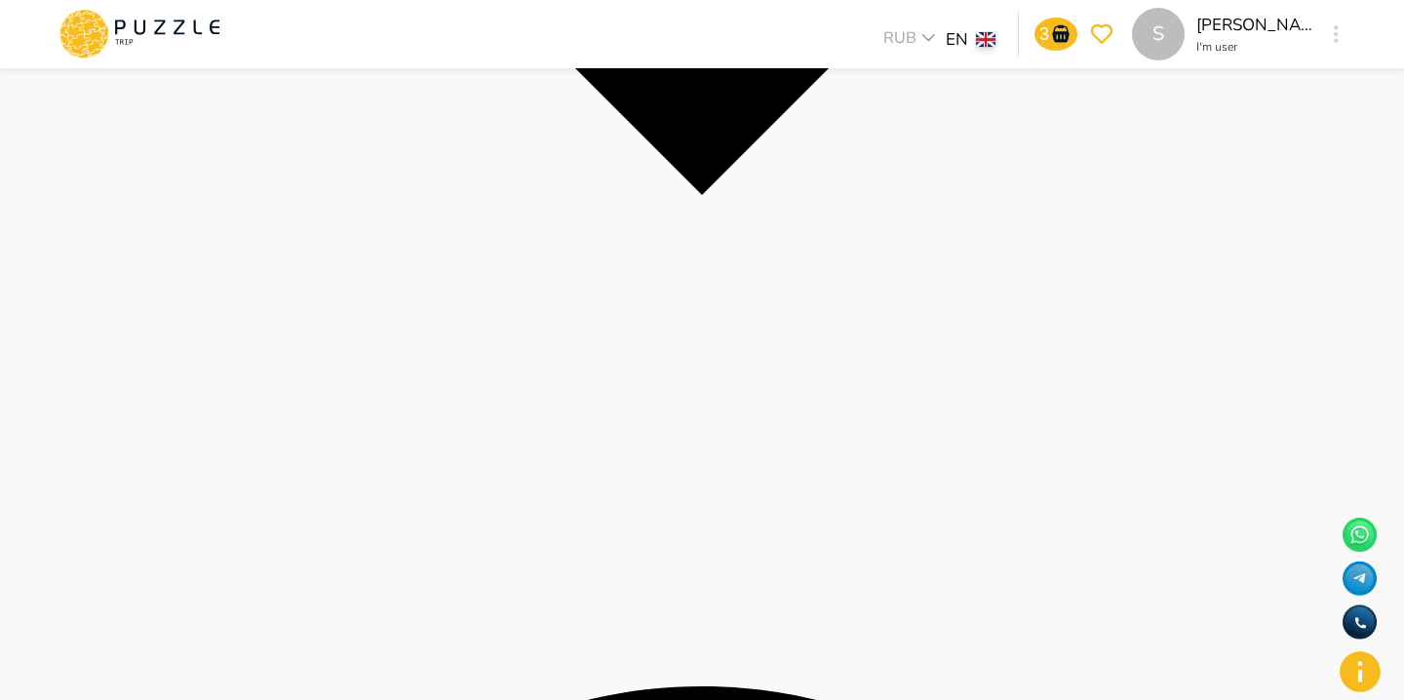
scroll to position [2141, 0]
copy h3 "Extra Services"
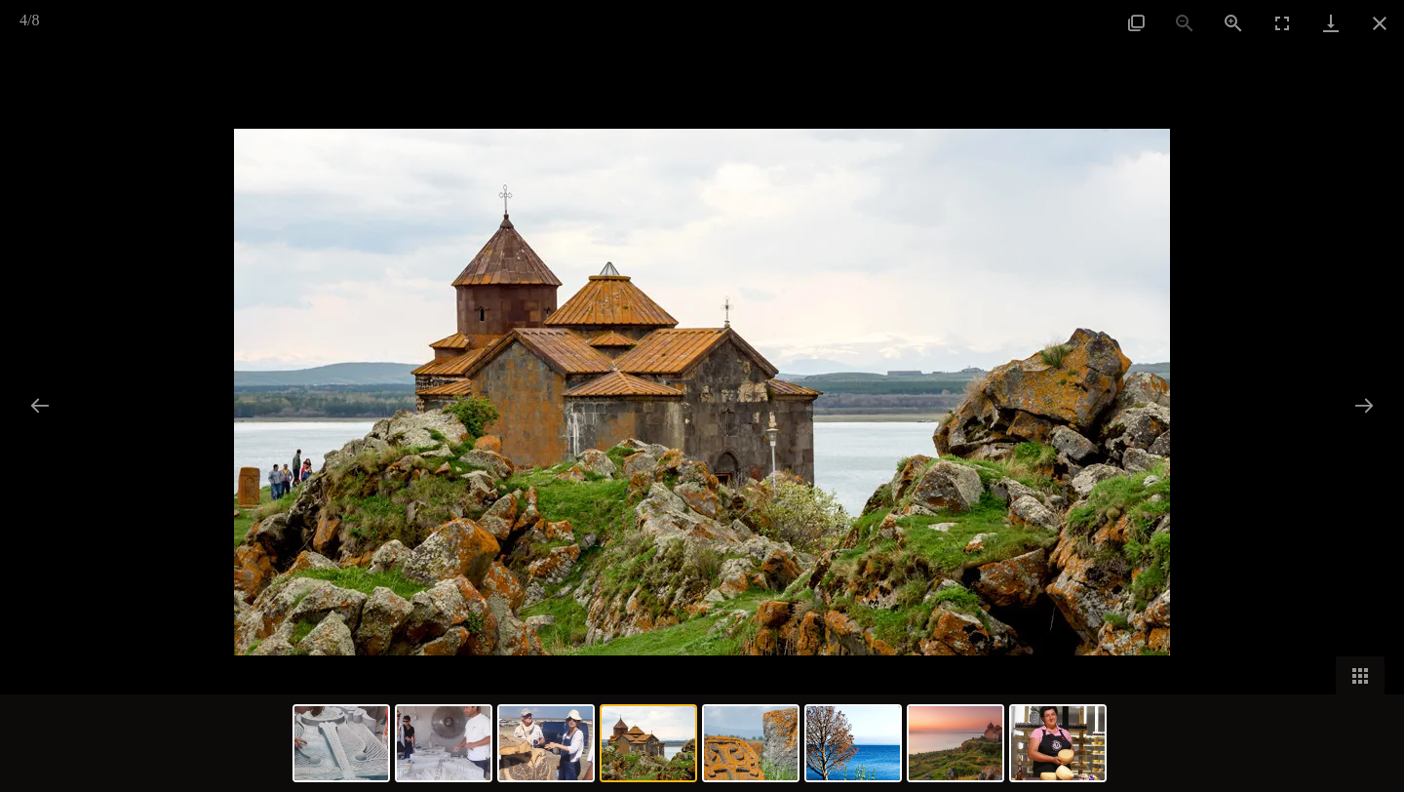
click at [1293, 287] on div at bounding box center [702, 396] width 1404 height 792
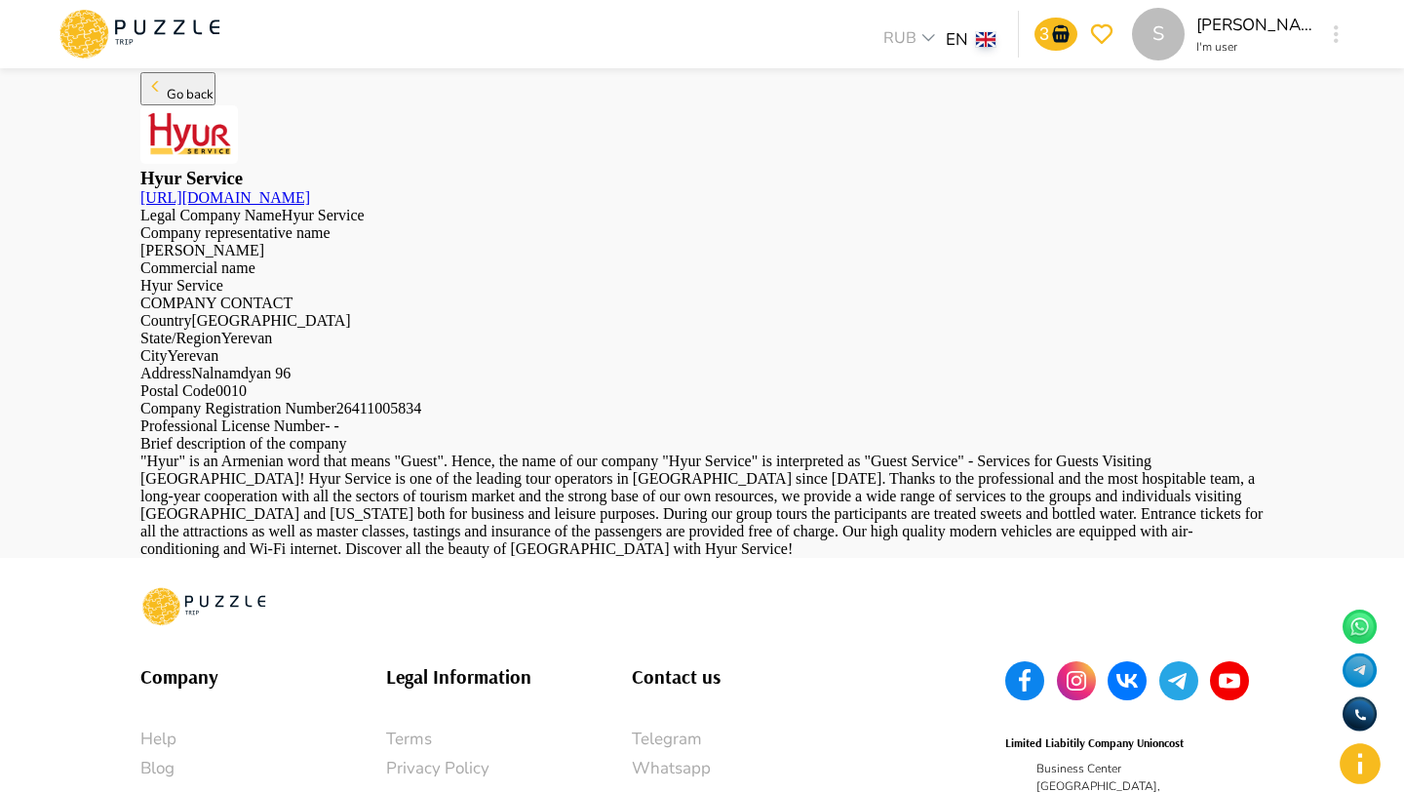
click at [188, 103] on span "Go back" at bounding box center [190, 95] width 47 height 18
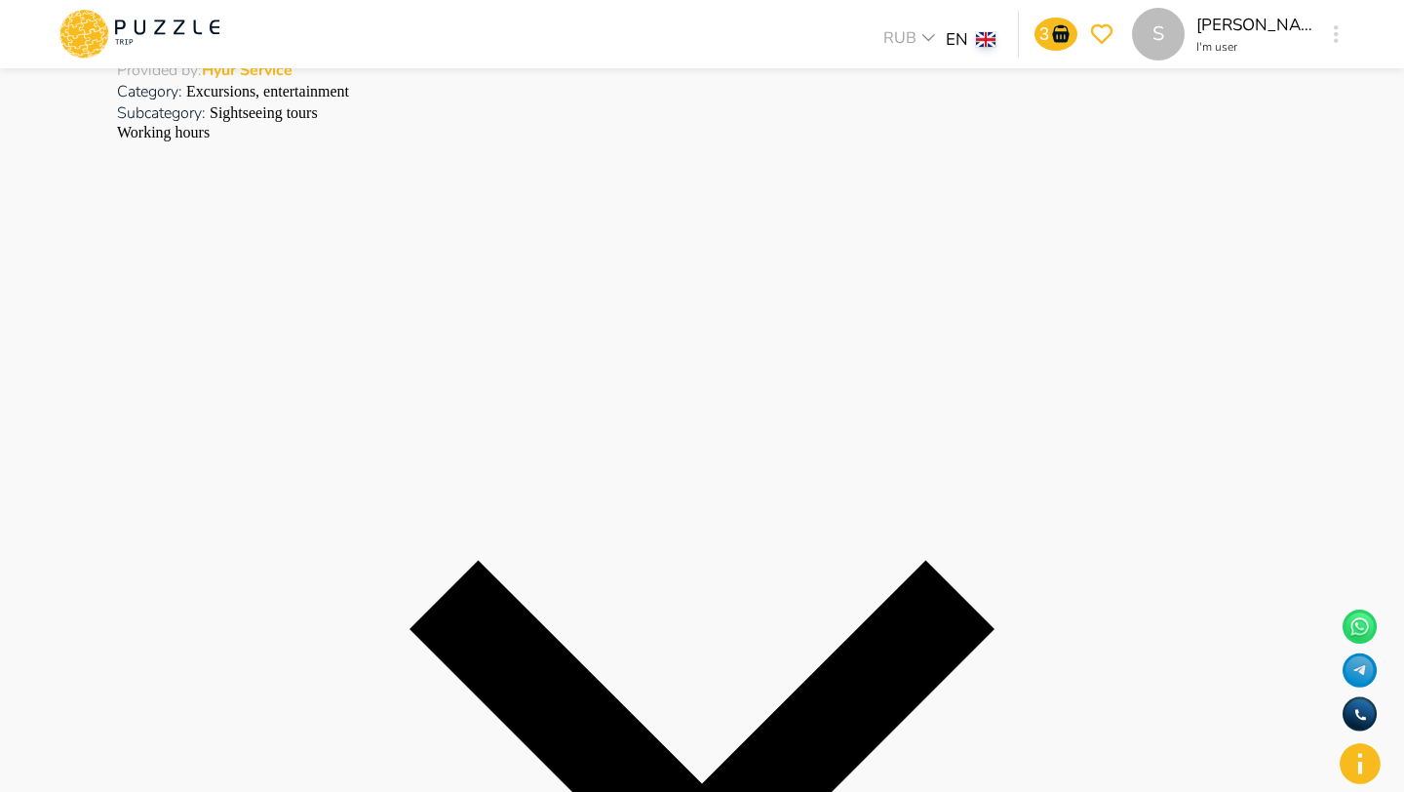
scroll to position [2634, 0]
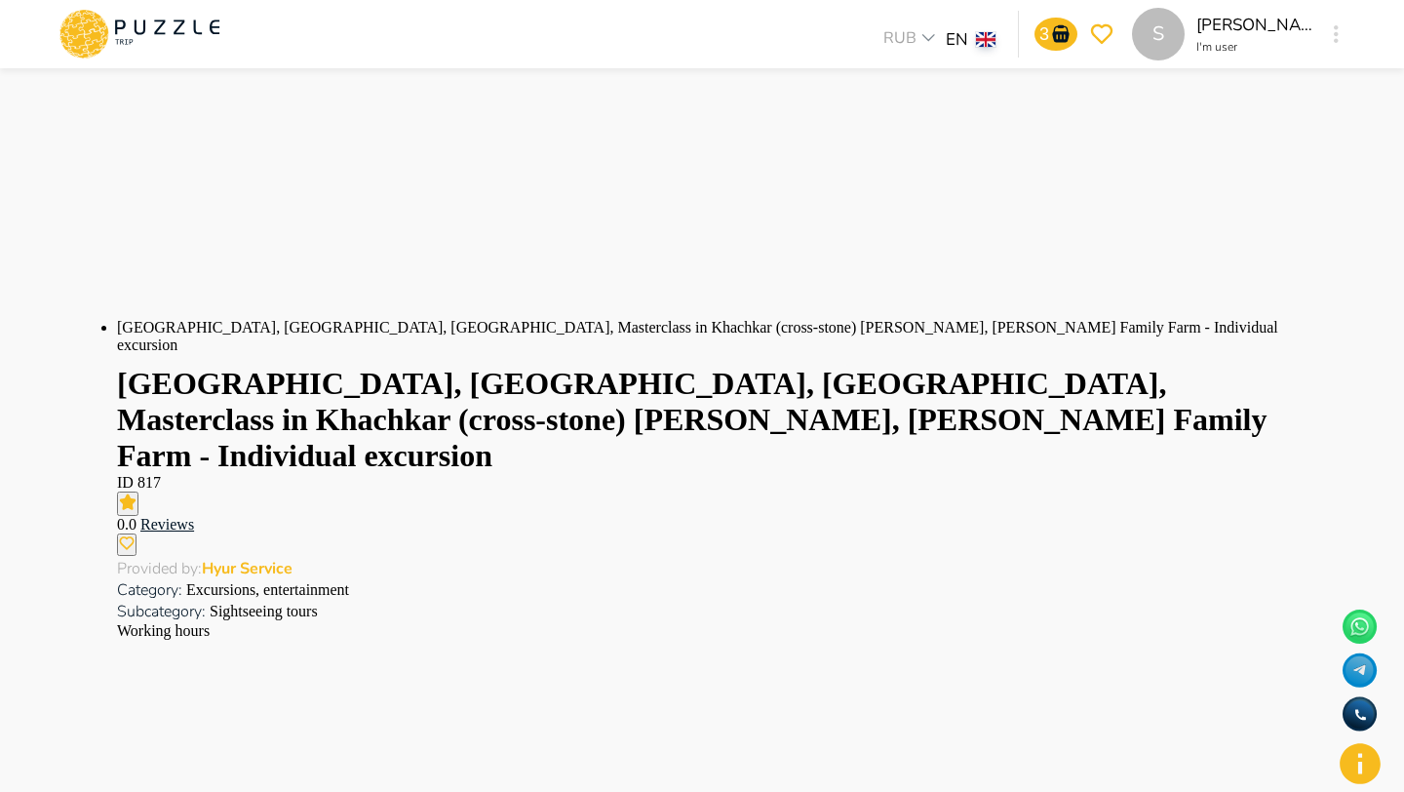
scroll to position [2333, 0]
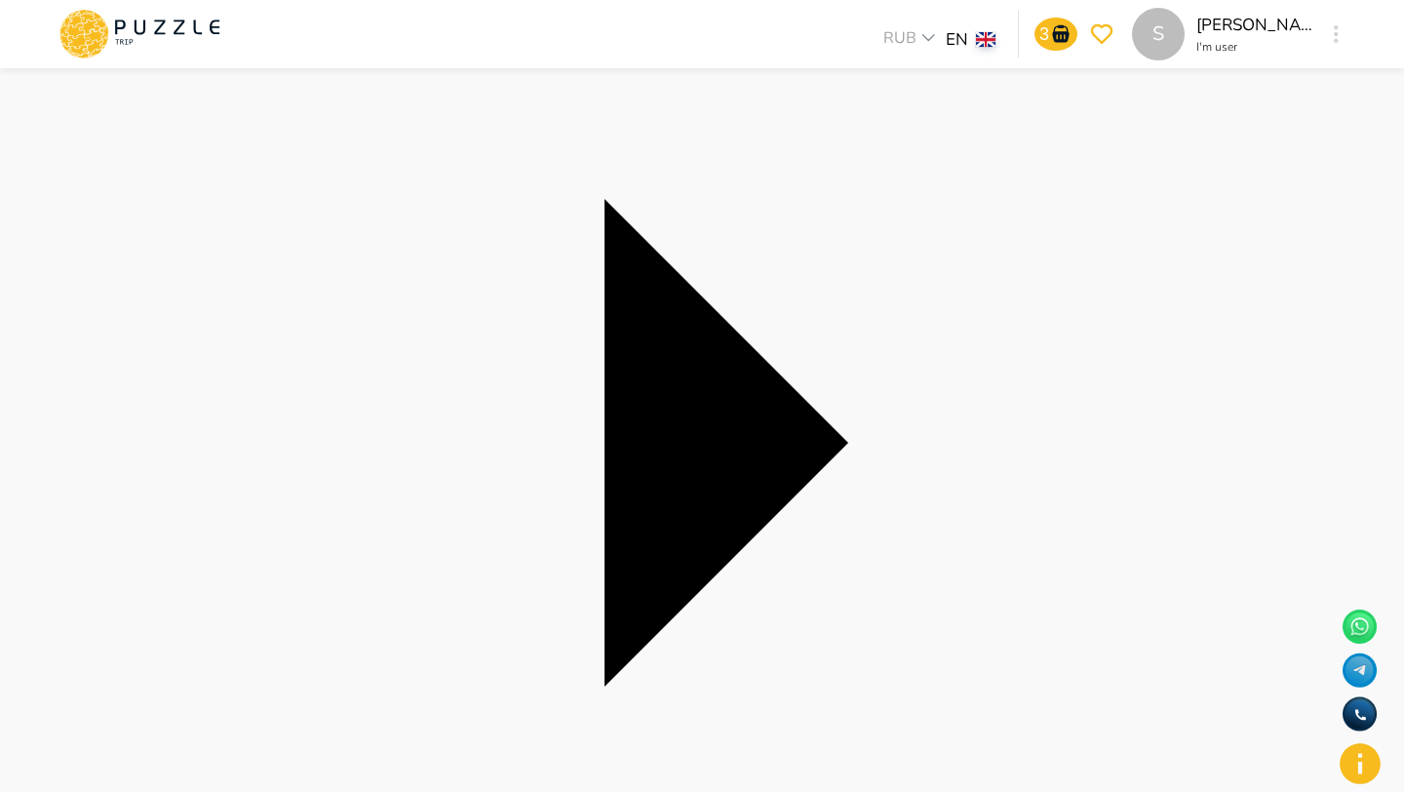
scroll to position [0, 0]
